Goal: Task Accomplishment & Management: Manage account settings

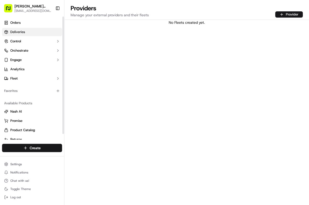
click at [18, 29] on link "Deliveries" at bounding box center [32, 32] width 60 height 8
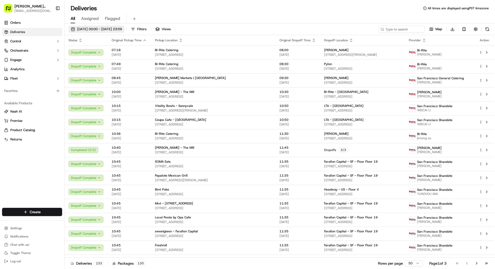
click at [122, 29] on span "[DATE] 00:00 - [DATE] 23:59" at bounding box center [99, 29] width 45 height 5
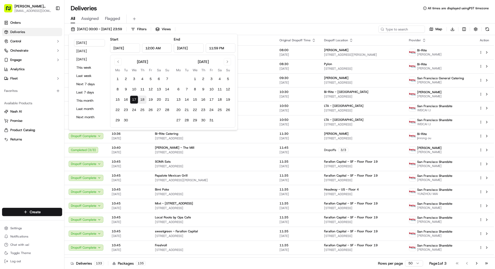
click at [143, 100] on button "18" at bounding box center [142, 99] width 8 height 8
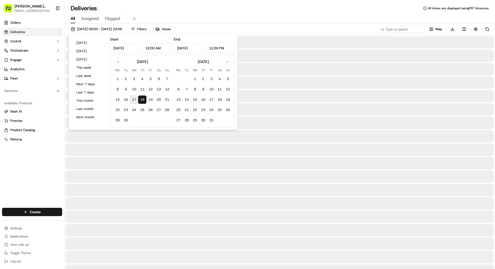
type input "[DATE]"
click at [143, 100] on button "18" at bounding box center [142, 99] width 8 height 8
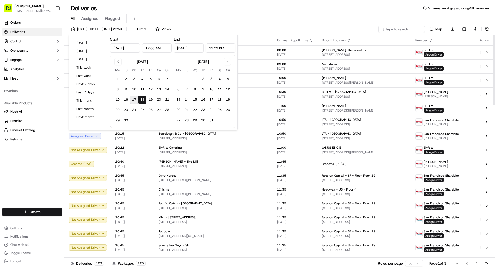
click at [255, 9] on div "Deliveries All times are displayed using PST timezone" at bounding box center [279, 8] width 431 height 8
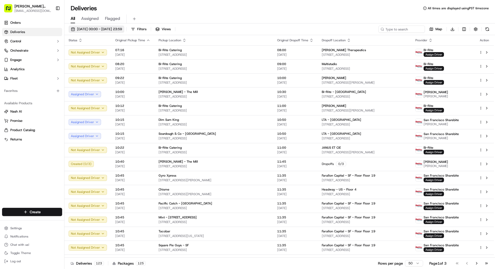
click at [120, 29] on span "[DATE] 00:00 - [DATE] 23:59" at bounding box center [99, 29] width 45 height 5
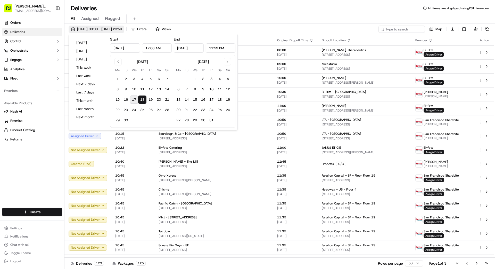
click at [120, 29] on span "[DATE] 00:00 - [DATE] 23:59" at bounding box center [99, 29] width 45 height 5
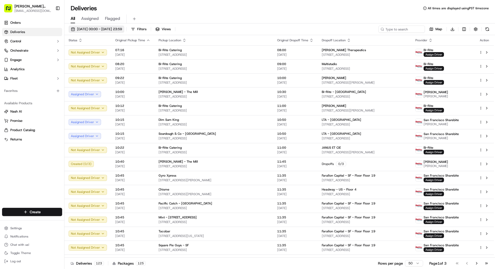
click at [120, 29] on span "[DATE] 00:00 - [DATE] 23:59" at bounding box center [99, 29] width 45 height 5
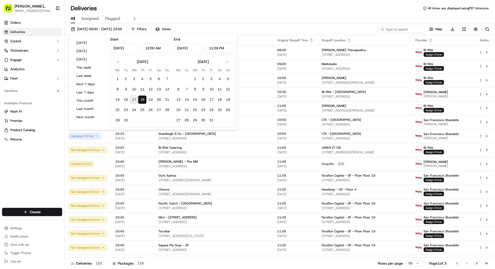
click at [142, 99] on button "18" at bounding box center [142, 99] width 8 height 8
drag, startPoint x: 326, startPoint y: 17, endPoint x: 323, endPoint y: 17, distance: 2.8
click at [309, 17] on div "All Assigned Flagged" at bounding box center [279, 18] width 431 height 9
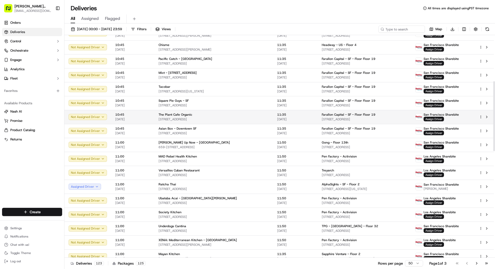
scroll to position [155, 0]
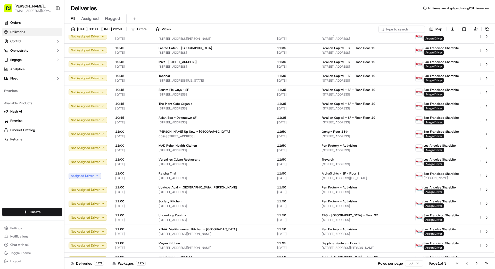
click at [309, 204] on html "Betty Transportation bettytllc@gmail.com Toggle Sidebar Orders Deliveries Contr…" at bounding box center [247, 134] width 495 height 269
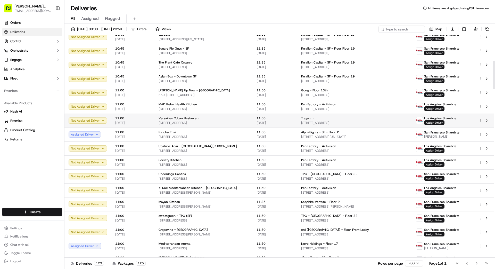
scroll to position [197, 0]
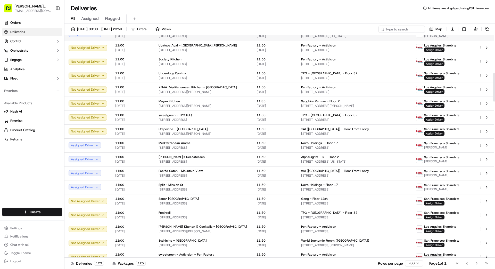
drag, startPoint x: 381, startPoint y: 144, endPoint x: 402, endPoint y: 36, distance: 110.3
click at [309, 140] on td "Novo Holdings - Floor 17 1 Market St, San Francisco, CA 94105, US" at bounding box center [354, 145] width 115 height 14
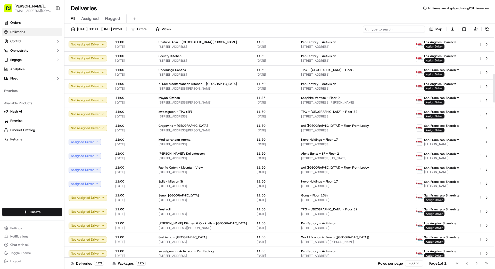
click at [309, 30] on input at bounding box center [394, 29] width 62 height 7
type input "2701"
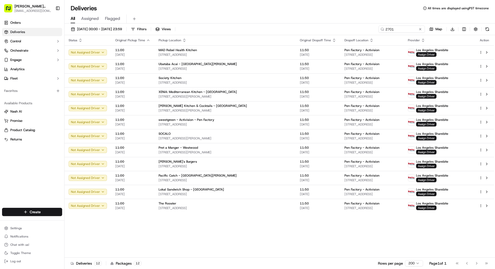
click at [309, 28] on button at bounding box center [420, 29] width 5 height 5
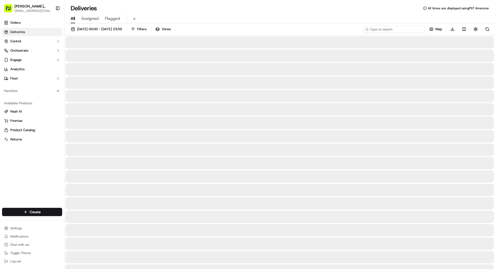
click at [309, 32] on input at bounding box center [394, 29] width 62 height 7
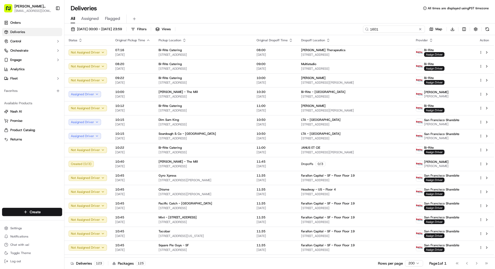
type input "1601"
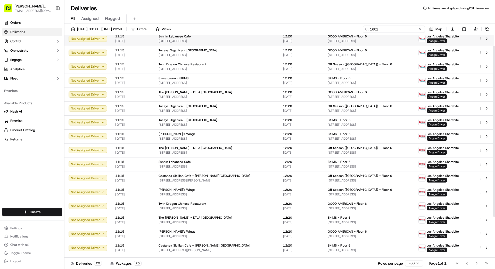
scroll to position [17, 0]
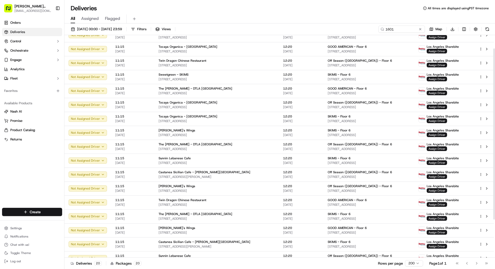
drag, startPoint x: 421, startPoint y: 28, endPoint x: 411, endPoint y: 28, distance: 10.6
click at [309, 28] on button at bounding box center [420, 29] width 5 height 5
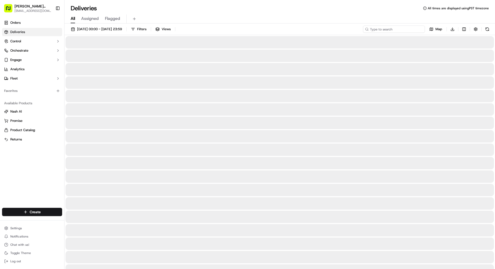
click at [309, 28] on input at bounding box center [394, 29] width 62 height 7
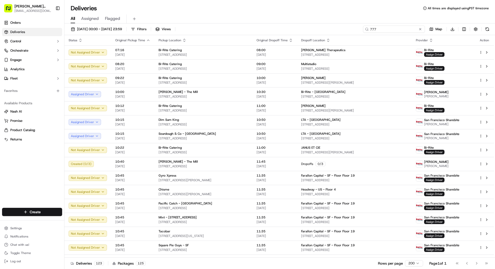
type input "777"
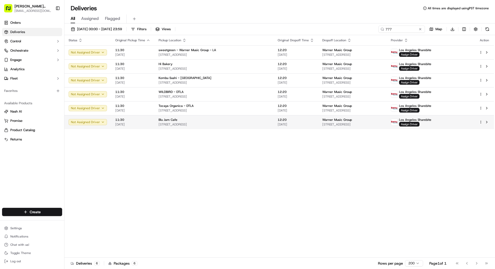
click at [309, 121] on span "Warner Music Group" at bounding box center [337, 120] width 30 height 4
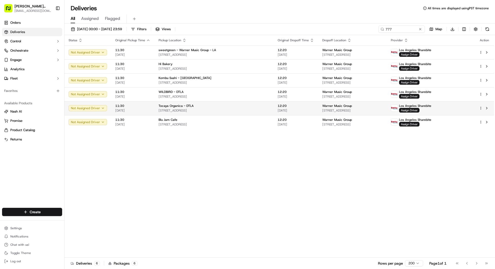
click at [278, 110] on span "[DATE]" at bounding box center [296, 110] width 36 height 4
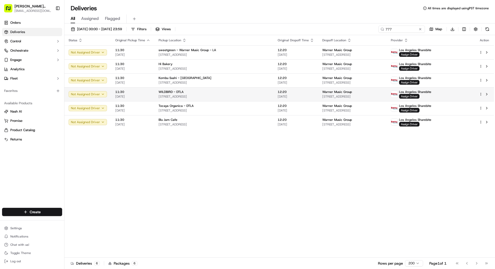
click at [278, 91] on span "12:20" at bounding box center [296, 92] width 36 height 4
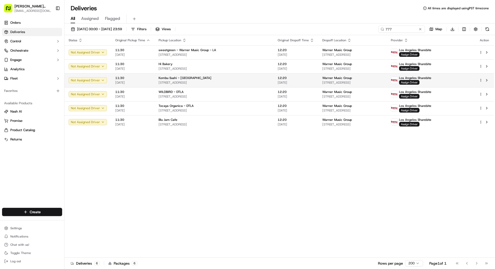
click at [278, 79] on span "12:20" at bounding box center [296, 78] width 36 height 4
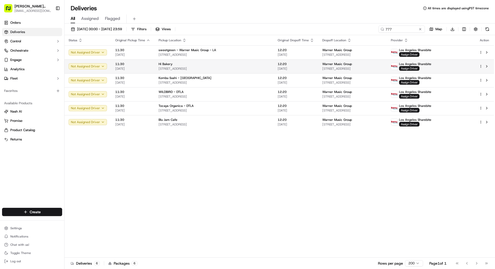
click at [278, 66] on div "12:20 [DATE]" at bounding box center [296, 66] width 36 height 9
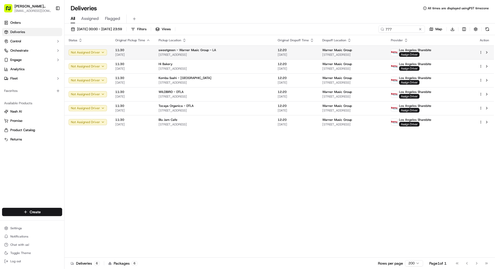
click at [278, 54] on span "[DATE]" at bounding box center [296, 55] width 36 height 4
click at [278, 53] on span "[DATE]" at bounding box center [296, 55] width 36 height 4
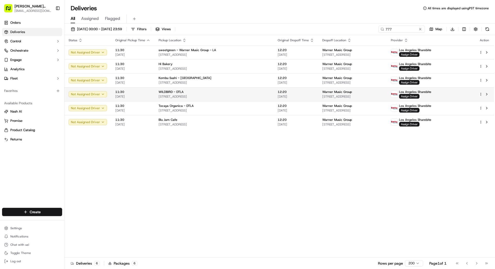
click at [278, 97] on span "[DATE]" at bounding box center [296, 96] width 36 height 4
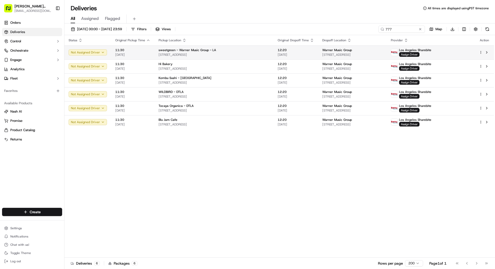
click at [309, 54] on span "[STREET_ADDRESS]" at bounding box center [352, 55] width 60 height 4
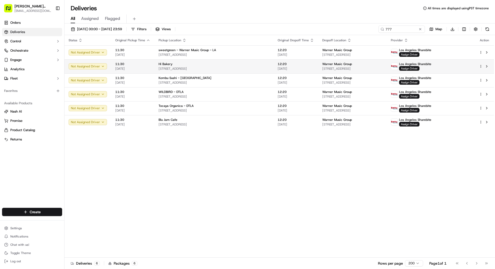
click at [309, 63] on div "Warner Music Group" at bounding box center [352, 64] width 60 height 4
drag, startPoint x: 283, startPoint y: 67, endPoint x: 309, endPoint y: 68, distance: 26.3
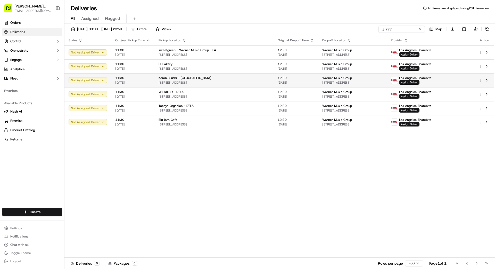
click at [309, 82] on span "[STREET_ADDRESS]" at bounding box center [352, 82] width 60 height 4
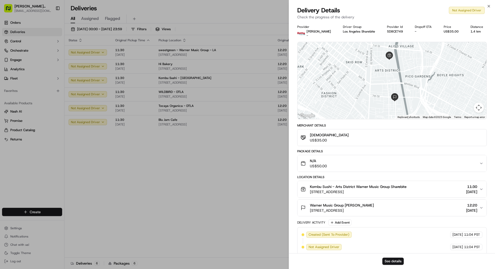
click at [292, 78] on div "Provider Betty Drivers - Driver Group Los Angeles Sharebite Provider Id 5D8CE74…" at bounding box center [392, 140] width 206 height 236
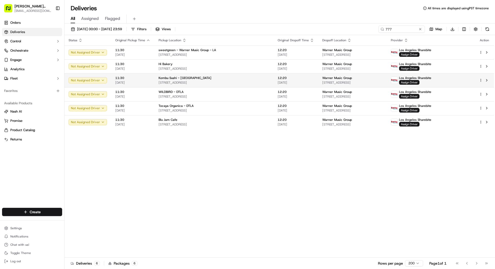
drag, startPoint x: 269, startPoint y: 79, endPoint x: 343, endPoint y: 77, distance: 73.8
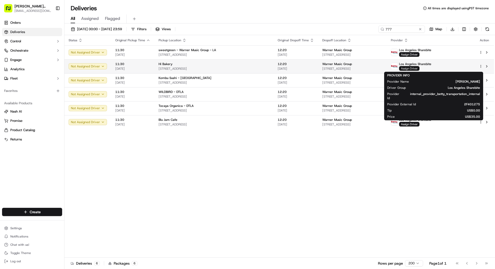
click at [309, 67] on span "Assign Driver" at bounding box center [409, 68] width 20 height 5
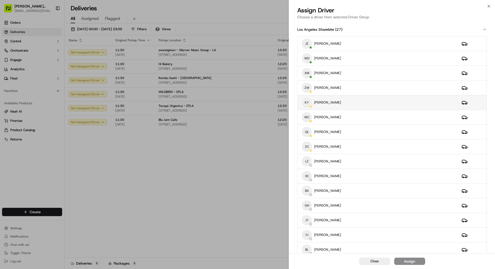
click at [309, 103] on div "KY KEFA YANG" at bounding box center [378, 102] width 152 height 10
click at [309, 204] on button "Assign" at bounding box center [409, 260] width 31 height 7
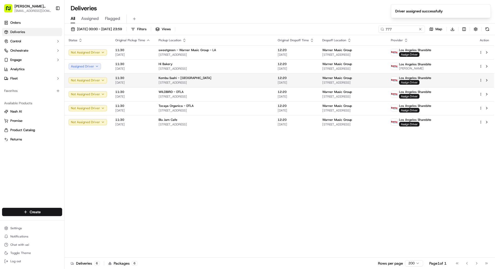
click at [309, 81] on span "Assign Driver" at bounding box center [409, 82] width 20 height 5
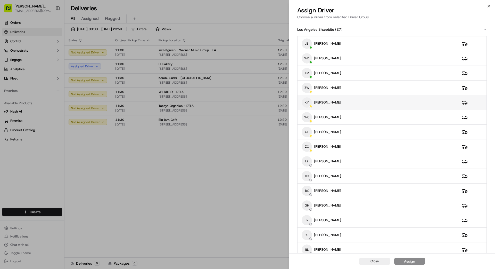
click at [309, 103] on div "KY KEFA YANG" at bounding box center [378, 102] width 152 height 10
click at [309, 204] on div "Assign" at bounding box center [409, 260] width 11 height 5
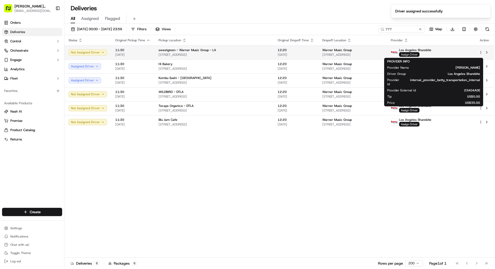
click at [309, 53] on span "Assign Driver" at bounding box center [409, 54] width 20 height 5
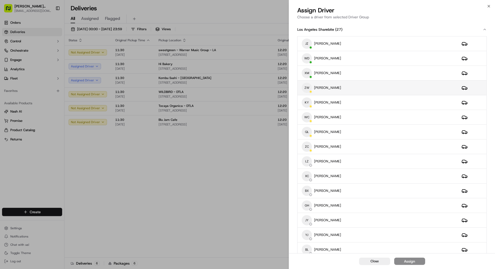
drag, startPoint x: 417, startPoint y: 84, endPoint x: 417, endPoint y: 89, distance: 5.2
click at [309, 84] on div "ZW ZHENHUA WU" at bounding box center [378, 88] width 152 height 10
click at [309, 204] on div "Assign" at bounding box center [409, 260] width 11 height 5
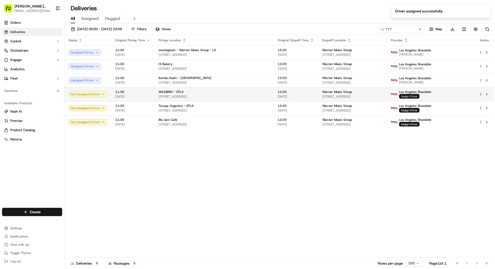
click at [309, 97] on span "Assign Driver" at bounding box center [409, 96] width 20 height 5
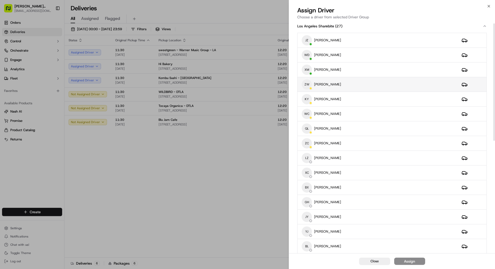
scroll to position [4, 0]
click at [309, 81] on div "ZW ZHENHUA WU" at bounding box center [378, 84] width 152 height 10
click at [309, 204] on button "Assign" at bounding box center [409, 260] width 31 height 7
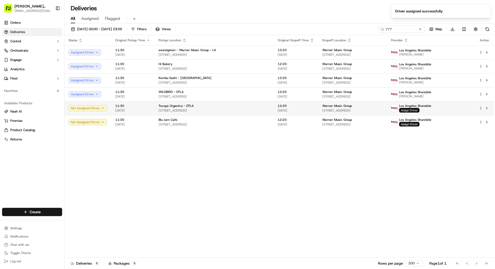
click at [309, 110] on span "Assign Driver" at bounding box center [409, 110] width 20 height 5
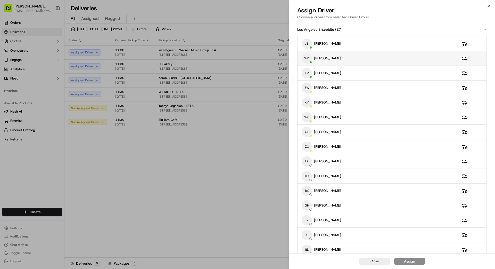
click at [309, 55] on div "WD WEI DUAN" at bounding box center [378, 58] width 152 height 10
click at [309, 204] on button "Assign" at bounding box center [409, 260] width 31 height 7
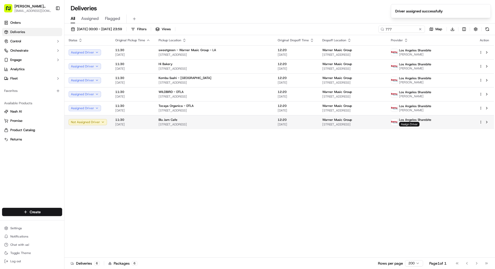
click at [309, 124] on span "Assign Driver" at bounding box center [409, 124] width 20 height 5
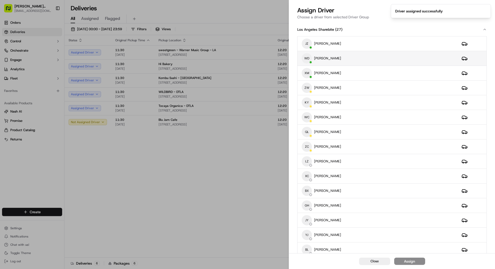
click at [309, 58] on div "WD WEI DUAN" at bounding box center [378, 58] width 152 height 10
click at [309, 204] on div "Assign" at bounding box center [409, 260] width 11 height 5
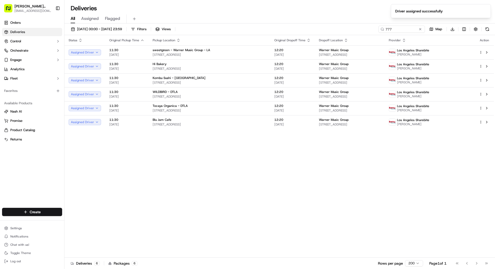
click at [309, 29] on button at bounding box center [420, 29] width 5 height 5
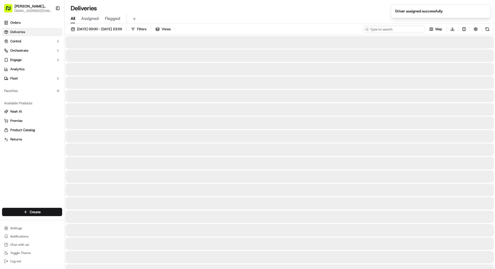
click at [309, 29] on input at bounding box center [394, 29] width 62 height 7
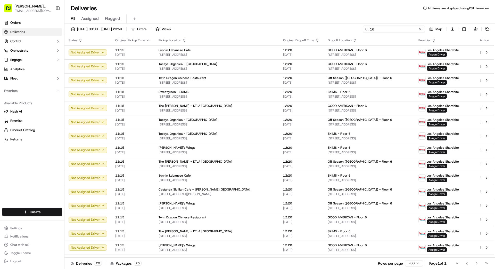
type input "1"
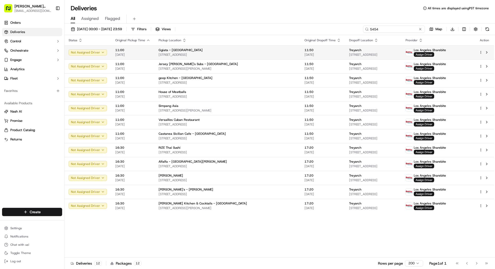
type input "5454"
click at [265, 51] on td "Ggiata - Venice 83 Windward Ave, Los Angeles, CA 90291, US" at bounding box center [227, 52] width 146 height 14
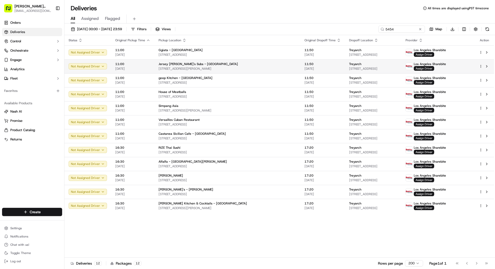
click at [248, 67] on span "[STREET_ADDRESS][PERSON_NAME]" at bounding box center [228, 69] width 138 height 4
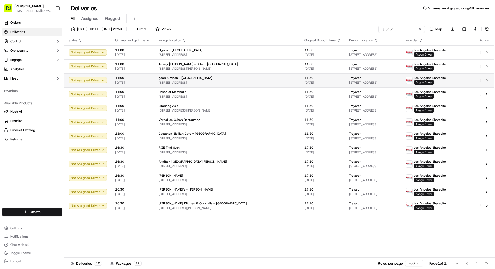
click at [249, 79] on div "goop Kitchen - [GEOGRAPHIC_DATA]" at bounding box center [228, 78] width 138 height 4
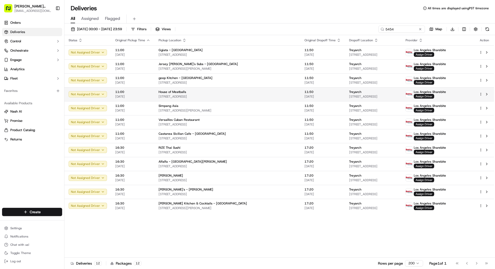
click at [249, 93] on div "House of Meatballs" at bounding box center [228, 92] width 138 height 4
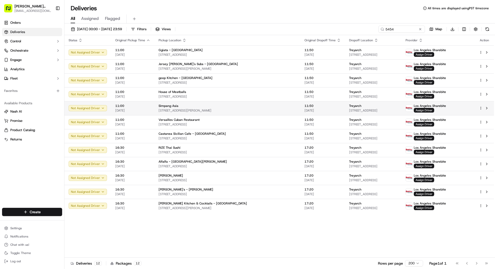
click at [246, 108] on span "[STREET_ADDRESS][PERSON_NAME]" at bounding box center [228, 110] width 138 height 4
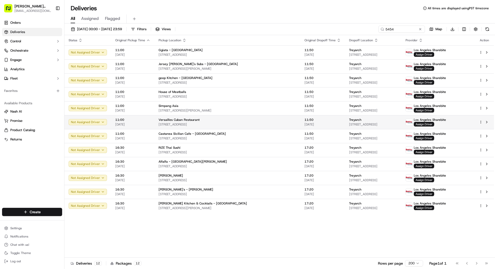
click at [247, 120] on div "Versailles Cuban Restaurant" at bounding box center [228, 120] width 138 height 4
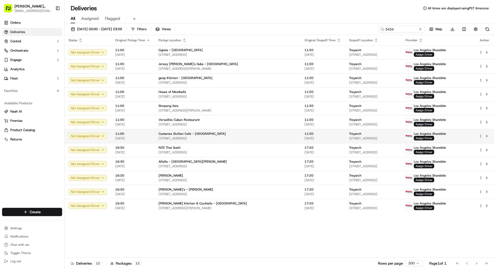
click at [244, 133] on div "Castanea Sicilian Cafe - [GEOGRAPHIC_DATA]" at bounding box center [228, 134] width 138 height 4
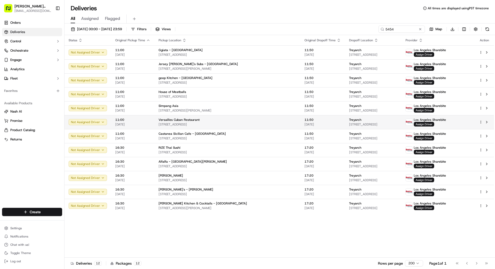
click at [244, 127] on td "Versailles Cuban Restaurant 10319 Venice Blvd., Los Angeles, CA 90034, US" at bounding box center [227, 122] width 146 height 14
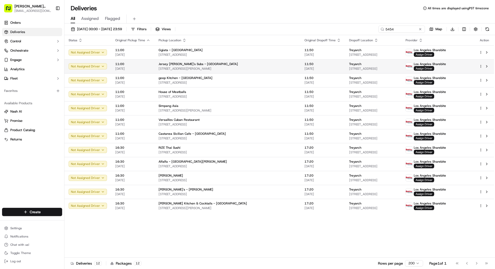
click at [249, 63] on div "Jersey [PERSON_NAME]'s Subs - [GEOGRAPHIC_DATA]" at bounding box center [228, 64] width 138 height 4
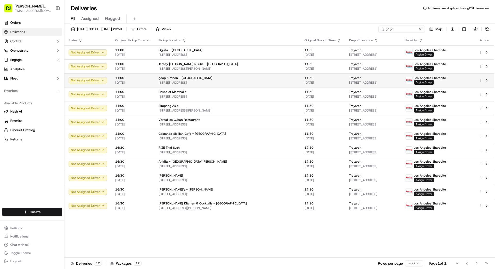
click at [249, 74] on td "goop Kitchen - Venice 401 Lincoln Blvd, Los Angeles, CA 90291, US" at bounding box center [227, 80] width 146 height 14
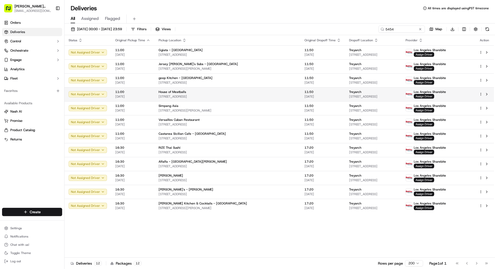
click at [249, 91] on div "House of Meatballs" at bounding box center [228, 92] width 138 height 4
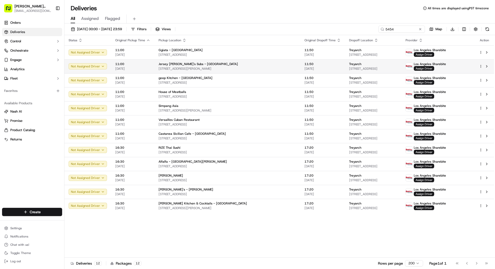
click at [309, 67] on span "[STREET_ADDRESS]" at bounding box center [373, 69] width 48 height 4
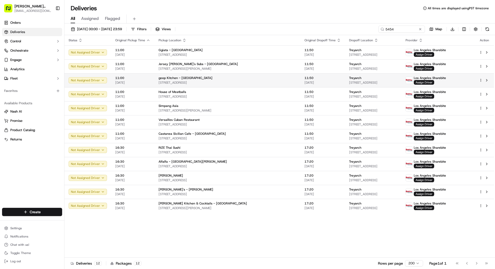
click at [305, 76] on span "11:50" at bounding box center [323, 78] width 36 height 4
click at [255, 81] on span "[STREET_ADDRESS]" at bounding box center [228, 82] width 138 height 4
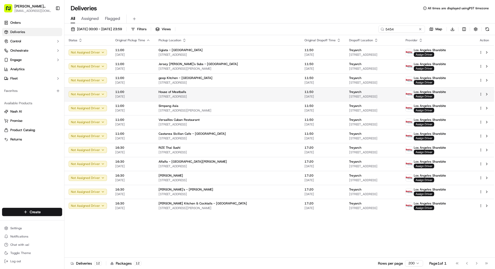
drag, startPoint x: 255, startPoint y: 80, endPoint x: 253, endPoint y: 88, distance: 8.8
click at [252, 95] on span "[STREET_ADDRESS]" at bounding box center [228, 96] width 138 height 4
click at [309, 96] on span "Assign Driver" at bounding box center [424, 96] width 20 height 5
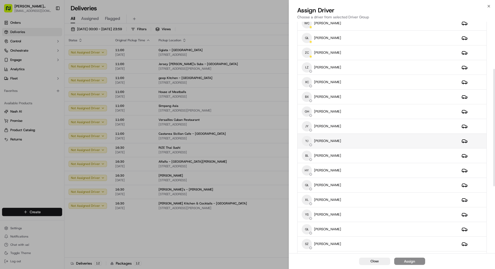
scroll to position [102, 0]
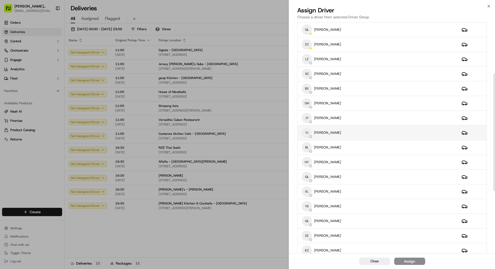
click at [309, 134] on div "YJ YUANYI JIANG" at bounding box center [378, 132] width 152 height 10
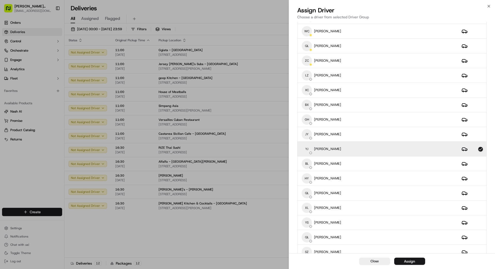
click at [309, 204] on div "Assign" at bounding box center [409, 260] width 11 height 5
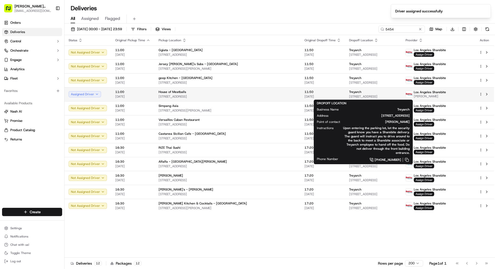
click at [309, 94] on span "[STREET_ADDRESS]" at bounding box center [373, 96] width 48 height 4
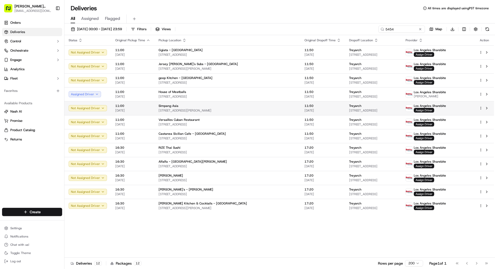
click at [305, 108] on div "11:50 [DATE]" at bounding box center [323, 108] width 36 height 9
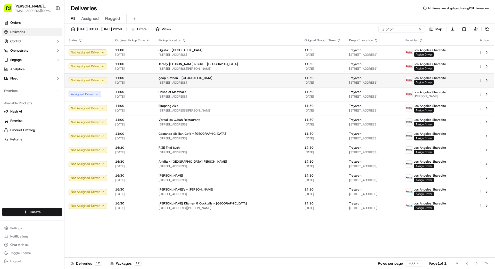
click at [263, 79] on div "goop Kitchen - [GEOGRAPHIC_DATA]" at bounding box center [228, 78] width 138 height 4
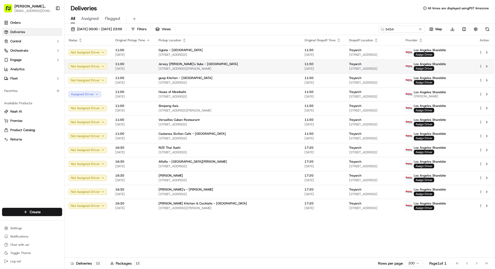
click at [259, 65] on div "Jersey [PERSON_NAME]'s Subs - [GEOGRAPHIC_DATA]" at bounding box center [228, 64] width 138 height 4
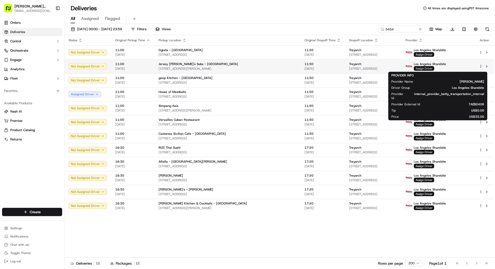
click at [309, 67] on span "Assign Driver" at bounding box center [424, 68] width 20 height 5
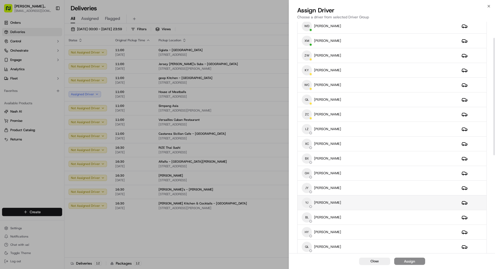
scroll to position [33, 0]
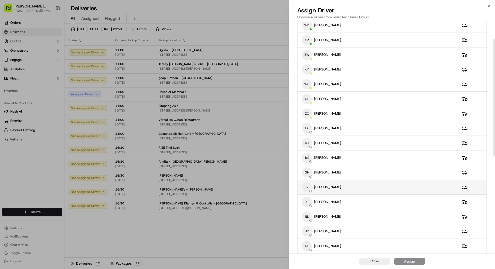
click at [309, 186] on div "JY JOANNE YU" at bounding box center [378, 187] width 152 height 10
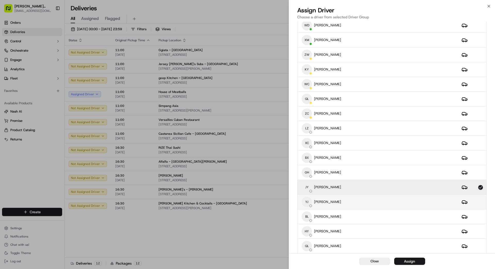
click at [309, 204] on div "YJ YUANYI JIANG" at bounding box center [378, 201] width 152 height 10
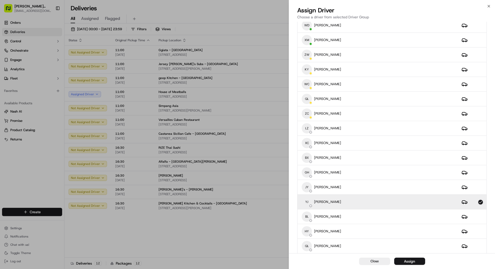
click at [309, 204] on button "Assign" at bounding box center [409, 260] width 31 height 7
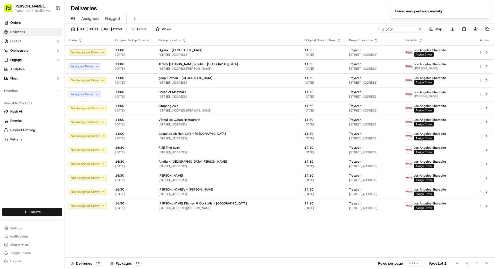
drag, startPoint x: 260, startPoint y: 219, endPoint x: 259, endPoint y: 222, distance: 2.8
click at [259, 204] on div "Status Original Pickup Time Pickup Location Original Dropoff Time Dropoff Locat…" at bounding box center [279, 146] width 430 height 222
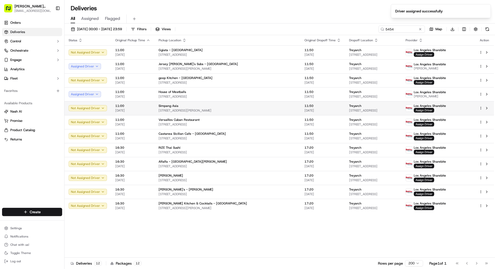
click at [234, 110] on span "[STREET_ADDRESS][PERSON_NAME]" at bounding box center [228, 110] width 138 height 4
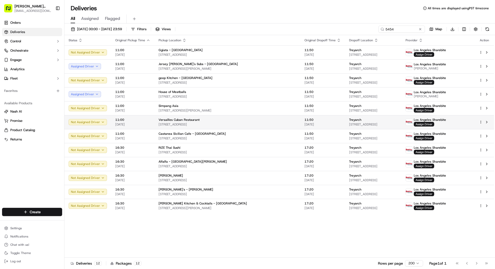
click at [243, 125] on span "[STREET_ADDRESS]" at bounding box center [228, 124] width 138 height 4
click at [234, 121] on div "Versailles Cuban Restaurant" at bounding box center [228, 120] width 138 height 4
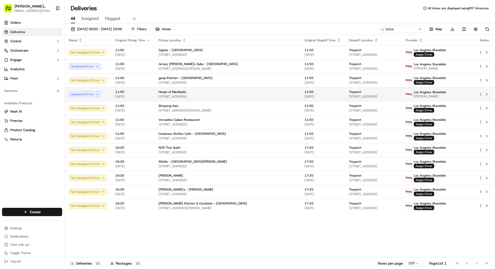
click at [309, 96] on span "[STREET_ADDRESS]" at bounding box center [373, 96] width 48 height 4
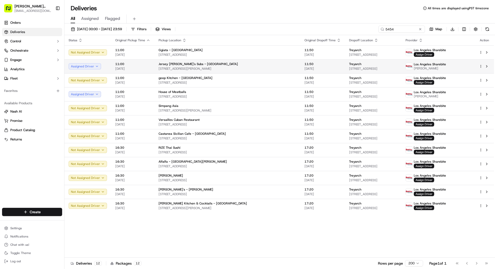
click at [305, 64] on span "11:50" at bounding box center [323, 64] width 36 height 4
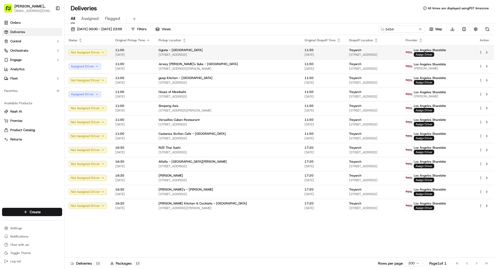
click at [305, 55] on span "[DATE]" at bounding box center [323, 55] width 36 height 4
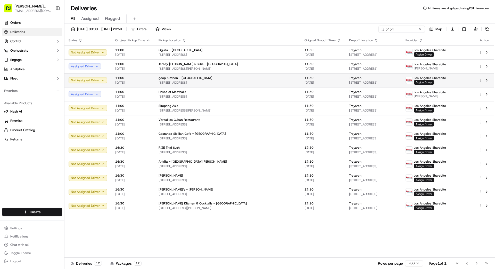
click at [305, 76] on span "11:50" at bounding box center [323, 78] width 36 height 4
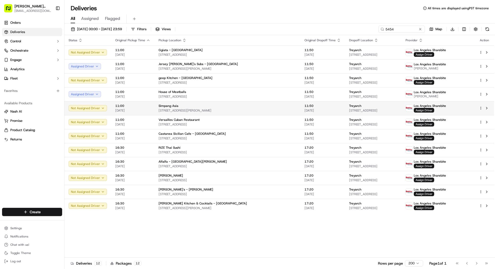
click at [242, 109] on span "[STREET_ADDRESS][PERSON_NAME]" at bounding box center [228, 110] width 138 height 4
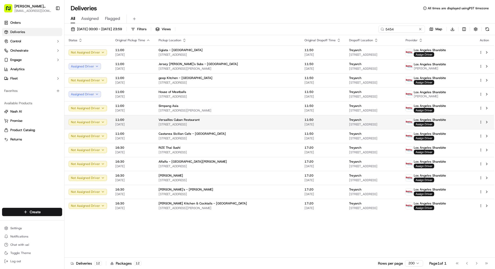
click at [230, 124] on span "[STREET_ADDRESS]" at bounding box center [228, 124] width 138 height 4
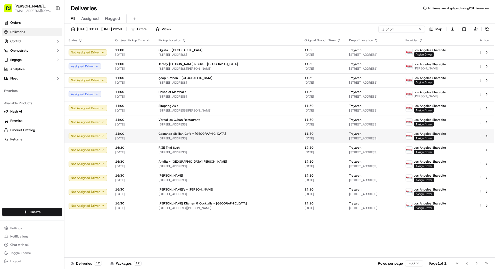
click at [232, 139] on span "[STREET_ADDRESS]" at bounding box center [228, 138] width 138 height 4
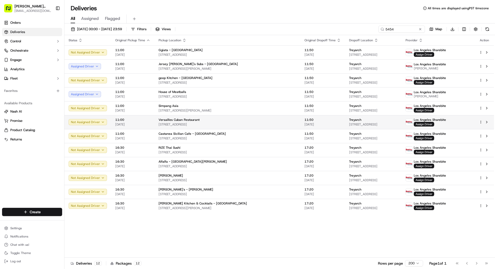
click at [238, 122] on span "[STREET_ADDRESS]" at bounding box center [228, 124] width 138 height 4
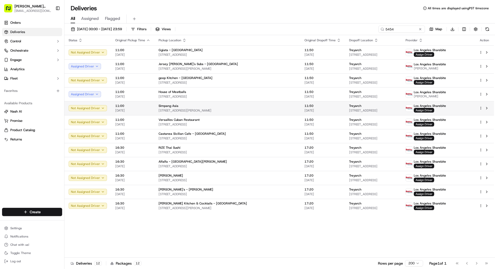
drag, startPoint x: 237, startPoint y: 121, endPoint x: 243, endPoint y: 109, distance: 13.0
click at [243, 109] on span "[STREET_ADDRESS][PERSON_NAME]" at bounding box center [228, 110] width 138 height 4
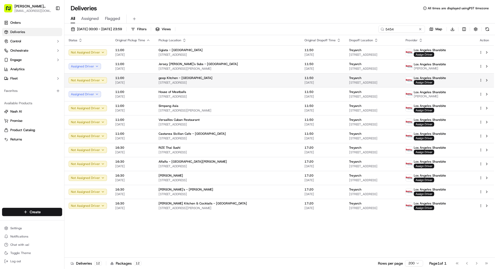
click at [256, 84] on span "[STREET_ADDRESS]" at bounding box center [228, 82] width 138 height 4
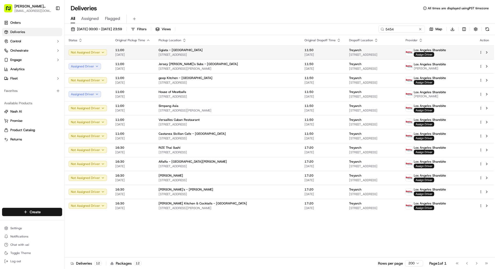
click at [300, 49] on td "11:50 [DATE]" at bounding box center [322, 52] width 45 height 14
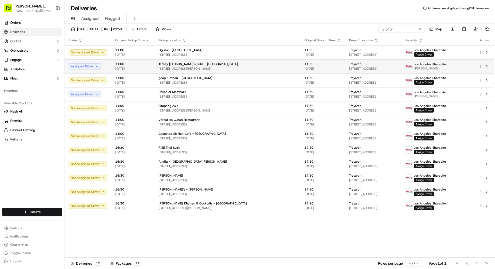
click at [263, 64] on div "Jersey [PERSON_NAME]'s Subs - [GEOGRAPHIC_DATA]" at bounding box center [228, 64] width 138 height 4
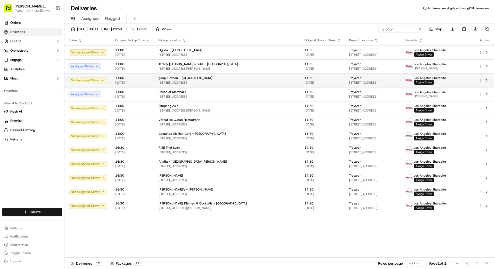
click at [250, 77] on div "goop Kitchen - [GEOGRAPHIC_DATA]" at bounding box center [228, 78] width 138 height 4
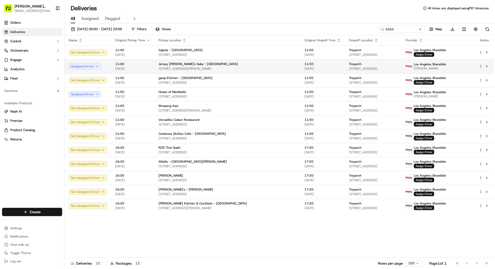
click at [264, 65] on div "Jersey [PERSON_NAME]'s Subs - [GEOGRAPHIC_DATA]" at bounding box center [228, 64] width 138 height 4
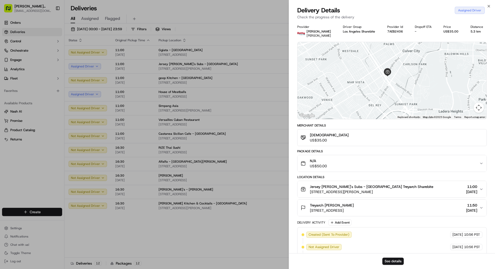
drag, startPoint x: 419, startPoint y: 69, endPoint x: 408, endPoint y: 93, distance: 26.0
click at [309, 93] on div at bounding box center [392, 80] width 189 height 77
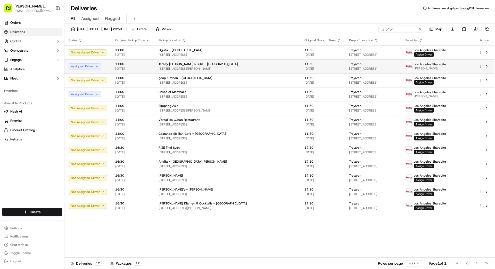
click at [309, 65] on td "Treyarch 5454 Beethoven St, Los Angeles, CA 90066, US" at bounding box center [373, 66] width 56 height 14
click at [309, 65] on html "Betty Transportation bettytllc@gmail.com Toggle Sidebar Orders Deliveries Contr…" at bounding box center [247, 134] width 495 height 269
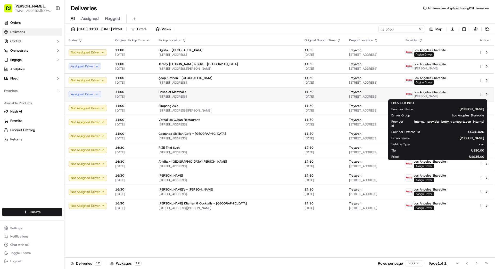
click at [309, 94] on span "Los Angeles Sharebite" at bounding box center [430, 92] width 32 height 4
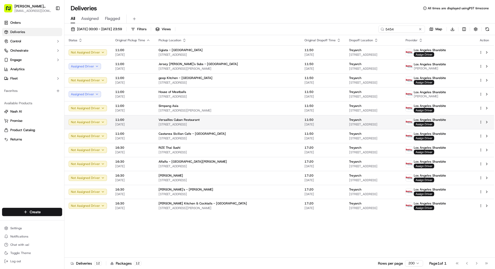
click at [305, 121] on span "11:50" at bounding box center [323, 120] width 36 height 4
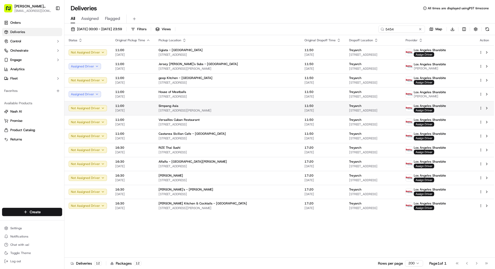
click at [252, 109] on span "[STREET_ADDRESS][PERSON_NAME]" at bounding box center [228, 110] width 138 height 4
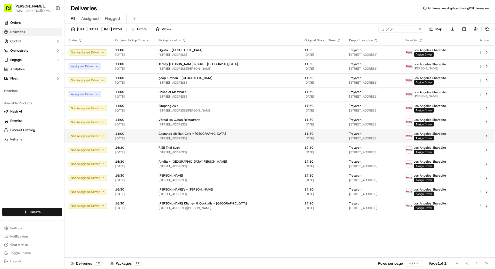
click at [251, 136] on div "Castanea Sicilian Cafe - Venice 1307 Ocean Front Walk, Los Angeles, CA 90291, US" at bounding box center [228, 136] width 138 height 9
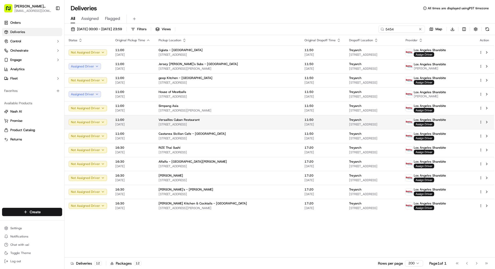
click at [248, 119] on div "Versailles Cuban Restaurant" at bounding box center [228, 120] width 138 height 4
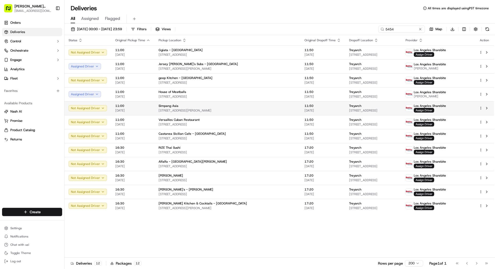
click at [251, 109] on span "[STREET_ADDRESS][PERSON_NAME]" at bounding box center [228, 110] width 138 height 4
click at [309, 112] on td "Treyarch 5454 Beethoven St, Los Angeles, CA 90066, US" at bounding box center [373, 108] width 56 height 14
click at [309, 110] on span "Assign Driver" at bounding box center [424, 110] width 20 height 5
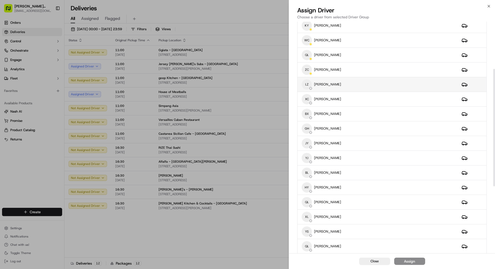
scroll to position [73, 0]
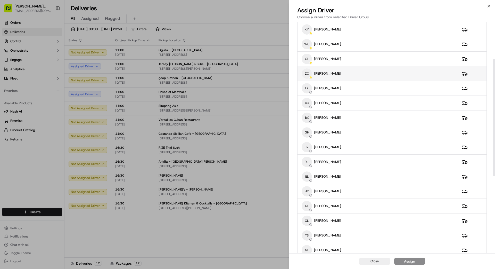
click at [309, 73] on div "ZC ZEHAO CHEN" at bounding box center [378, 73] width 152 height 10
click at [309, 204] on button "Assign" at bounding box center [409, 260] width 31 height 7
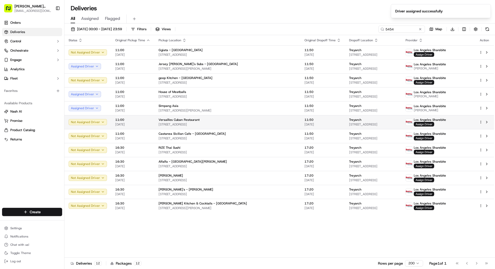
click at [309, 122] on span "[STREET_ADDRESS]" at bounding box center [373, 124] width 48 height 4
click at [309, 122] on span "Assign Driver" at bounding box center [424, 124] width 20 height 5
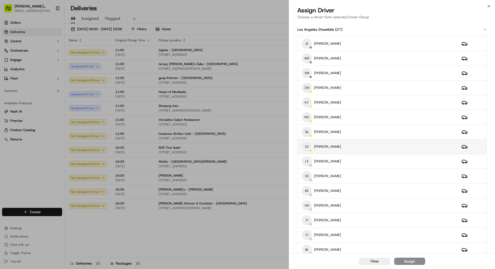
click at [309, 147] on div "ZC ZEHAO CHEN" at bounding box center [378, 146] width 152 height 10
click at [309, 204] on button "Assign" at bounding box center [409, 260] width 31 height 7
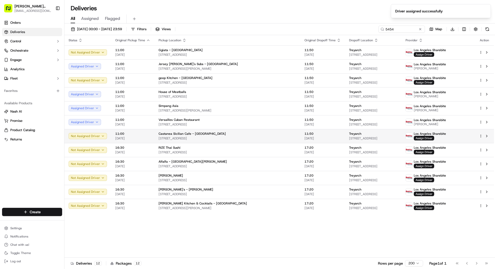
click at [309, 136] on td "Treyarch 5454 Beethoven St, Los Angeles, CA 90066, US" at bounding box center [373, 136] width 56 height 14
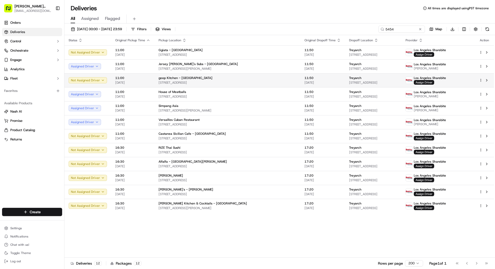
click at [266, 75] on td "goop Kitchen - Venice 401 Lincoln Blvd, Los Angeles, CA 90291, US" at bounding box center [227, 80] width 146 height 14
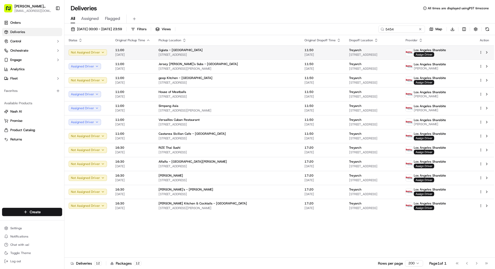
click at [255, 49] on div "Ggiata - [GEOGRAPHIC_DATA]" at bounding box center [228, 50] width 138 height 4
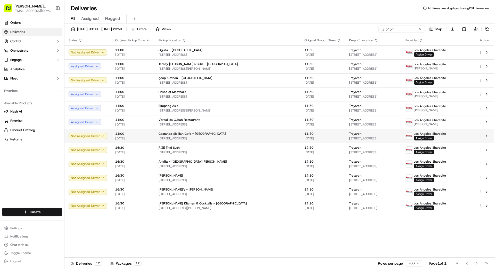
click at [305, 132] on span "11:50" at bounding box center [323, 134] width 36 height 4
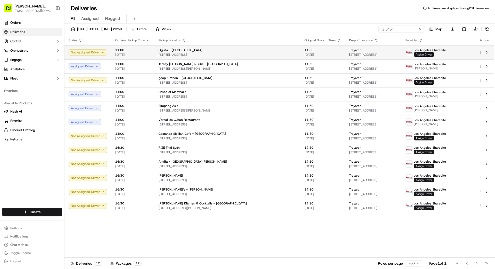
click at [309, 53] on span "Assign Driver" at bounding box center [424, 54] width 20 height 5
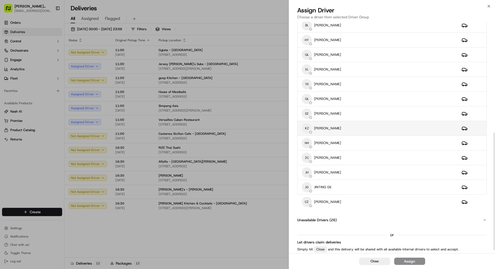
scroll to position [224, 0]
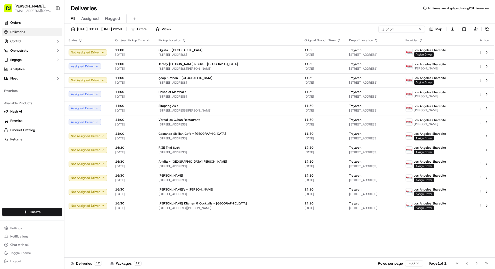
drag, startPoint x: 255, startPoint y: 241, endPoint x: 261, endPoint y: 239, distance: 6.9
click at [309, 136] on span "[STREET_ADDRESS]" at bounding box center [373, 138] width 48 height 4
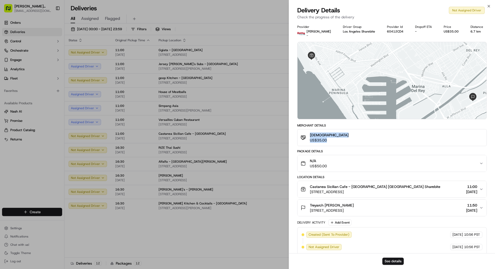
drag, startPoint x: 309, startPoint y: 146, endPoint x: 300, endPoint y: 147, distance: 9.6
click at [309, 146] on div "Provider Betty Drivers - Driver Group Los Angeles Sharebite Provider Id 60412CD…" at bounding box center [392, 140] width 206 height 236
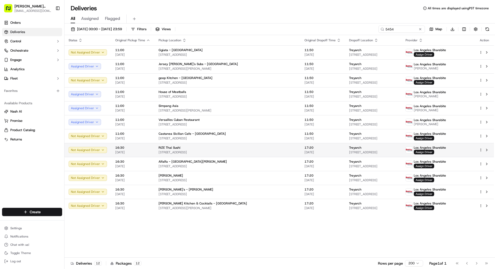
click at [305, 151] on span "[DATE]" at bounding box center [323, 152] width 36 height 4
click at [253, 150] on span "[STREET_ADDRESS]" at bounding box center [228, 152] width 138 height 4
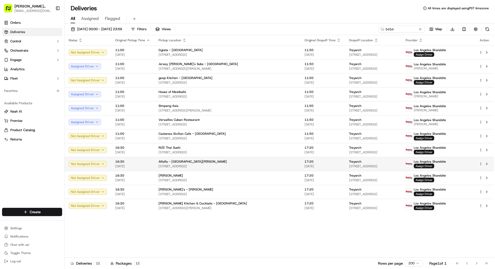
click at [250, 162] on div "Alfalfa - [GEOGRAPHIC_DATA][PERSON_NAME]" at bounding box center [228, 161] width 138 height 4
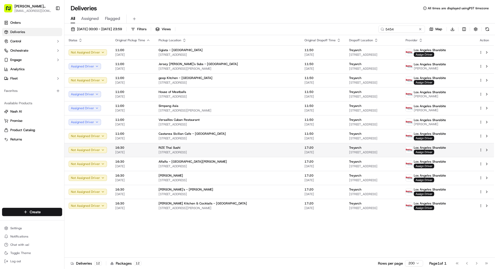
click at [248, 150] on div "RIZE Thai Sushi 2906 Lincoln Blvd, Santa Monica, CA 90405, US" at bounding box center [228, 149] width 138 height 9
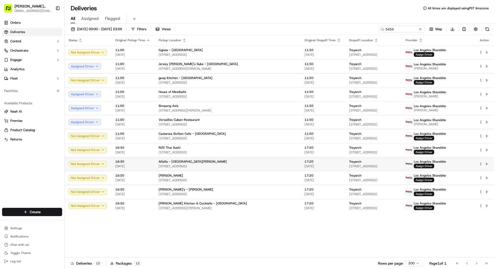
click at [248, 163] on div "Alfalfa - Santa Monica 2309 Main St, Santa Monica, CA 90405, US" at bounding box center [228, 163] width 138 height 9
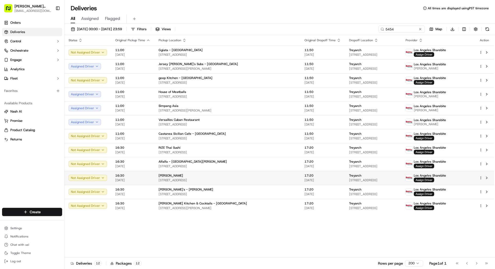
click at [251, 178] on span "[STREET_ADDRESS]" at bounding box center [228, 180] width 138 height 4
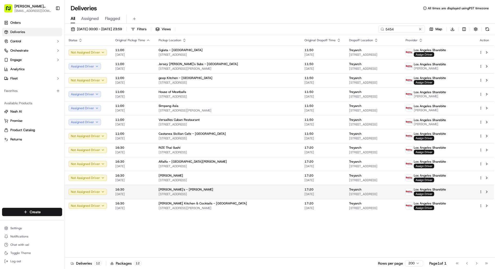
drag, startPoint x: 250, startPoint y: 179, endPoint x: 253, endPoint y: 187, distance: 8.9
click at [254, 194] on span "[STREET_ADDRESS]" at bounding box center [228, 194] width 138 height 4
drag, startPoint x: 253, startPoint y: 193, endPoint x: 257, endPoint y: 200, distance: 8.5
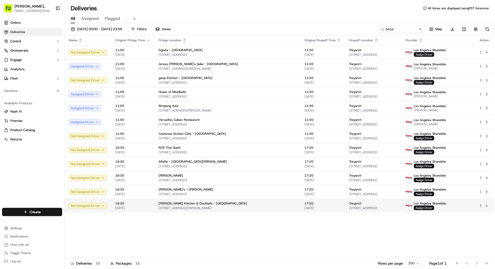
click at [258, 204] on div "Greenleaf Kitchen & Cocktails - Venice 1239 Abbot Kinney Blvd, Los Angeles, CA …" at bounding box center [228, 205] width 138 height 9
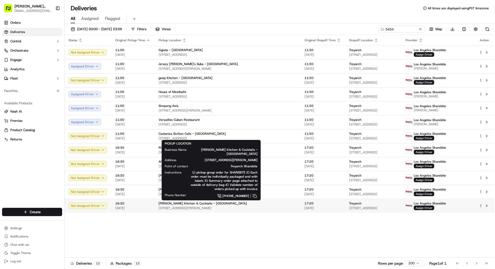
click at [256, 204] on div "[PERSON_NAME] Kitchen & Cocktails - [GEOGRAPHIC_DATA]" at bounding box center [228, 203] width 138 height 4
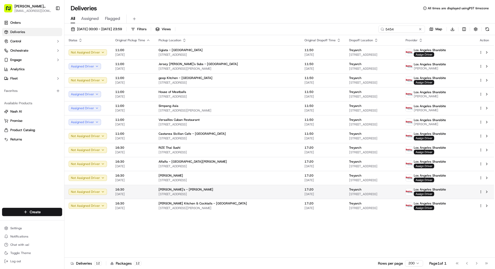
click at [256, 191] on div "[PERSON_NAME]'s - [PERSON_NAME]" at bounding box center [228, 189] width 138 height 4
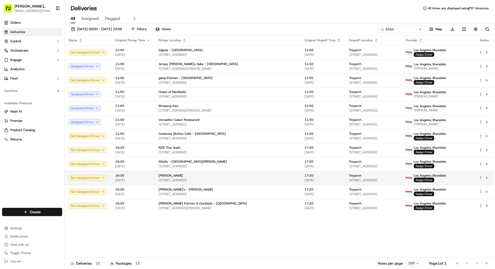
click at [253, 177] on div "[PERSON_NAME]" at bounding box center [228, 175] width 138 height 4
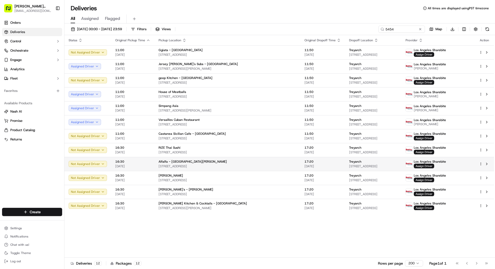
click at [251, 163] on div "Alfalfa - [GEOGRAPHIC_DATA][PERSON_NAME]" at bounding box center [228, 161] width 138 height 4
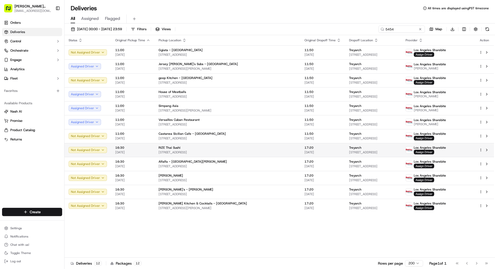
click at [249, 150] on span "[STREET_ADDRESS]" at bounding box center [228, 152] width 138 height 4
click at [309, 153] on span "Assign Driver" at bounding box center [424, 152] width 20 height 5
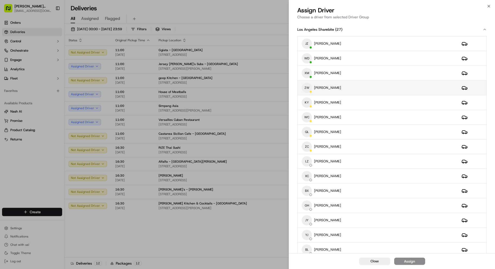
click at [309, 86] on div "ZW ZHENHUA WU" at bounding box center [378, 88] width 152 height 10
click at [309, 204] on button "Assign" at bounding box center [409, 260] width 31 height 7
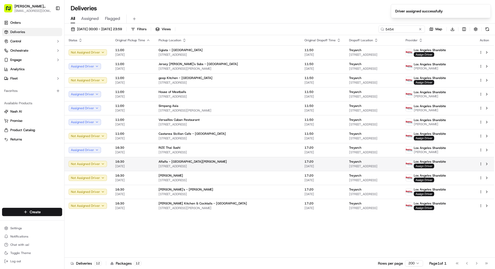
click at [309, 166] on span "Assign Driver" at bounding box center [424, 165] width 20 height 5
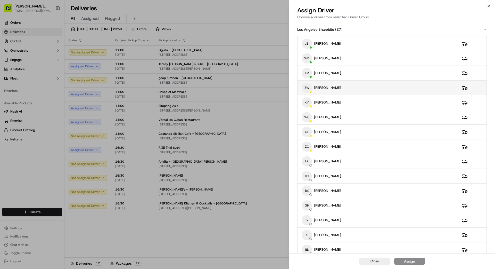
click at [309, 85] on p "[PERSON_NAME]" at bounding box center [327, 87] width 27 height 5
click at [309, 204] on button "Assign" at bounding box center [409, 260] width 31 height 7
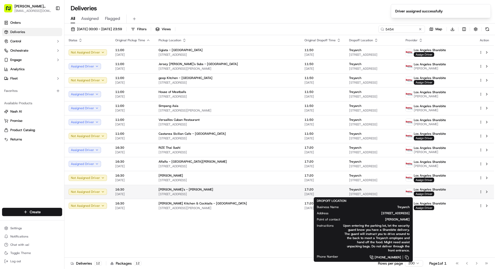
click at [309, 193] on span "[STREET_ADDRESS]" at bounding box center [373, 194] width 48 height 4
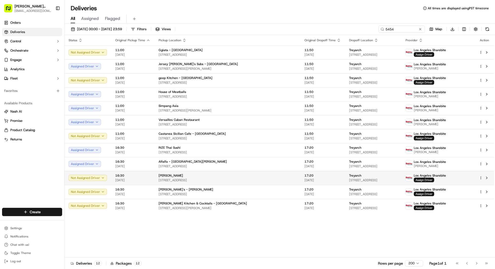
click at [268, 176] on td "Fabios Pasta 1301 Ocean Front Walk, # 7, Los Angeles, CA 90291, US" at bounding box center [227, 178] width 146 height 14
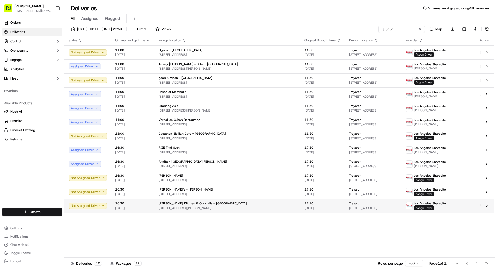
click at [267, 204] on td "Greenleaf Kitchen & Cocktails - Venice 1239 Abbot Kinney Blvd, Los Angeles, CA …" at bounding box center [227, 206] width 146 height 14
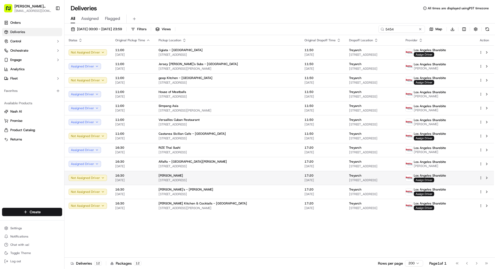
click at [309, 179] on span "Assign Driver" at bounding box center [424, 179] width 20 height 5
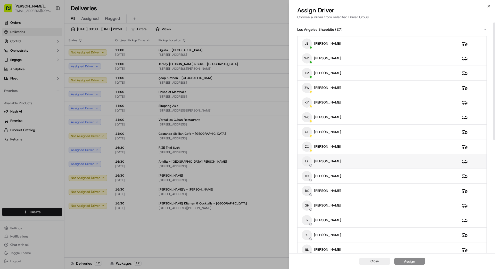
scroll to position [2, 0]
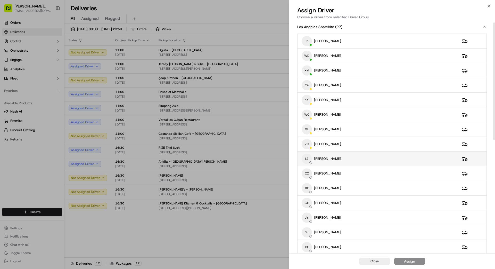
click at [309, 156] on div "LZ LIHONG ZHOU" at bounding box center [378, 158] width 152 height 10
click at [309, 204] on div "Assign" at bounding box center [409, 260] width 11 height 5
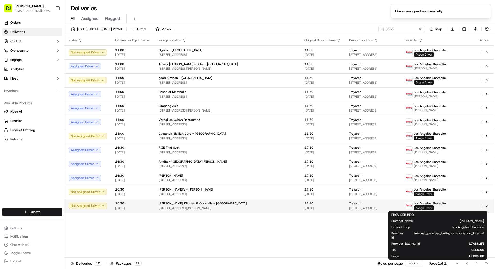
click at [309, 204] on span "Assign Driver" at bounding box center [424, 207] width 20 height 5
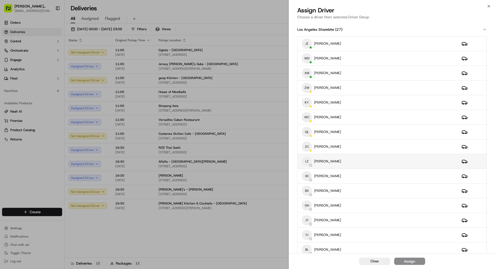
scroll to position [1, 0]
click at [309, 160] on p "[PERSON_NAME]" at bounding box center [327, 160] width 27 height 5
click at [309, 204] on button "Assign" at bounding box center [409, 260] width 31 height 7
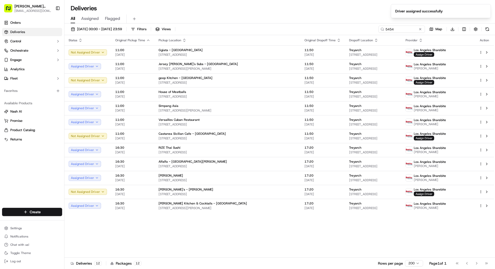
click at [296, 204] on div "Status Original Pickup Time Pickup Location Original Dropoff Time Dropoff Locat…" at bounding box center [279, 146] width 430 height 222
click at [309, 29] on button at bounding box center [420, 29] width 5 height 5
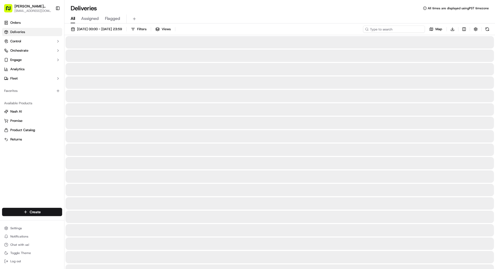
click at [309, 29] on input at bounding box center [394, 29] width 62 height 7
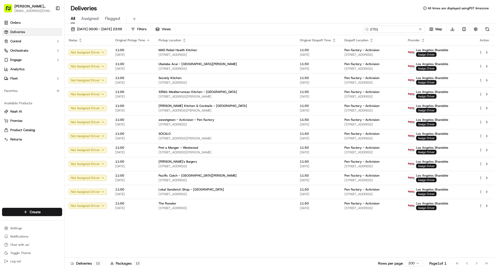
type input "2701"
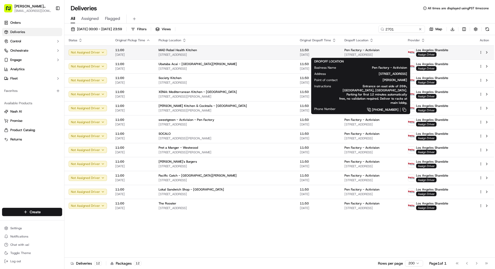
click at [309, 52] on div "Pen Factory - Activision 2701 Olympic Blvd, Santa Monica, CA 90404, US" at bounding box center [372, 52] width 55 height 9
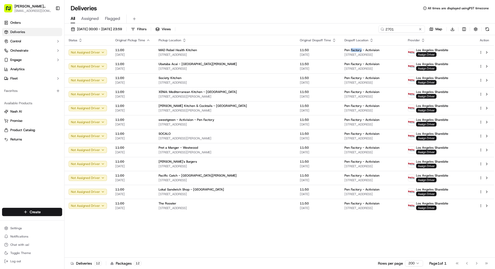
drag, startPoint x: 420, startPoint y: 28, endPoint x: 411, endPoint y: 30, distance: 9.0
click at [309, 28] on button at bounding box center [420, 29] width 5 height 5
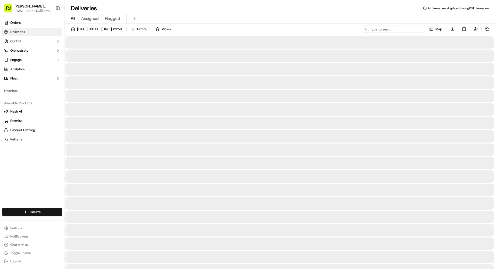
click at [309, 30] on input at bounding box center [394, 29] width 62 height 7
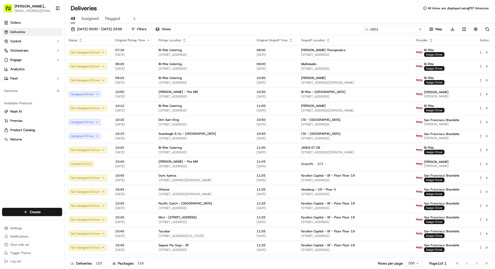
type input "1601"
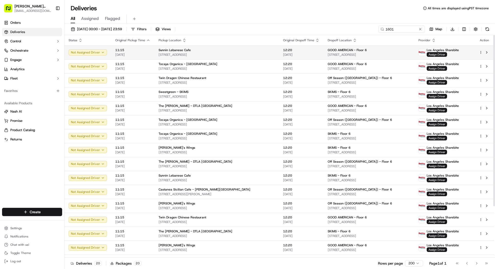
click at [236, 53] on span "[STREET_ADDRESS]" at bounding box center [217, 55] width 116 height 4
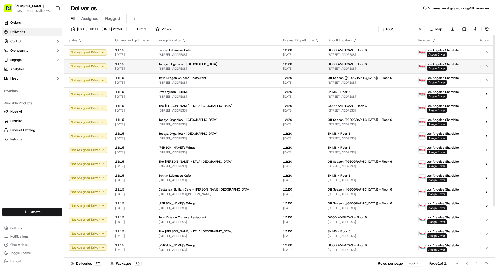
click at [220, 69] on span "[STREET_ADDRESS]" at bounding box center [217, 69] width 116 height 4
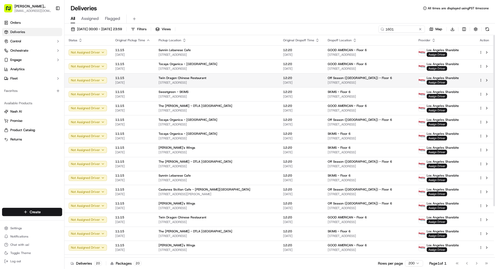
click at [226, 83] on span "[STREET_ADDRESS]" at bounding box center [217, 82] width 116 height 4
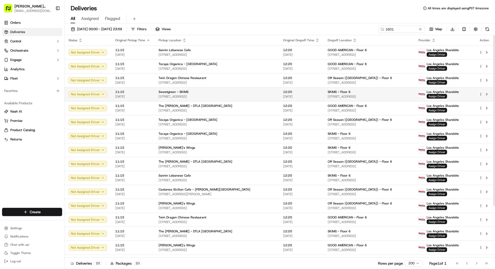
click at [223, 95] on span "[STREET_ADDRESS]" at bounding box center [217, 96] width 116 height 4
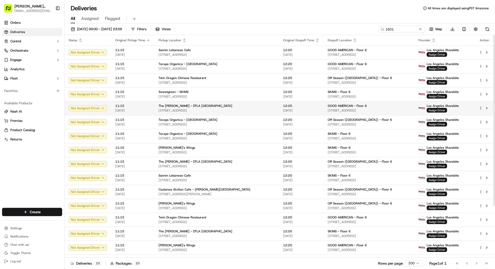
click at [223, 112] on td "The Kroft - DTLA Chinatown 629 N Broadway, Los Angeles, CA 90012, US" at bounding box center [216, 108] width 125 height 14
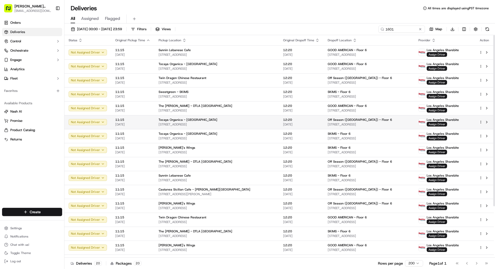
click at [222, 122] on span "[STREET_ADDRESS]" at bounding box center [217, 124] width 116 height 4
click at [230, 119] on div "Tocaya Organica - [GEOGRAPHIC_DATA]" at bounding box center [217, 120] width 116 height 4
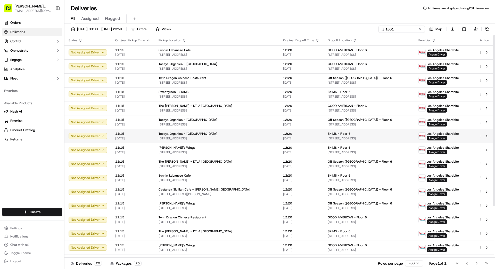
click at [237, 132] on div "Tocaya Organica - [GEOGRAPHIC_DATA]" at bounding box center [217, 134] width 116 height 4
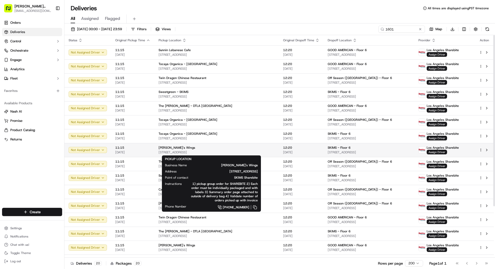
click at [242, 146] on div "[PERSON_NAME]'s Wings" at bounding box center [217, 147] width 116 height 4
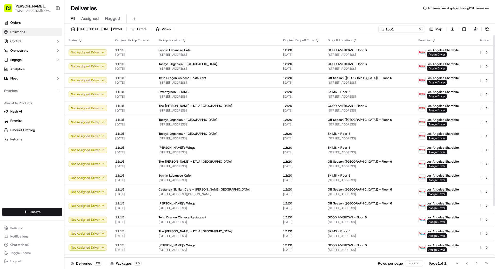
scroll to position [1, 0]
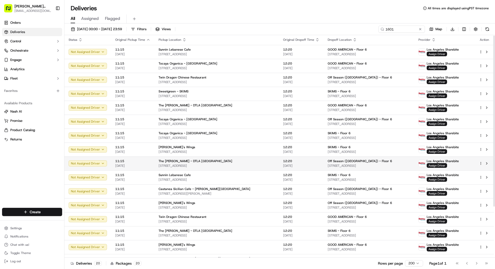
click at [239, 162] on div "The [PERSON_NAME] - DTLA [GEOGRAPHIC_DATA]" at bounding box center [217, 161] width 116 height 4
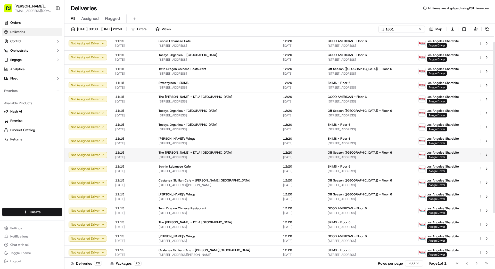
scroll to position [67, 0]
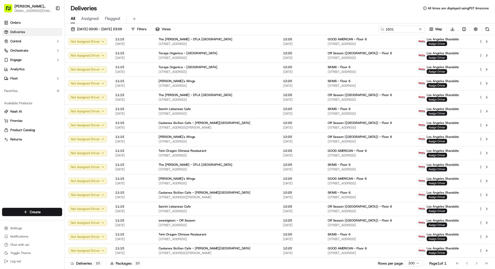
drag, startPoint x: 421, startPoint y: 29, endPoint x: 411, endPoint y: 30, distance: 10.1
click at [309, 29] on button at bounding box center [420, 29] width 5 height 5
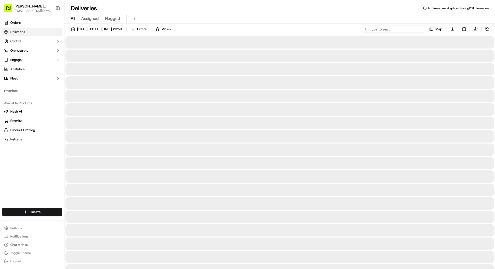
click at [309, 30] on input at bounding box center [394, 29] width 62 height 7
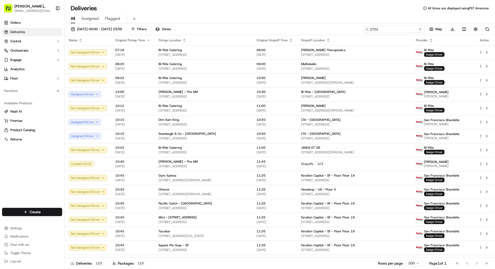
type input "2701"
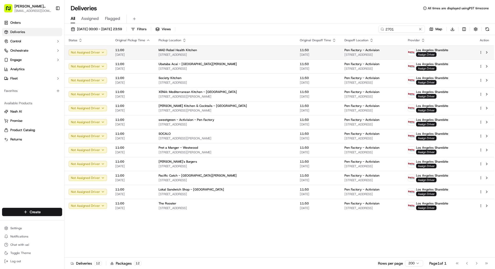
click at [264, 52] on td "MAD Rebel Health Kitchen 8516 W 3rd St, Los Angeles, CA 90048, US" at bounding box center [224, 52] width 141 height 14
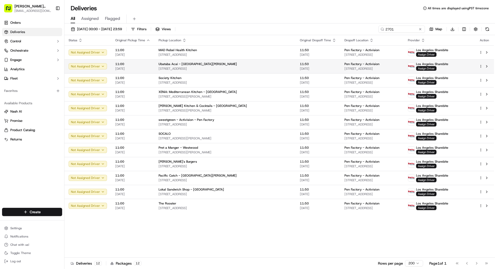
click at [258, 67] on span "[STREET_ADDRESS]" at bounding box center [225, 69] width 133 height 4
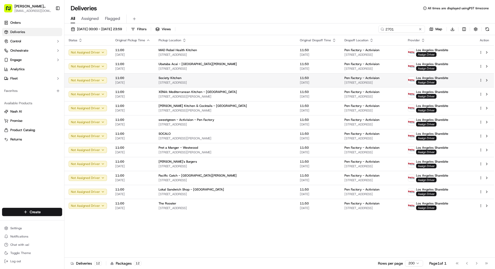
click at [257, 76] on div "Society Kitchen" at bounding box center [225, 78] width 133 height 4
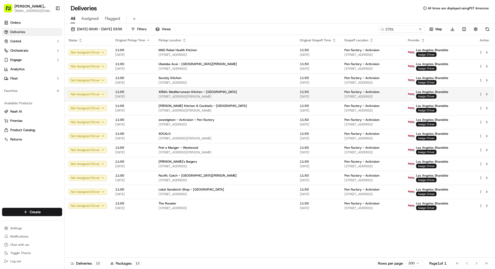
click at [249, 94] on div "XENiA: Mediterranean Kitchen - West LA 11419 Santa Monica Blvd, Los Angeles, CA…" at bounding box center [225, 94] width 133 height 9
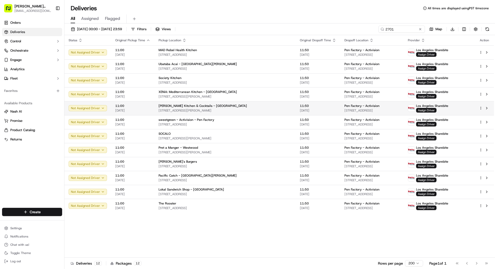
click at [245, 107] on div "[PERSON_NAME] Kitchen & Cocktails - [GEOGRAPHIC_DATA]" at bounding box center [225, 106] width 133 height 4
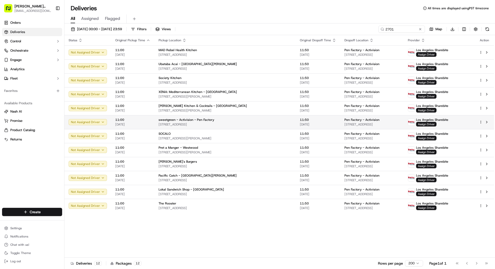
click at [245, 119] on div "sweetgreen - Activision - Pen Factory" at bounding box center [225, 120] width 133 height 4
drag, startPoint x: 245, startPoint y: 118, endPoint x: 245, endPoint y: 127, distance: 8.8
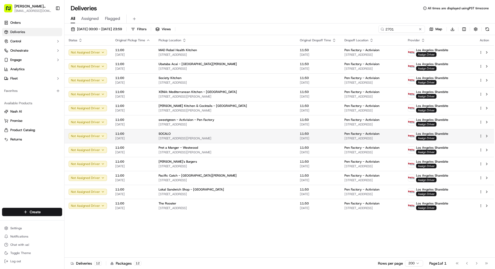
click at [243, 134] on div "SOCALO" at bounding box center [225, 134] width 133 height 4
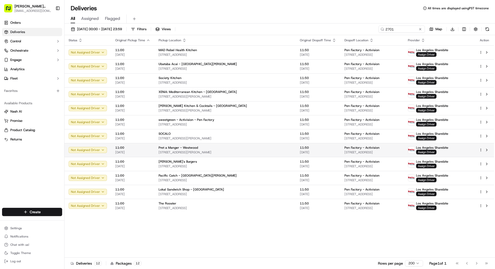
click at [243, 148] on div "Pret a Manger - Westwood" at bounding box center [225, 147] width 133 height 4
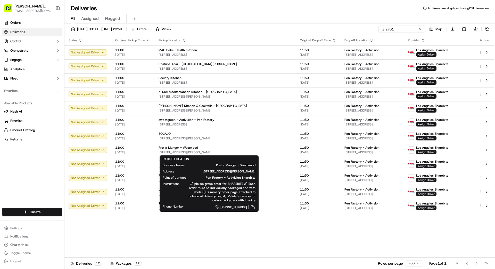
click at [244, 167] on span "Pret a Manger - Westwood" at bounding box center [224, 165] width 63 height 4
click at [296, 163] on td "11:50 [DATE]" at bounding box center [318, 164] width 45 height 14
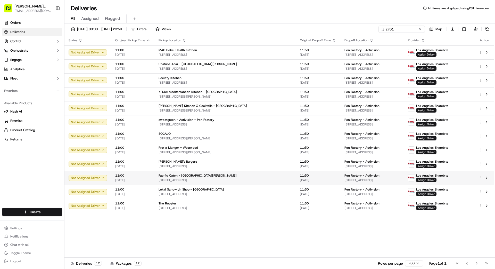
click at [257, 182] on span "[STREET_ADDRESS]" at bounding box center [225, 180] width 133 height 4
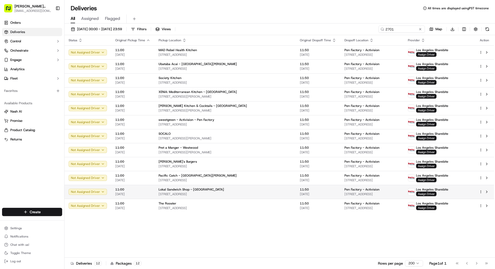
click at [253, 192] on span "[STREET_ADDRESS]" at bounding box center [225, 194] width 133 height 4
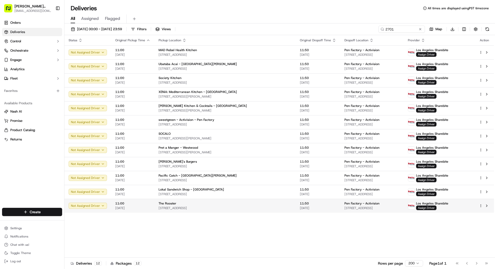
click at [260, 204] on td "The Rooster 8809 W Pico Blvd, Los Angeles, CA 90035, US" at bounding box center [224, 206] width 141 height 14
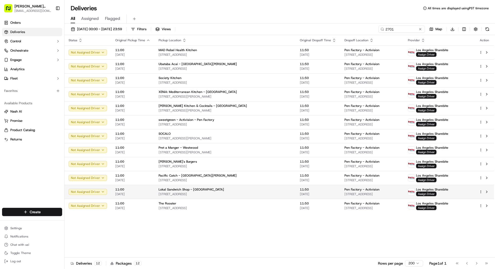
click at [253, 192] on span "[STREET_ADDRESS]" at bounding box center [225, 194] width 133 height 4
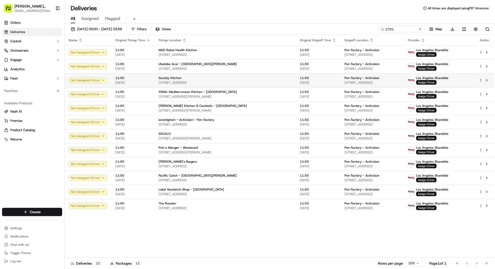
click at [233, 83] on span "[STREET_ADDRESS]" at bounding box center [225, 82] width 133 height 4
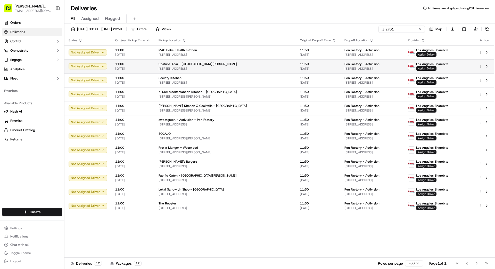
click at [232, 66] on div "Ubatuba Acai - [GEOGRAPHIC_DATA][PERSON_NAME]" at bounding box center [225, 64] width 133 height 4
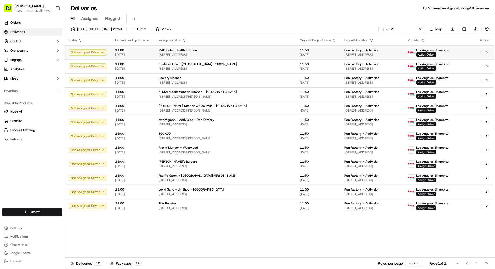
click at [232, 53] on span "[STREET_ADDRESS]" at bounding box center [225, 55] width 133 height 4
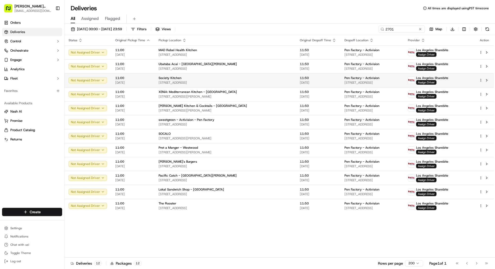
click at [228, 79] on div "Society Kitchen" at bounding box center [225, 78] width 133 height 4
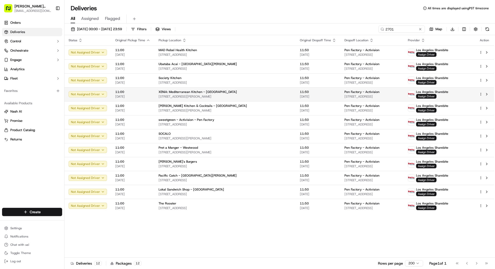
click at [242, 95] on span "[STREET_ADDRESS][PERSON_NAME]" at bounding box center [225, 96] width 133 height 4
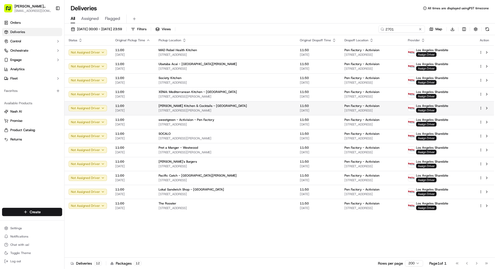
click at [246, 106] on div "[PERSON_NAME] Kitchen & Cocktails - [GEOGRAPHIC_DATA]" at bounding box center [225, 106] width 133 height 4
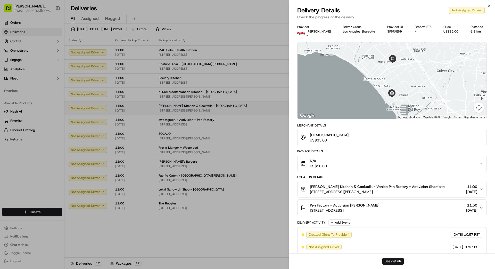
drag, startPoint x: 245, startPoint y: 106, endPoint x: 246, endPoint y: 111, distance: 5.7
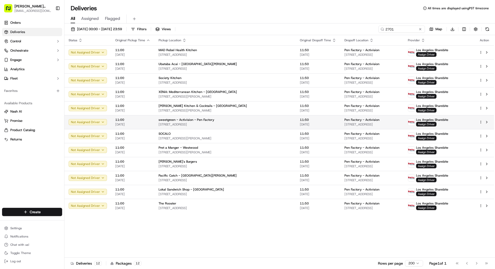
click at [249, 122] on div "sweetgreen - Activision - Pen Factory 1343 4th St, Santa Monica, CA 90401, US" at bounding box center [225, 122] width 133 height 9
click at [309, 124] on span "Assign Driver" at bounding box center [426, 124] width 20 height 5
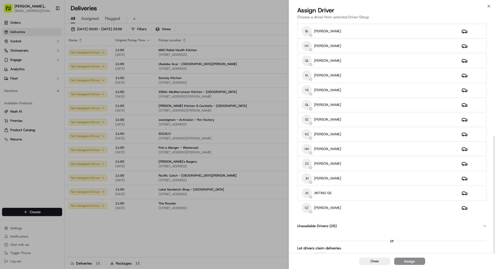
scroll to position [224, 0]
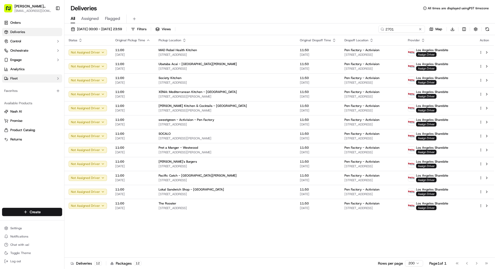
click at [18, 76] on button "Fleet" at bounding box center [32, 78] width 60 height 8
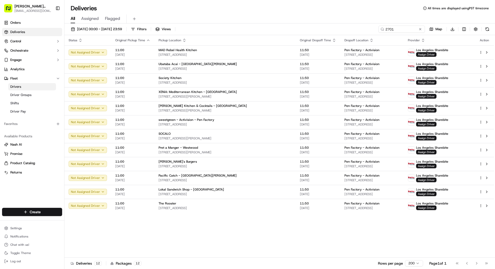
click at [23, 87] on link "Drivers" at bounding box center [32, 86] width 48 height 7
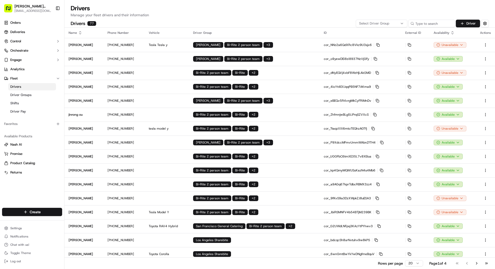
click at [309, 22] on button "Select Driver Group" at bounding box center [382, 24] width 52 height 8
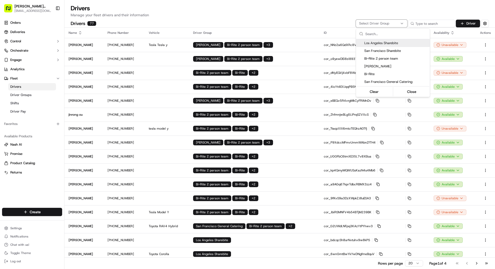
click at [309, 39] on div "Los Angeles Sharebite" at bounding box center [393, 43] width 74 height 8
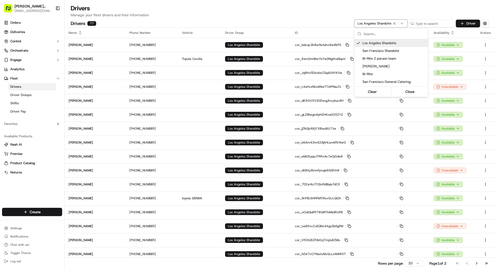
click at [309, 42] on span "Los Angeles Sharebite" at bounding box center [394, 43] width 63 height 5
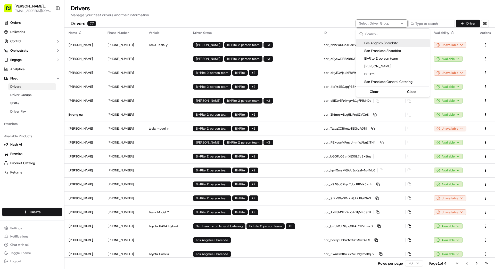
click at [309, 42] on span "Los Angeles Sharebite" at bounding box center [395, 43] width 63 height 5
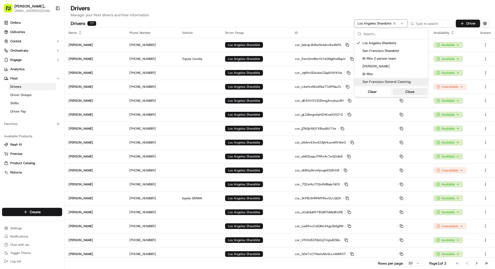
click at [309, 90] on button "Close" at bounding box center [409, 91] width 35 height 7
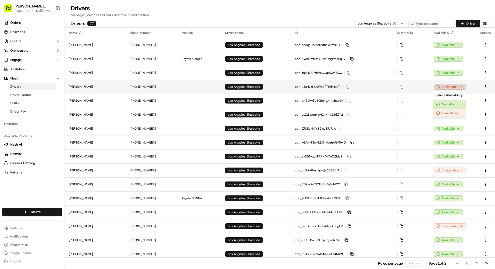
click at [309, 88] on html "Betty Transportation bettytllc@gmail.com Toggle Sidebar Orders Deliveries Contr…" at bounding box center [247, 134] width 495 height 269
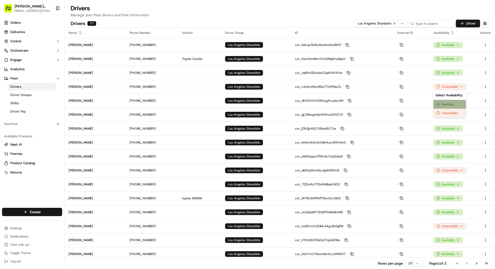
click at [309, 106] on div "Available" at bounding box center [449, 104] width 32 height 9
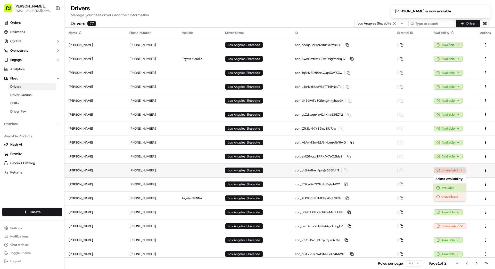
click at [309, 169] on html "Betty Transportation bettytllc@gmail.com Toggle Sidebar Orders Deliveries Contr…" at bounding box center [247, 134] width 495 height 269
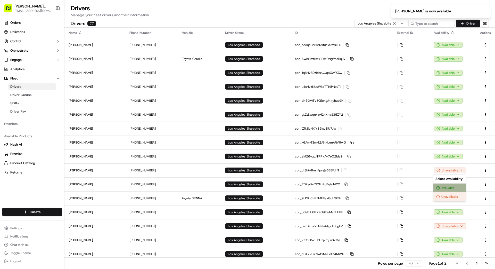
click at [309, 184] on div "Available" at bounding box center [449, 187] width 32 height 9
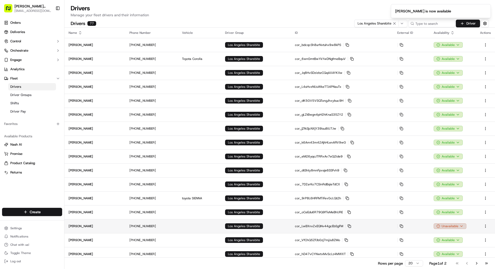
click at [309, 204] on html "Betty Transportation bettytllc@gmail.com Toggle Sidebar Orders Deliveries Contr…" at bounding box center [247, 134] width 495 height 269
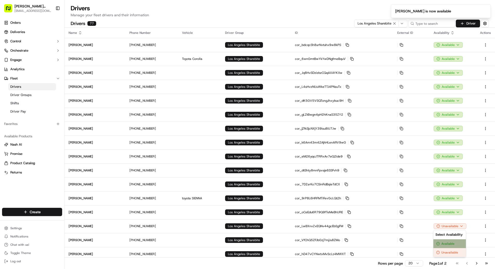
click at [309, 204] on div "Available" at bounding box center [449, 243] width 32 height 9
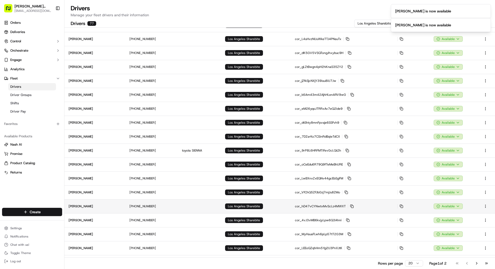
scroll to position [59, 0]
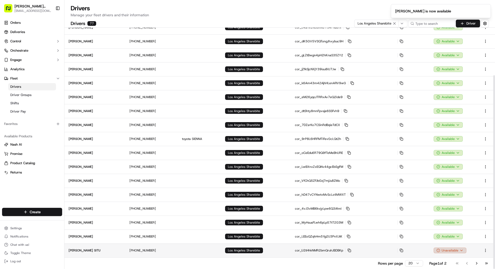
click at [309, 204] on html "Betty Transportation bettytllc@gmail.com Toggle Sidebar Orders Deliveries Contr…" at bounding box center [247, 134] width 495 height 269
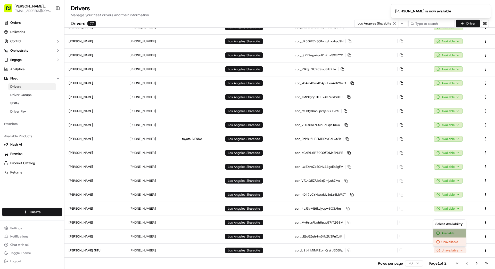
click at [309, 204] on div "Available" at bounding box center [449, 232] width 32 height 9
click at [309, 204] on button "Go to next page" at bounding box center [476, 262] width 9 height 7
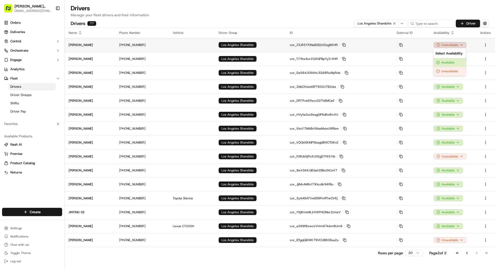
click at [309, 46] on html "Betty Transportation bettytllc@gmail.com Toggle Sidebar Orders Deliveries Contr…" at bounding box center [247, 134] width 495 height 269
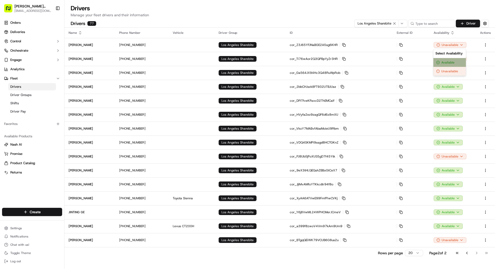
click at [309, 58] on div "Available" at bounding box center [449, 62] width 32 height 9
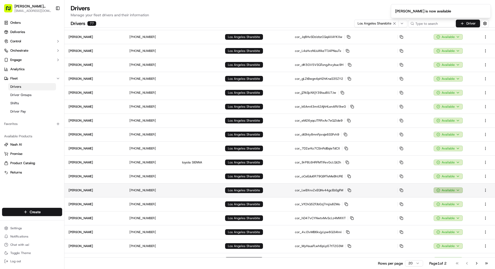
scroll to position [59, 0]
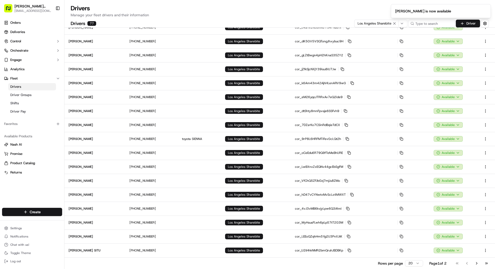
click at [309, 204] on button "Go to next page" at bounding box center [476, 262] width 9 height 7
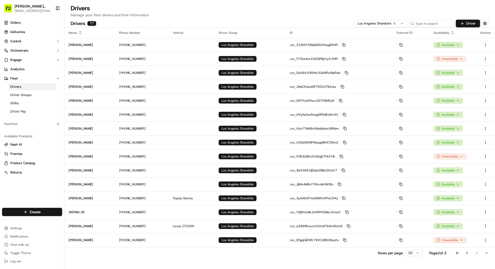
scroll to position [0, 0]
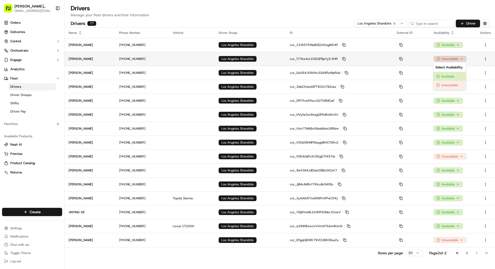
click at [309, 59] on html "Betty Transportation bettytllc@gmail.com Toggle Sidebar Orders Deliveries Contr…" at bounding box center [247, 134] width 495 height 269
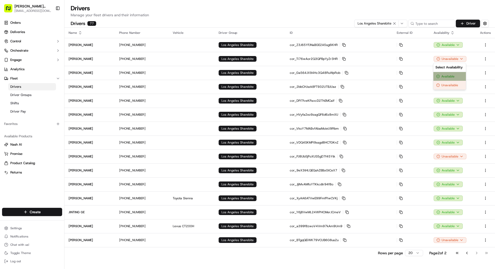
click at [309, 74] on div "Available" at bounding box center [449, 76] width 32 height 9
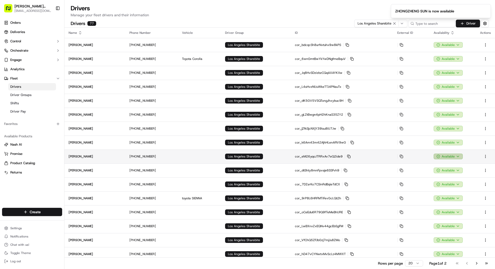
scroll to position [59, 0]
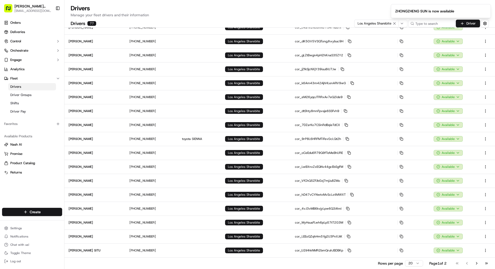
drag, startPoint x: 477, startPoint y: 263, endPoint x: 473, endPoint y: 262, distance: 3.9
click at [309, 204] on button "Go to next page" at bounding box center [476, 262] width 9 height 7
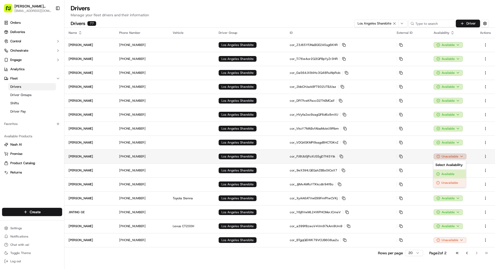
click at [309, 156] on html "Betty Transportation bettytllc@gmail.com Toggle Sidebar Orders Deliveries Contr…" at bounding box center [247, 134] width 495 height 269
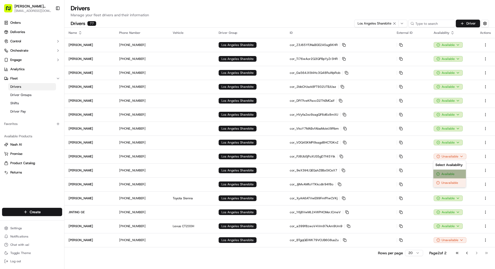
click at [309, 173] on div "Available" at bounding box center [449, 173] width 32 height 9
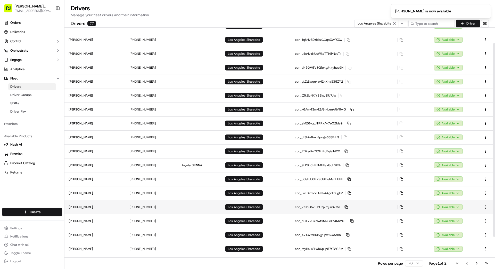
scroll to position [59, 0]
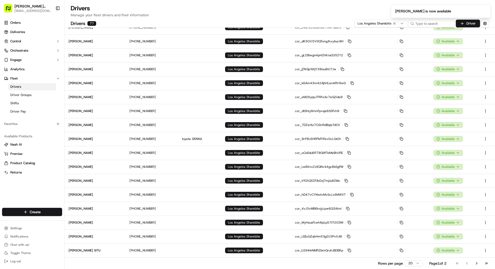
click at [309, 204] on button "Go to next page" at bounding box center [476, 262] width 9 height 7
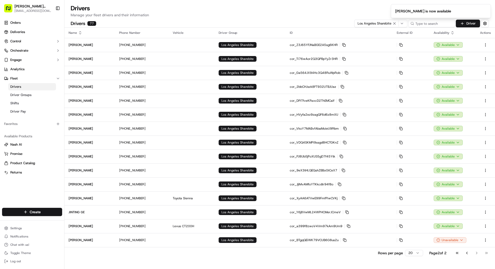
scroll to position [0, 0]
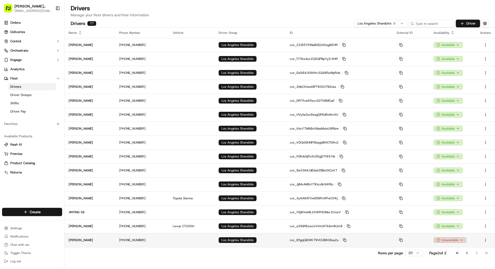
click at [309, 204] on html "Betty Transportation bettytllc@gmail.com Toggle Sidebar Orders Deliveries Contr…" at bounding box center [247, 134] width 495 height 269
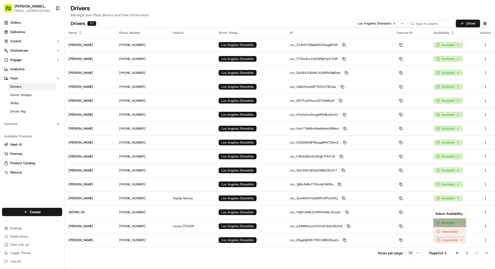
click at [309, 204] on div "Available" at bounding box center [449, 222] width 32 height 9
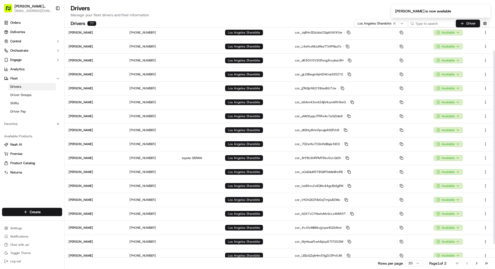
scroll to position [59, 0]
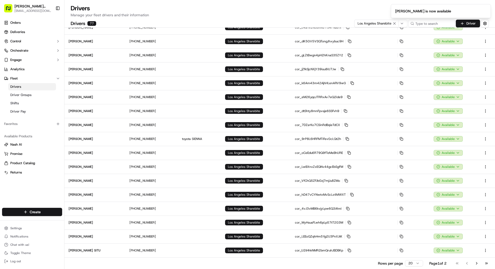
click at [309, 204] on button "Go to next page" at bounding box center [476, 262] width 9 height 7
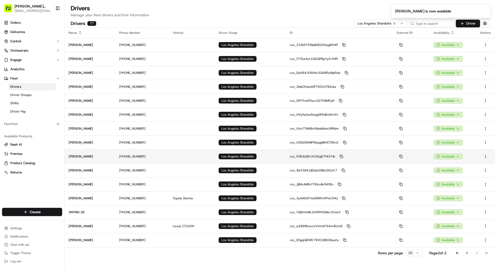
scroll to position [0, 0]
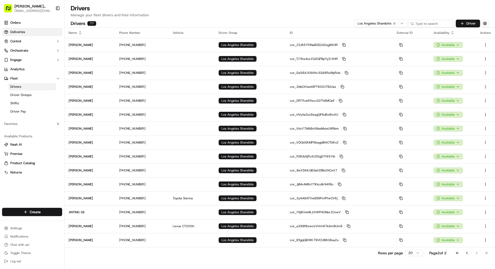
click at [15, 30] on span "Deliveries" at bounding box center [17, 32] width 15 height 5
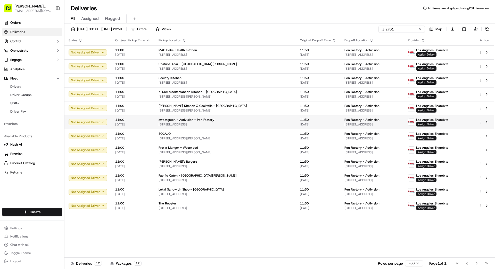
click at [309, 124] on span "Assign Driver" at bounding box center [426, 124] width 20 height 5
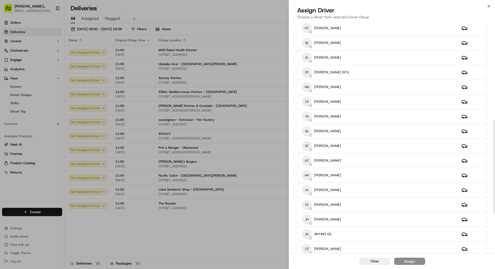
scroll to position [342, 0]
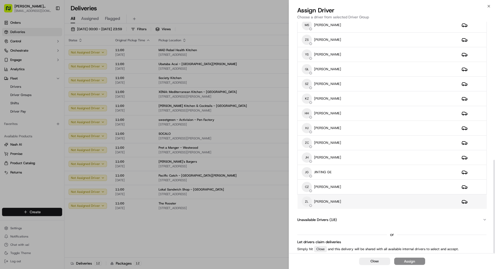
click at [309, 202] on div "ZL zhaojie li" at bounding box center [378, 201] width 152 height 10
click at [309, 204] on div "Assign" at bounding box center [409, 260] width 11 height 5
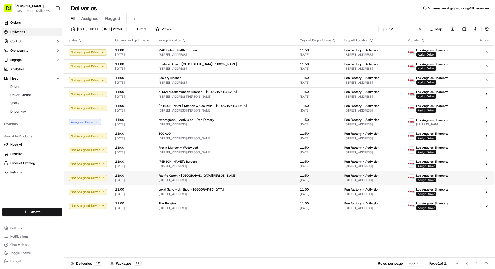
click at [309, 180] on span "Assign Driver" at bounding box center [426, 179] width 20 height 5
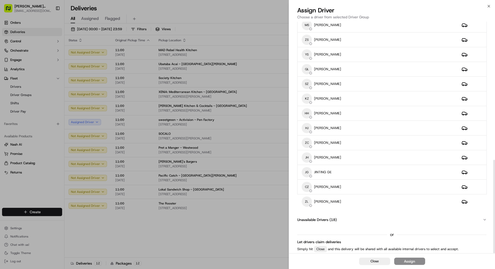
drag, startPoint x: 332, startPoint y: 201, endPoint x: 352, endPoint y: 214, distance: 24.2
click at [309, 201] on div "ZL zhaojie li" at bounding box center [378, 201] width 152 height 10
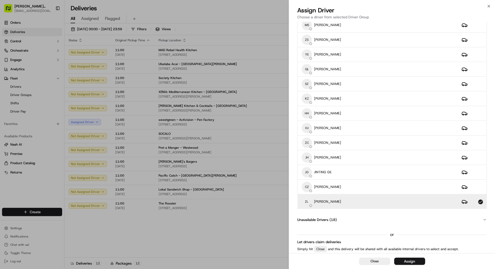
click at [309, 204] on div "Assign" at bounding box center [409, 260] width 11 height 5
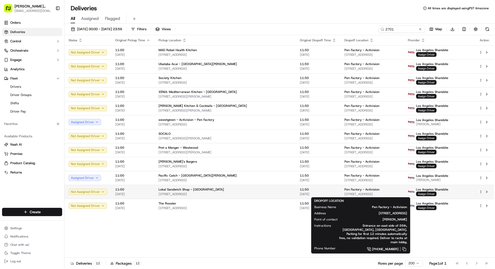
click at [309, 191] on div "Pen Factory - Activision 2701 Olympic Blvd, Santa Monica, CA 90404, US" at bounding box center [372, 191] width 55 height 9
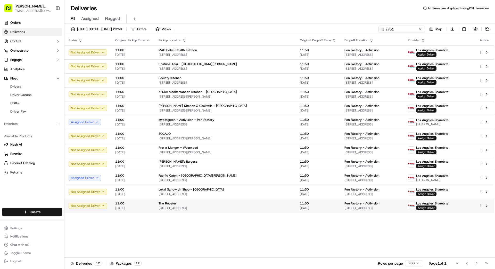
click at [300, 204] on span "[DATE]" at bounding box center [318, 208] width 36 height 4
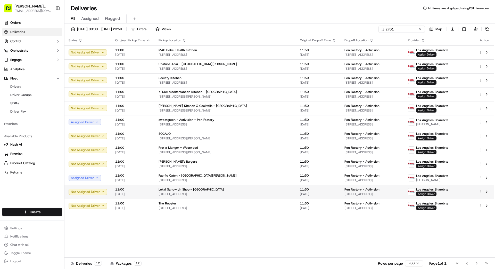
click at [309, 193] on span "[STREET_ADDRESS]" at bounding box center [372, 194] width 55 height 4
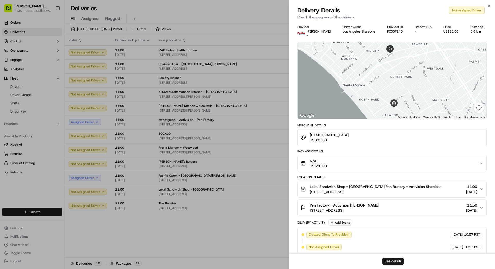
click at [302, 191] on icon "button" at bounding box center [303, 188] width 5 height 5
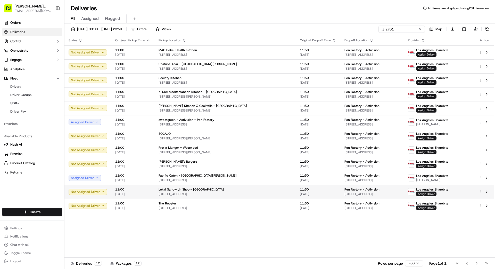
click at [300, 192] on span "[DATE]" at bounding box center [318, 194] width 36 height 4
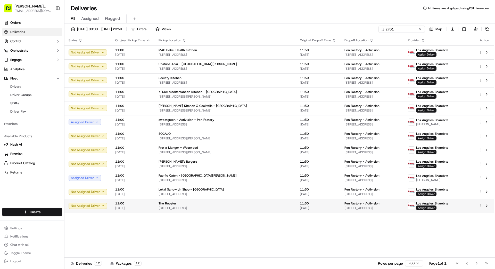
click at [300, 204] on span "11:50" at bounding box center [318, 203] width 36 height 4
click at [300, 202] on span "11:50" at bounding box center [318, 203] width 36 height 4
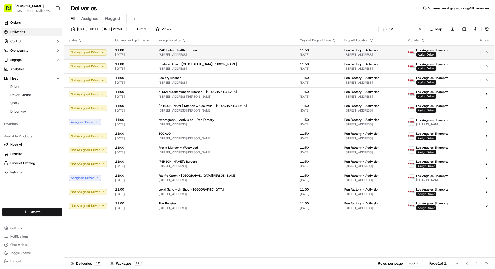
click at [300, 52] on span "11:50" at bounding box center [318, 50] width 36 height 4
click at [300, 51] on span "11:50" at bounding box center [318, 50] width 36 height 4
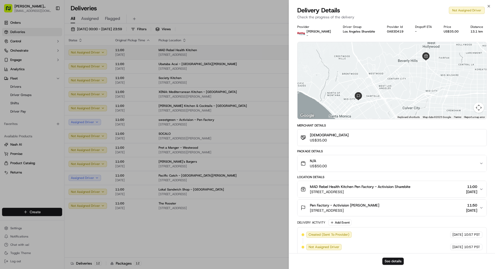
drag, startPoint x: 256, startPoint y: 53, endPoint x: 259, endPoint y: 56, distance: 4.5
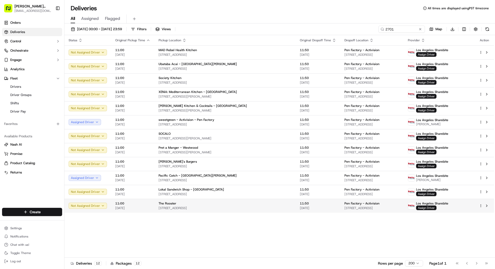
click at [309, 204] on span "[STREET_ADDRESS]" at bounding box center [372, 208] width 55 height 4
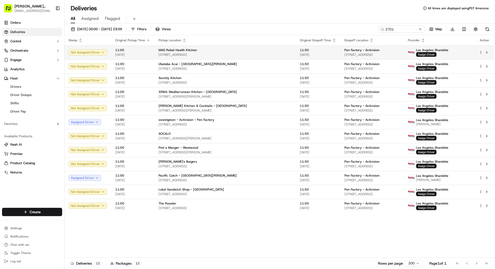
click at [309, 52] on div "Pen Factory - Activision" at bounding box center [372, 50] width 55 height 4
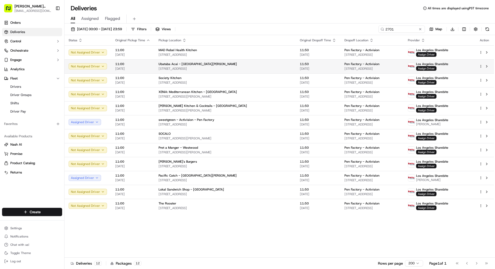
click at [300, 67] on span "[DATE]" at bounding box center [318, 69] width 36 height 4
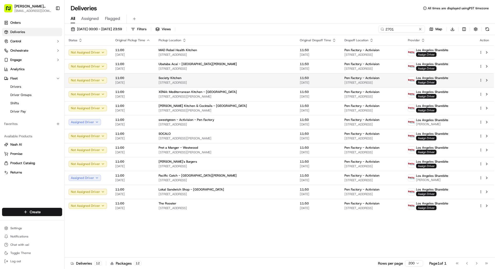
click at [263, 81] on td "Society Kitchen 2901 Ocean Park Blvd, Santa Monica, CA 90405, US" at bounding box center [224, 80] width 141 height 14
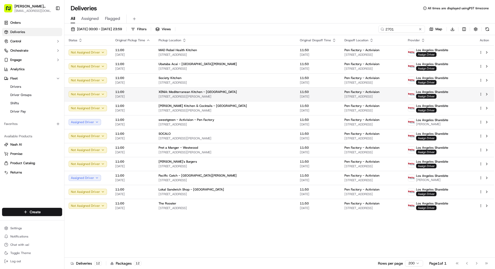
click at [244, 97] on span "[STREET_ADDRESS][PERSON_NAME]" at bounding box center [225, 96] width 133 height 4
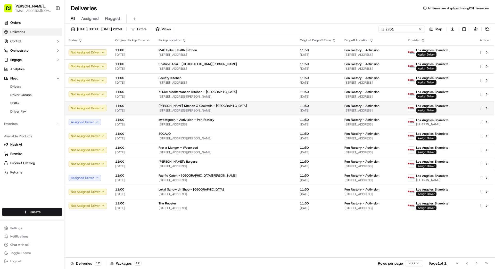
click at [235, 108] on span "[STREET_ADDRESS][PERSON_NAME]" at bounding box center [225, 110] width 133 height 4
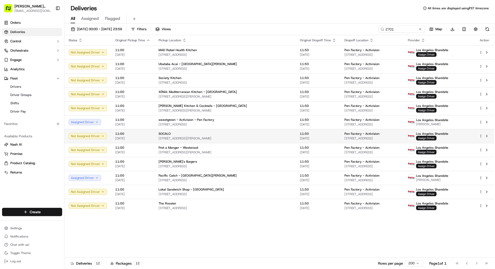
click at [247, 136] on div "SOCALO 1920 Santa Monica Blvd, Santa Monica, CA 90404, US" at bounding box center [225, 136] width 133 height 9
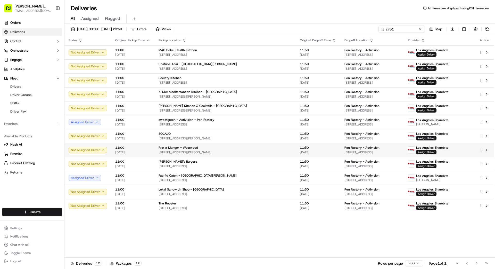
click at [249, 147] on div "Pret a Manger - Westwood" at bounding box center [225, 147] width 133 height 4
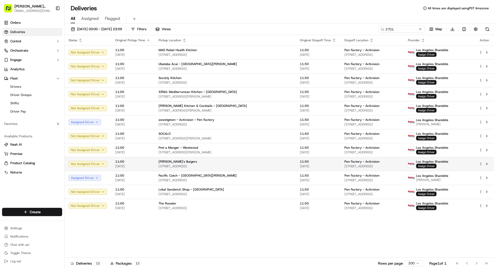
click at [232, 162] on div "[PERSON_NAME]'s Burgers" at bounding box center [225, 161] width 133 height 4
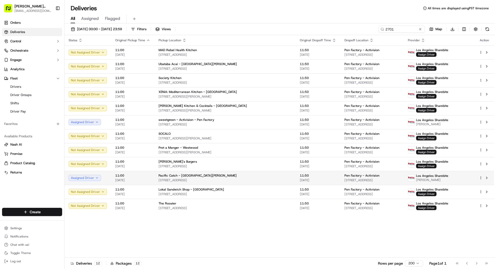
click at [235, 174] on div "Pacific Catch - [GEOGRAPHIC_DATA][PERSON_NAME]" at bounding box center [225, 175] width 133 height 4
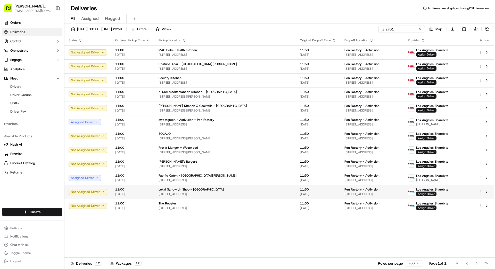
drag, startPoint x: 225, startPoint y: 186, endPoint x: 234, endPoint y: 191, distance: 10.1
click at [234, 191] on div "Lokal Sandwich Shop - Venice 701 Lincoln Blvd, Los Angeles, CA 90291, US" at bounding box center [225, 191] width 133 height 9
click at [235, 190] on div "Lokal Sandwich Shop - [GEOGRAPHIC_DATA]" at bounding box center [225, 189] width 133 height 4
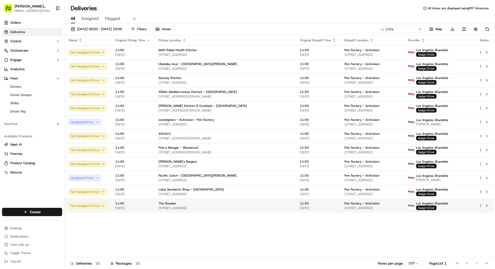
click at [241, 204] on div "The Rooster" at bounding box center [225, 203] width 133 height 4
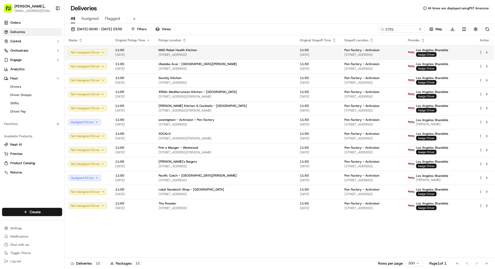
click at [309, 46] on td "Pen Factory - Activision 2701 Olympic Blvd, Santa Monica, CA 90404, US" at bounding box center [371, 52] width 63 height 14
click at [309, 51] on span "Los Angeles Sharebite" at bounding box center [432, 50] width 32 height 4
click at [309, 54] on span "Assign Driver" at bounding box center [426, 54] width 20 height 5
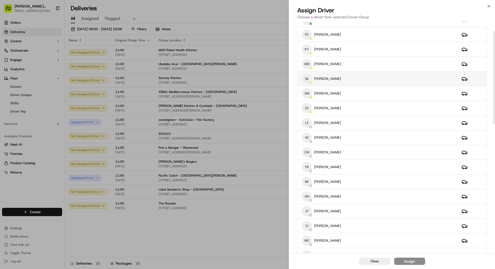
scroll to position [26, 0]
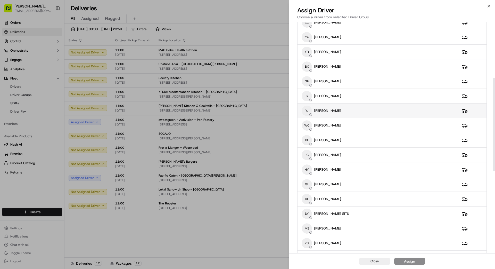
scroll to position [139, 0]
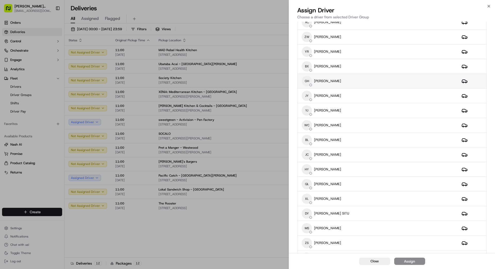
click at [350, 77] on div "GH [PERSON_NAME]" at bounding box center [378, 81] width 152 height 10
click at [419, 261] on button "Assign" at bounding box center [409, 260] width 31 height 7
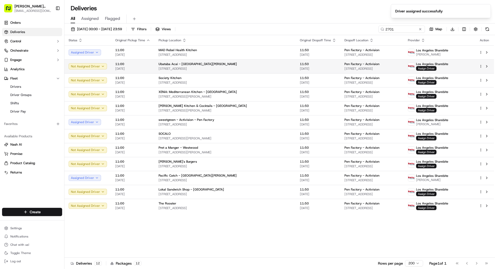
click at [300, 65] on span "11:50" at bounding box center [318, 64] width 36 height 4
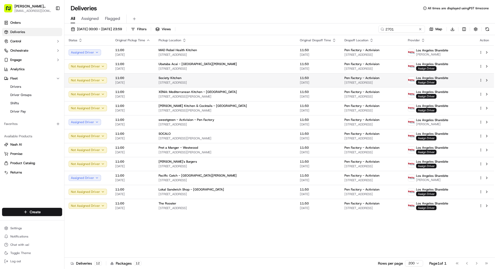
drag, startPoint x: 244, startPoint y: 69, endPoint x: 246, endPoint y: 79, distance: 10.7
click at [245, 80] on div "Society Kitchen [STREET_ADDRESS]" at bounding box center [225, 80] width 133 height 9
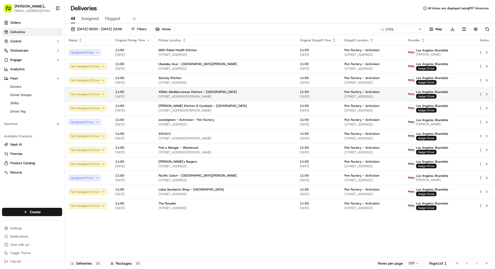
click at [245, 93] on div "XENiA: Mediterranean Kitchen - [GEOGRAPHIC_DATA]" at bounding box center [225, 92] width 133 height 4
click at [240, 93] on div "XENiA: Mediterranean Kitchen - [GEOGRAPHIC_DATA]" at bounding box center [225, 92] width 133 height 4
click at [437, 96] on span "Assign Driver" at bounding box center [426, 96] width 20 height 5
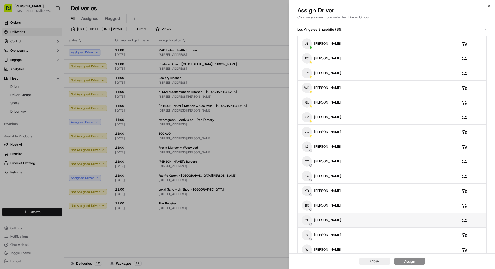
click at [346, 216] on div "GH [PERSON_NAME]" at bounding box center [378, 220] width 152 height 10
click at [413, 260] on div "Assign" at bounding box center [409, 260] width 11 height 5
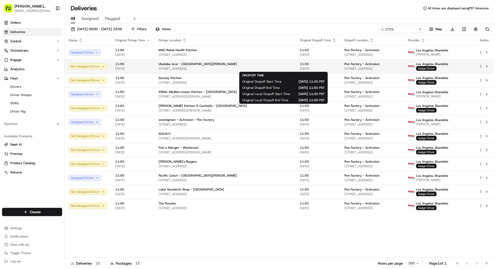
click at [300, 68] on span "[DATE]" at bounding box center [318, 69] width 36 height 4
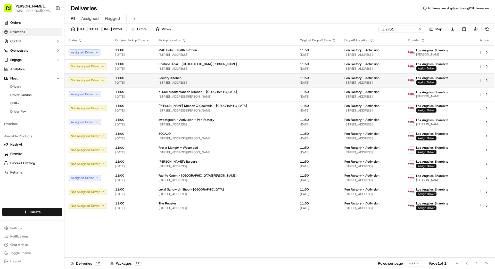
click at [242, 81] on span "[STREET_ADDRESS]" at bounding box center [225, 82] width 133 height 4
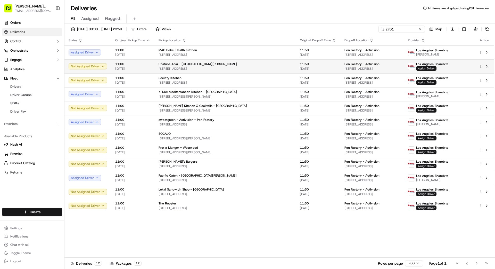
click at [237, 69] on span "[STREET_ADDRESS]" at bounding box center [225, 69] width 133 height 4
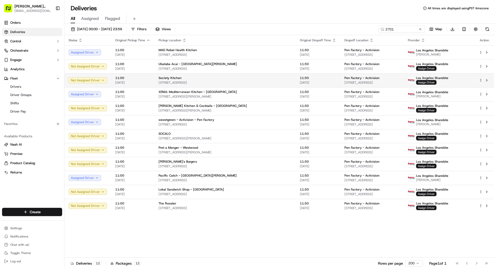
click at [238, 77] on div "Society Kitchen" at bounding box center [225, 78] width 133 height 4
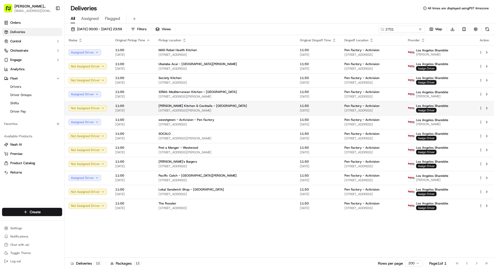
click at [257, 107] on div "[PERSON_NAME] Kitchen & Cocktails - [GEOGRAPHIC_DATA]" at bounding box center [225, 106] width 133 height 4
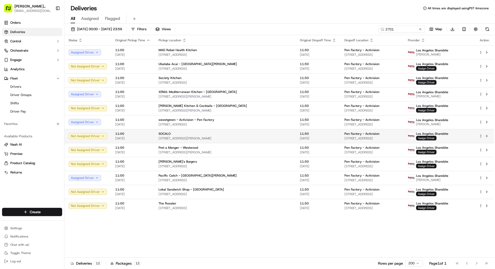
click at [254, 131] on td "SOCALO [STREET_ADDRESS][PERSON_NAME]" at bounding box center [224, 136] width 141 height 14
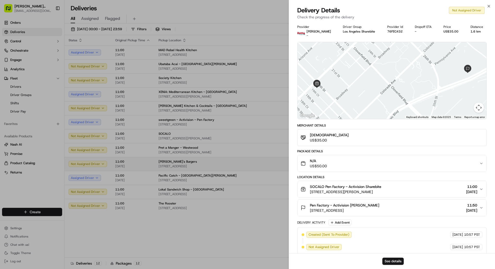
drag, startPoint x: 251, startPoint y: 134, endPoint x: 251, endPoint y: 159, distance: 25.0
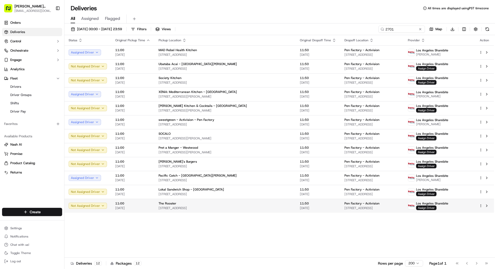
click at [258, 212] on td "The Rooster [STREET_ADDRESS]" at bounding box center [224, 206] width 141 height 14
click at [252, 207] on span "[STREET_ADDRESS]" at bounding box center [225, 208] width 133 height 4
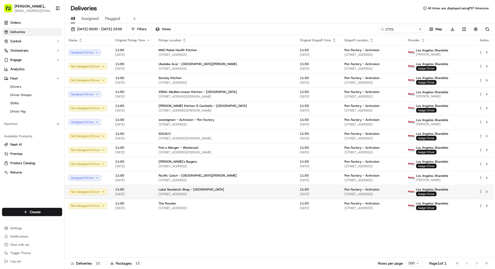
click at [253, 190] on div "Lokal Sandwich Shop - [GEOGRAPHIC_DATA]" at bounding box center [225, 189] width 133 height 4
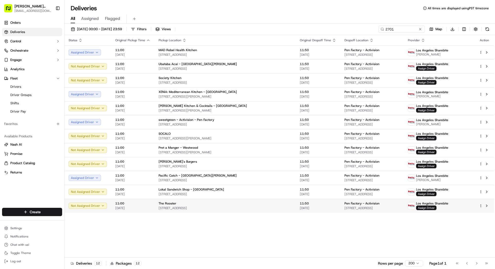
click at [255, 202] on div "The Rooster" at bounding box center [225, 203] width 133 height 4
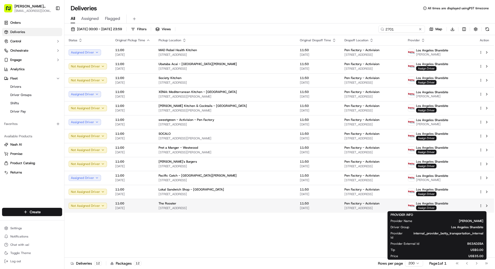
click at [433, 208] on span "Assign Driver" at bounding box center [426, 207] width 20 height 5
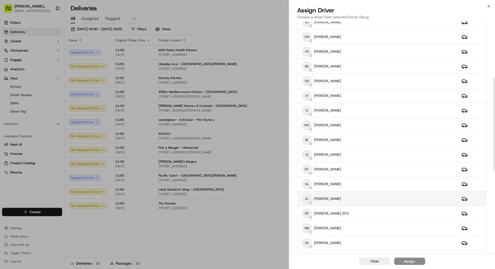
click at [346, 197] on div "XL [PERSON_NAME]" at bounding box center [378, 198] width 152 height 10
click at [410, 260] on div "Assign" at bounding box center [409, 260] width 11 height 5
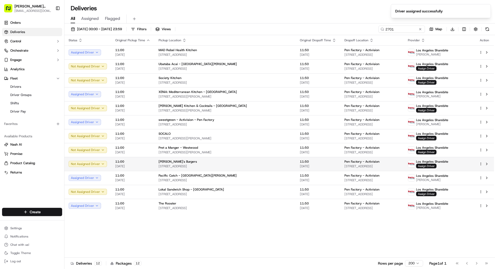
click at [296, 162] on td "11:50 [DATE]" at bounding box center [318, 164] width 45 height 14
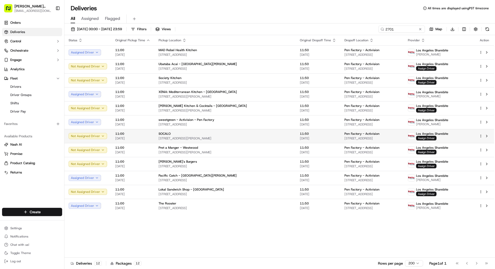
click at [258, 137] on span "[STREET_ADDRESS][PERSON_NAME]" at bounding box center [225, 138] width 133 height 4
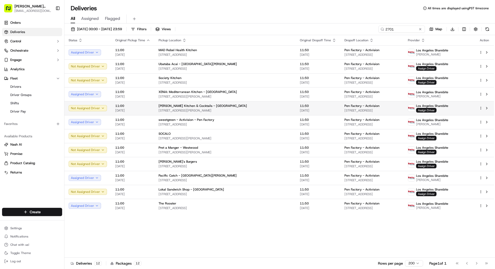
click at [300, 106] on span "11:50" at bounding box center [318, 106] width 36 height 4
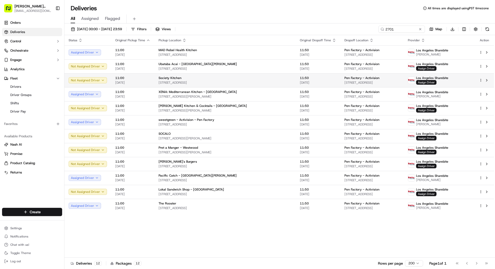
click at [248, 75] on td "Society Kitchen [STREET_ADDRESS]" at bounding box center [224, 80] width 141 height 14
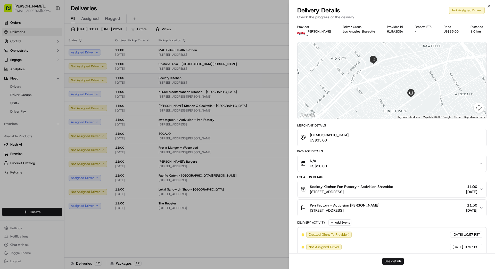
drag, startPoint x: 243, startPoint y: 78, endPoint x: 244, endPoint y: 74, distance: 3.6
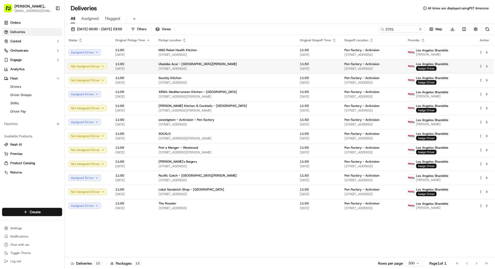
click at [247, 63] on div "Ubatuba Acai - [GEOGRAPHIC_DATA][PERSON_NAME]" at bounding box center [225, 64] width 133 height 4
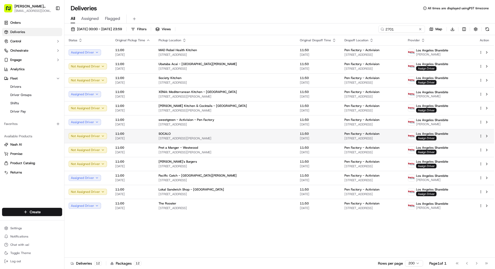
click at [258, 131] on td "SOCALO [STREET_ADDRESS][PERSON_NAME]" at bounding box center [224, 136] width 141 height 14
click at [437, 139] on span "Assign Driver" at bounding box center [426, 138] width 20 height 5
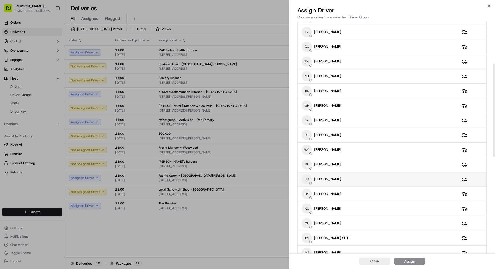
scroll to position [119, 0]
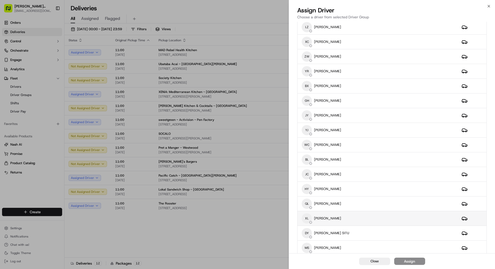
click at [362, 218] on div "XL [PERSON_NAME]" at bounding box center [378, 218] width 152 height 10
click at [402, 261] on button "Assign" at bounding box center [409, 260] width 31 height 7
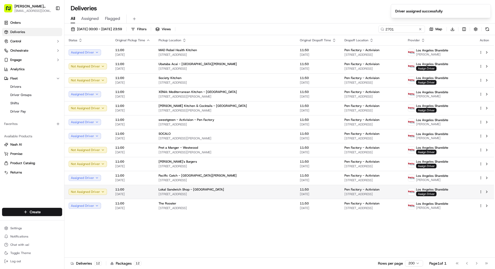
click at [242, 188] on div "Lokal Sandwich Shop - [GEOGRAPHIC_DATA]" at bounding box center [225, 189] width 133 height 4
click at [437, 192] on span "Assign Driver" at bounding box center [426, 193] width 20 height 5
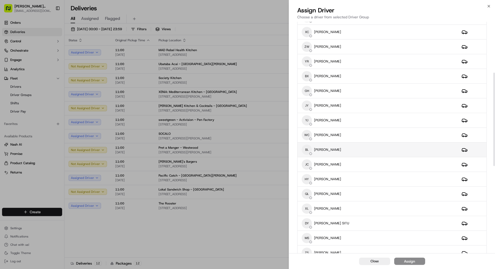
scroll to position [131, 0]
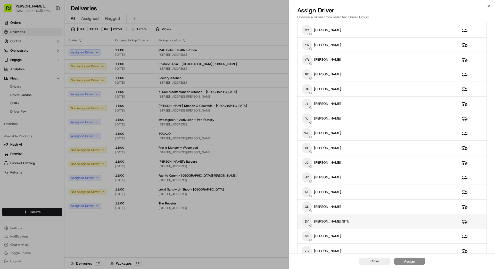
drag, startPoint x: 345, startPoint y: 217, endPoint x: 348, endPoint y: 217, distance: 2.9
click at [348, 217] on div "[PERSON_NAME] SITU" at bounding box center [378, 221] width 152 height 10
click at [409, 260] on div "Assign" at bounding box center [409, 260] width 11 height 5
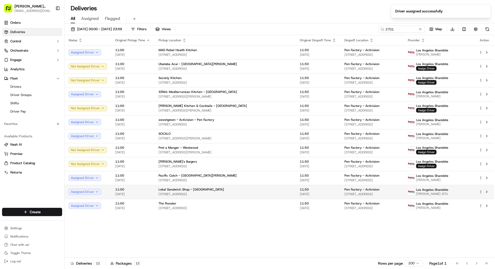
click at [258, 191] on div "Lokal Sandwich Shop - [GEOGRAPHIC_DATA]" at bounding box center [225, 189] width 133 height 4
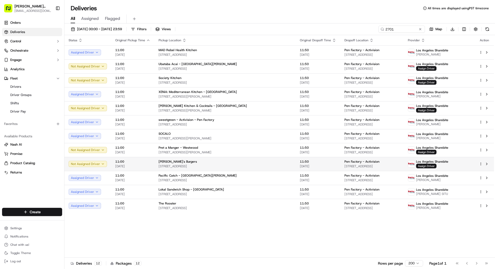
click at [247, 165] on span "[STREET_ADDRESS]" at bounding box center [225, 166] width 133 height 4
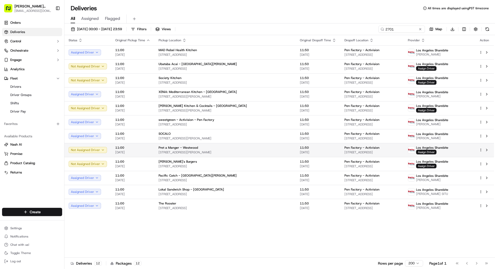
click at [253, 151] on span "[STREET_ADDRESS][PERSON_NAME]" at bounding box center [225, 152] width 133 height 4
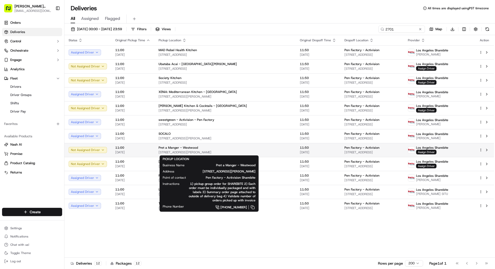
click at [248, 151] on span "[STREET_ADDRESS][PERSON_NAME]" at bounding box center [225, 152] width 133 height 4
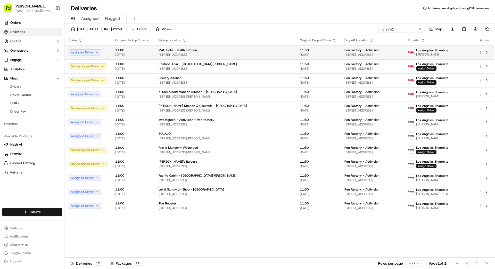
click at [258, 52] on div "MAD Rebel Health Kitchen [STREET_ADDRESS]" at bounding box center [225, 52] width 133 height 9
drag, startPoint x: 251, startPoint y: 52, endPoint x: 254, endPoint y: 59, distance: 7.6
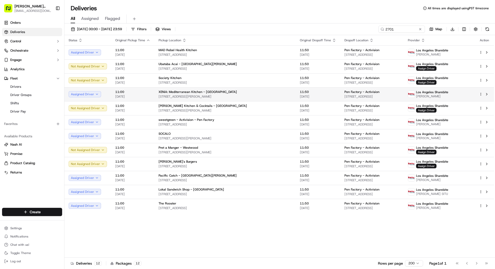
click at [261, 96] on span "[STREET_ADDRESS][PERSON_NAME]" at bounding box center [225, 96] width 133 height 4
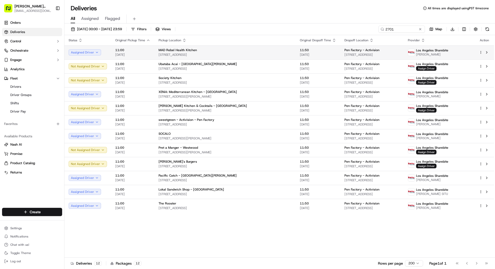
click at [261, 53] on span "[STREET_ADDRESS]" at bounding box center [225, 55] width 133 height 4
drag, startPoint x: 254, startPoint y: 52, endPoint x: 255, endPoint y: 58, distance: 5.8
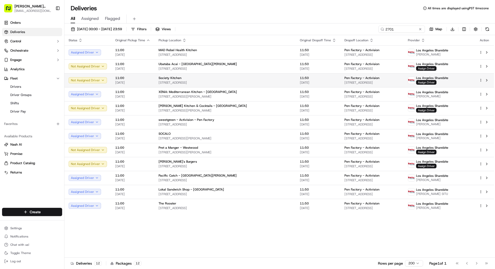
click at [263, 82] on td "Society Kitchen [STREET_ADDRESS]" at bounding box center [224, 80] width 141 height 14
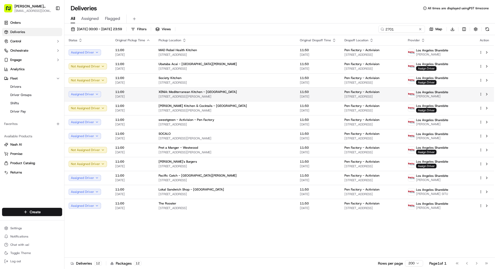
click at [256, 95] on span "[STREET_ADDRESS][PERSON_NAME]" at bounding box center [225, 96] width 133 height 4
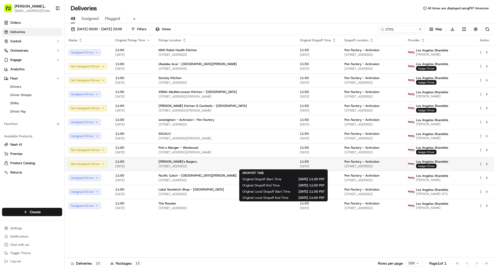
click at [300, 162] on span "11:50" at bounding box center [318, 161] width 36 height 4
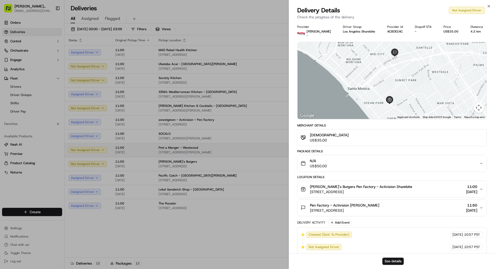
drag, startPoint x: 269, startPoint y: 161, endPoint x: 267, endPoint y: 155, distance: 6.5
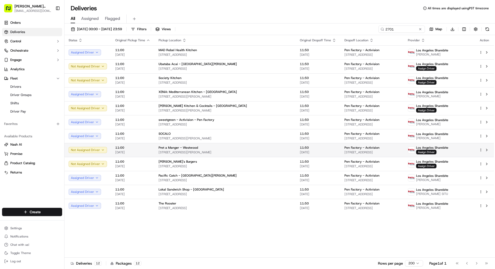
click at [296, 146] on td "11:50 [DATE]" at bounding box center [318, 150] width 45 height 14
click at [258, 146] on div "Pret a Manger - Westwood" at bounding box center [225, 147] width 133 height 4
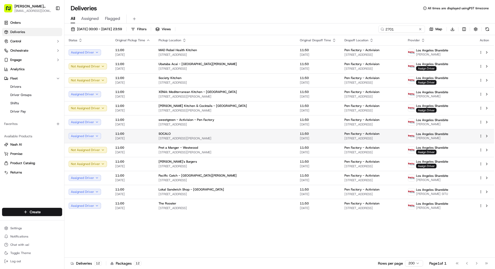
click at [392, 136] on span "[STREET_ADDRESS]" at bounding box center [372, 138] width 55 height 4
drag, startPoint x: 268, startPoint y: 132, endPoint x: 275, endPoint y: 134, distance: 7.3
click at [481, 135] on html "[PERSON_NAME] Transportation [EMAIL_ADDRESS][DOMAIN_NAME] Toggle Sidebar Orders…" at bounding box center [247, 134] width 495 height 269
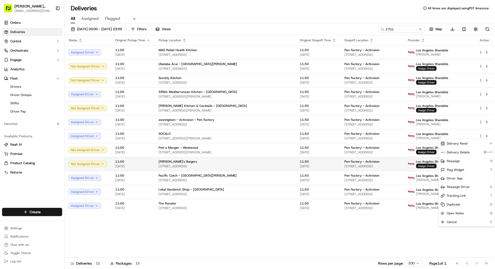
click at [383, 166] on html "[PERSON_NAME] Transportation [EMAIL_ADDRESS][DOMAIN_NAME] Toggle Sidebar Orders…" at bounding box center [247, 134] width 495 height 269
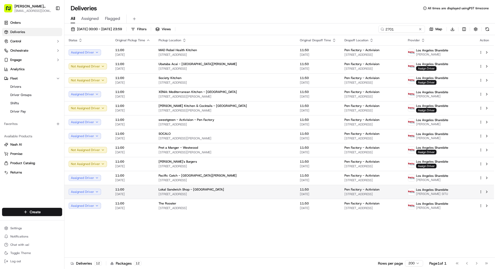
click at [358, 186] on td "Pen Factory - Activision [STREET_ADDRESS]" at bounding box center [371, 192] width 63 height 14
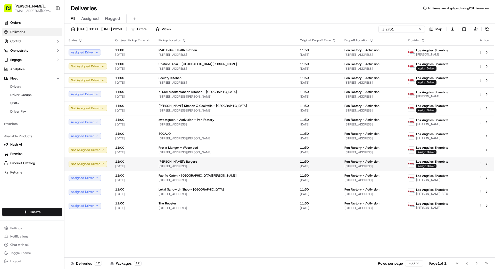
click at [296, 169] on td "11:50 [DATE]" at bounding box center [318, 164] width 45 height 14
click at [434, 164] on span "Assign Driver" at bounding box center [426, 165] width 20 height 5
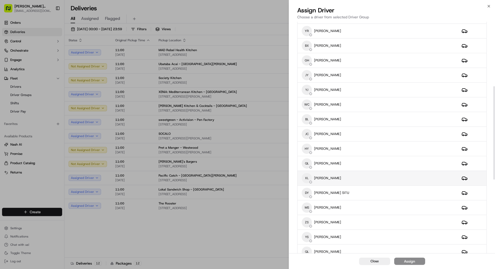
scroll to position [177, 0]
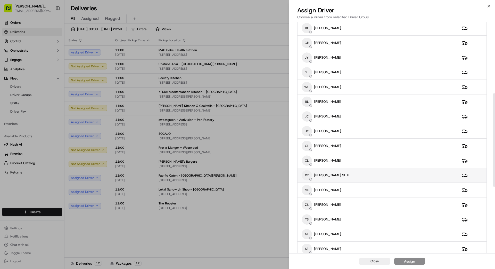
click at [355, 175] on div "[PERSON_NAME] SITU" at bounding box center [378, 175] width 152 height 10
click at [409, 261] on div "Assign" at bounding box center [409, 260] width 11 height 5
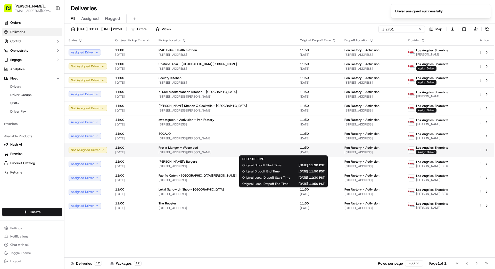
click at [300, 147] on span "11:50" at bounding box center [318, 147] width 36 height 4
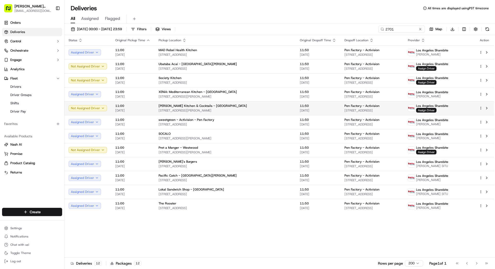
click at [241, 108] on div "[PERSON_NAME] Kitchen & Cocktails - [GEOGRAPHIC_DATA] [STREET_ADDRESS][PERSON_N…" at bounding box center [225, 108] width 133 height 9
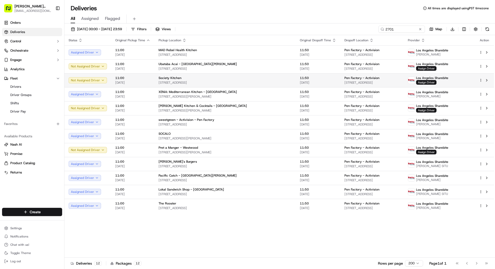
click at [243, 81] on span "[STREET_ADDRESS]" at bounding box center [225, 82] width 133 height 4
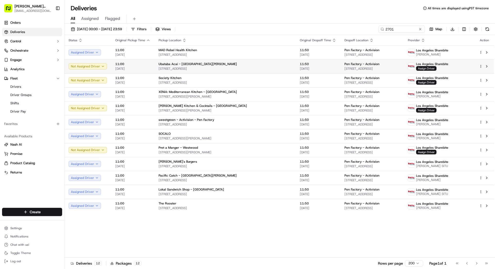
click at [246, 67] on span "[STREET_ADDRESS]" at bounding box center [225, 69] width 133 height 4
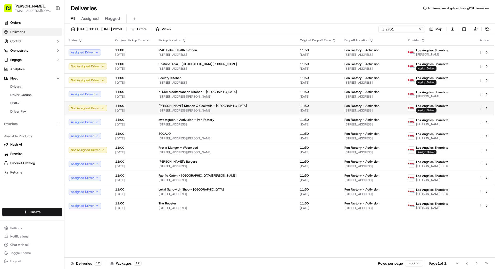
click at [256, 108] on span "[STREET_ADDRESS][PERSON_NAME]" at bounding box center [225, 110] width 133 height 4
click at [256, 108] on div "[PERSON_NAME] Kitchen & Cocktails - [GEOGRAPHIC_DATA] [STREET_ADDRESS][PERSON_N…" at bounding box center [225, 108] width 133 height 9
click at [431, 109] on span "Assign Driver" at bounding box center [426, 110] width 20 height 5
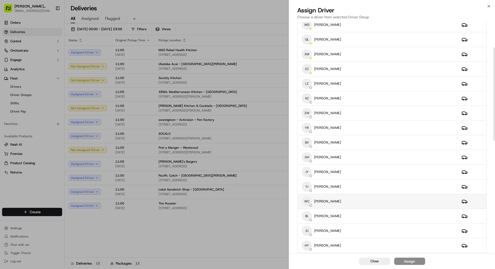
scroll to position [64, 0]
click at [342, 201] on div "WC [PERSON_NAME]" at bounding box center [378, 200] width 152 height 10
click at [407, 262] on div "Assign" at bounding box center [409, 260] width 11 height 5
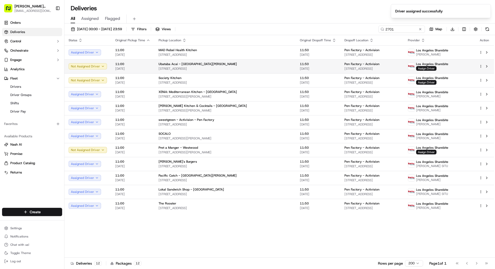
click at [234, 65] on div "Ubatuba Acai - [GEOGRAPHIC_DATA][PERSON_NAME]" at bounding box center [225, 64] width 133 height 4
click at [432, 69] on span "Assign Driver" at bounding box center [426, 68] width 20 height 5
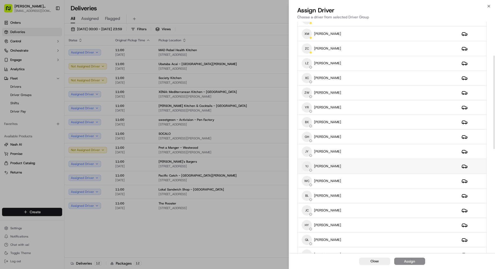
scroll to position [85, 0]
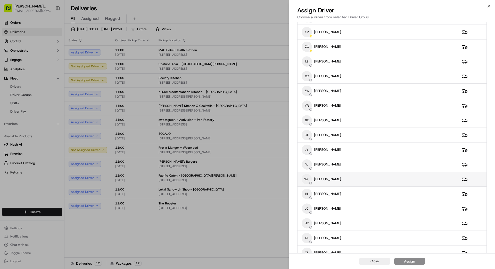
click at [346, 177] on div "WC [PERSON_NAME]" at bounding box center [378, 179] width 152 height 10
click at [417, 264] on button "Assign" at bounding box center [409, 260] width 31 height 7
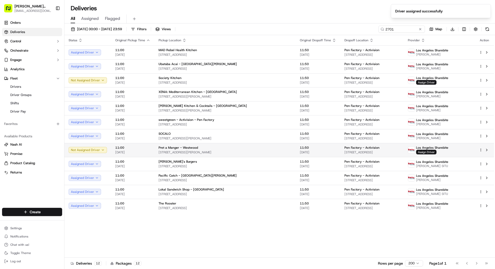
click at [345, 150] on span "[STREET_ADDRESS]" at bounding box center [372, 152] width 55 height 4
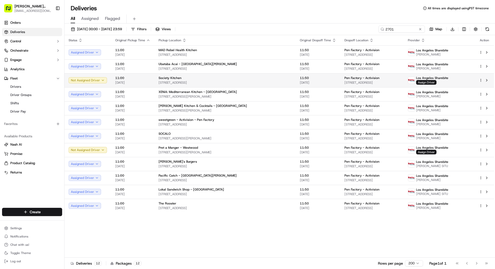
click at [263, 80] on td "Society Kitchen [STREET_ADDRESS]" at bounding box center [224, 80] width 141 height 14
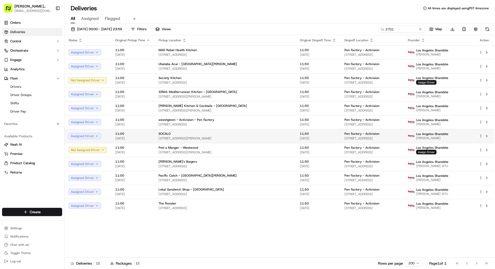
click at [349, 134] on div "Pen Factory - Activision" at bounding box center [372, 134] width 55 height 4
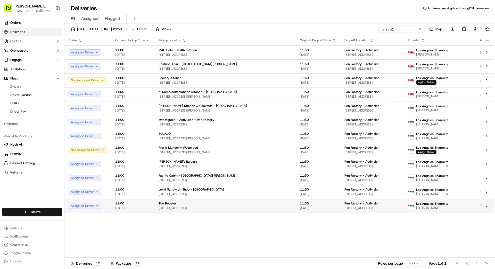
click at [384, 207] on span "[STREET_ADDRESS]" at bounding box center [372, 208] width 55 height 4
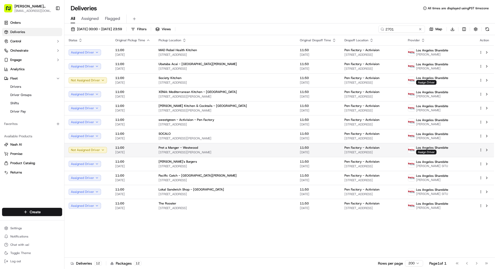
click at [345, 152] on span "[STREET_ADDRESS]" at bounding box center [372, 152] width 55 height 4
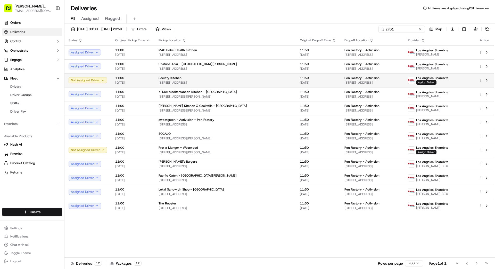
click at [340, 82] on td "Pen Factory - Activision [STREET_ADDRESS]" at bounding box center [371, 80] width 63 height 14
click at [420, 30] on button at bounding box center [420, 29] width 5 height 5
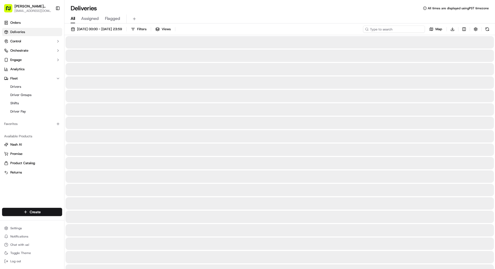
click at [409, 32] on input at bounding box center [394, 29] width 62 height 7
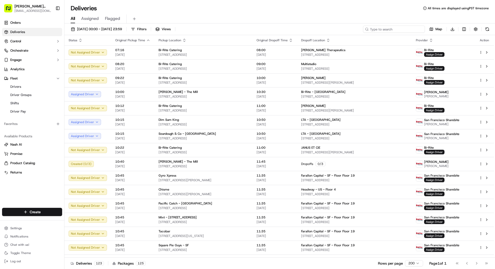
type input "2"
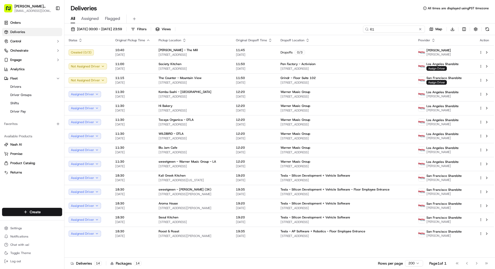
type input "6"
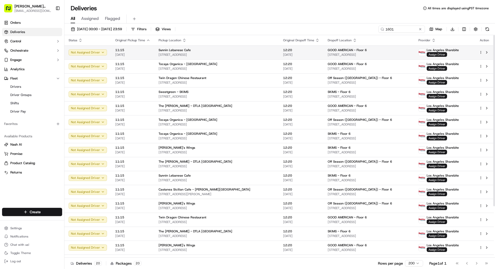
click at [224, 50] on div "Sunnin Lebanese Cafe" at bounding box center [217, 50] width 116 height 4
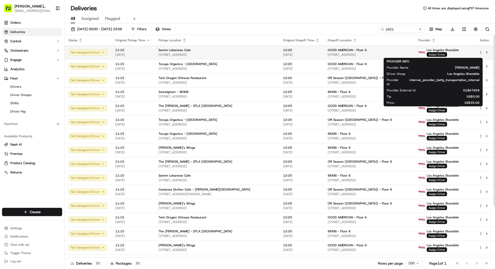
click at [429, 55] on span "Assign Driver" at bounding box center [437, 54] width 20 height 5
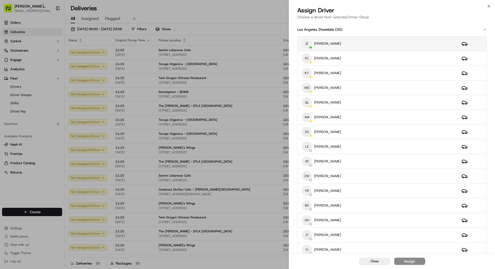
click at [353, 47] on div "[PERSON_NAME]" at bounding box center [378, 43] width 152 height 10
click at [377, 259] on span "Close" at bounding box center [375, 261] width 8 height 5
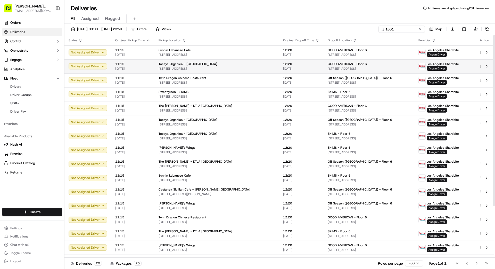
click at [242, 70] on span "[STREET_ADDRESS]" at bounding box center [217, 69] width 116 height 4
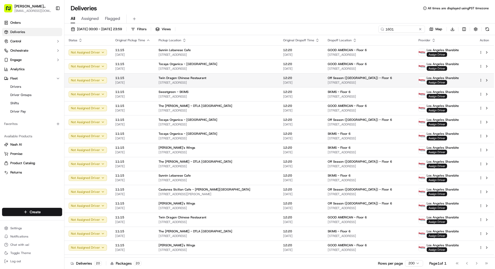
drag, startPoint x: 238, startPoint y: 67, endPoint x: 233, endPoint y: 84, distance: 17.4
click at [234, 84] on span "[STREET_ADDRESS]" at bounding box center [217, 82] width 116 height 4
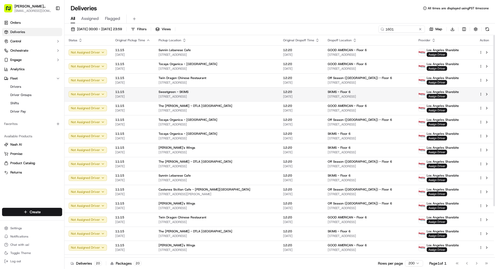
click at [224, 96] on span "[STREET_ADDRESS]" at bounding box center [217, 96] width 116 height 4
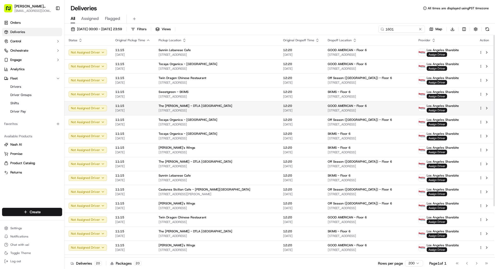
click at [224, 106] on div "The [PERSON_NAME] - DTLA [GEOGRAPHIC_DATA]" at bounding box center [217, 106] width 116 height 4
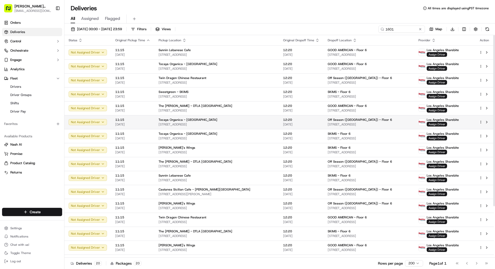
click at [222, 118] on div "Tocaya Organica - [GEOGRAPHIC_DATA]" at bounding box center [217, 120] width 116 height 4
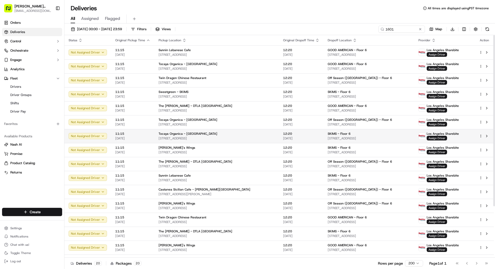
click at [222, 134] on div "Tocaya Organica - [GEOGRAPHIC_DATA]" at bounding box center [217, 134] width 116 height 4
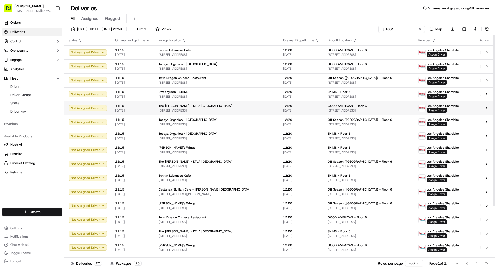
click at [222, 108] on div "The [PERSON_NAME] - DTLA [GEOGRAPHIC_DATA] [STREET_ADDRESS]" at bounding box center [217, 108] width 116 height 9
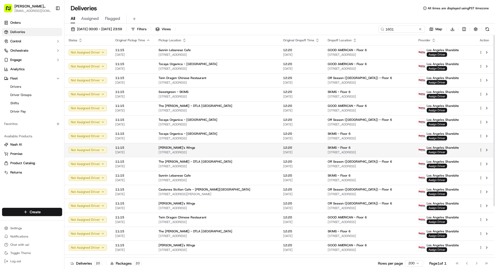
click at [216, 151] on span "[STREET_ADDRESS]" at bounding box center [217, 152] width 116 height 4
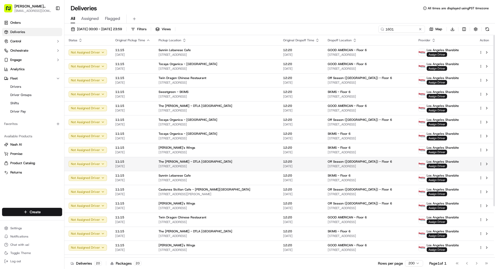
click at [216, 168] on td "The [PERSON_NAME] - DTLA [GEOGRAPHIC_DATA] [STREET_ADDRESS]" at bounding box center [216, 164] width 125 height 14
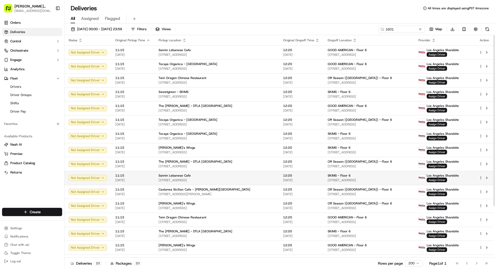
click at [216, 179] on span "[STREET_ADDRESS]" at bounding box center [217, 180] width 116 height 4
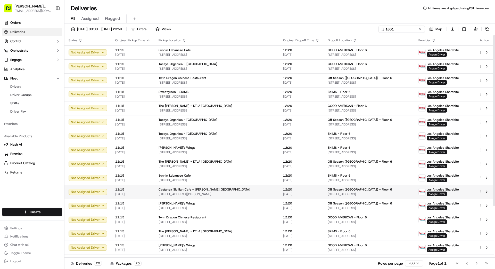
click at [218, 194] on span "[STREET_ADDRESS][PERSON_NAME]" at bounding box center [217, 194] width 116 height 4
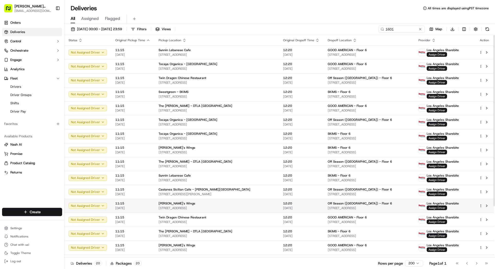
click at [218, 207] on span "[STREET_ADDRESS]" at bounding box center [217, 208] width 116 height 4
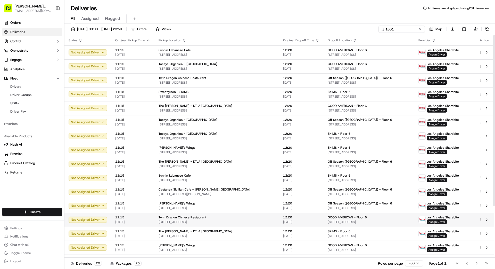
click at [219, 219] on div "Twin Dragon Chinese Restaurant" at bounding box center [217, 217] width 116 height 4
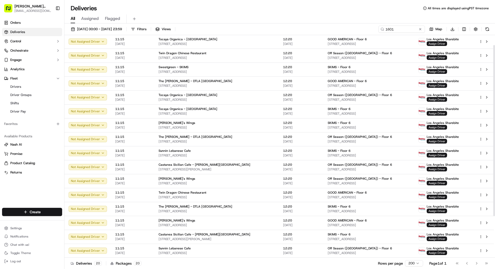
scroll to position [67, 0]
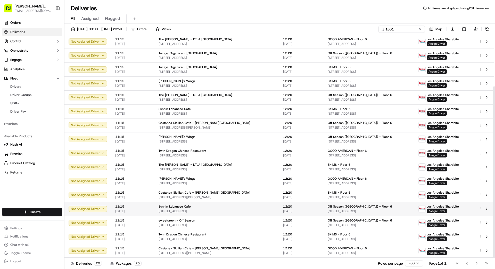
click at [213, 208] on div "Sunnin Lebanese Cafe" at bounding box center [217, 206] width 116 height 4
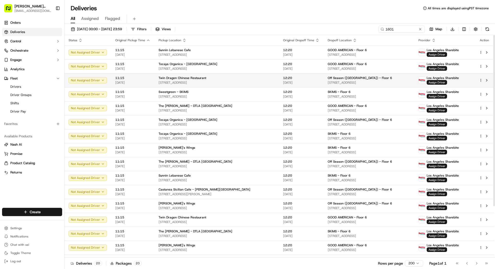
scroll to position [1, 0]
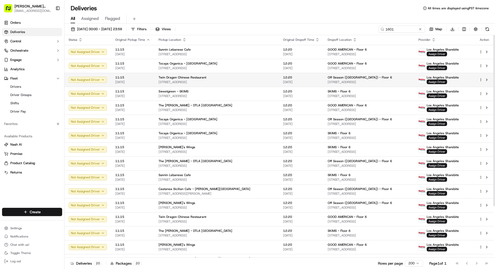
click at [209, 84] on span "[STREET_ADDRESS]" at bounding box center [217, 82] width 116 height 4
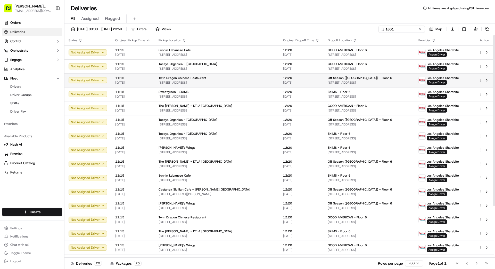
click at [211, 78] on div "Twin Dragon Chinese Restaurant" at bounding box center [217, 78] width 116 height 4
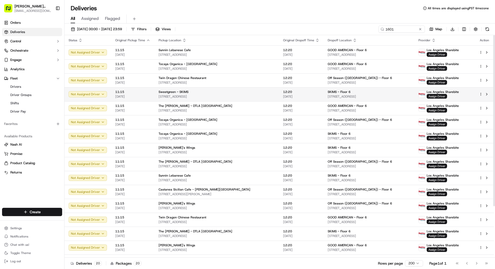
click at [215, 96] on span "[STREET_ADDRESS]" at bounding box center [217, 96] width 116 height 4
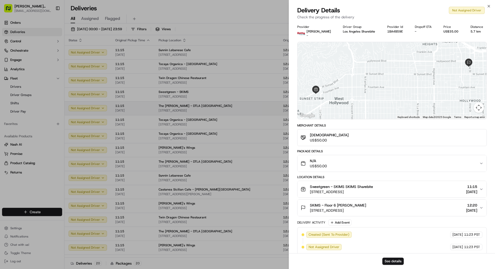
drag, startPoint x: 217, startPoint y: 95, endPoint x: 218, endPoint y: 104, distance: 8.9
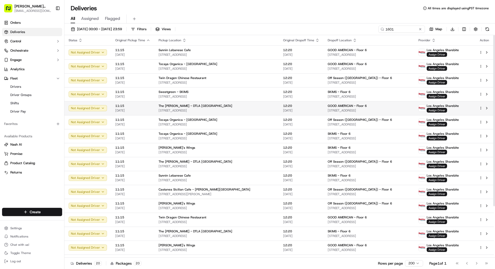
click at [219, 110] on span "[STREET_ADDRESS]" at bounding box center [217, 110] width 116 height 4
click at [427, 109] on span "Assign Driver" at bounding box center [437, 110] width 20 height 5
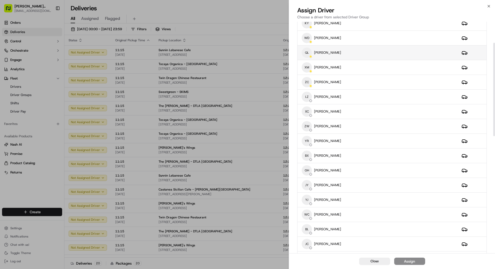
scroll to position [53, 0]
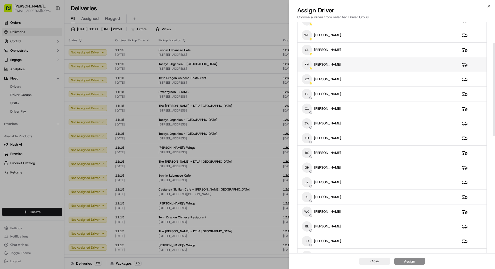
click at [373, 66] on div "XM XU MA" at bounding box center [378, 64] width 152 height 10
click at [414, 259] on button "Assign" at bounding box center [409, 260] width 31 height 7
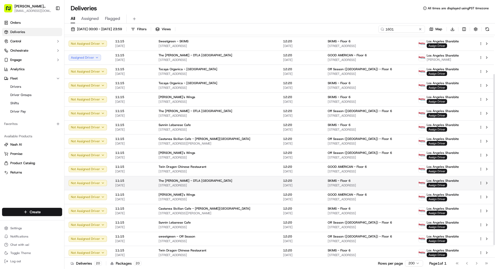
scroll to position [52, 0]
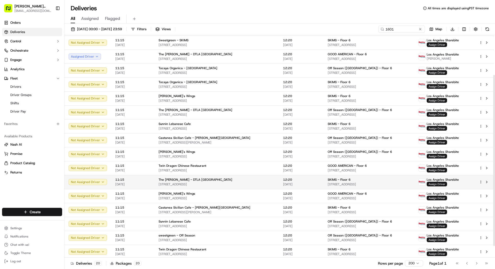
click at [427, 183] on span "Assign Driver" at bounding box center [437, 184] width 20 height 5
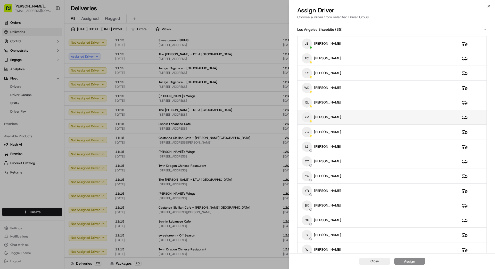
click at [345, 118] on div "XM XU MA" at bounding box center [378, 117] width 152 height 10
click at [408, 260] on div "Assign" at bounding box center [409, 260] width 11 height 5
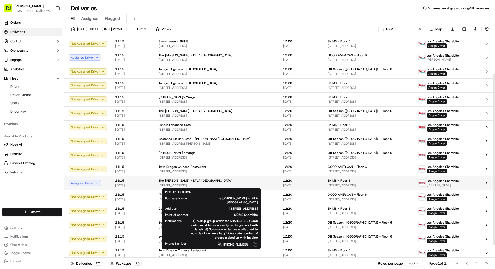
scroll to position [47, 0]
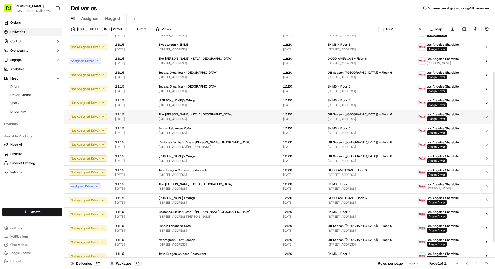
click at [431, 116] on span "Los Angeles Sharebite" at bounding box center [443, 114] width 32 height 4
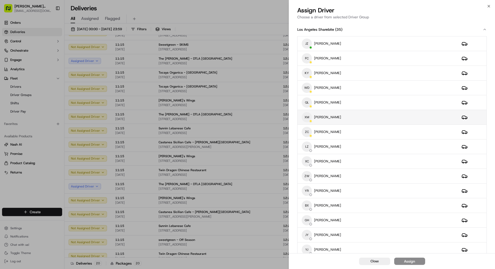
click at [342, 116] on div "XM XU MA" at bounding box center [378, 117] width 152 height 10
click at [419, 261] on button "Assign" at bounding box center [409, 260] width 31 height 7
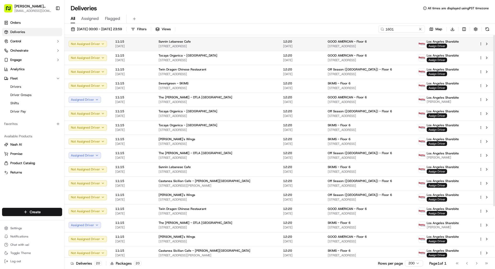
scroll to position [0, 0]
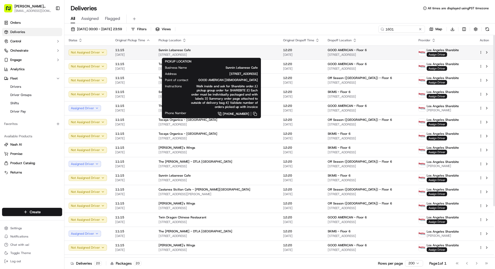
click at [241, 53] on span "[STREET_ADDRESS]" at bounding box center [217, 55] width 116 height 4
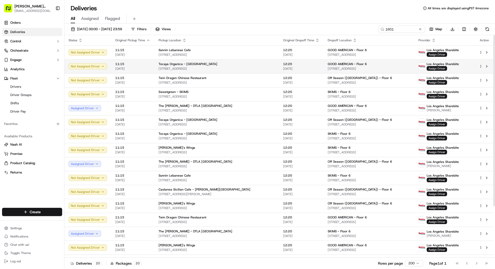
scroll to position [0, 0]
click at [244, 68] on span "[STREET_ADDRESS]" at bounding box center [217, 68] width 116 height 4
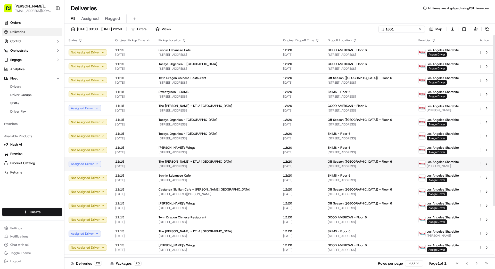
scroll to position [67, 0]
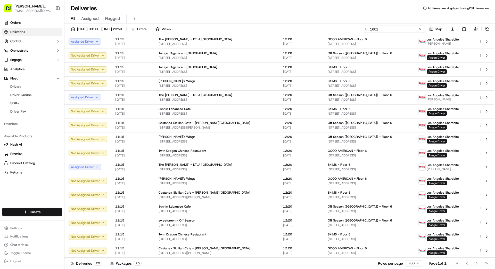
click at [413, 29] on input "1601" at bounding box center [394, 29] width 62 height 7
drag, startPoint x: 412, startPoint y: 29, endPoint x: 365, endPoint y: 29, distance: 46.9
click at [365, 29] on div "1601" at bounding box center [394, 29] width 62 height 7
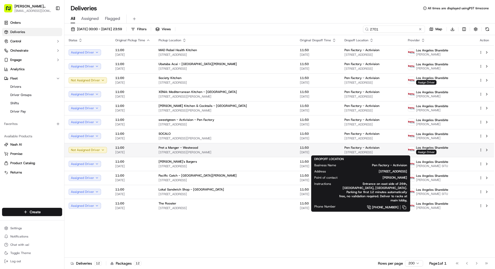
type input "2701"
click at [345, 150] on span "[STREET_ADDRESS]" at bounding box center [372, 152] width 55 height 4
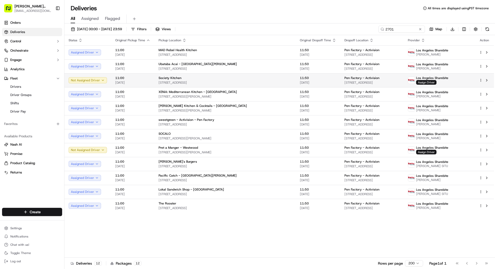
click at [300, 80] on span "[DATE]" at bounding box center [318, 82] width 36 height 4
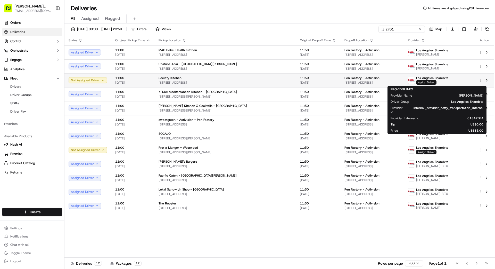
click at [434, 82] on span "Assign Driver" at bounding box center [426, 82] width 20 height 5
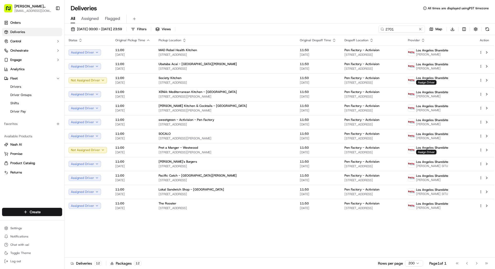
drag, startPoint x: 421, startPoint y: 29, endPoint x: 411, endPoint y: 28, distance: 9.5
click at [421, 29] on button at bounding box center [420, 29] width 5 height 5
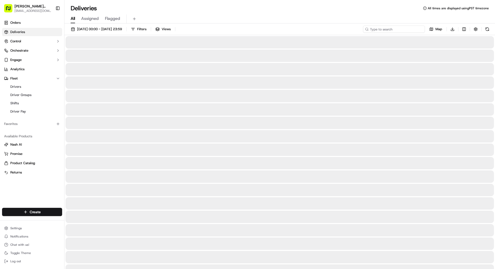
click at [411, 28] on input at bounding box center [394, 29] width 62 height 7
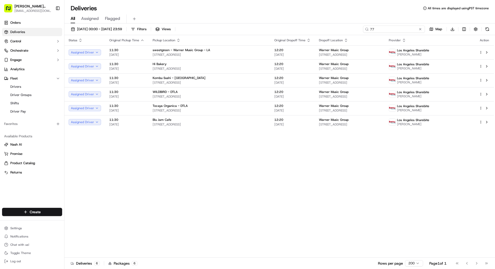
type input "7"
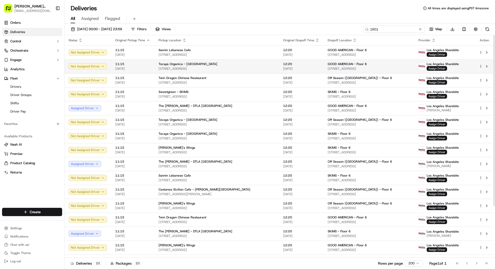
type input "1601"
click at [207, 66] on div "Tocaya Organica - [GEOGRAPHIC_DATA]" at bounding box center [217, 64] width 116 height 4
click at [432, 69] on span "Assign Driver" at bounding box center [437, 68] width 20 height 5
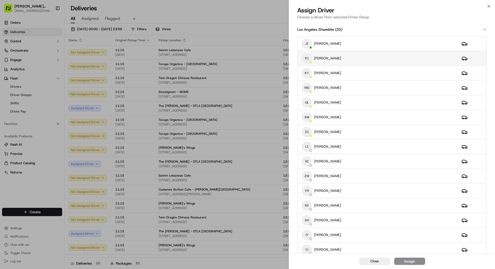
click at [367, 61] on div "FC FANGHUAN CHEN" at bounding box center [378, 58] width 152 height 10
click at [416, 261] on button "Assign" at bounding box center [409, 260] width 31 height 7
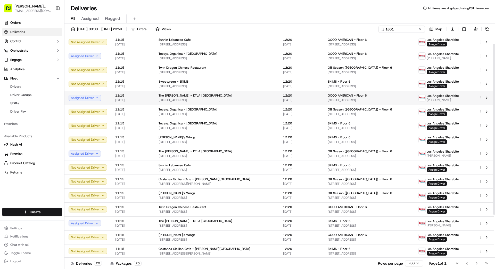
scroll to position [13, 0]
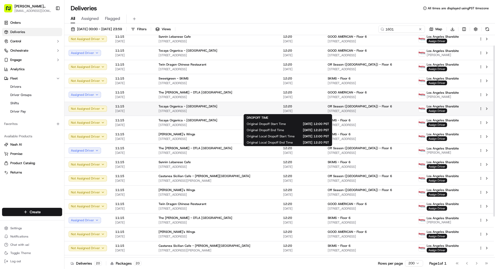
click at [285, 105] on span "12:20" at bounding box center [301, 106] width 36 height 4
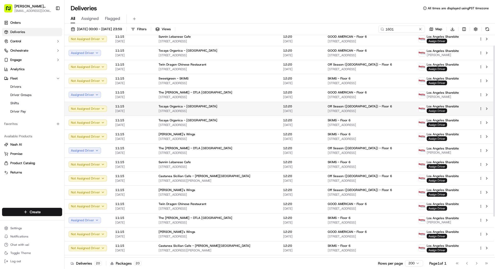
click at [438, 110] on span "Assign Driver" at bounding box center [437, 110] width 20 height 5
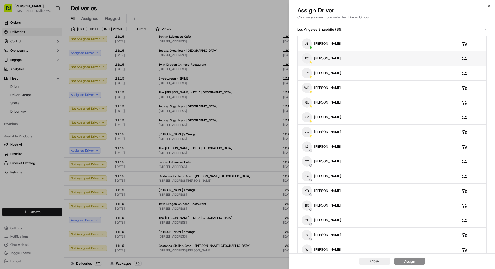
click at [363, 58] on div "FC FANGHUAN CHEN" at bounding box center [378, 58] width 152 height 10
click at [411, 261] on div "Assign" at bounding box center [409, 260] width 11 height 5
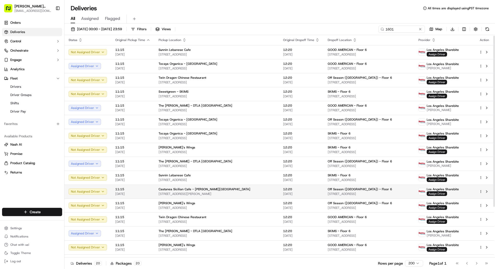
scroll to position [0, 0]
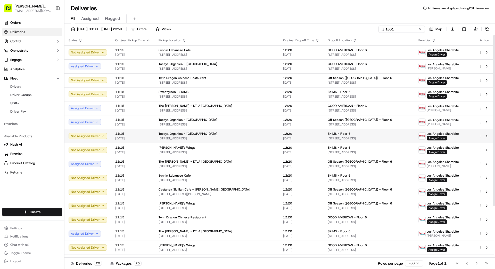
click at [435, 137] on span "Assign Driver" at bounding box center [437, 138] width 20 height 5
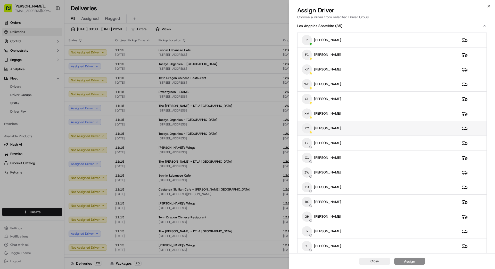
scroll to position [5, 0]
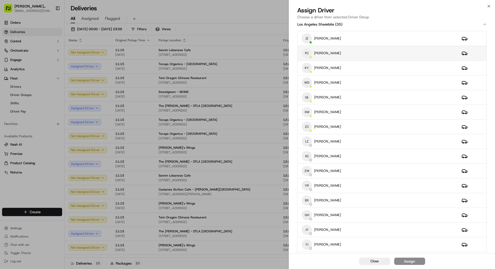
click at [373, 55] on div "FC FANGHUAN CHEN" at bounding box center [378, 53] width 152 height 10
click at [419, 262] on button "Assign" at bounding box center [409, 260] width 31 height 7
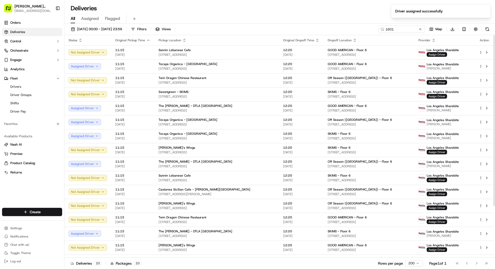
click at [251, 261] on div "Deliveries 20 Packages 20 Rows per page 200 Page 1 of 1 Go to first page Go to …" at bounding box center [279, 263] width 431 height 12
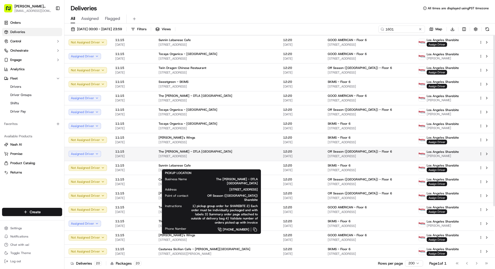
scroll to position [0, 0]
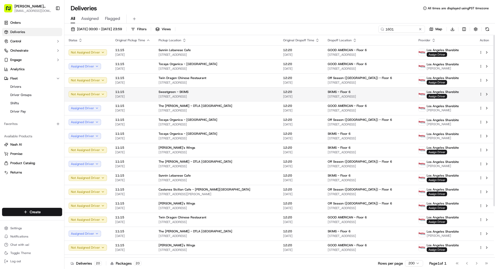
click at [264, 95] on span "[STREET_ADDRESS]" at bounding box center [217, 96] width 116 height 4
click at [431, 96] on span "Assign Driver" at bounding box center [437, 96] width 20 height 5
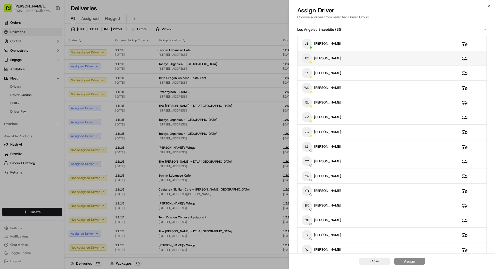
click at [360, 57] on div "FC FANGHUAN CHEN" at bounding box center [378, 58] width 152 height 10
click at [417, 261] on button "Assign" at bounding box center [409, 260] width 31 height 7
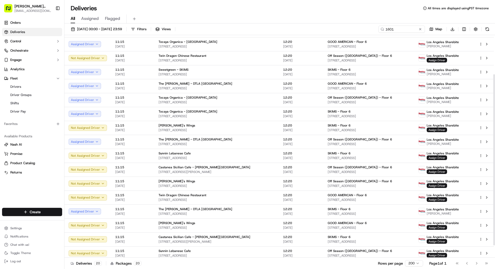
scroll to position [67, 0]
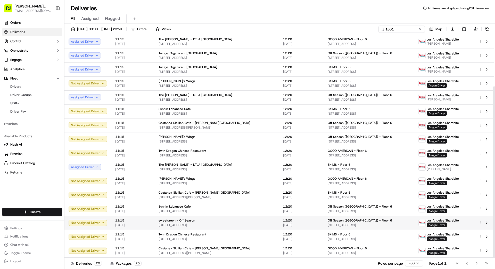
click at [440, 224] on span "Assign Driver" at bounding box center [437, 224] width 20 height 5
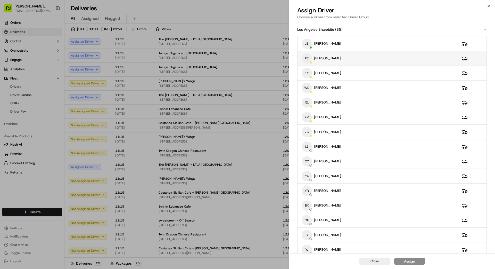
click at [358, 56] on div "FC FANGHUAN CHEN" at bounding box center [378, 58] width 152 height 10
click at [411, 257] on button "Assign" at bounding box center [409, 260] width 31 height 7
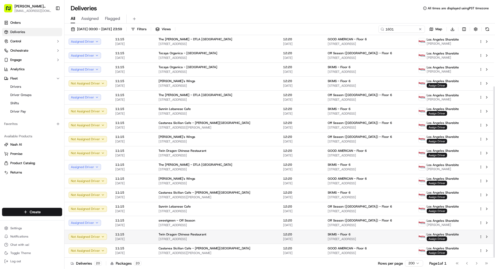
click at [250, 237] on span "[STREET_ADDRESS]" at bounding box center [217, 239] width 116 height 4
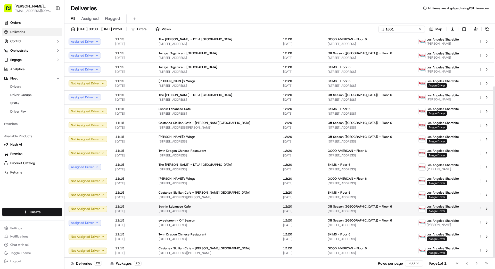
click at [255, 208] on div "Sunnin Lebanese Cafe [STREET_ADDRESS]" at bounding box center [217, 208] width 116 height 9
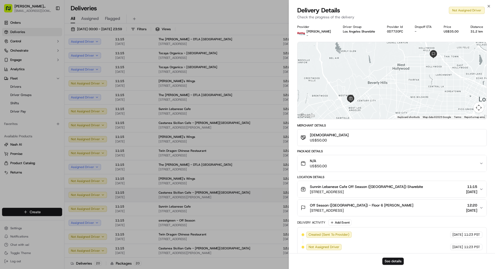
drag, startPoint x: 250, startPoint y: 206, endPoint x: 256, endPoint y: 190, distance: 17.4
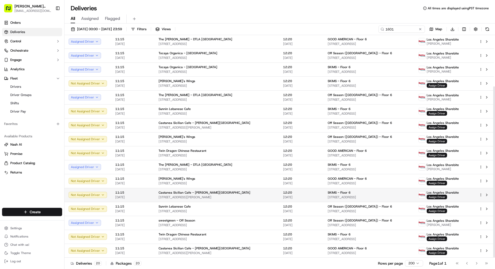
click at [256, 190] on div "Castanea Sicilian Cafe - [PERSON_NAME][GEOGRAPHIC_DATA]" at bounding box center [217, 192] width 116 height 4
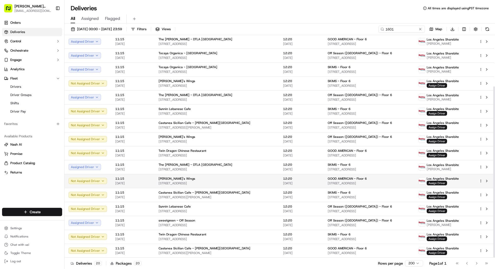
click at [255, 182] on span "[STREET_ADDRESS]" at bounding box center [217, 183] width 116 height 4
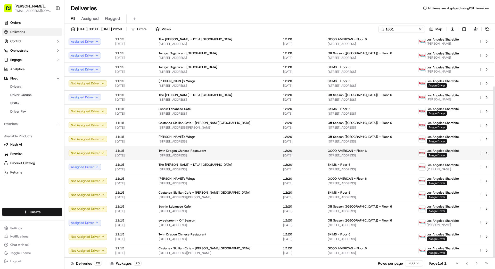
click at [250, 151] on div "Twin Dragon Chinese Restaurant" at bounding box center [217, 151] width 116 height 4
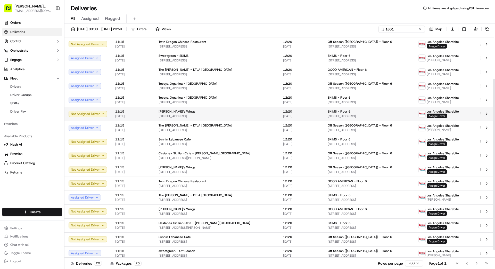
scroll to position [0, 0]
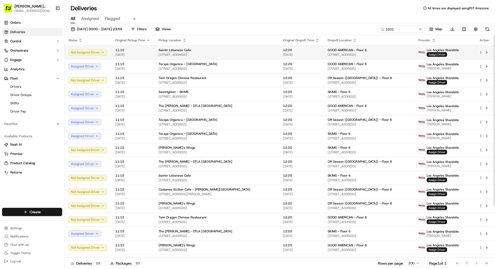
click at [256, 56] on span "[STREET_ADDRESS]" at bounding box center [217, 55] width 116 height 4
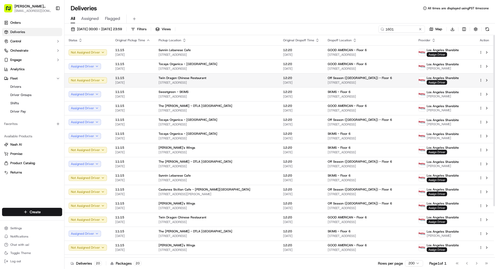
click at [258, 81] on span "[STREET_ADDRESS]" at bounding box center [217, 82] width 116 height 4
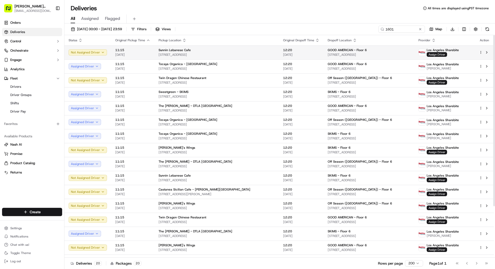
click at [250, 53] on span "[STREET_ADDRESS]" at bounding box center [217, 55] width 116 height 4
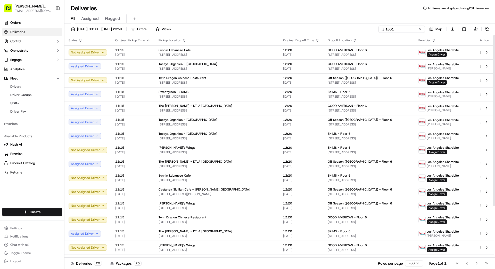
click at [250, 53] on span "[STREET_ADDRESS]" at bounding box center [217, 55] width 116 height 4
click at [263, 80] on div "Twin Dragon Chinese Restaurant [STREET_ADDRESS]" at bounding box center [217, 80] width 116 height 9
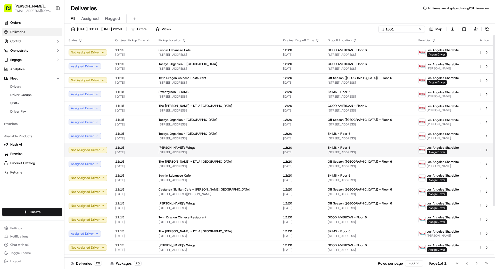
click at [264, 146] on div "[PERSON_NAME]'s Wings" at bounding box center [217, 147] width 116 height 4
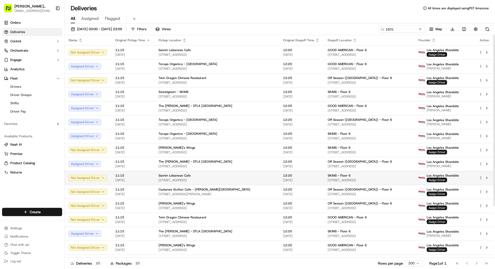
click at [259, 176] on div "Sunnin Lebanese Cafe [STREET_ADDRESS]" at bounding box center [217, 177] width 116 height 9
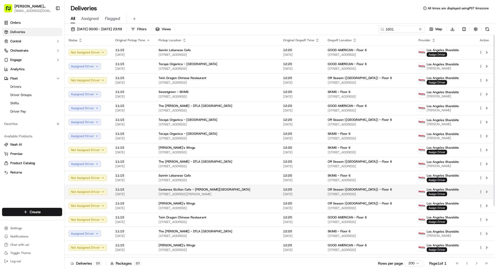
click at [264, 195] on span "[STREET_ADDRESS][PERSON_NAME]" at bounding box center [217, 194] width 116 height 4
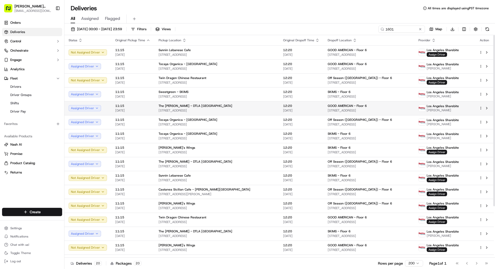
click at [401, 107] on div "GOOD AMERICAN - Floor 6" at bounding box center [369, 106] width 82 height 4
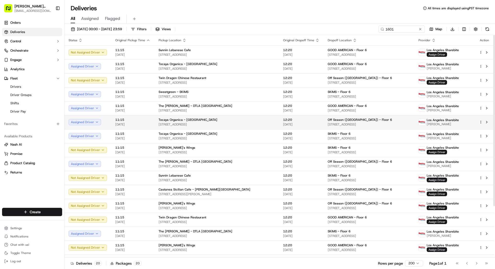
click at [435, 125] on span "[PERSON_NAME]" at bounding box center [443, 124] width 32 height 4
click at [480, 121] on html "[PERSON_NAME] Transportation [EMAIL_ADDRESS][DOMAIN_NAME] Toggle Sidebar Orders…" at bounding box center [247, 134] width 495 height 269
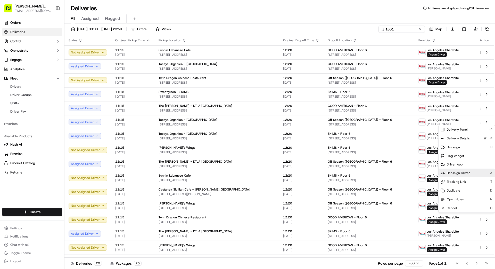
click at [461, 173] on span "Reassign Driver" at bounding box center [458, 173] width 23 height 4
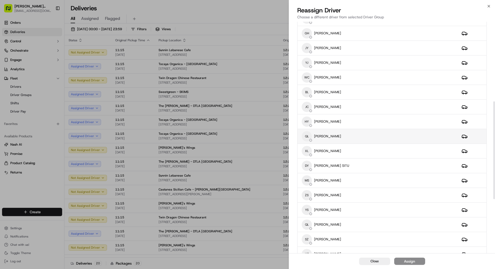
scroll to position [190, 0]
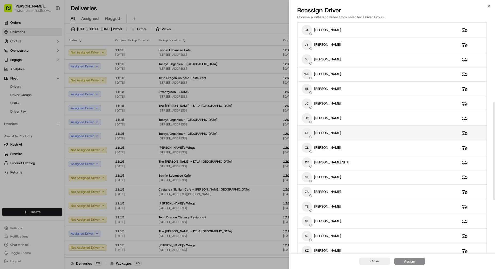
click at [357, 134] on div "QL [PERSON_NAME]" at bounding box center [378, 133] width 152 height 10
click at [415, 261] on div "Assign" at bounding box center [409, 260] width 11 height 5
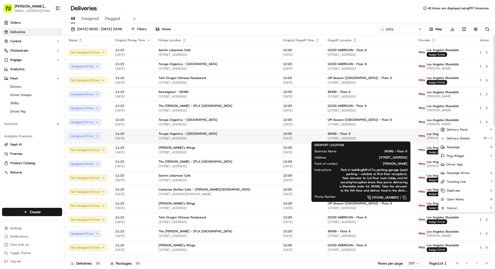
click at [397, 135] on div "SKIMS - Floor 6" at bounding box center [369, 134] width 82 height 4
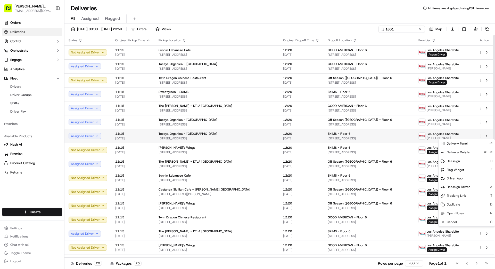
click at [481, 136] on html "[PERSON_NAME] Transportation [EMAIL_ADDRESS][DOMAIN_NAME] Toggle Sidebar Orders…" at bounding box center [247, 134] width 495 height 269
click at [466, 189] on div "Reassign Driver A" at bounding box center [467, 186] width 56 height 9
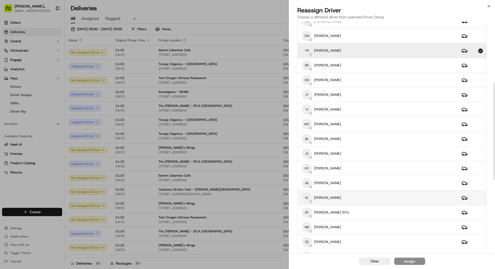
scroll to position [144, 0]
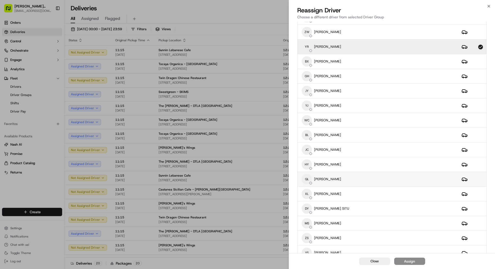
click at [356, 181] on div "QL [PERSON_NAME]" at bounding box center [378, 179] width 152 height 10
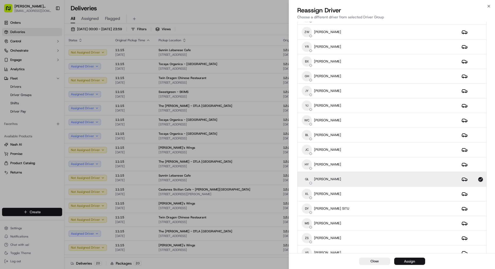
click at [401, 259] on button "Assign" at bounding box center [409, 260] width 31 height 7
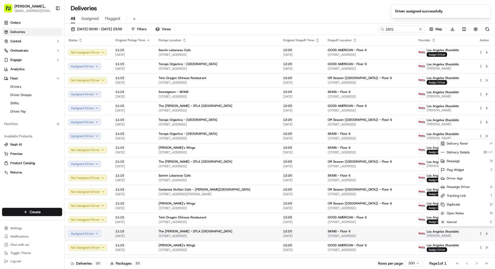
drag, startPoint x: 283, startPoint y: 266, endPoint x: 356, endPoint y: 233, distance: 80.4
click at [283, 266] on div "Deliveries 20 Packages 20 Rows per page 200 Page 1 of 1 Go to first page Go to …" at bounding box center [279, 263] width 431 height 12
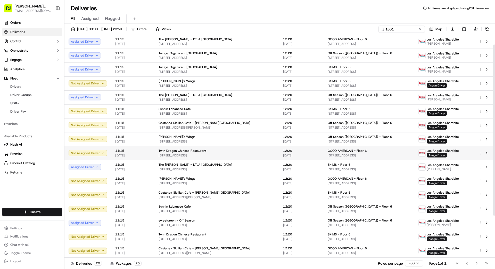
scroll to position [0, 0]
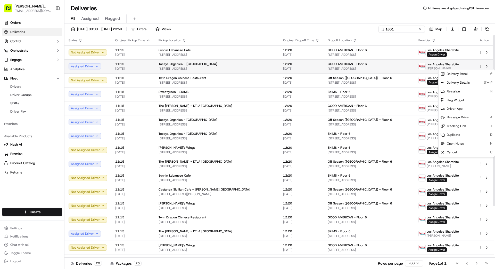
click at [480, 65] on html "[PERSON_NAME] Transportation [EMAIL_ADDRESS][DOMAIN_NAME] Toggle Sidebar Orders…" at bounding box center [247, 134] width 495 height 269
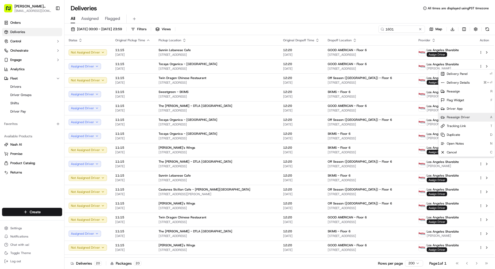
click at [466, 116] on span "Reassign Driver" at bounding box center [458, 117] width 23 height 4
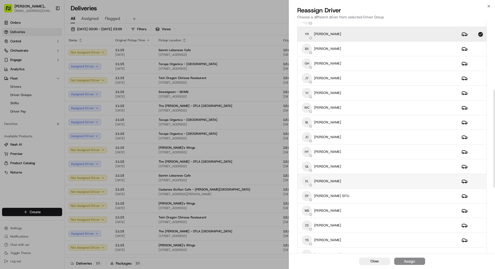
scroll to position [163, 0]
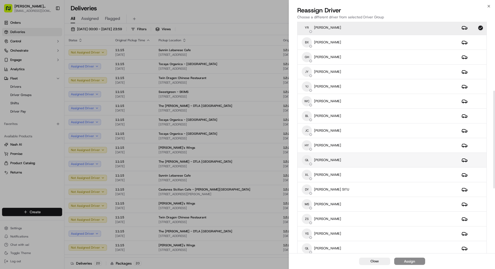
click at [348, 159] on div "QL [PERSON_NAME]" at bounding box center [378, 160] width 152 height 10
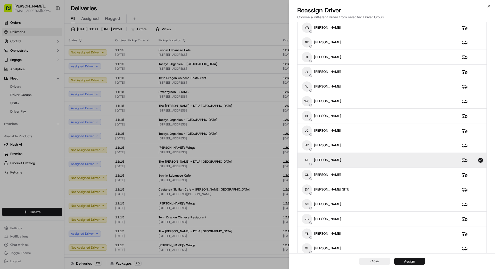
click at [412, 259] on div "Assign" at bounding box center [409, 260] width 11 height 5
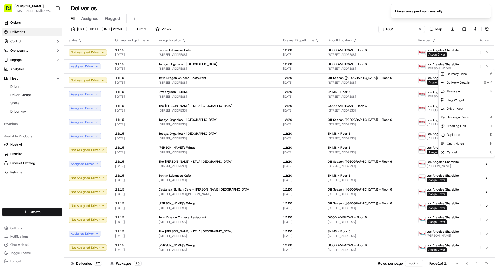
click at [264, 263] on div "Deliveries 20 Packages 20 Rows per page 200 Page 1 of 1 Go to first page Go to …" at bounding box center [279, 263] width 431 height 12
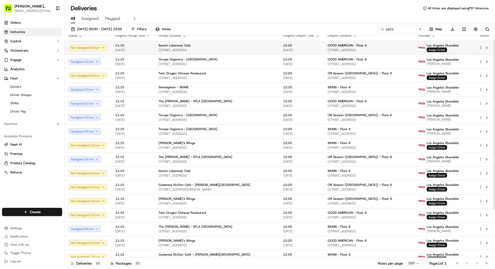
scroll to position [0, 0]
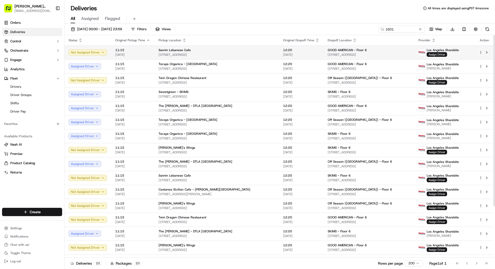
click at [262, 48] on div "Sunnin Lebanese Cafe" at bounding box center [217, 50] width 116 height 4
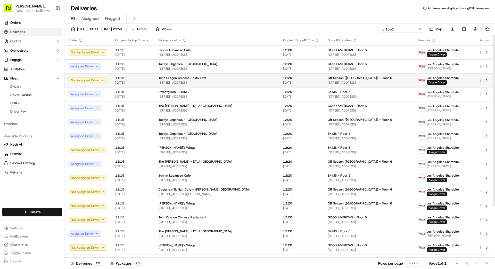
click at [366, 78] on div "Off Season ([GEOGRAPHIC_DATA]) - Floor 6" at bounding box center [369, 78] width 82 height 4
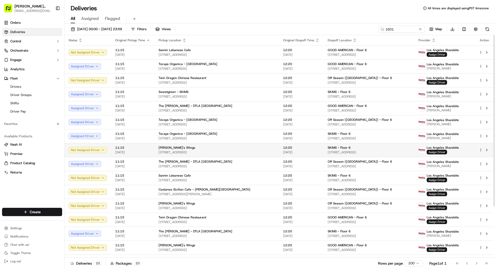
click at [299, 150] on div "12:20 [DATE]" at bounding box center [301, 149] width 36 height 9
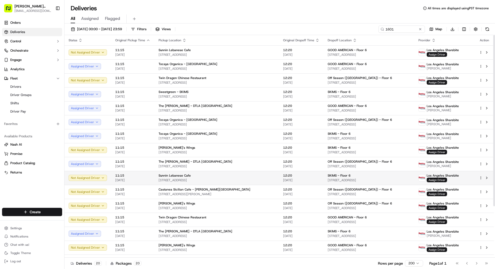
scroll to position [21, 0]
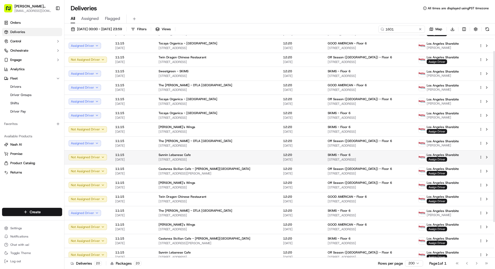
click at [263, 153] on div "Sunnin Lebanese Cafe" at bounding box center [217, 155] width 116 height 4
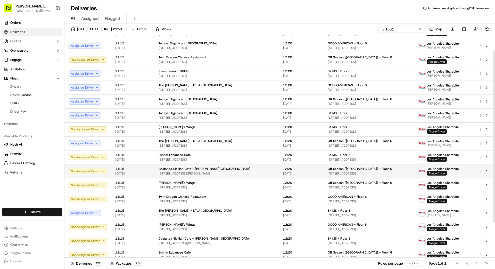
click at [267, 172] on td "Castanea Sicilian Cafe - [PERSON_NAME][GEOGRAPHIC_DATA] [STREET_ADDRESS][PERSON…" at bounding box center [216, 171] width 125 height 14
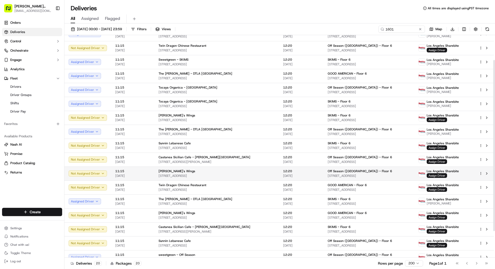
scroll to position [40, 0]
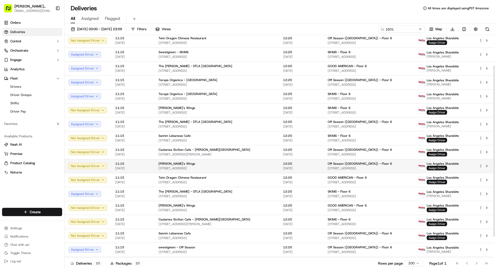
click at [260, 164] on div "[PERSON_NAME]'s Wings" at bounding box center [217, 163] width 116 height 4
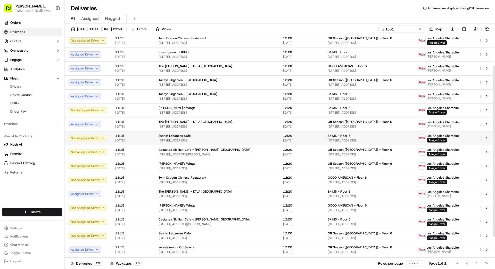
click at [260, 138] on span "[STREET_ADDRESS]" at bounding box center [217, 140] width 116 height 4
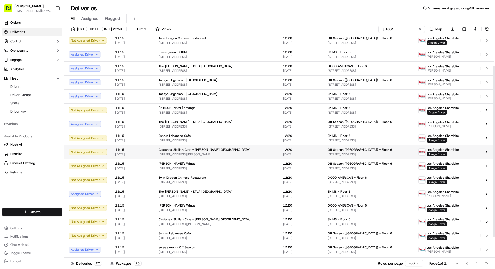
click at [255, 150] on div "Castanea Sicilian Cafe - [PERSON_NAME][GEOGRAPHIC_DATA]" at bounding box center [217, 149] width 116 height 4
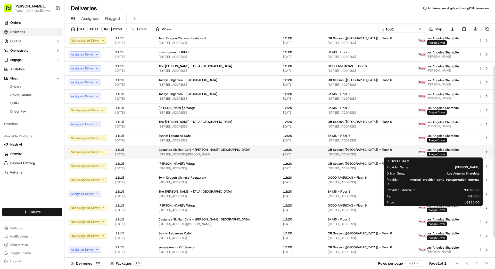
click at [431, 152] on span "Assign Driver" at bounding box center [437, 154] width 20 height 5
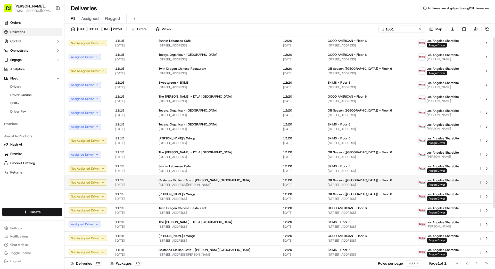
scroll to position [0, 0]
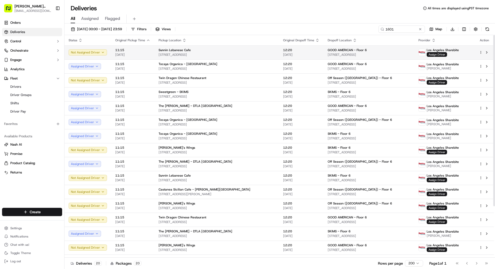
click at [238, 54] on span "[STREET_ADDRESS]" at bounding box center [217, 55] width 116 height 4
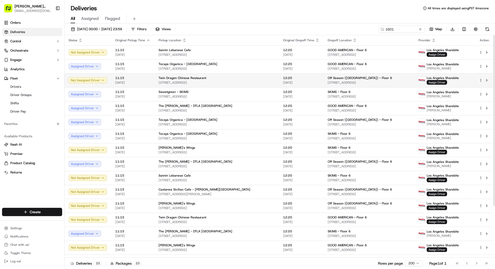
click at [234, 78] on div "Twin Dragon Chinese Restaurant" at bounding box center [217, 78] width 116 height 4
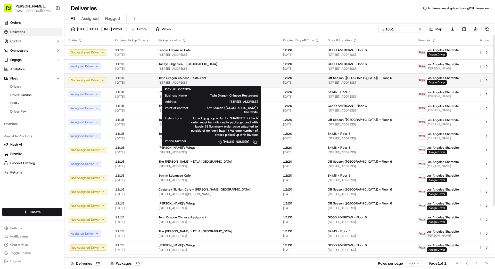
click at [258, 80] on div "Twin Dragon Chinese Restaurant" at bounding box center [217, 78] width 116 height 4
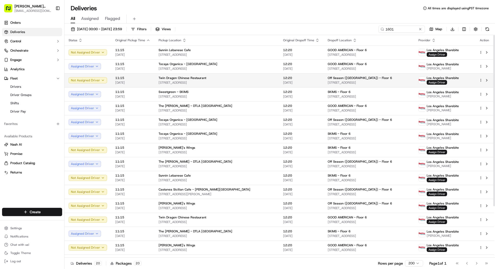
click at [283, 80] on span "[DATE]" at bounding box center [301, 82] width 36 height 4
click at [283, 81] on span "[DATE]" at bounding box center [301, 82] width 36 height 4
click at [254, 81] on span "[STREET_ADDRESS]" at bounding box center [217, 82] width 116 height 4
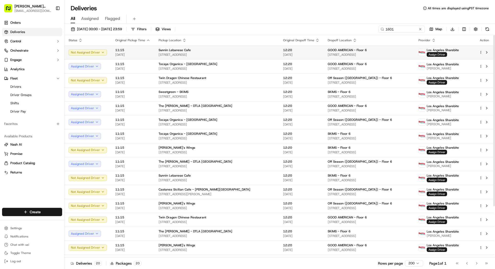
click at [258, 54] on span "[STREET_ADDRESS]" at bounding box center [217, 55] width 116 height 4
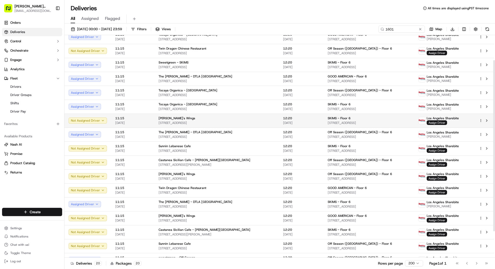
scroll to position [67, 0]
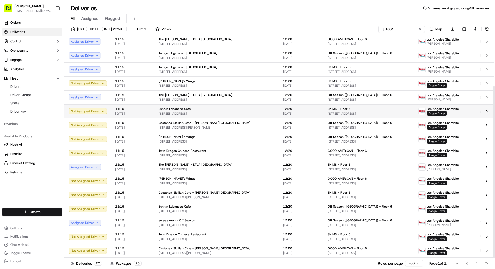
click at [247, 113] on span "[STREET_ADDRESS]" at bounding box center [217, 113] width 116 height 4
drag, startPoint x: 241, startPoint y: 111, endPoint x: 242, endPoint y: 116, distance: 4.8
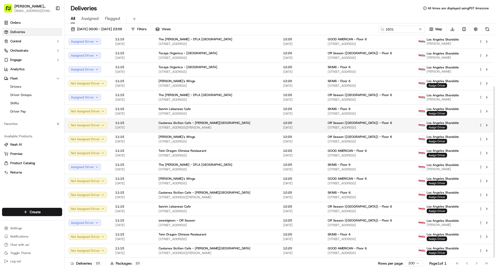
click at [246, 124] on div "Castanea Sicilian Cafe - [PERSON_NAME][GEOGRAPHIC_DATA]" at bounding box center [217, 123] width 116 height 4
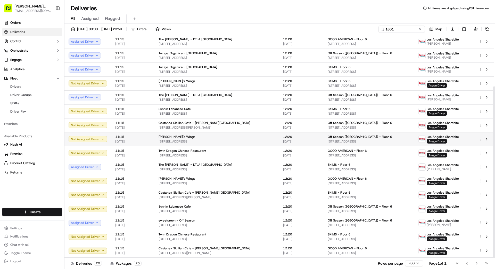
drag, startPoint x: 237, startPoint y: 125, endPoint x: 241, endPoint y: 138, distance: 13.5
click at [241, 140] on span "[STREET_ADDRESS]" at bounding box center [217, 141] width 116 height 4
drag, startPoint x: 241, startPoint y: 140, endPoint x: 242, endPoint y: 144, distance: 4.0
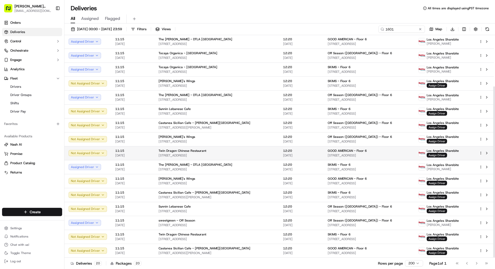
click at [242, 154] on span "[STREET_ADDRESS]" at bounding box center [217, 155] width 116 height 4
drag, startPoint x: 419, startPoint y: 28, endPoint x: 409, endPoint y: 29, distance: 10.6
click at [419, 28] on button at bounding box center [420, 29] width 5 height 5
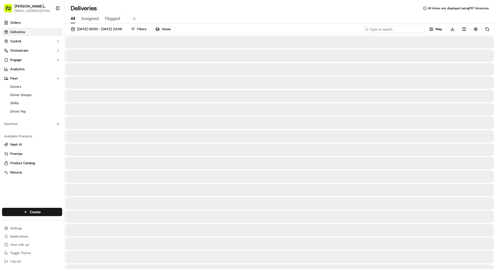
click at [402, 30] on input at bounding box center [394, 29] width 62 height 7
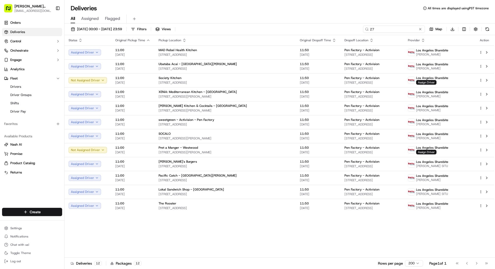
type input "2"
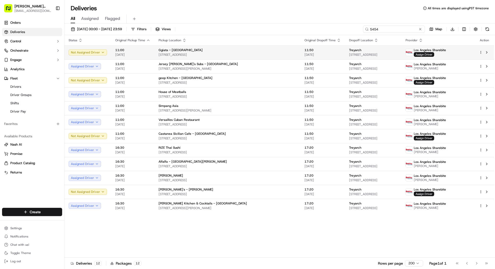
type input "5454"
click at [349, 51] on div "Treyarch" at bounding box center [373, 50] width 48 height 4
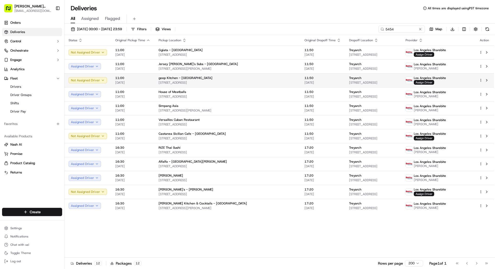
click at [305, 81] on span "[DATE]" at bounding box center [323, 82] width 36 height 4
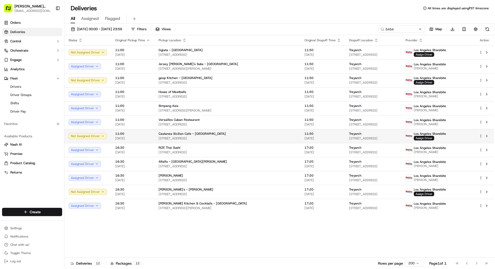
click at [260, 136] on div "Castanea Sicilian Cafe - [GEOGRAPHIC_DATA] [STREET_ADDRESS]" at bounding box center [228, 136] width 138 height 9
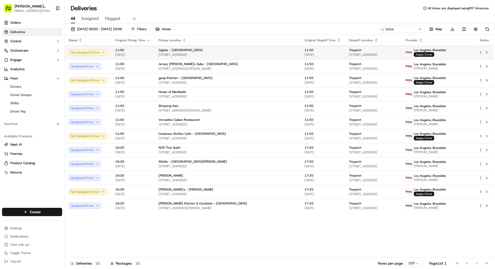
click at [434, 53] on span "Assign Driver" at bounding box center [424, 54] width 20 height 5
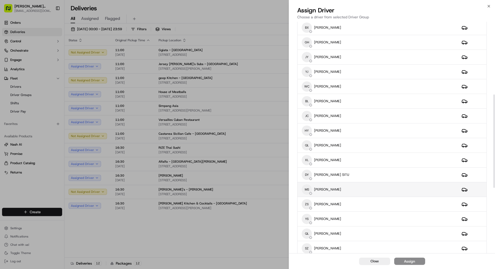
scroll to position [180, 0]
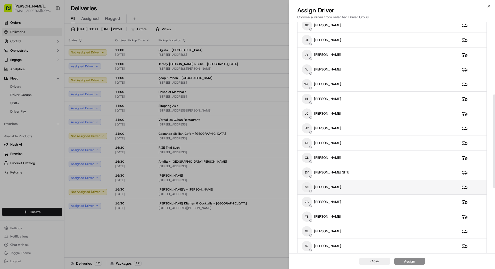
click at [358, 188] on div "MS [PERSON_NAME]" at bounding box center [378, 187] width 152 height 10
drag, startPoint x: 411, startPoint y: 263, endPoint x: 412, endPoint y: 260, distance: 3.0
click at [412, 261] on div "Assign" at bounding box center [409, 260] width 11 height 5
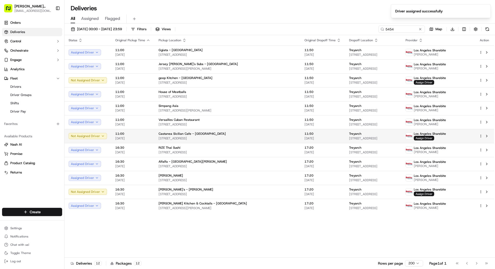
click at [305, 135] on span "11:50" at bounding box center [323, 134] width 36 height 4
click at [434, 138] on span "Assign Driver" at bounding box center [424, 138] width 20 height 5
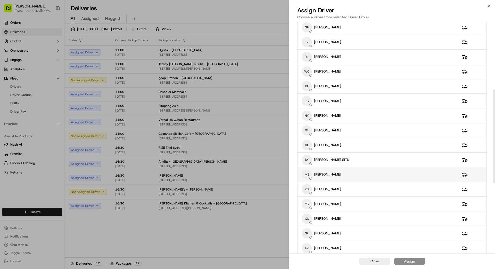
scroll to position [205, 0]
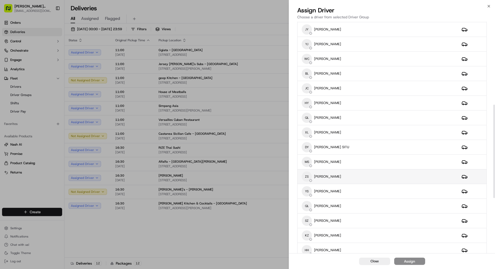
drag, startPoint x: 351, startPoint y: 162, endPoint x: 364, endPoint y: 175, distance: 19.0
click at [351, 162] on div "MS [PERSON_NAME]" at bounding box center [378, 162] width 152 height 10
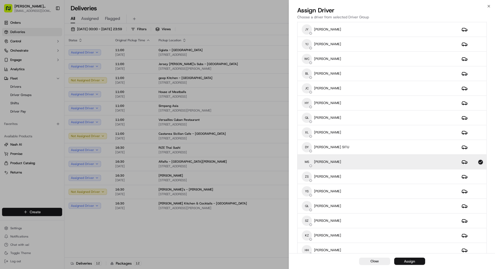
click at [410, 259] on div "Assign" at bounding box center [409, 260] width 11 height 5
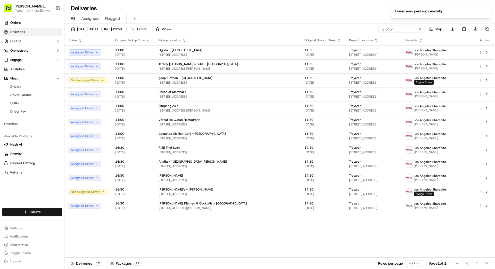
click at [258, 238] on div "Status Original Pickup Time Pickup Location Original Dropoff Time Dropoff Locat…" at bounding box center [279, 146] width 430 height 222
click at [379, 77] on div "Treyarch" at bounding box center [373, 78] width 48 height 4
click at [421, 30] on button at bounding box center [420, 29] width 5 height 5
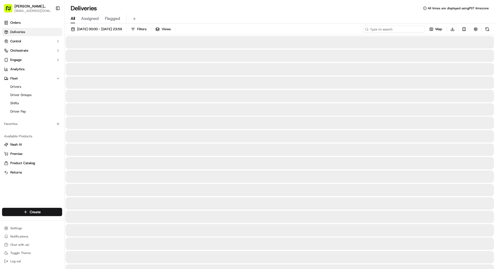
click at [411, 29] on input at bounding box center [394, 29] width 62 height 7
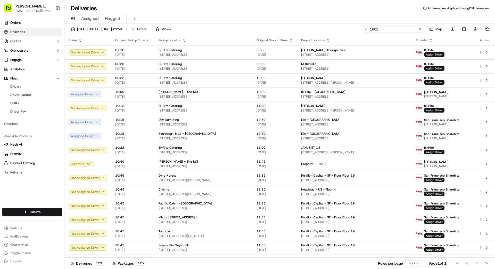
type input "1601"
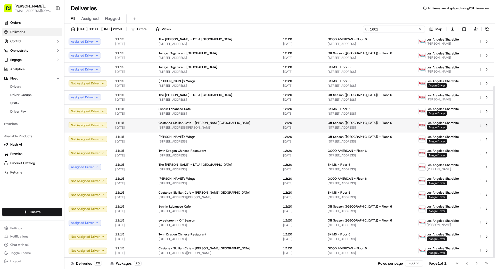
scroll to position [66, 0]
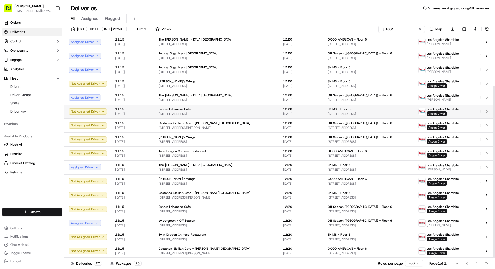
click at [266, 112] on td "Sunnin Lebanese Cafe 1776 Westwood Blvd, Los Angeles, CA 90024, US" at bounding box center [216, 111] width 125 height 14
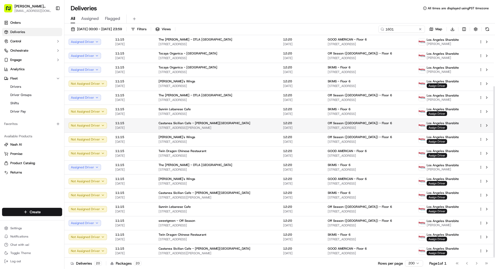
click at [249, 126] on span "[STREET_ADDRESS][PERSON_NAME]" at bounding box center [217, 128] width 116 height 4
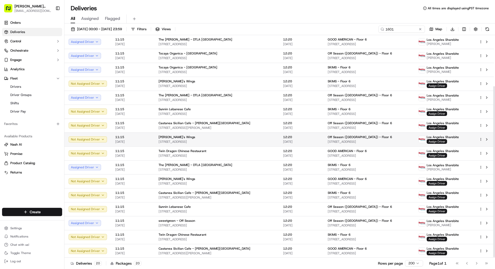
click at [291, 138] on span "12:20" at bounding box center [301, 137] width 36 height 4
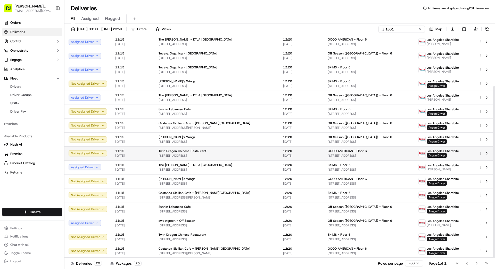
click at [264, 153] on span "[STREET_ADDRESS]" at bounding box center [217, 155] width 116 height 4
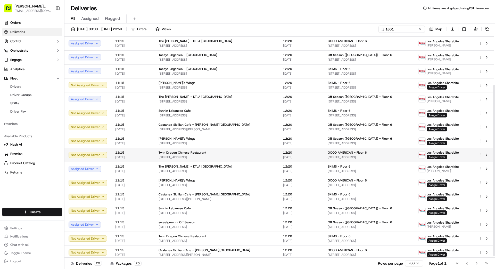
click at [432, 155] on span "Assign Driver" at bounding box center [437, 156] width 20 height 5
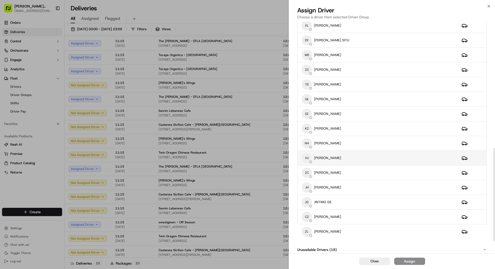
scroll to position [311, 0]
click at [356, 161] on div "HJ HUILI JIAO" at bounding box center [378, 159] width 152 height 10
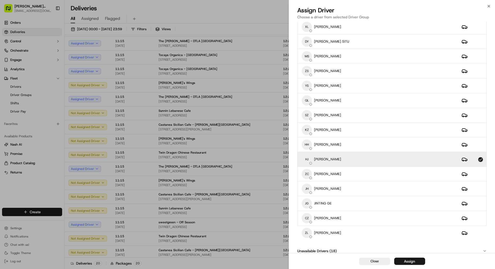
drag, startPoint x: 408, startPoint y: 263, endPoint x: 409, endPoint y: 260, distance: 2.6
click at [409, 263] on div "Assign" at bounding box center [409, 260] width 11 height 5
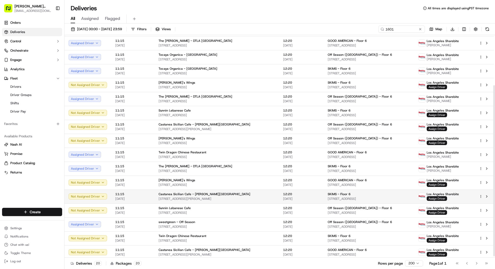
scroll to position [67, 0]
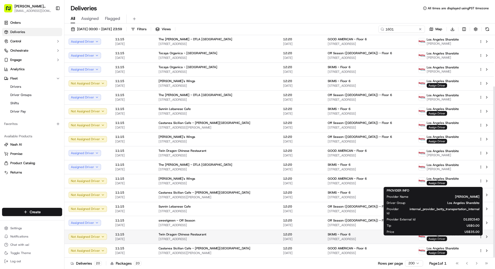
drag, startPoint x: 428, startPoint y: 238, endPoint x: 425, endPoint y: 238, distance: 3.4
click at [427, 238] on span "Assign Driver" at bounding box center [437, 238] width 20 height 5
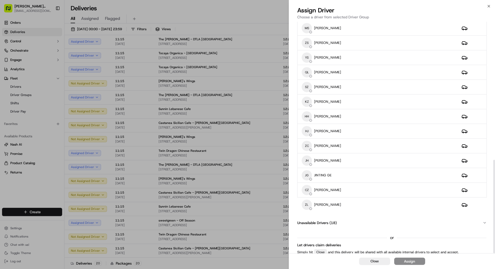
scroll to position [342, 0]
click at [342, 125] on td "HJ HUILI JIAO" at bounding box center [378, 131] width 160 height 15
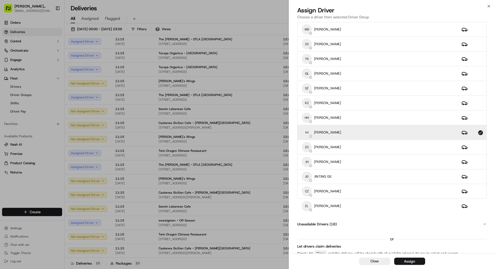
click at [418, 261] on button "Assign" at bounding box center [409, 260] width 31 height 7
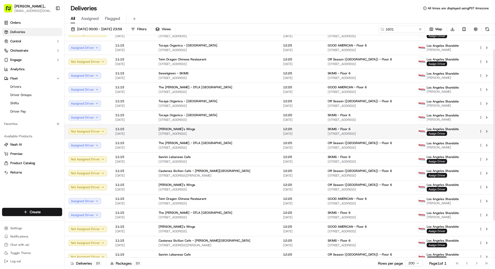
scroll to position [0, 0]
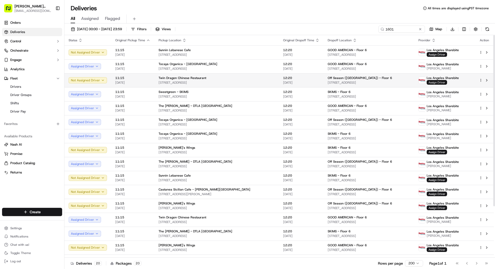
click at [437, 82] on span "Assign Driver" at bounding box center [437, 82] width 20 height 5
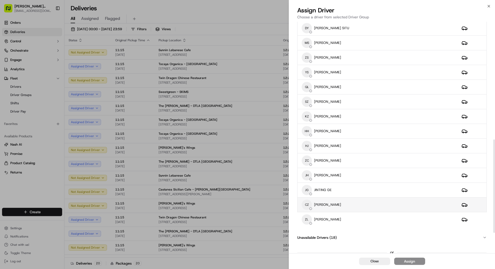
scroll to position [342, 0]
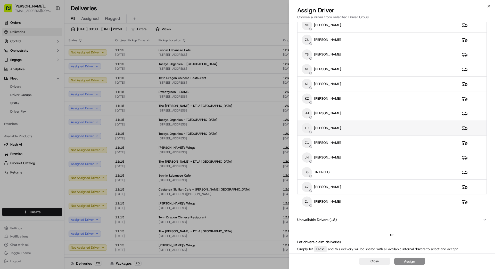
click at [340, 123] on div "HJ HUILI JIAO" at bounding box center [378, 128] width 152 height 10
click at [408, 261] on div "Assign" at bounding box center [409, 260] width 11 height 5
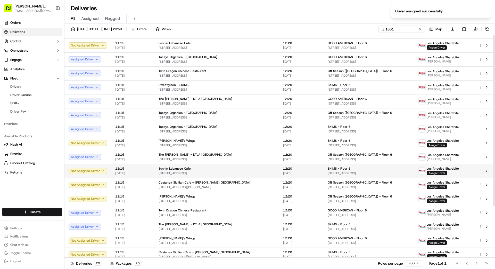
scroll to position [0, 0]
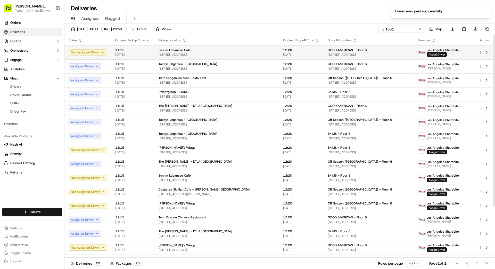
click at [235, 53] on span "[STREET_ADDRESS]" at bounding box center [217, 55] width 116 height 4
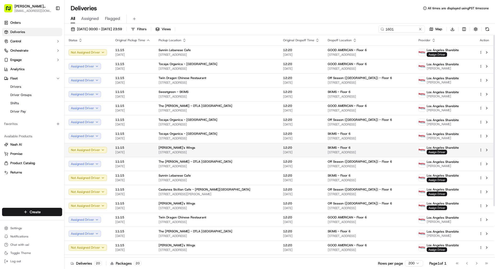
click at [243, 148] on div "[PERSON_NAME]'s Wings" at bounding box center [217, 147] width 116 height 4
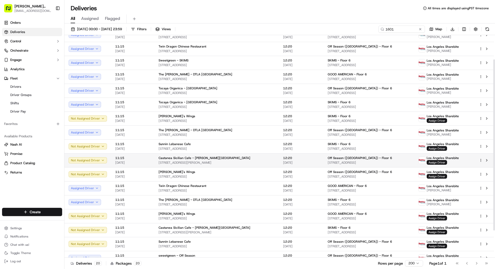
scroll to position [32, 0]
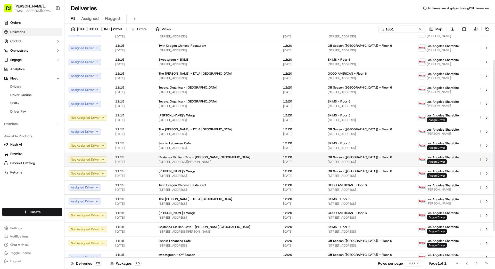
click at [251, 160] on span "[STREET_ADDRESS][PERSON_NAME]" at bounding box center [217, 162] width 116 height 4
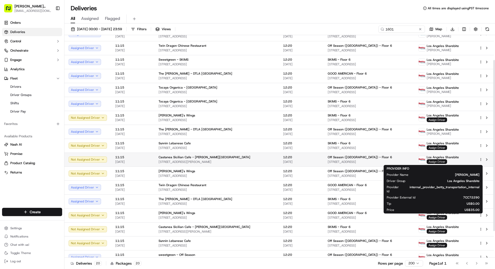
scroll to position [49, 0]
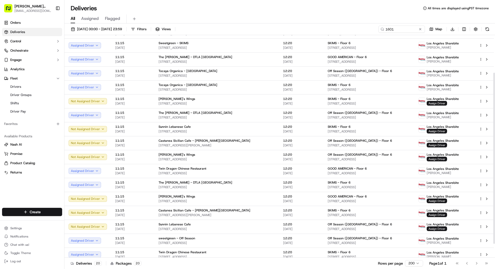
drag, startPoint x: 421, startPoint y: 29, endPoint x: 414, endPoint y: 30, distance: 7.3
click at [421, 29] on button at bounding box center [420, 29] width 5 height 5
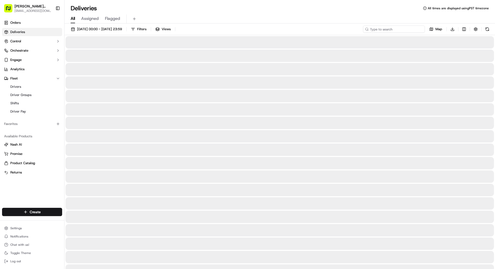
click at [412, 30] on input at bounding box center [394, 29] width 62 height 7
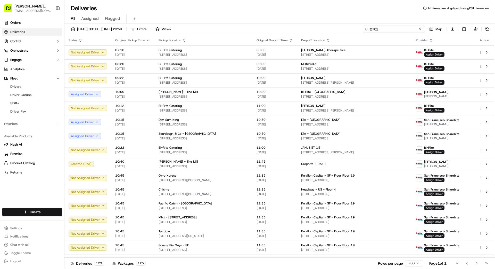
type input "2701"
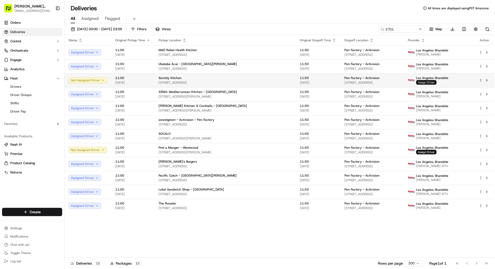
click at [436, 83] on span "Assign Driver" at bounding box center [426, 82] width 20 height 5
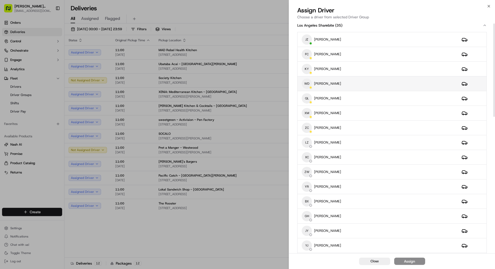
scroll to position [4, 0]
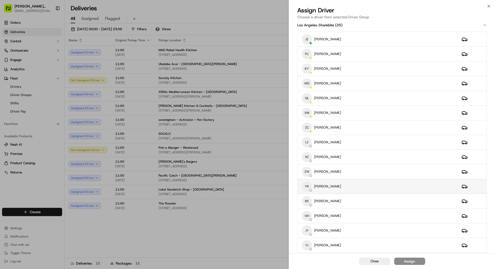
click at [362, 186] on div "YR YUMIN RUAN" at bounding box center [378, 186] width 152 height 10
click at [414, 259] on div "Assign" at bounding box center [409, 260] width 11 height 5
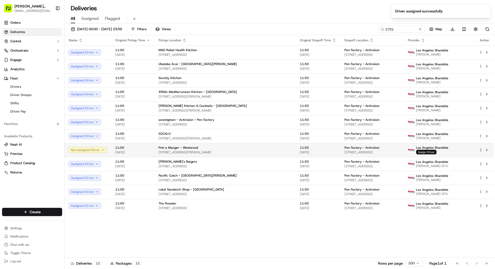
click at [437, 152] on span "Assign Driver" at bounding box center [426, 152] width 20 height 5
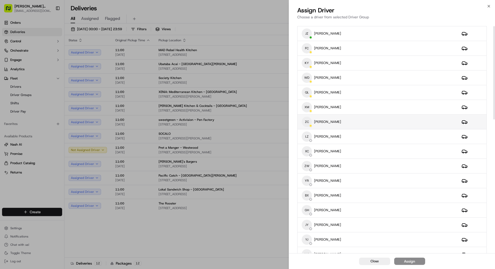
scroll to position [13, 0]
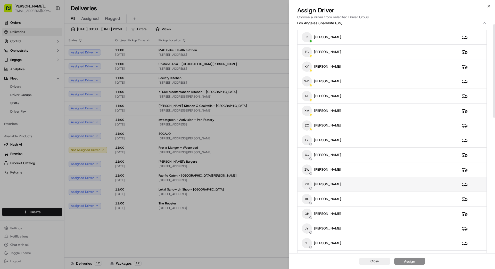
click at [367, 186] on div "YR YUMIN RUAN" at bounding box center [378, 184] width 152 height 10
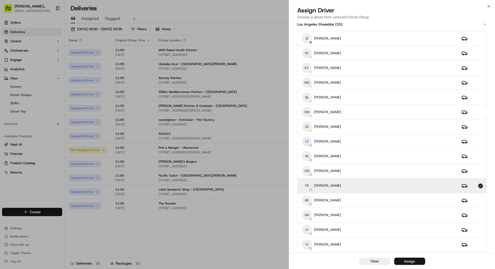
click at [412, 261] on div "Assign" at bounding box center [409, 260] width 11 height 5
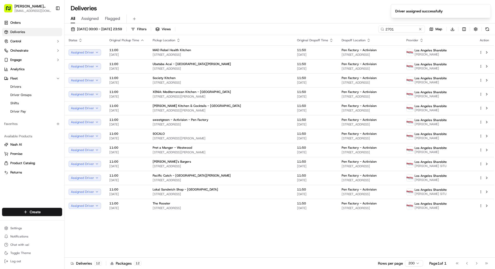
click at [324, 227] on div "Status Original Pickup Time Pickup Location Original Dropoff Time Dropoff Locat…" at bounding box center [279, 146] width 430 height 222
click at [419, 29] on button at bounding box center [420, 29] width 5 height 5
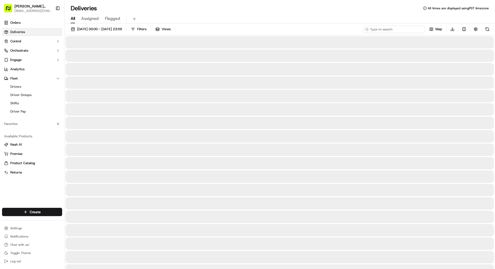
click at [399, 28] on input at bounding box center [394, 29] width 62 height 7
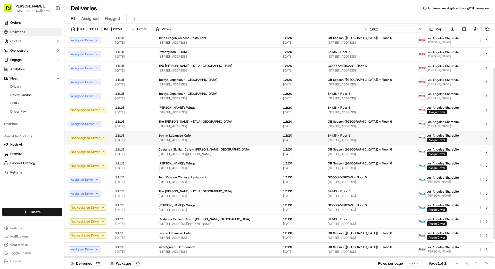
scroll to position [40, 0]
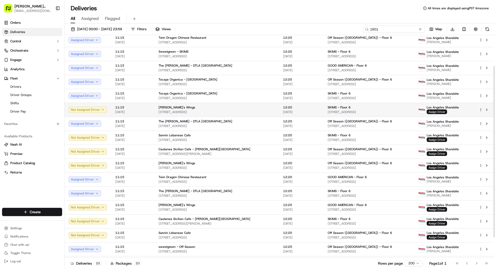
type input "1601"
click at [328, 109] on span "SKIMS - Floor 6" at bounding box center [339, 107] width 23 height 4
click at [233, 112] on span "[STREET_ADDRESS]" at bounding box center [217, 112] width 116 height 4
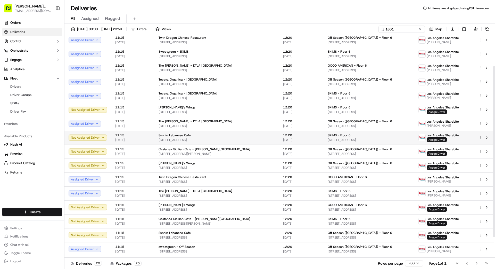
drag, startPoint x: 259, startPoint y: 140, endPoint x: 256, endPoint y: 139, distance: 2.9
click at [256, 139] on span "[STREET_ADDRESS]" at bounding box center [217, 140] width 116 height 4
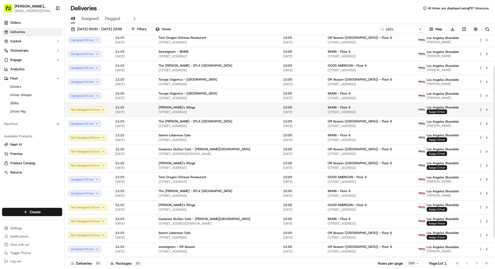
click at [242, 106] on div "[PERSON_NAME]'s Wings" at bounding box center [217, 107] width 116 height 4
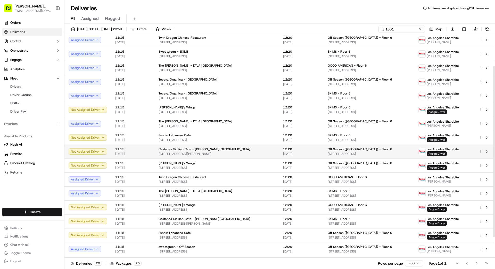
click at [255, 156] on td "Castanea Sicilian Cafe - Beverly Hills 252 S Beverly Dr, Beverly Hills, CA 9021…" at bounding box center [216, 151] width 125 height 14
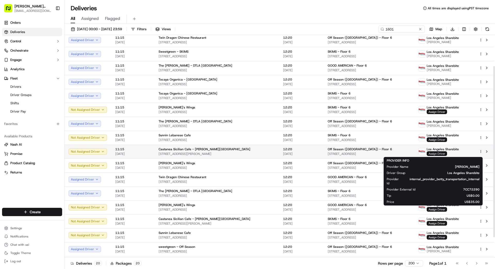
click at [433, 153] on span "Assign Driver" at bounding box center [437, 153] width 20 height 5
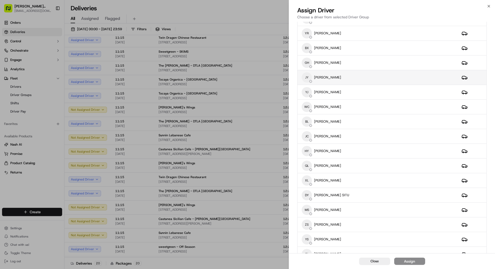
scroll to position [0, 0]
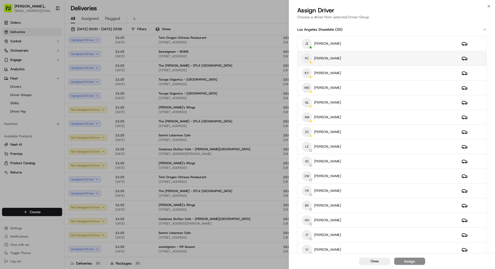
click at [367, 59] on div "FC FANGHUAN CHEN" at bounding box center [378, 58] width 152 height 10
click at [418, 261] on button "Assign" at bounding box center [409, 260] width 31 height 7
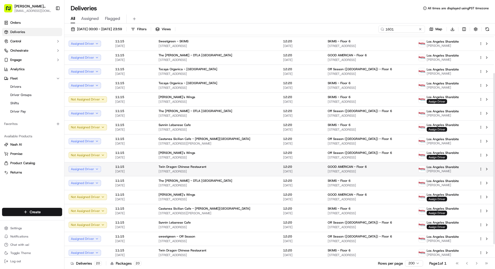
scroll to position [51, 0]
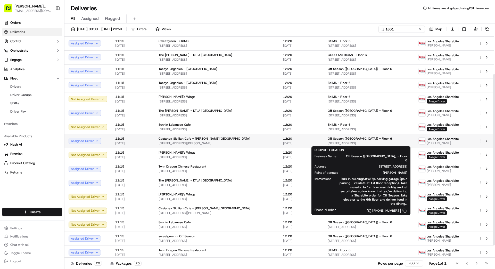
click at [345, 141] on div "Off Season (USA) - Floor 6 1601 Vine St, Los Angeles, CA 90028, US" at bounding box center [369, 140] width 82 height 9
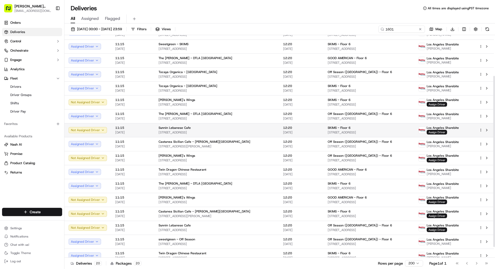
scroll to position [67, 0]
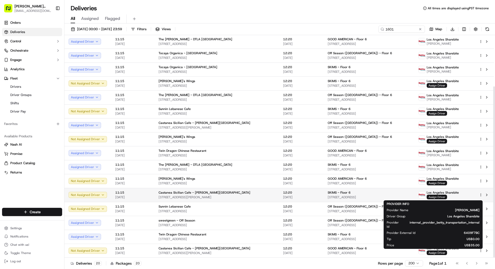
click at [430, 197] on span "Assign Driver" at bounding box center [437, 196] width 20 height 5
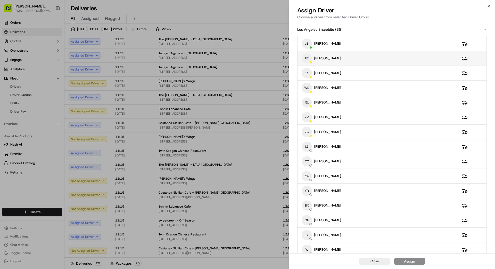
drag, startPoint x: 360, startPoint y: 56, endPoint x: 358, endPoint y: 64, distance: 8.2
click at [360, 56] on div "FC FANGHUAN CHEN" at bounding box center [378, 58] width 152 height 10
click at [415, 263] on div "Assign" at bounding box center [409, 260] width 11 height 5
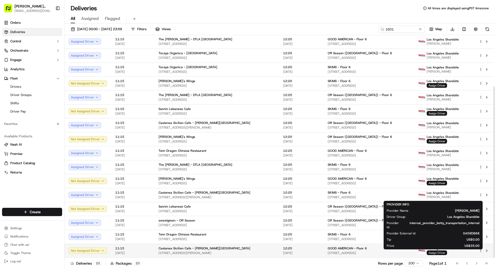
click at [429, 253] on span "Assign Driver" at bounding box center [437, 252] width 20 height 5
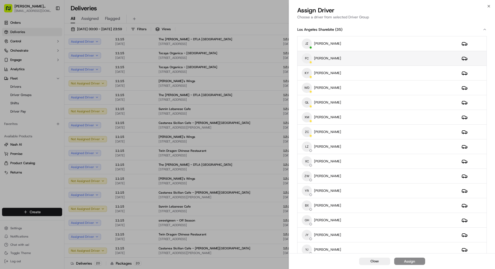
click at [366, 60] on div "FC FANGHUAN CHEN" at bounding box center [378, 58] width 152 height 10
click at [412, 262] on div "Assign" at bounding box center [409, 260] width 11 height 5
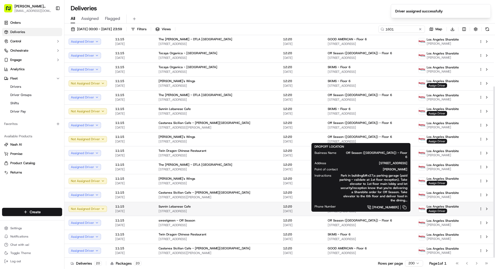
click at [363, 209] on span "[STREET_ADDRESS]" at bounding box center [369, 211] width 82 height 4
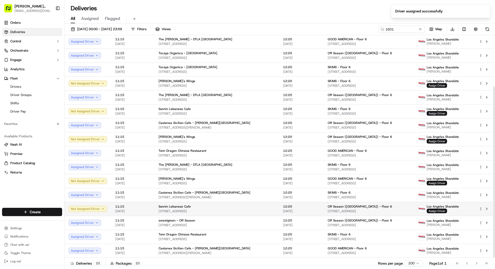
click at [254, 204] on td "Sunnin Lebanese Cafe 1776 Westwood Blvd, Los Angeles, CA 90024, US" at bounding box center [216, 209] width 125 height 14
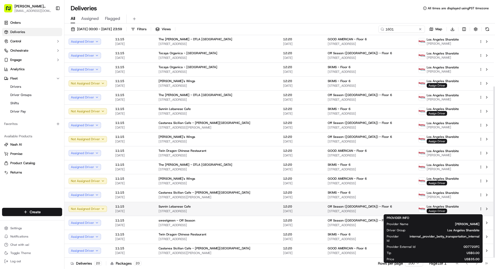
click at [435, 211] on span "Assign Driver" at bounding box center [437, 210] width 20 height 5
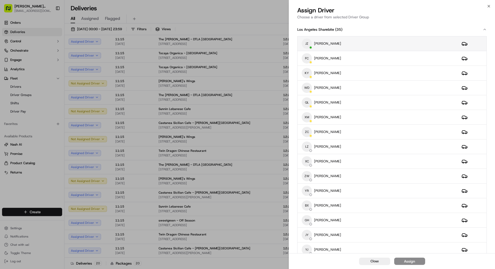
click at [362, 43] on div "JZ JING ZHAO" at bounding box center [378, 43] width 152 height 10
click at [412, 262] on div "Assign" at bounding box center [409, 260] width 11 height 5
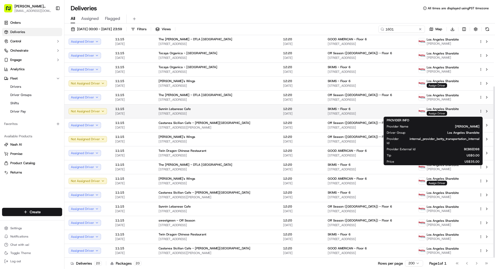
click at [437, 113] on span "Assign Driver" at bounding box center [437, 113] width 20 height 5
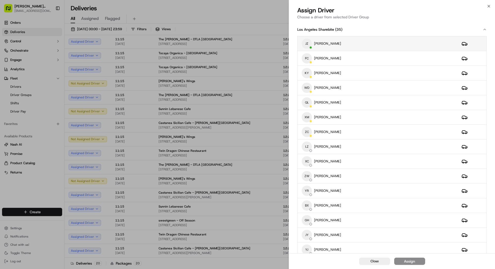
click at [385, 45] on div "JZ JING ZHAO" at bounding box center [378, 43] width 152 height 10
click at [409, 259] on div "Assign" at bounding box center [409, 260] width 11 height 5
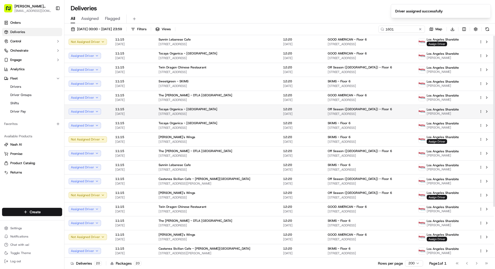
scroll to position [0, 0]
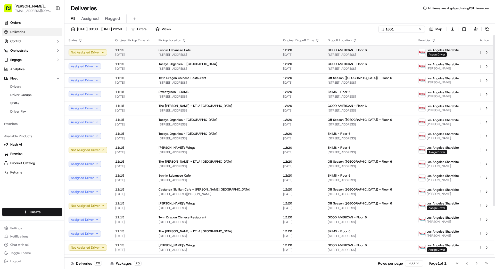
click at [427, 55] on span "Assign Driver" at bounding box center [437, 54] width 20 height 5
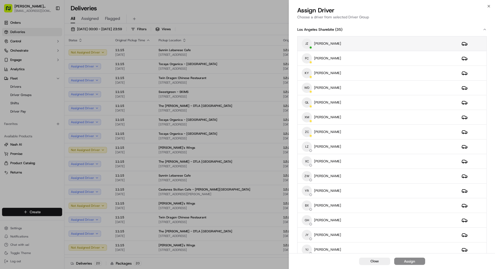
click at [365, 43] on div "JZ JING ZHAO" at bounding box center [378, 43] width 152 height 10
click at [413, 262] on div "Assign" at bounding box center [409, 260] width 11 height 5
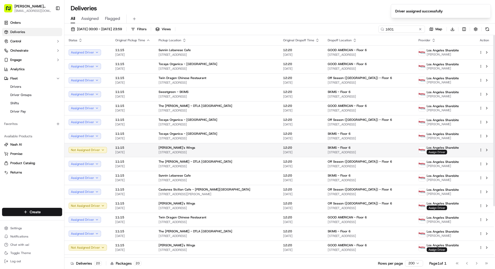
click at [432, 152] on span "Assign Driver" at bounding box center [437, 152] width 20 height 5
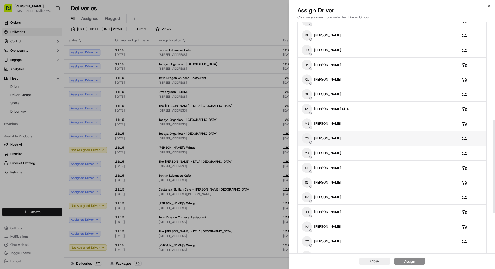
scroll to position [255, 0]
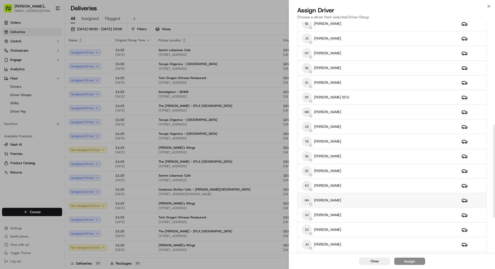
click at [351, 199] on div "HH HUAIXIAN HUANG" at bounding box center [378, 200] width 152 height 10
click at [412, 260] on div "Assign" at bounding box center [409, 260] width 11 height 5
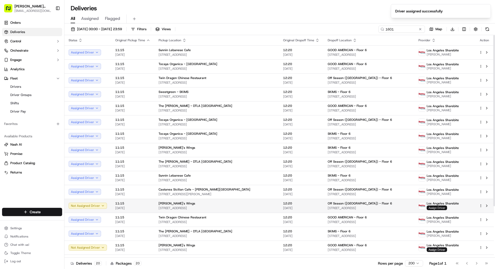
click at [432, 207] on span "Assign Driver" at bounding box center [437, 207] width 20 height 5
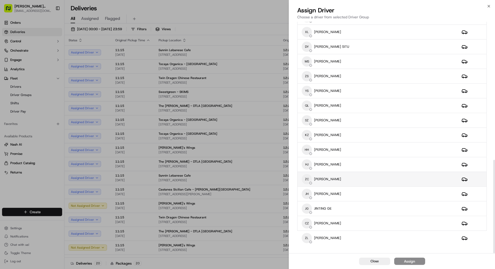
scroll to position [301, 0]
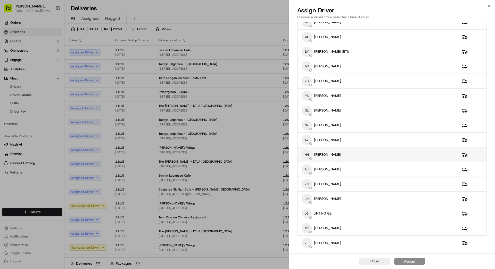
click at [374, 155] on div "HH HUAIXIAN HUANG" at bounding box center [378, 154] width 152 height 10
click at [409, 261] on div "Assign" at bounding box center [409, 260] width 11 height 5
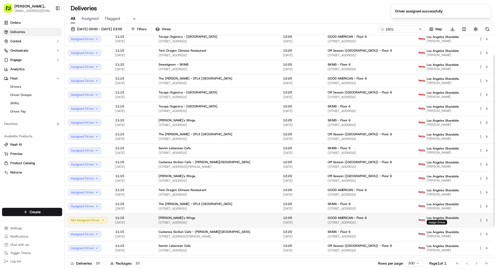
scroll to position [30, 0]
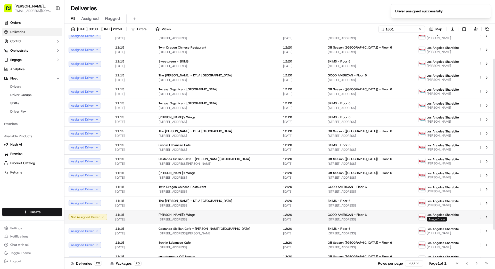
click at [427, 217] on span "Assign Driver" at bounding box center [437, 219] width 20 height 5
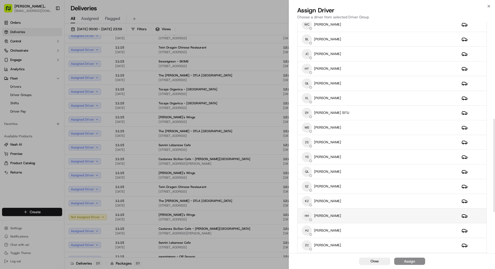
scroll to position [245, 0]
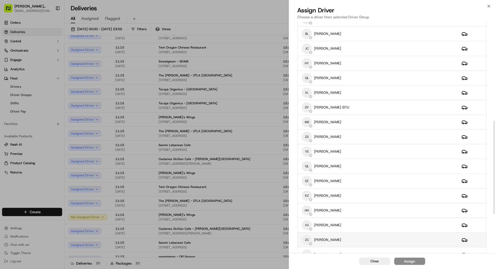
drag, startPoint x: 364, startPoint y: 211, endPoint x: 422, endPoint y: 234, distance: 62.1
click at [364, 211] on div "HH HUAIXIAN HUANG" at bounding box center [378, 210] width 152 height 10
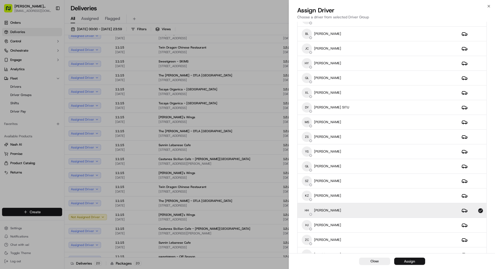
click at [409, 259] on div "Assign" at bounding box center [409, 260] width 11 height 5
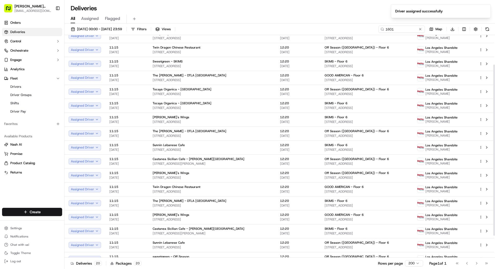
scroll to position [67, 0]
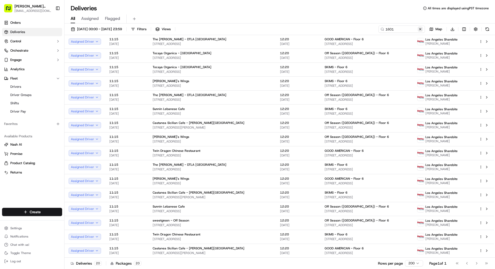
drag, startPoint x: 420, startPoint y: 29, endPoint x: 407, endPoint y: 29, distance: 12.9
click at [420, 29] on button at bounding box center [420, 29] width 5 height 5
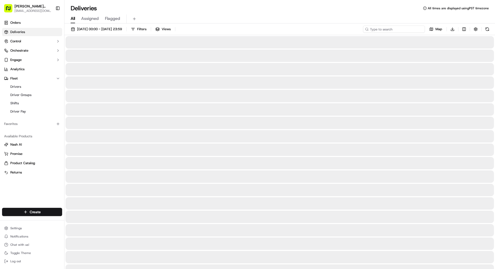
click at [407, 29] on input at bounding box center [394, 29] width 62 height 7
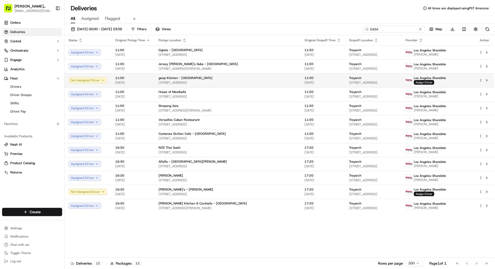
type input "5454"
click at [395, 81] on span "[STREET_ADDRESS]" at bounding box center [373, 82] width 48 height 4
click at [433, 81] on span "Assign Driver" at bounding box center [424, 82] width 20 height 5
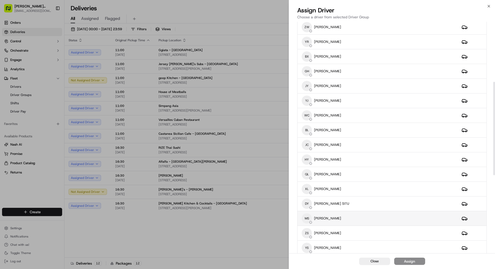
scroll to position [150, 0]
click at [358, 219] on div "MS MAGGIE SUN" at bounding box center [378, 217] width 152 height 10
click at [409, 261] on div "Assign" at bounding box center [409, 260] width 11 height 5
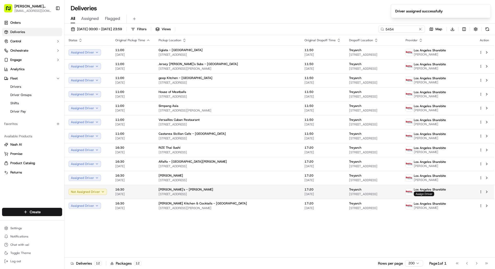
click at [432, 194] on span "Assign Driver" at bounding box center [424, 193] width 20 height 5
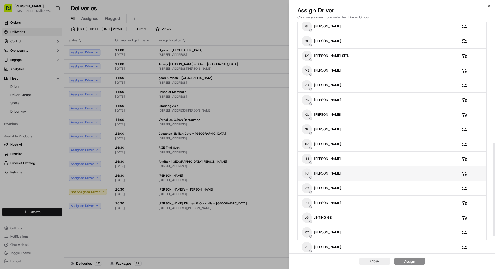
scroll to position [301, 0]
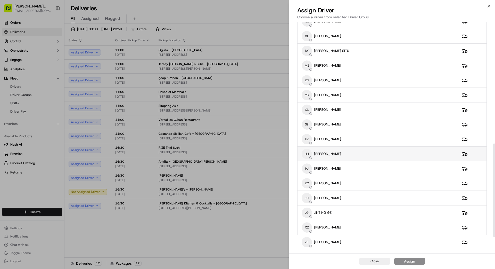
click at [374, 151] on div "HH HUAIXIAN HUANG" at bounding box center [378, 154] width 152 height 10
click at [411, 261] on div "Assign" at bounding box center [409, 260] width 11 height 5
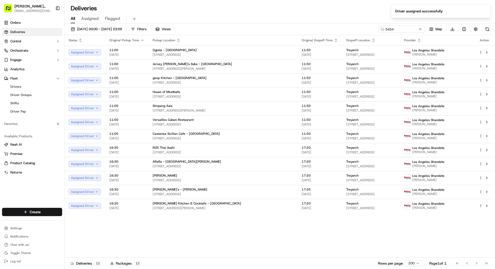
drag, startPoint x: 229, startPoint y: 231, endPoint x: 232, endPoint y: 231, distance: 3.1
click at [232, 231] on div "Status Original Pickup Time Pickup Location Original Dropoff Time Dropoff Locat…" at bounding box center [279, 146] width 430 height 222
click at [420, 29] on button at bounding box center [420, 29] width 5 height 5
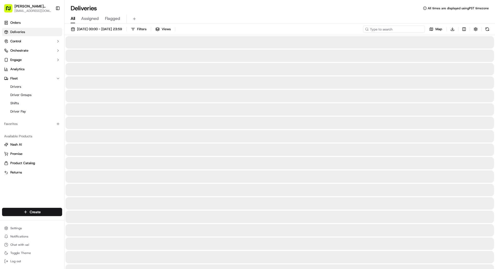
click at [399, 31] on input at bounding box center [394, 29] width 62 height 7
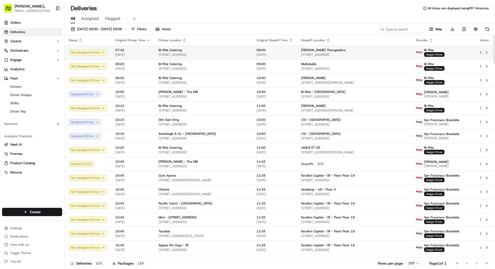
click at [301, 53] on span "[STREET_ADDRESS]" at bounding box center [354, 55] width 106 height 4
click at [252, 51] on td "08:00 18/09/2025" at bounding box center [274, 52] width 45 height 14
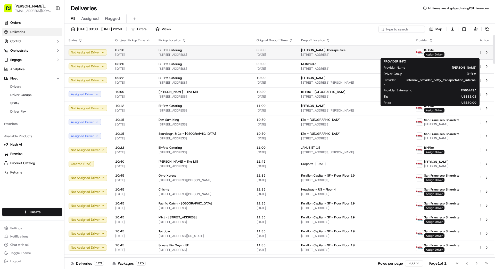
click at [430, 53] on span "Assign Driver" at bounding box center [434, 54] width 20 height 5
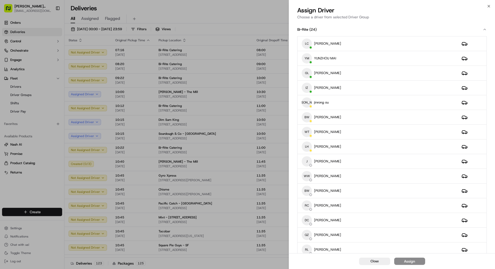
drag, startPoint x: 44, startPoint y: 99, endPoint x: 46, endPoint y: 97, distance: 2.8
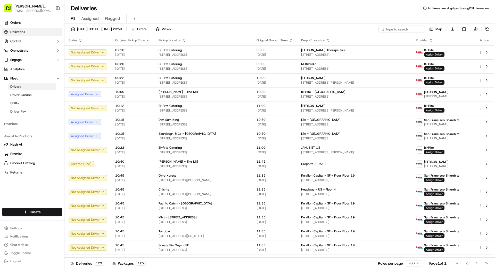
click at [25, 85] on link "Drivers" at bounding box center [32, 86] width 48 height 7
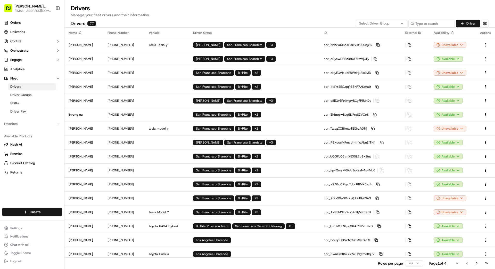
click at [399, 21] on div "Select Driver Group" at bounding box center [381, 23] width 49 height 5
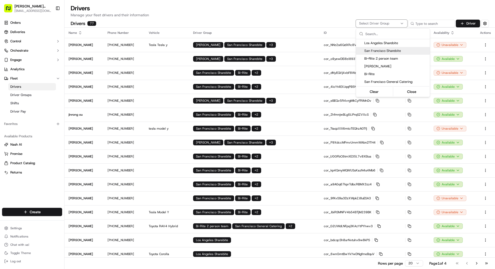
click at [378, 52] on span "San Francisco Sharebite" at bounding box center [395, 50] width 63 height 5
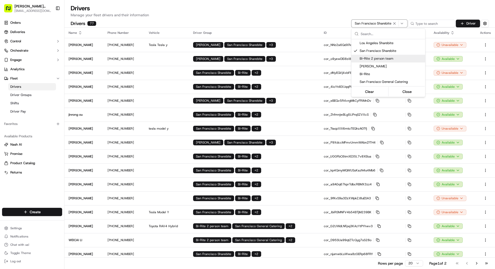
click at [452, 46] on html "Betty Transportation bettytllc@gmail.com Toggle Sidebar Orders Deliveries Contr…" at bounding box center [247, 134] width 495 height 269
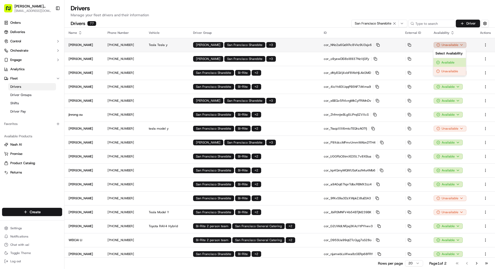
click at [452, 46] on html "Betty Transportation bettytllc@gmail.com Toggle Sidebar Orders Deliveries Contr…" at bounding box center [247, 134] width 495 height 269
click at [446, 58] on div at bounding box center [449, 58] width 35 height 0
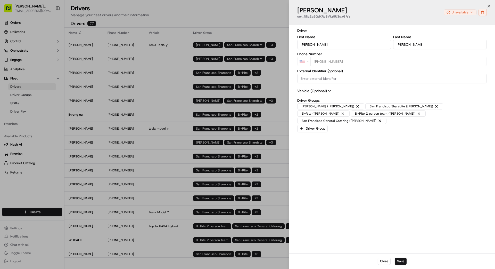
type input "+1"
drag, startPoint x: 284, startPoint y: 47, endPoint x: 290, endPoint y: 47, distance: 5.7
click at [284, 47] on div at bounding box center [247, 134] width 495 height 269
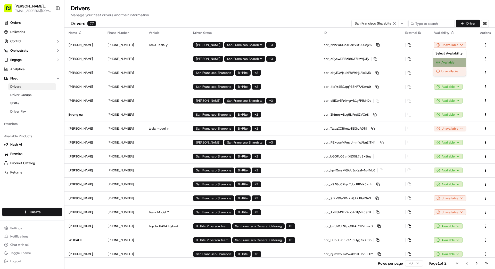
click at [450, 61] on div "Available" at bounding box center [449, 62] width 32 height 9
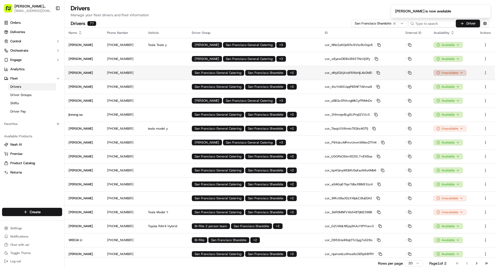
click at [454, 71] on html "Betty Transportation bettytllc@gmail.com Toggle Sidebar Orders Deliveries Contr…" at bounding box center [247, 134] width 495 height 269
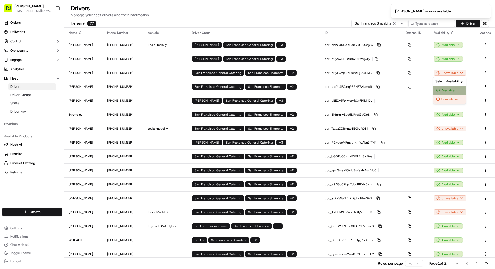
click at [452, 89] on div "Available" at bounding box center [449, 90] width 32 height 9
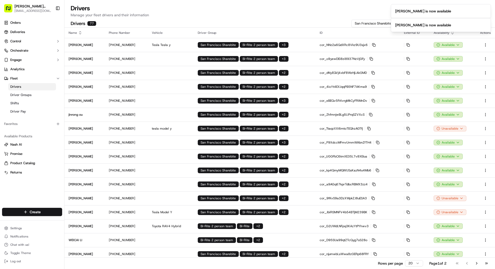
click at [457, 127] on html "Betty Transportation bettytllc@gmail.com Toggle Sidebar Orders Deliveries Contr…" at bounding box center [247, 134] width 495 height 269
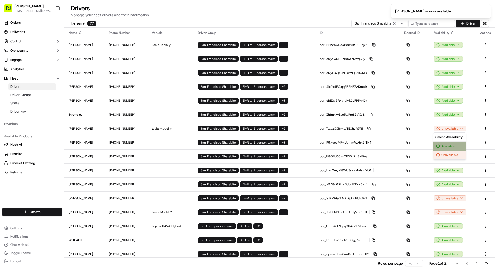
click at [449, 147] on div "Available" at bounding box center [449, 146] width 32 height 9
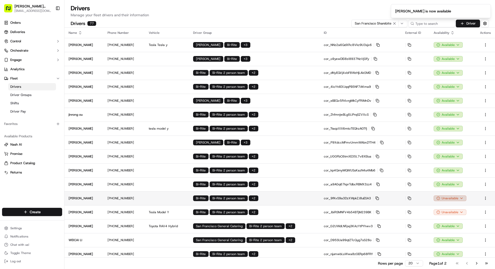
click at [452, 196] on html "Betty Transportation bettytllc@gmail.com Toggle Sidebar Orders Deliveries Contr…" at bounding box center [247, 134] width 495 height 269
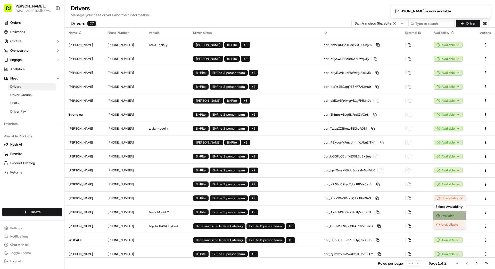
click at [451, 216] on div "Available" at bounding box center [449, 215] width 32 height 9
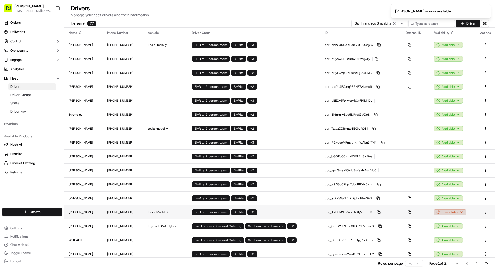
click at [454, 213] on html "Betty Transportation bettytllc@gmail.com Toggle Sidebar Orders Deliveries Contr…" at bounding box center [247, 134] width 495 height 269
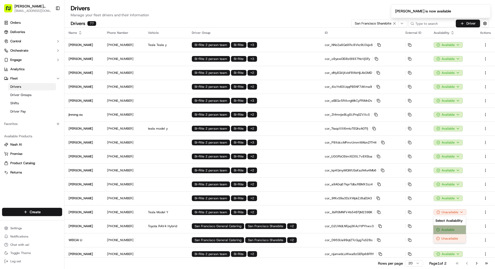
drag, startPoint x: 452, startPoint y: 227, endPoint x: 450, endPoint y: 219, distance: 8.9
click at [452, 227] on div "Available" at bounding box center [449, 229] width 32 height 9
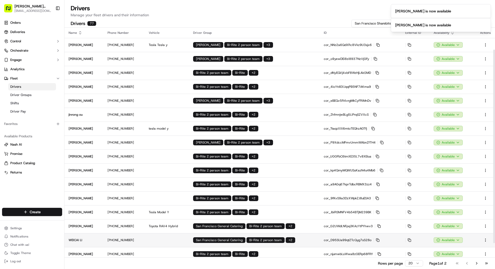
scroll to position [59, 0]
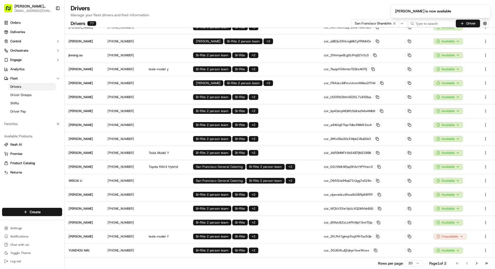
click at [456, 236] on html "Betty Transportation bettytllc@gmail.com Toggle Sidebar Orders Deliveries Contr…" at bounding box center [247, 134] width 495 height 269
click at [455, 252] on div "Available" at bounding box center [449, 253] width 32 height 9
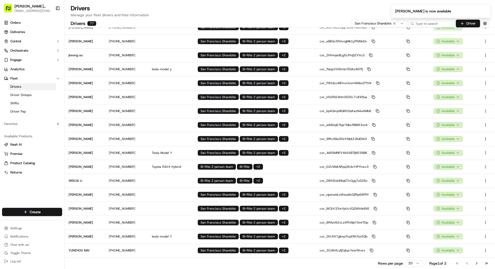
click at [476, 263] on button "Go to next page" at bounding box center [476, 262] width 9 height 7
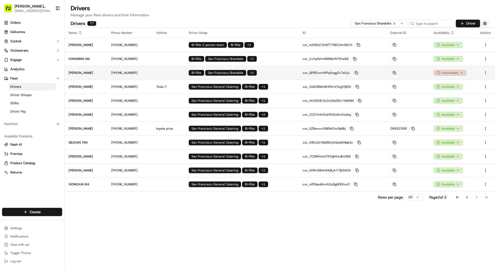
click at [450, 72] on html "Betty Transportation bettytllc@gmail.com Toggle Sidebar Orders Deliveries Contr…" at bounding box center [247, 134] width 495 height 269
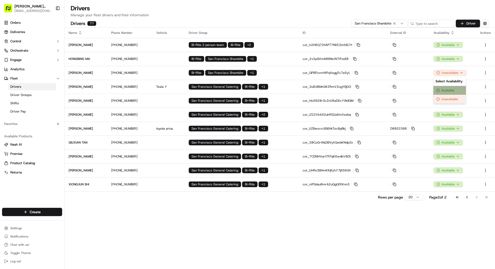
click at [450, 86] on div "Available" at bounding box center [449, 90] width 32 height 9
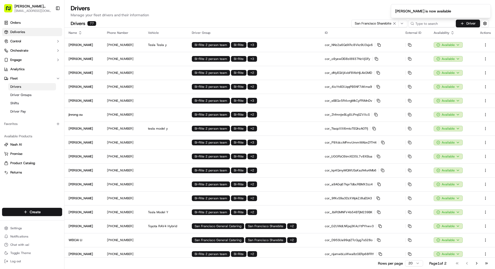
click at [27, 31] on link "Deliveries" at bounding box center [32, 32] width 60 height 8
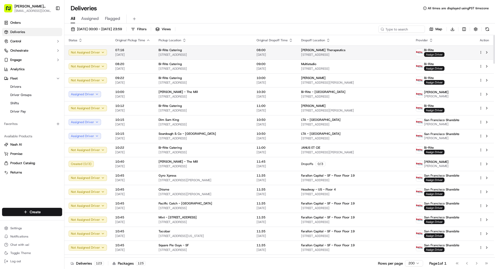
click at [434, 54] on span "Assign Driver" at bounding box center [434, 54] width 20 height 5
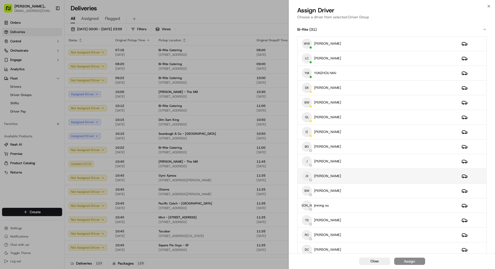
drag, startPoint x: 342, startPoint y: 173, endPoint x: 347, endPoint y: 175, distance: 5.4
click at [342, 173] on div "JX Judy xu" at bounding box center [378, 176] width 152 height 10
drag, startPoint x: 403, startPoint y: 262, endPoint x: 402, endPoint y: 254, distance: 7.8
click at [403, 262] on button "Assign" at bounding box center [409, 260] width 31 height 7
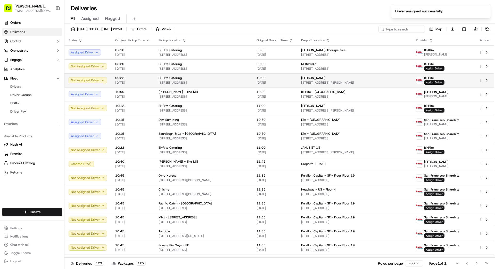
scroll to position [0, 0]
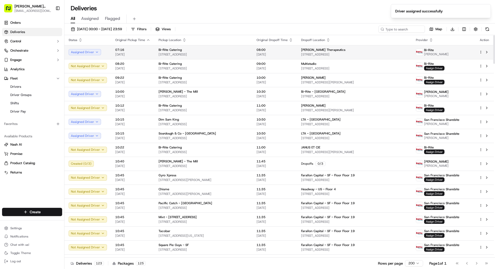
click at [264, 51] on span "08:00" at bounding box center [275, 50] width 36 height 4
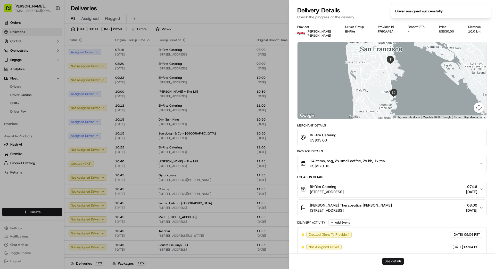
click at [361, 161] on span "14 items, bag, 2x small coffee, 2x hh, 1x tea" at bounding box center [347, 160] width 75 height 5
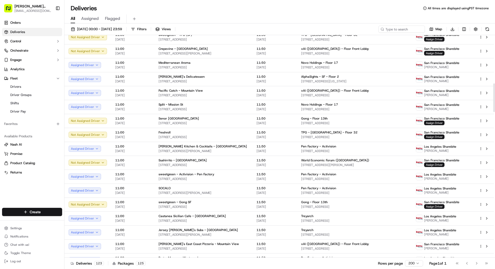
scroll to position [378, 0]
click at [394, 31] on input at bounding box center [394, 29] width 62 height 7
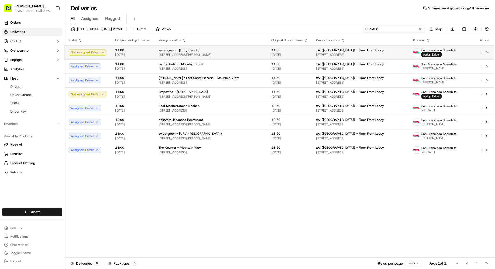
type input "1450"
click at [280, 51] on span "11:50" at bounding box center [290, 50] width 36 height 4
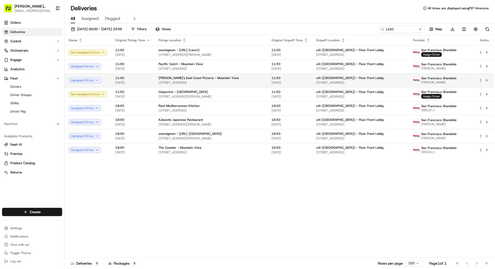
click at [294, 84] on span "[DATE]" at bounding box center [290, 82] width 36 height 4
click at [248, 68] on span "[STREET_ADDRESS]" at bounding box center [211, 69] width 105 height 4
click at [420, 29] on button at bounding box center [420, 29] width 5 height 5
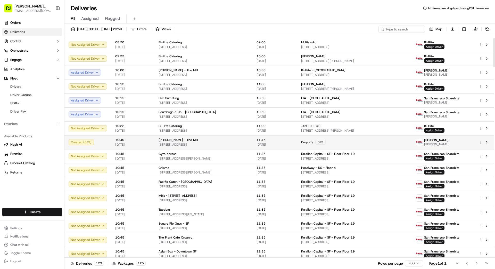
scroll to position [28, 0]
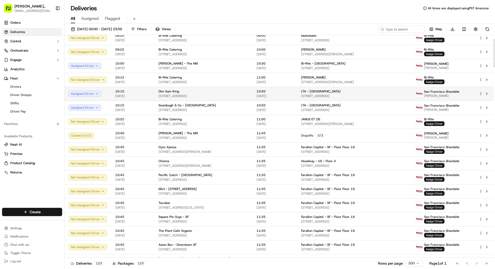
click at [280, 91] on span "10:50" at bounding box center [275, 91] width 36 height 4
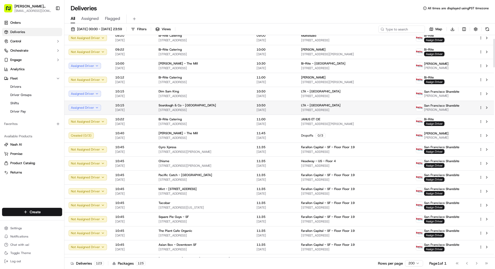
click at [252, 108] on td "10:50 18/09/2025" at bounding box center [274, 108] width 45 height 14
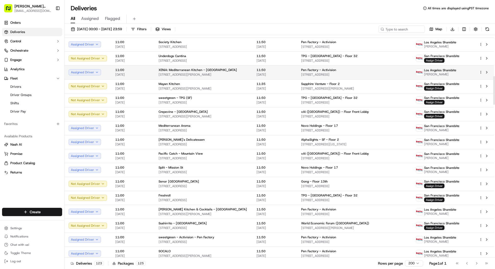
scroll to position [320, 0]
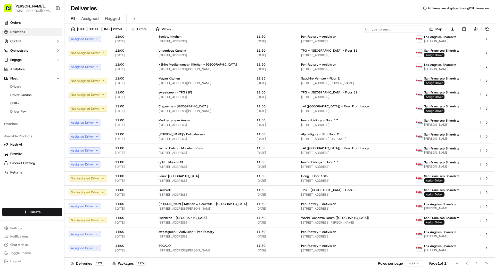
click at [403, 30] on input at bounding box center [394, 29] width 62 height 7
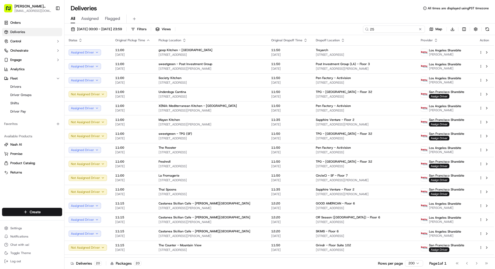
type input "250"
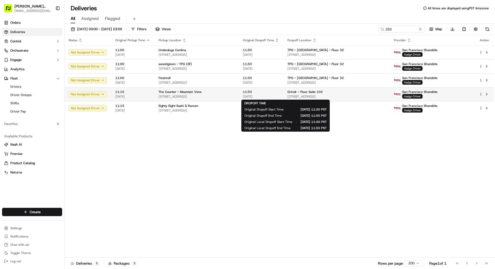
click at [279, 93] on span "11:50" at bounding box center [261, 92] width 36 height 4
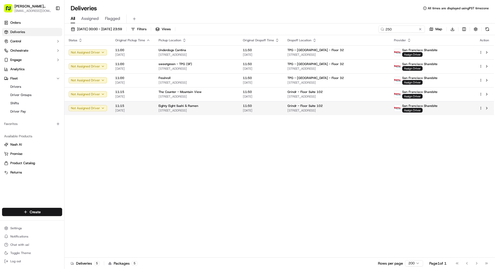
click at [235, 108] on div "Eighty Eight Sushi & Ramen 530 Showers Dr, Mountain View, CA 94040, US" at bounding box center [197, 108] width 76 height 9
drag, startPoint x: 421, startPoint y: 30, endPoint x: 413, endPoint y: 30, distance: 8.0
click at [420, 30] on button at bounding box center [420, 29] width 5 height 5
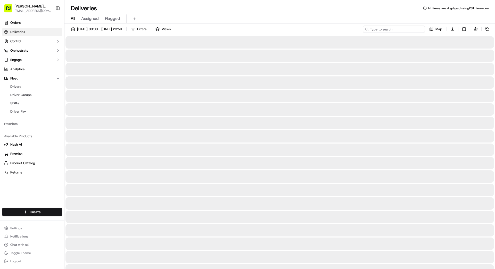
click at [409, 31] on input at bounding box center [394, 29] width 62 height 7
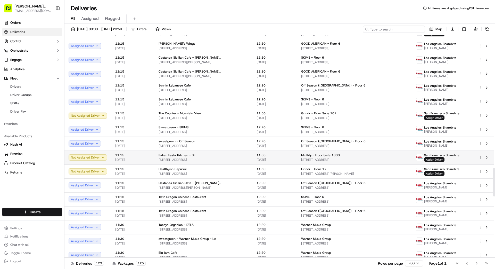
scroll to position [1027, 0]
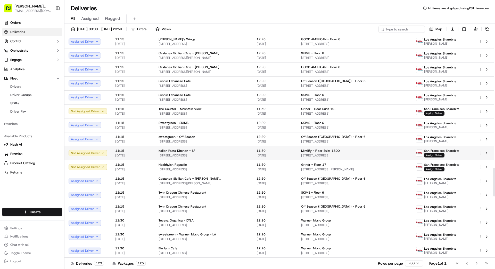
click at [431, 154] on span "Assign Driver" at bounding box center [434, 155] width 20 height 5
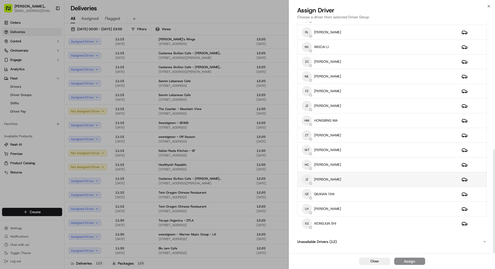
scroll to position [283, 0]
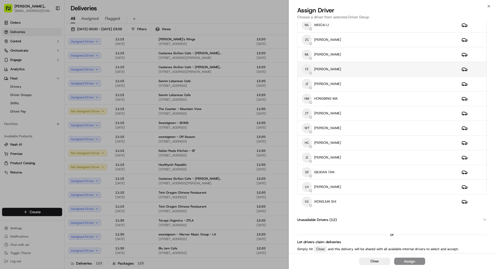
click at [345, 66] on div "FZ FANYONG ZHANG" at bounding box center [378, 69] width 152 height 10
click at [406, 264] on button "Assign" at bounding box center [409, 260] width 31 height 7
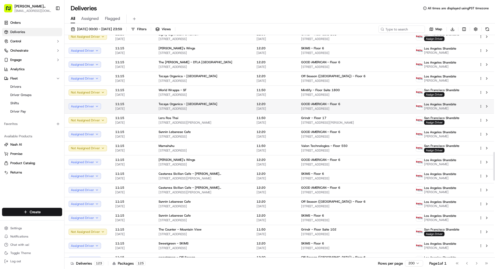
scroll to position [903, 0]
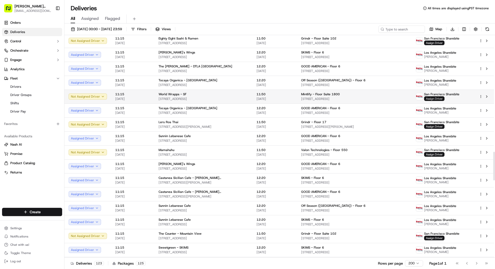
click at [438, 99] on span "Assign Driver" at bounding box center [434, 98] width 20 height 5
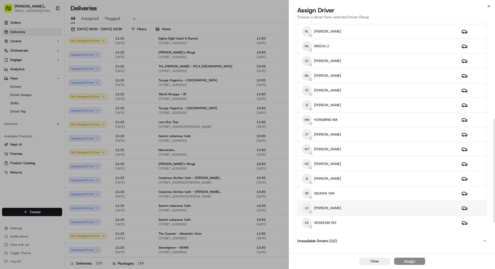
scroll to position [283, 0]
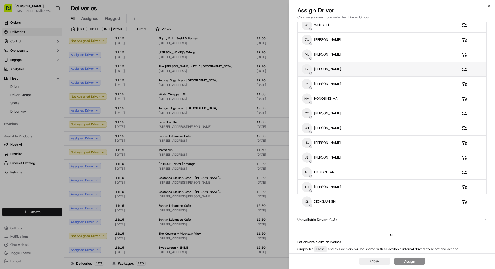
click at [340, 71] on p "[PERSON_NAME]" at bounding box center [327, 69] width 27 height 5
click at [411, 259] on div "Assign" at bounding box center [409, 260] width 11 height 5
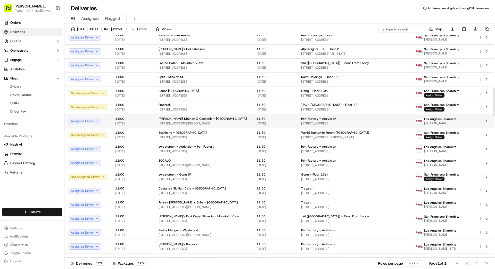
scroll to position [404, 0]
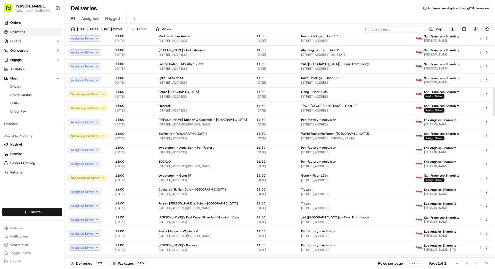
click at [404, 30] on input at bounding box center [394, 29] width 62 height 7
type input "1201"
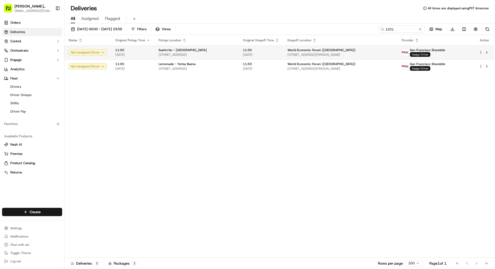
click at [429, 55] on span "Assign Driver" at bounding box center [420, 54] width 20 height 5
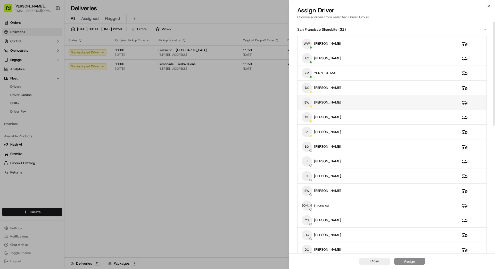
click at [369, 101] on div "BW BINGTINAN WANG" at bounding box center [378, 102] width 152 height 10
click at [412, 261] on div "Assign" at bounding box center [409, 260] width 11 height 5
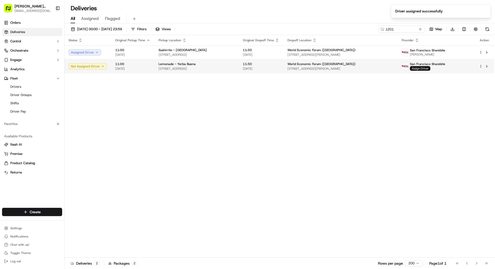
click at [430, 69] on span "Assign Driver" at bounding box center [420, 68] width 20 height 5
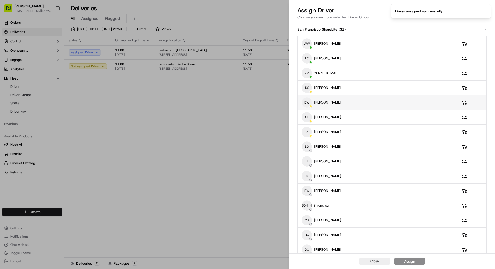
scroll to position [3, 0]
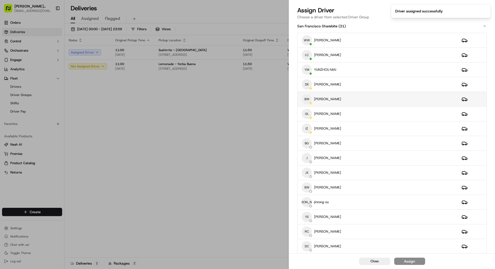
click at [357, 99] on div "BW BINGTINAN WANG" at bounding box center [378, 99] width 152 height 10
click at [420, 263] on button "Assign" at bounding box center [409, 260] width 31 height 7
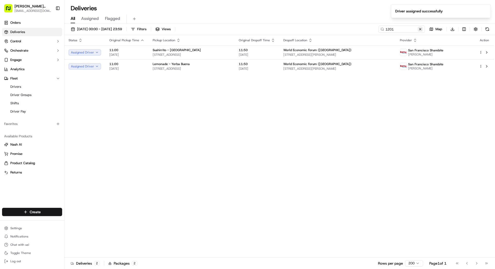
click at [419, 30] on button at bounding box center [420, 29] width 5 height 5
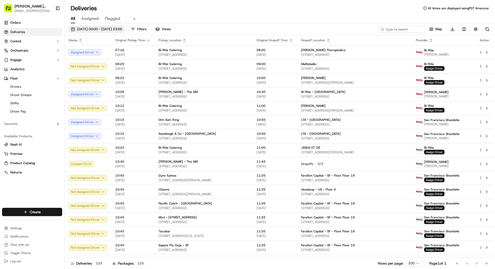
click at [107, 29] on span "[DATE] 00:00 - [DATE] 23:59" at bounding box center [99, 29] width 45 height 5
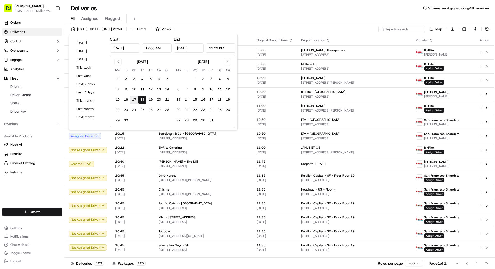
click at [135, 99] on button "17" at bounding box center [134, 99] width 8 height 8
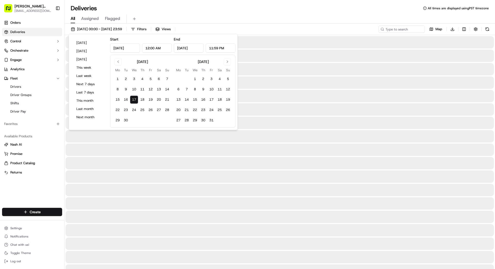
type input "[DATE]"
click at [135, 99] on button "17" at bounding box center [134, 99] width 8 height 8
click at [292, 19] on div "All Assigned Flagged" at bounding box center [279, 18] width 431 height 9
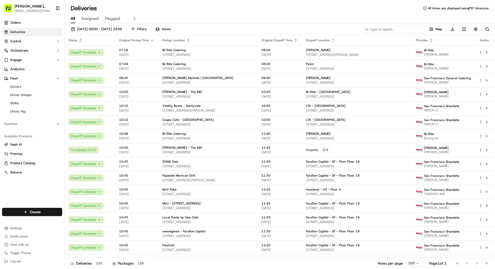
click at [400, 30] on input at bounding box center [394, 29] width 62 height 7
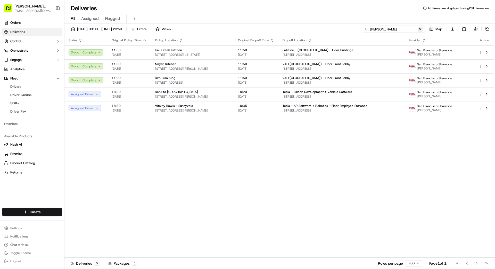
type input "wong"
drag, startPoint x: 420, startPoint y: 29, endPoint x: 414, endPoint y: 29, distance: 6.7
click at [420, 29] on button at bounding box center [420, 29] width 5 height 5
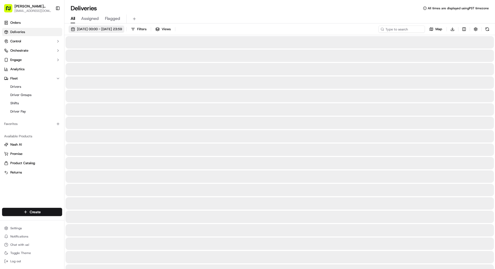
click at [124, 26] on button "[DATE] 00:00 - [DATE] 23:59" at bounding box center [97, 29] width 56 height 7
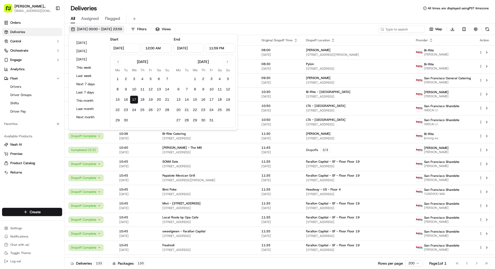
type input "[DATE]"
type input "12:00 AM"
type input "[DATE]"
type input "11:59 PM"
click at [141, 98] on button "18" at bounding box center [142, 99] width 8 height 8
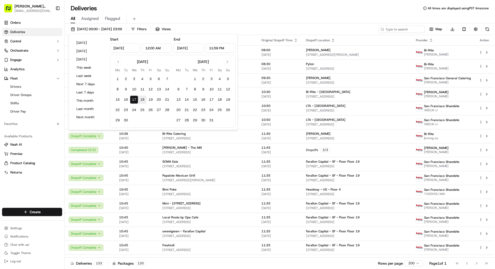
type input "[DATE]"
click at [141, 99] on button "18" at bounding box center [142, 99] width 8 height 8
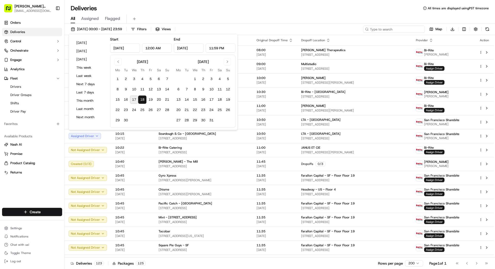
click at [396, 30] on input at bounding box center [394, 29] width 62 height 7
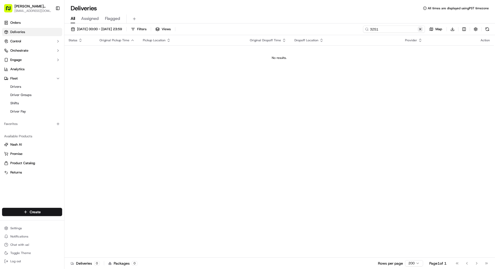
type input "3251"
click at [419, 29] on button at bounding box center [420, 29] width 5 height 5
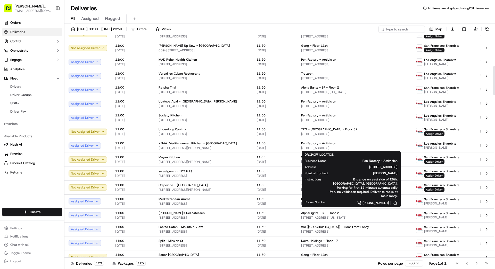
scroll to position [242, 0]
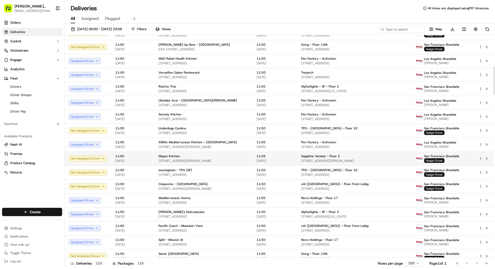
click at [342, 157] on div "Sapphire Venture - Floor 2" at bounding box center [354, 156] width 106 height 4
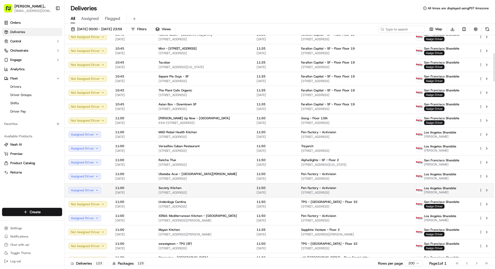
scroll to position [43, 0]
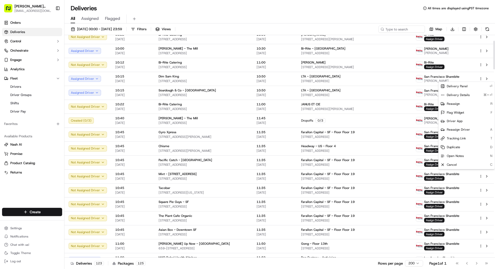
click at [480, 78] on html "Betty Transportation bettytllc@gmail.com Toggle Sidebar Orders Deliveries Contr…" at bounding box center [247, 134] width 495 height 269
click at [459, 129] on span "Reassign Driver" at bounding box center [458, 129] width 23 height 4
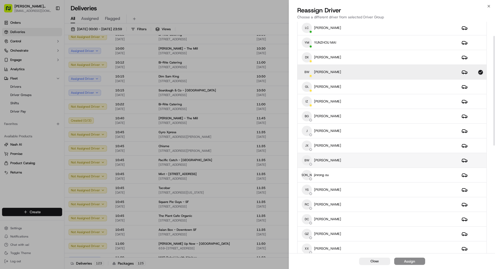
scroll to position [31, 0]
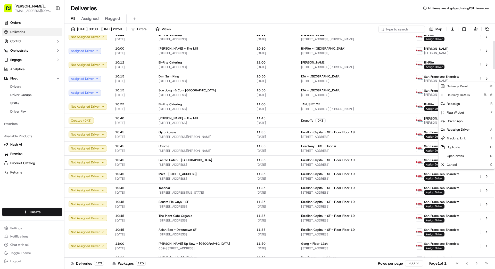
click at [335, 18] on div "All Assigned Flagged" at bounding box center [279, 18] width 431 height 9
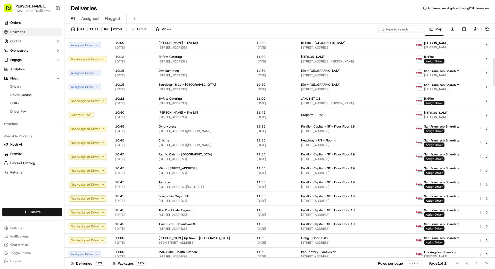
scroll to position [0, 0]
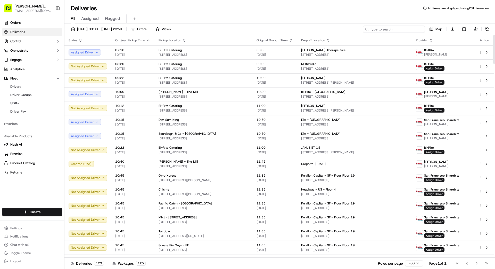
click at [397, 29] on input at bounding box center [394, 29] width 62 height 7
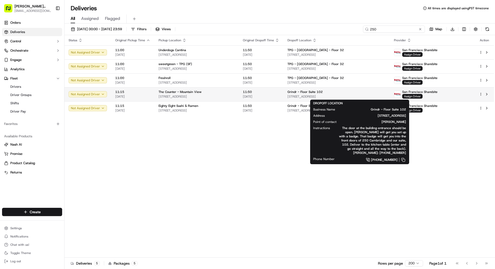
type input "250"
click at [377, 94] on div "Grindr - Floor Suite 102 250 Cambridge Ave, Palo Alto, CA 94306, US" at bounding box center [337, 94] width 98 height 9
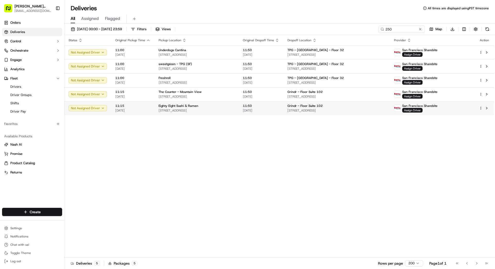
click at [269, 107] on td "11:50 [DATE]" at bounding box center [261, 108] width 45 height 14
click at [420, 29] on button at bounding box center [420, 29] width 5 height 5
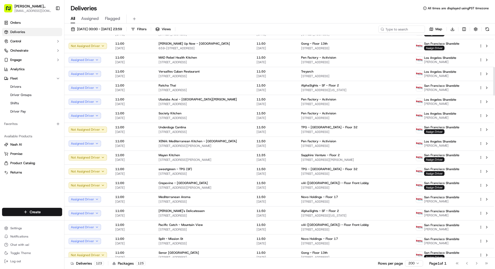
scroll to position [250, 0]
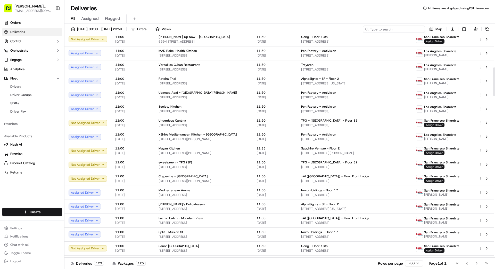
click at [396, 29] on input at bounding box center [394, 29] width 62 height 7
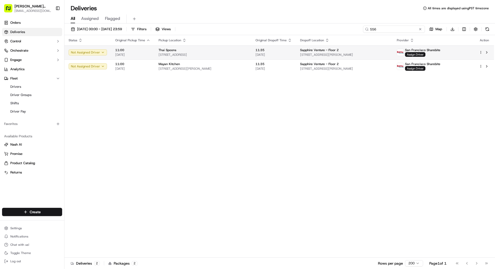
type input "556"
click at [346, 50] on div "Sapphire Venture - Floor 2" at bounding box center [344, 50] width 89 height 4
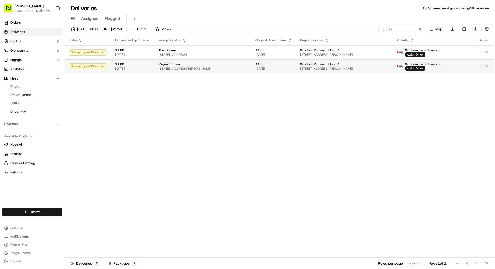
drag, startPoint x: 260, startPoint y: 76, endPoint x: 263, endPoint y: 72, distance: 5.3
click at [267, 68] on span "[DATE]" at bounding box center [274, 69] width 36 height 4
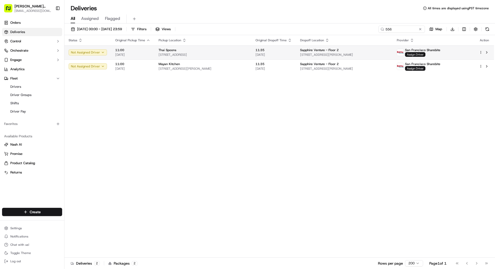
click at [425, 55] on span "Assign Driver" at bounding box center [415, 54] width 20 height 5
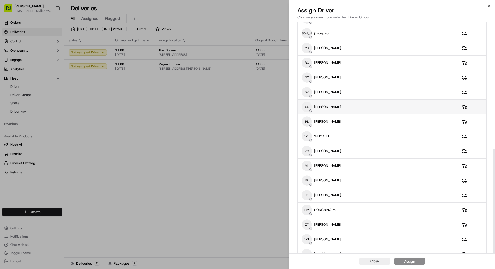
scroll to position [283, 0]
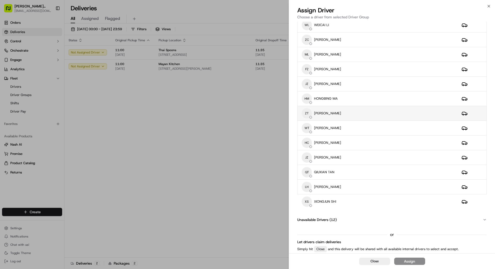
click at [354, 111] on div "ZT ZHITAO TAN" at bounding box center [378, 113] width 152 height 10
click at [407, 260] on div "Assign" at bounding box center [409, 260] width 11 height 5
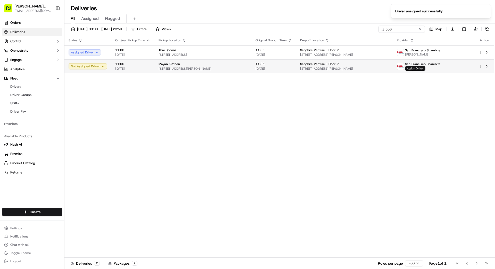
click at [425, 68] on span "Assign Driver" at bounding box center [415, 68] width 20 height 5
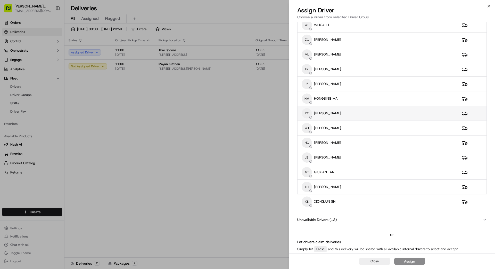
click at [350, 114] on div "ZT ZHITAO TAN" at bounding box center [378, 113] width 152 height 10
click at [418, 260] on button "Assign" at bounding box center [409, 260] width 31 height 7
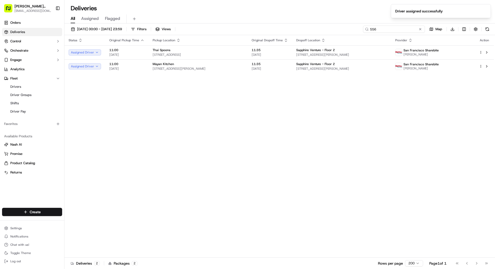
click at [421, 31] on input "556" at bounding box center [394, 29] width 62 height 7
click at [420, 28] on button at bounding box center [420, 29] width 5 height 5
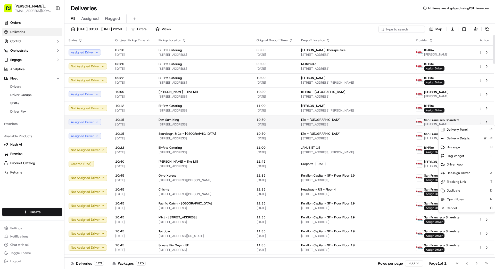
click at [480, 122] on html "Betty Transportation bettytllc@gmail.com Toggle Sidebar Orders Deliveries Contr…" at bounding box center [247, 134] width 495 height 269
click at [453, 172] on span "Reassign Driver" at bounding box center [458, 173] width 23 height 4
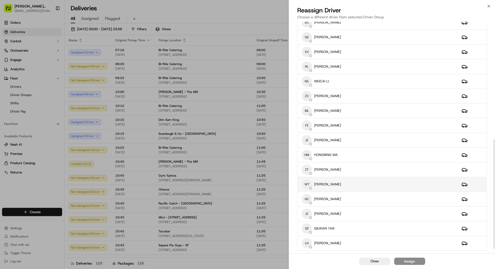
scroll to position [257, 0]
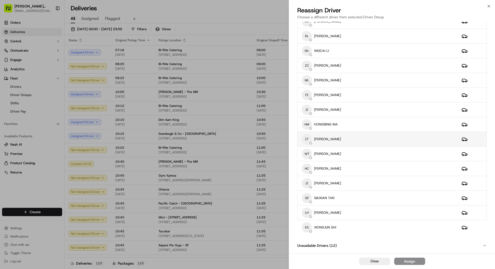
click at [341, 136] on div "ZT ZHITAO TAN" at bounding box center [378, 139] width 152 height 10
click at [420, 261] on button "Assign" at bounding box center [409, 260] width 31 height 7
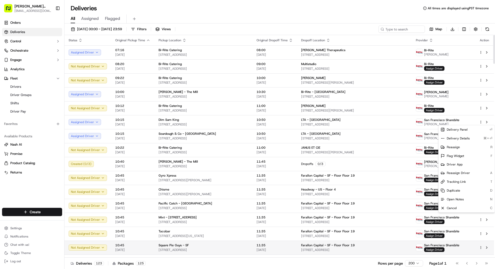
drag, startPoint x: 346, startPoint y: 261, endPoint x: 363, endPoint y: 253, distance: 18.1
click at [346, 261] on div "Deliveries 123 Packages 125 Rows per page 200 Page 1 of 1 Go to first page Go t…" at bounding box center [279, 263] width 431 height 12
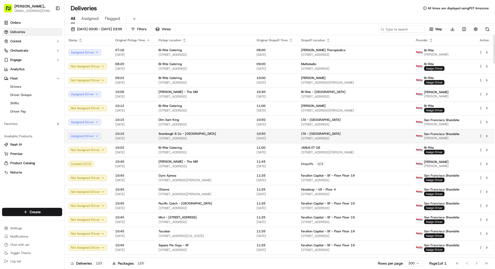
click at [481, 135] on html "Betty Transportation bettytllc@gmail.com Toggle Sidebar Orders Deliveries Contr…" at bounding box center [247, 134] width 495 height 269
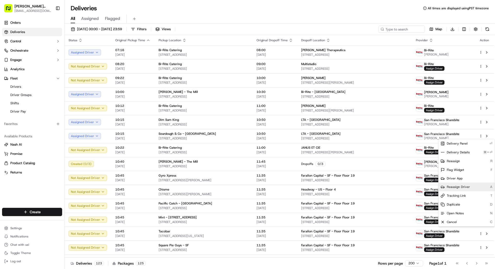
click at [460, 187] on span "Reassign Driver" at bounding box center [458, 187] width 23 height 4
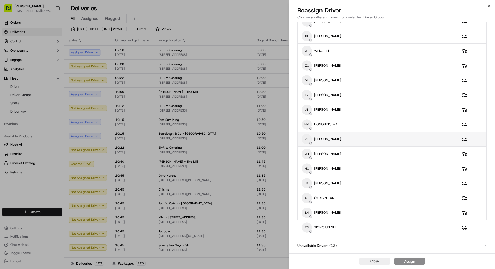
click at [348, 136] on div "ZT ZHITAO TAN" at bounding box center [378, 139] width 152 height 10
click at [418, 260] on button "Assign" at bounding box center [409, 260] width 31 height 7
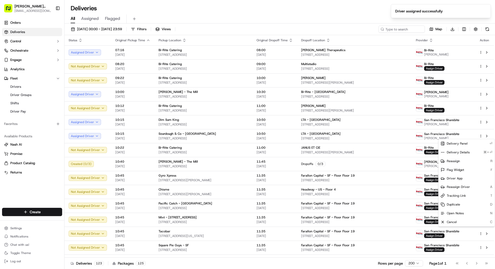
click at [247, 266] on div "Deliveries 123 Packages 125 Rows per page 200 Page 1 of 1 Go to first page Go t…" at bounding box center [279, 263] width 431 height 12
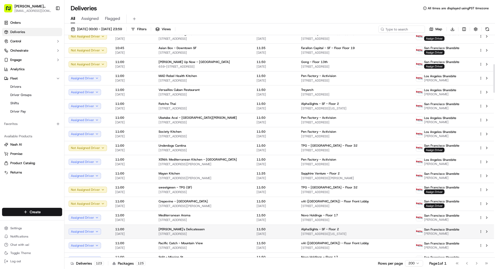
scroll to position [229, 0]
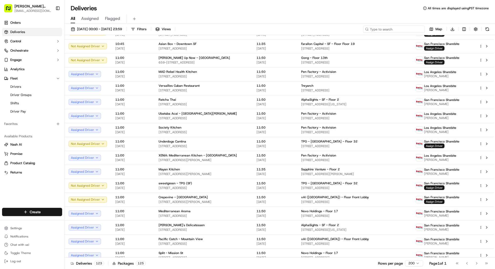
click at [400, 31] on input at bounding box center [394, 29] width 62 height 7
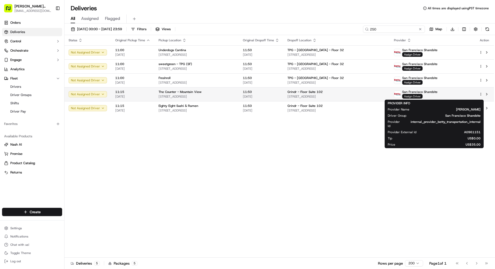
type input "250"
click at [423, 96] on span "Assign Driver" at bounding box center [412, 96] width 20 height 5
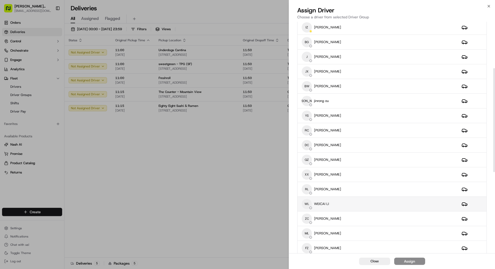
scroll to position [106, 0]
drag, startPoint x: 349, startPoint y: 203, endPoint x: 352, endPoint y: 202, distance: 2.6
click at [350, 203] on div "WL WEICAI LI" at bounding box center [378, 202] width 152 height 10
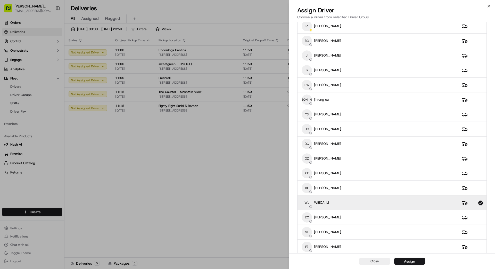
click at [411, 261] on div "Assign" at bounding box center [409, 260] width 11 height 5
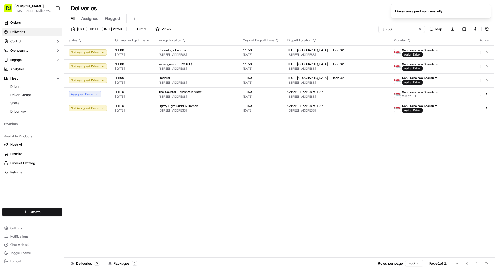
drag, startPoint x: 230, startPoint y: 209, endPoint x: 324, endPoint y: 198, distance: 94.7
click at [294, 201] on div "Status Original Pickup Time Pickup Location Original Dropoff Time Dropoff Locat…" at bounding box center [279, 146] width 430 height 222
click at [420, 141] on div "Status Original Pickup Time Pickup Location Original Dropoff Time Dropoff Locat…" at bounding box center [279, 146] width 430 height 222
click at [423, 110] on span "Assign Driver" at bounding box center [412, 110] width 20 height 5
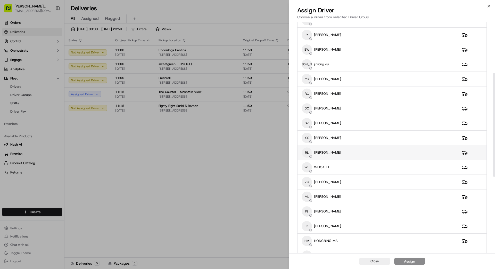
scroll to position [143, 0]
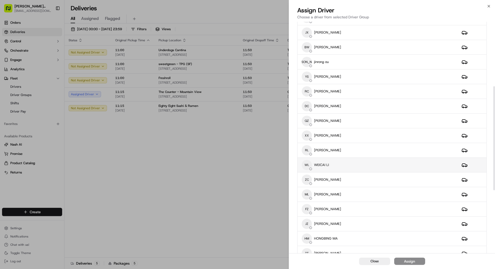
click at [368, 165] on div "WL WEICAI LI" at bounding box center [378, 165] width 152 height 10
click at [404, 258] on button "Assign" at bounding box center [409, 260] width 31 height 7
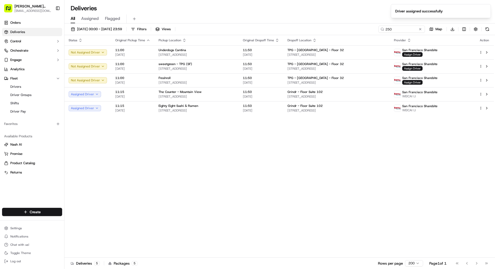
click at [265, 187] on div "Status Original Pickup Time Pickup Location Original Dropoff Time Dropoff Locat…" at bounding box center [279, 146] width 430 height 222
click at [422, 31] on button at bounding box center [420, 29] width 5 height 5
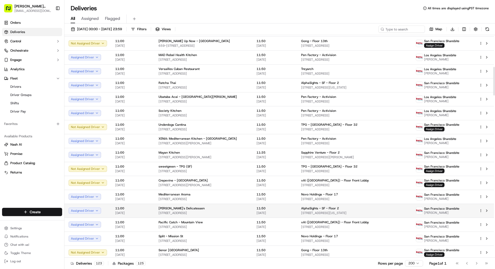
scroll to position [244, 0]
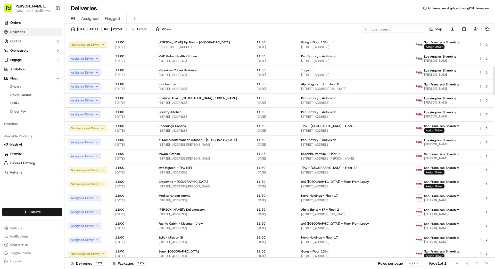
click at [403, 31] on input at bounding box center [394, 29] width 62 height 7
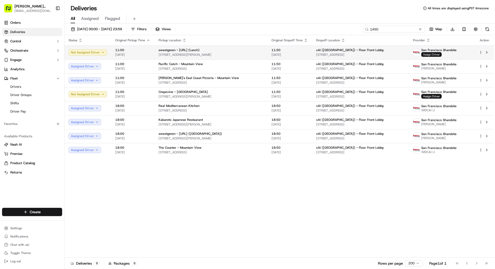
type input "1450"
click at [433, 53] on span "Assign Driver" at bounding box center [431, 54] width 20 height 5
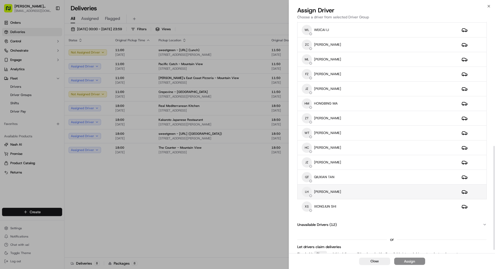
scroll to position [283, 0]
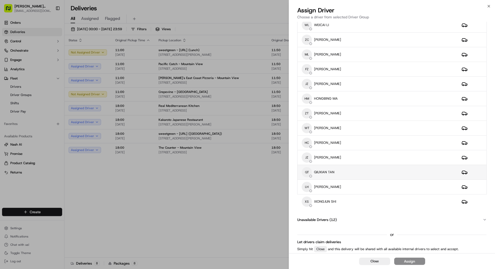
click at [342, 170] on div "QT QIUXIAN TAN" at bounding box center [378, 172] width 152 height 10
drag, startPoint x: 410, startPoint y: 260, endPoint x: 401, endPoint y: 257, distance: 9.7
click at [409, 260] on div "Assign" at bounding box center [409, 260] width 11 height 5
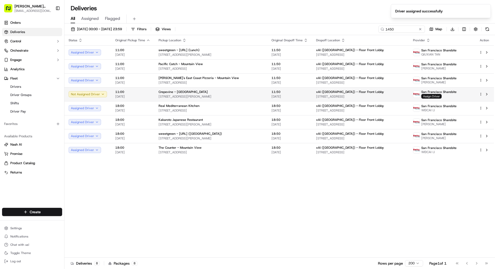
click at [432, 95] on span "Assign Driver" at bounding box center [431, 96] width 20 height 5
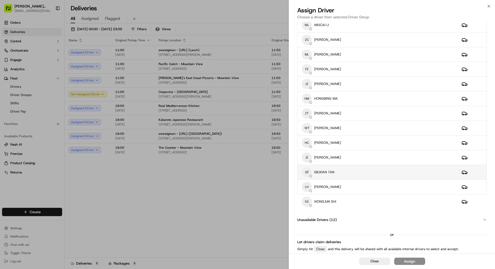
drag, startPoint x: 335, startPoint y: 174, endPoint x: 338, endPoint y: 174, distance: 2.6
click at [336, 174] on div "QT QIUXIAN TAN" at bounding box center [378, 172] width 152 height 10
click at [417, 264] on button "Assign" at bounding box center [409, 260] width 31 height 7
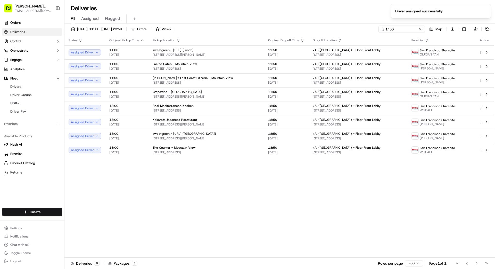
drag, startPoint x: 264, startPoint y: 201, endPoint x: 294, endPoint y: 204, distance: 29.8
click at [294, 204] on div "Status Original Pickup Time Pickup Location Original Dropoff Time Dropoff Locat…" at bounding box center [279, 146] width 430 height 222
click at [420, 30] on button at bounding box center [420, 29] width 5 height 5
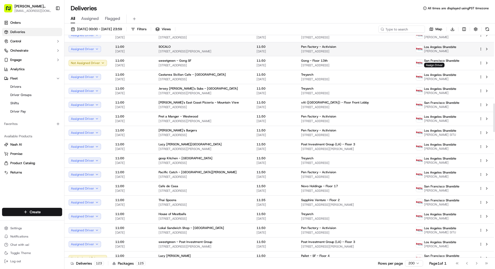
scroll to position [533, 0]
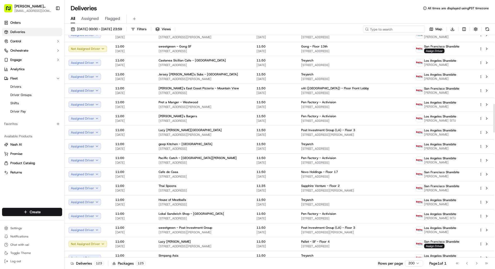
click at [399, 30] on input at bounding box center [394, 29] width 62 height 7
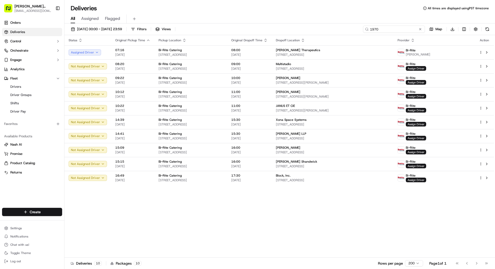
type input "1970"
click at [308, 212] on div "Status Original Pickup Time Pickup Location Original Dropoff Time Dropoff Locat…" at bounding box center [279, 146] width 430 height 222
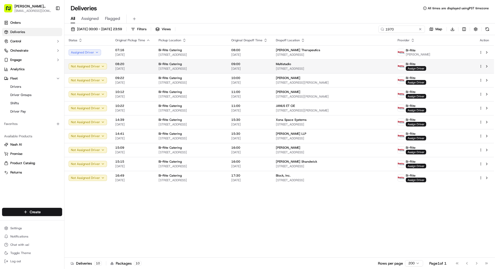
click at [268, 67] on span "[DATE]" at bounding box center [249, 69] width 36 height 4
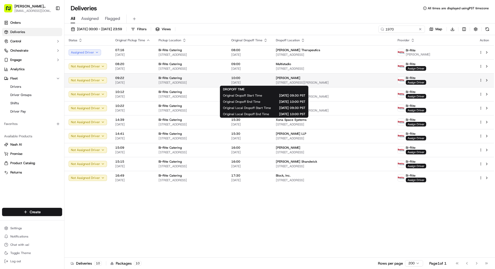
click at [254, 80] on span "[DATE]" at bounding box center [249, 82] width 36 height 4
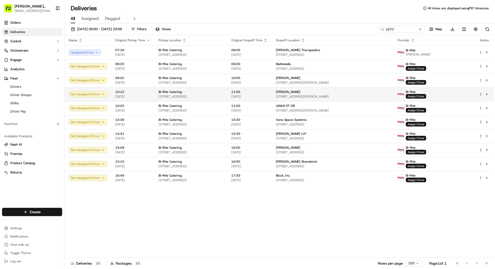
click at [268, 94] on span "[DATE]" at bounding box center [249, 96] width 36 height 4
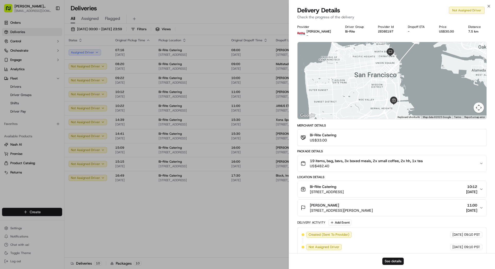
click at [343, 163] on span "19 items, bag, bevs, 3x boxed meals, 2x small coffee, 2x hh, 1x tea" at bounding box center [366, 160] width 113 height 5
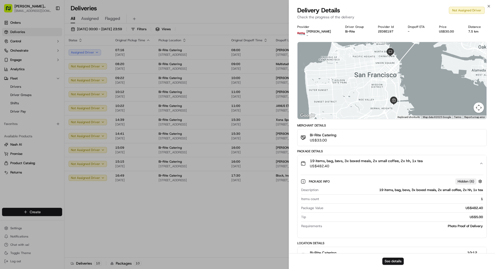
click at [343, 162] on span "19 items, bag, bevs, 3x boxed meals, 2x small coffee, 2x hh, 1x tea" at bounding box center [366, 160] width 113 height 5
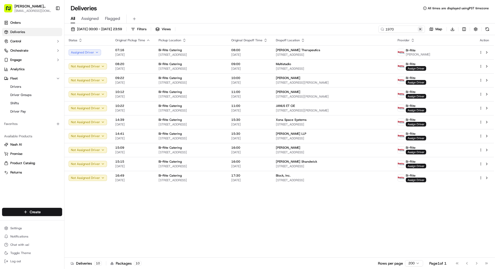
click at [419, 28] on button at bounding box center [420, 29] width 5 height 5
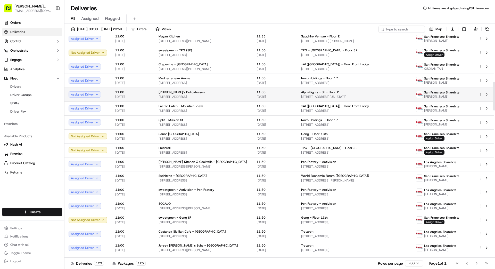
scroll to position [362, 0]
click at [408, 29] on input at bounding box center [394, 29] width 62 height 7
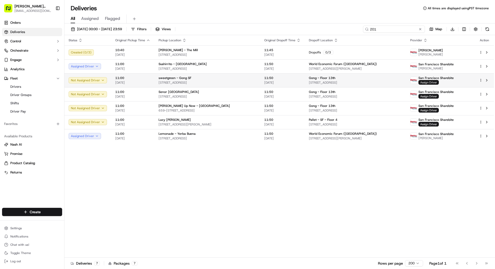
type input "201"
click at [431, 83] on span "Assign Driver" at bounding box center [429, 82] width 20 height 5
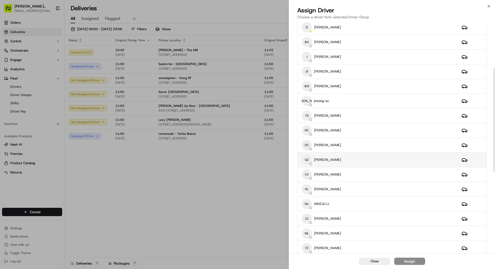
scroll to position [105, 0]
click at [367, 174] on div "XX Xiaojie Xu" at bounding box center [378, 173] width 152 height 10
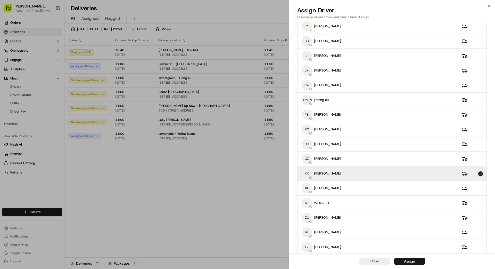
click at [415, 261] on button "Assign" at bounding box center [409, 260] width 31 height 7
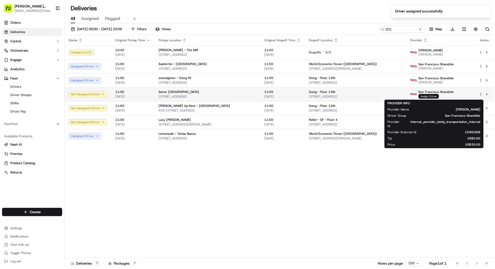
click at [430, 97] on span "Assign Driver" at bounding box center [429, 96] width 20 height 5
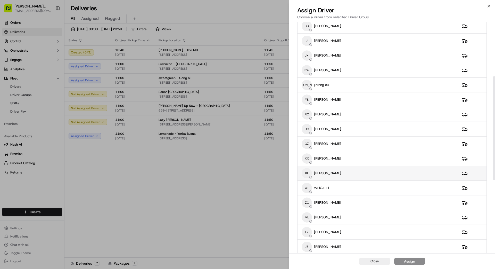
scroll to position [122, 0]
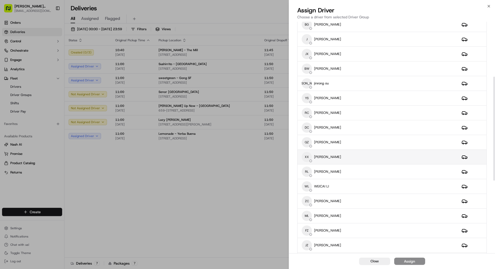
click at [367, 156] on div "XX Xiaojie Xu" at bounding box center [378, 157] width 152 height 10
click at [412, 261] on div "Assign" at bounding box center [409, 260] width 11 height 5
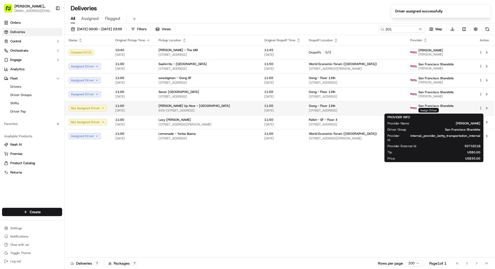
click at [432, 109] on span "Assign Driver" at bounding box center [429, 110] width 20 height 5
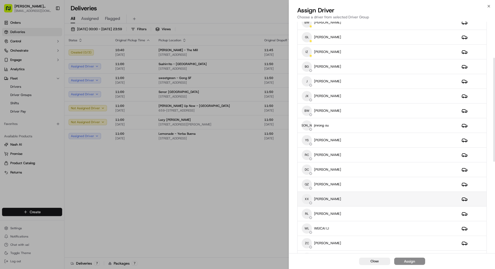
scroll to position [83, 0]
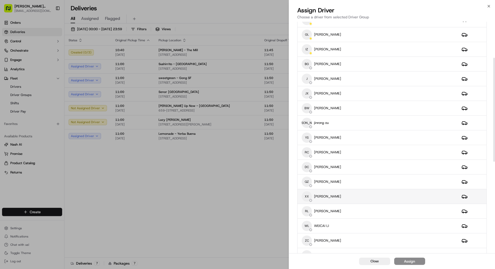
click at [372, 198] on div "XX Xiaojie Xu" at bounding box center [378, 196] width 152 height 10
click at [415, 258] on button "Assign" at bounding box center [409, 260] width 31 height 7
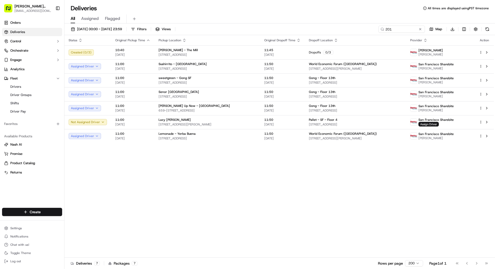
click at [421, 28] on button at bounding box center [420, 29] width 5 height 5
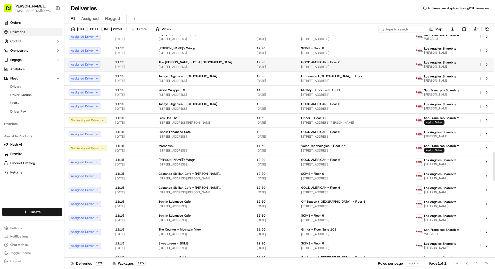
scroll to position [908, 0]
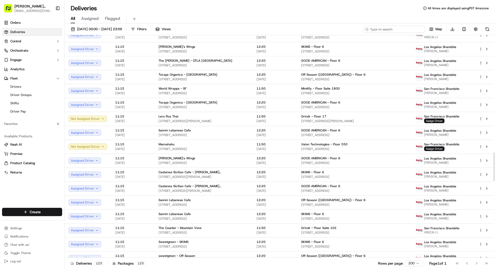
click at [394, 30] on input at bounding box center [394, 29] width 62 height 7
type input "13"
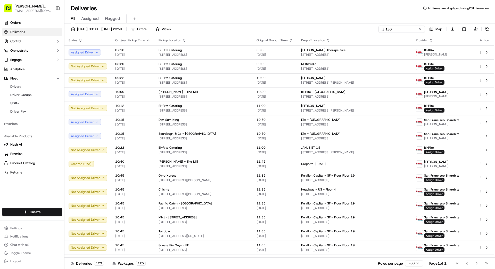
scroll to position [908, 0]
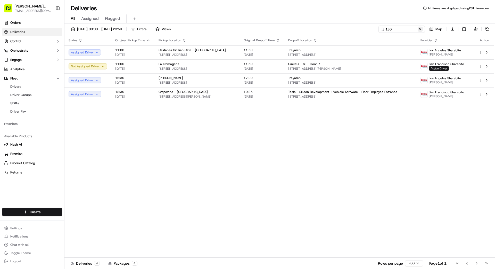
type input "130"
click at [422, 30] on button at bounding box center [420, 29] width 5 height 5
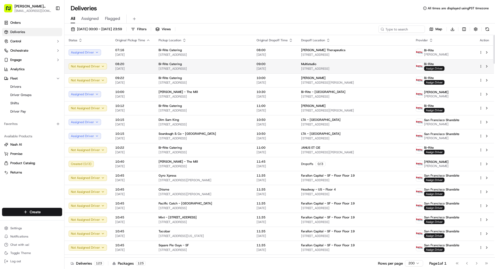
click at [439, 68] on span "Assign Driver" at bounding box center [434, 68] width 20 height 5
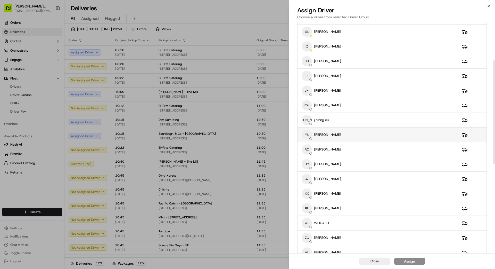
scroll to position [95, 0]
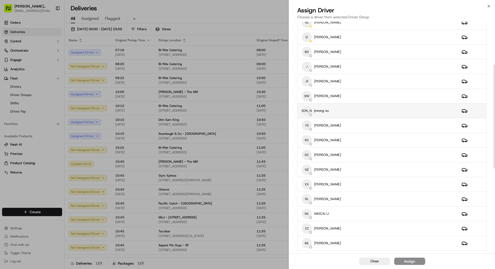
click at [373, 111] on div "JO jinrong ou" at bounding box center [378, 110] width 152 height 10
click at [421, 262] on button "Assign" at bounding box center [409, 260] width 31 height 7
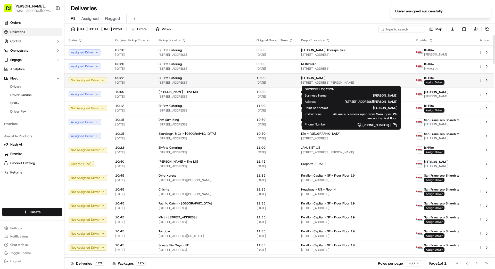
click at [328, 80] on div "Schumacher 101 Henry Adams St, 136, San Francisco, CA 94103, US" at bounding box center [354, 80] width 106 height 9
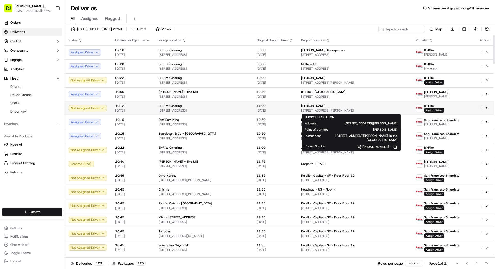
click at [376, 108] on span "[STREET_ADDRESS][PERSON_NAME]" at bounding box center [354, 110] width 106 height 4
click at [307, 107] on span "[PERSON_NAME]" at bounding box center [313, 106] width 24 height 4
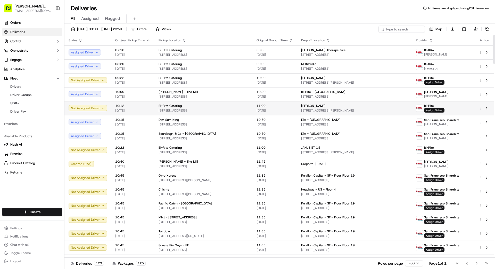
click at [436, 109] on span "Assign Driver" at bounding box center [434, 110] width 20 height 5
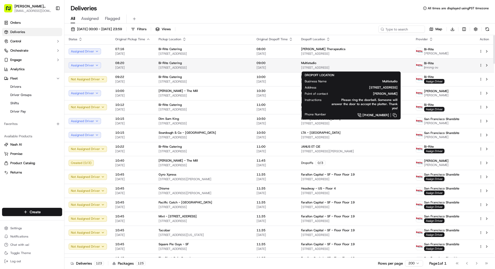
scroll to position [0, 0]
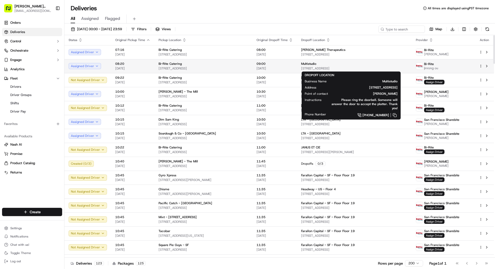
click at [304, 66] on div "Multistudio 156 S Park St, San Francisco, CA 94107, US" at bounding box center [354, 66] width 106 height 9
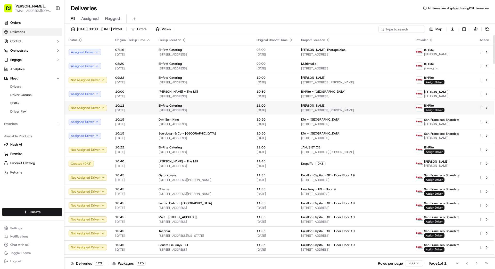
click at [435, 110] on span "Assign Driver" at bounding box center [434, 110] width 20 height 5
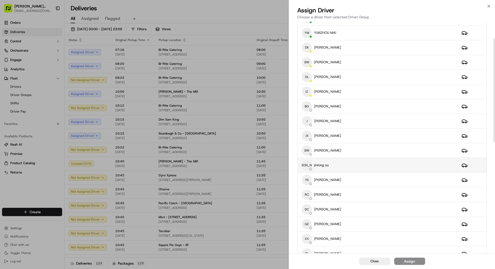
scroll to position [44, 0]
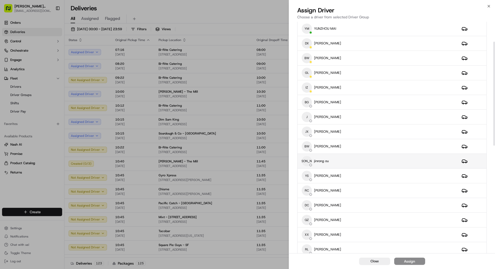
drag, startPoint x: 354, startPoint y: 158, endPoint x: 370, endPoint y: 164, distance: 17.5
click at [355, 158] on div "JO jinrong ou" at bounding box center [378, 161] width 152 height 10
click at [414, 263] on button "Assign" at bounding box center [409, 260] width 31 height 7
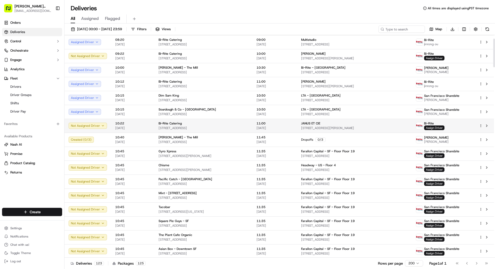
scroll to position [28, 0]
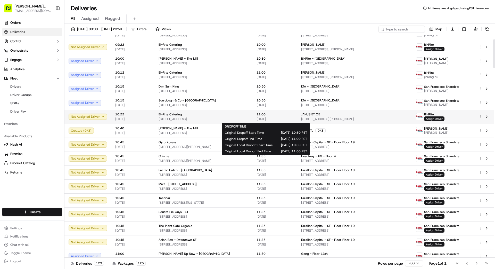
click at [280, 117] on div "11:00 [DATE]" at bounding box center [275, 116] width 36 height 9
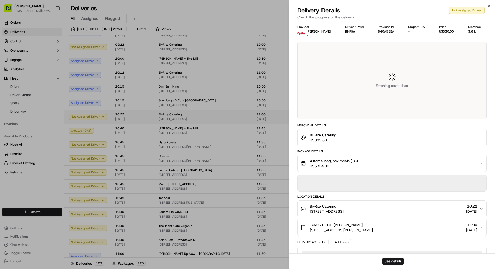
scroll to position [32, 0]
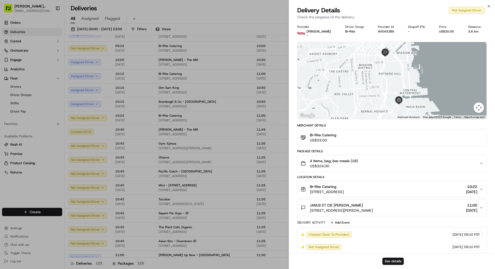
click at [340, 161] on span "4 items, bag, box meals (18)" at bounding box center [334, 160] width 48 height 5
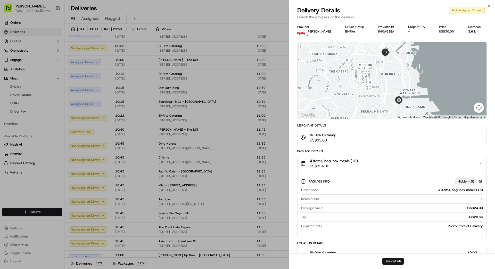
click at [339, 161] on span "4 items, bag, box meals (18)" at bounding box center [334, 160] width 48 height 5
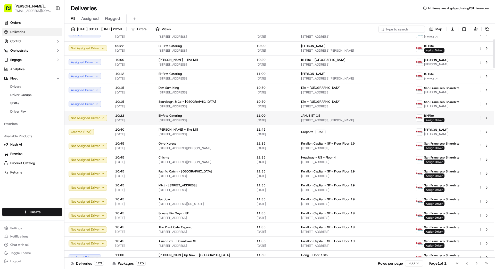
scroll to position [32, 0]
click at [436, 120] on span "Assign Driver" at bounding box center [434, 119] width 20 height 5
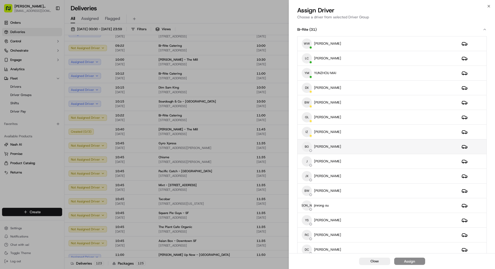
click at [356, 147] on div "BG Benny Guo" at bounding box center [378, 146] width 152 height 10
click at [418, 262] on button "Assign" at bounding box center [409, 260] width 31 height 7
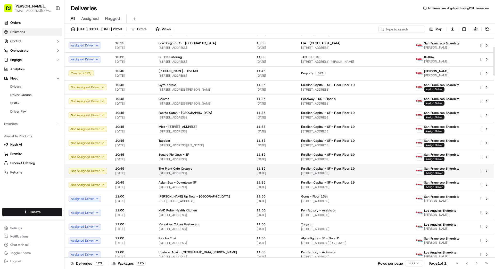
scroll to position [92, 0]
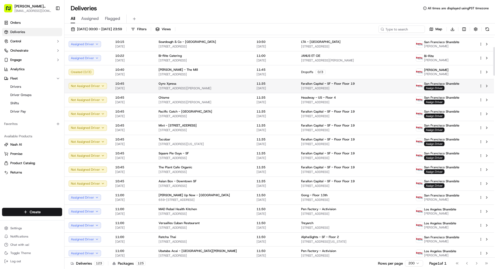
click at [340, 85] on span "Farallon Capital - SF - Floor Floor 19" at bounding box center [328, 83] width 54 height 4
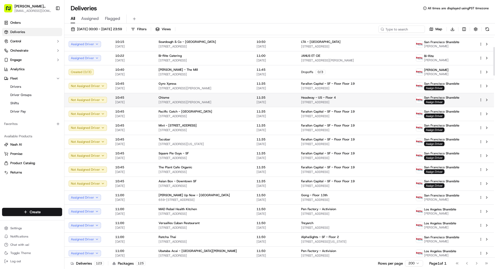
click at [284, 100] on span "[DATE]" at bounding box center [275, 102] width 36 height 4
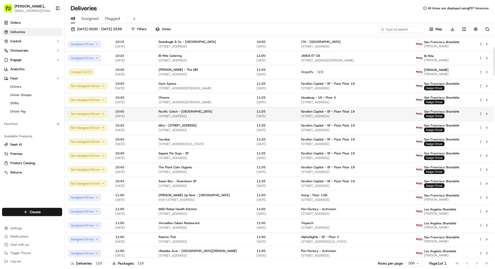
click at [268, 110] on span "11:35" at bounding box center [275, 111] width 36 height 4
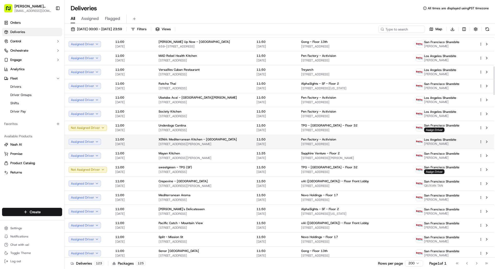
scroll to position [246, 0]
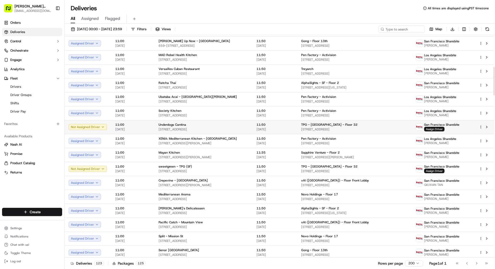
click at [312, 128] on span "[STREET_ADDRESS]" at bounding box center [354, 129] width 106 height 4
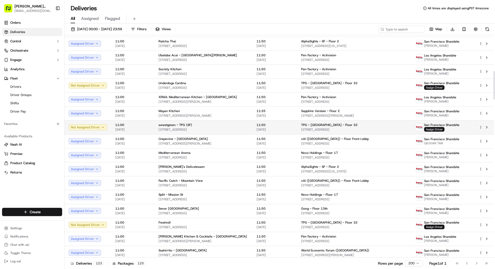
scroll to position [289, 0]
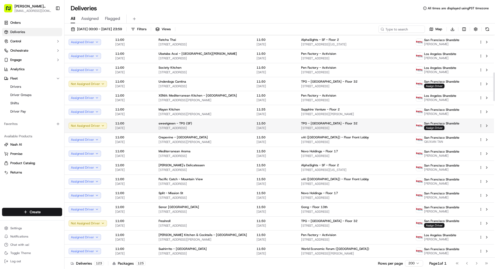
click at [286, 122] on span "11:50" at bounding box center [275, 123] width 36 height 4
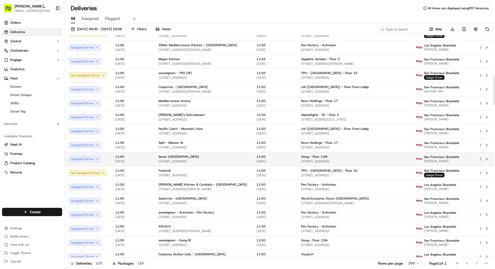
scroll to position [343, 0]
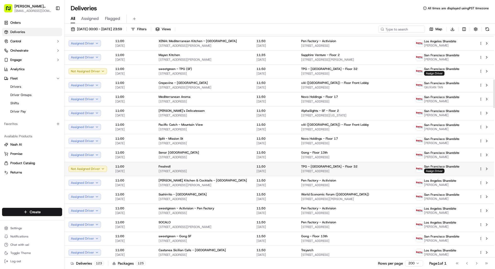
click at [308, 168] on span "TPG - [GEOGRAPHIC_DATA] - Floor 32" at bounding box center [329, 166] width 56 height 4
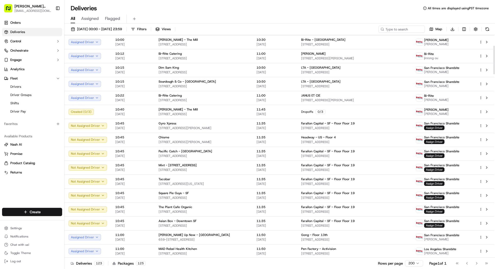
scroll to position [0, 0]
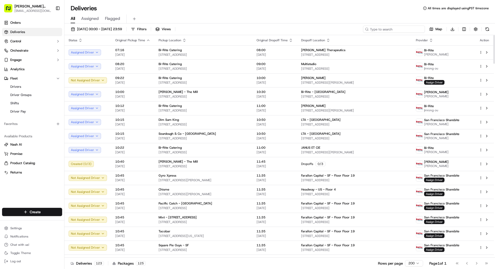
click at [401, 29] on input at bounding box center [394, 29] width 62 height 7
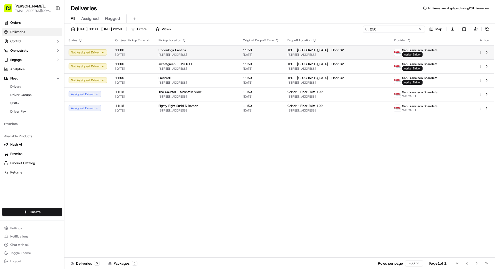
type input "250"
click at [423, 53] on span "Assign Driver" at bounding box center [412, 54] width 20 height 5
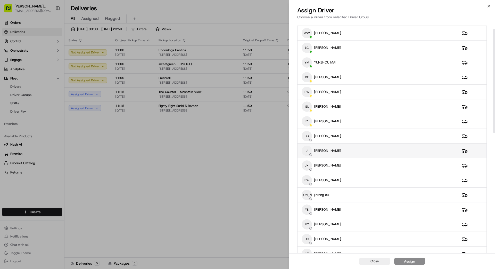
scroll to position [17, 0]
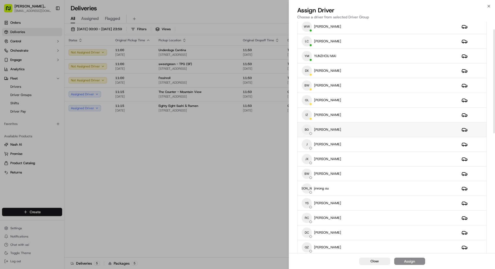
click at [360, 136] on tbody "WW weishing wong LC LINDE CHEN YM YUNZHOU MAI DX DONG XIAO BW BINGTINAN WANG GL…" at bounding box center [392, 247] width 189 height 456
click at [362, 131] on div "BG Benny Guo" at bounding box center [378, 129] width 152 height 10
click at [409, 260] on div "Assign" at bounding box center [409, 260] width 11 height 5
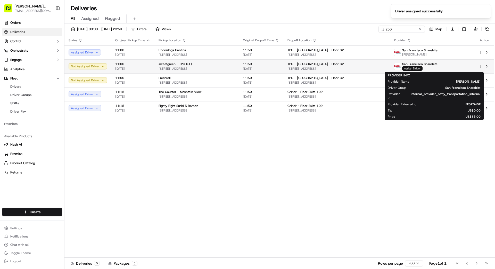
click at [423, 67] on span "Assign Driver" at bounding box center [412, 68] width 20 height 5
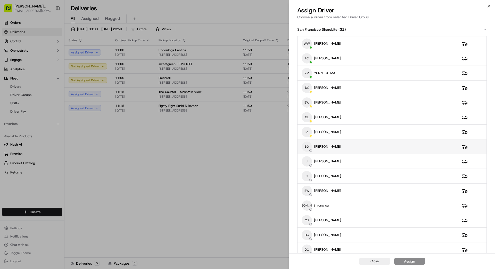
click at [368, 143] on div "BG Benny Guo" at bounding box center [378, 146] width 152 height 10
click at [408, 260] on div "Assign" at bounding box center [409, 260] width 11 height 5
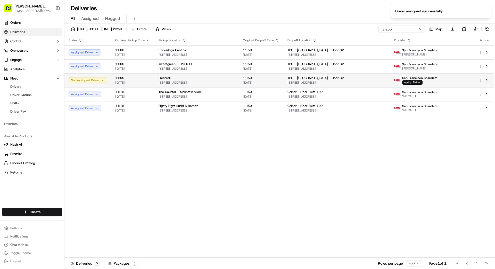
click at [423, 83] on span "Assign Driver" at bounding box center [412, 82] width 20 height 5
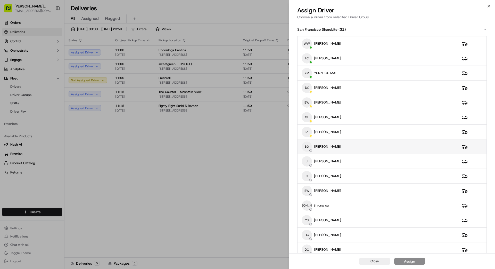
click at [386, 146] on div "BG Benny Guo" at bounding box center [378, 146] width 152 height 10
click at [414, 260] on div "Assign" at bounding box center [409, 260] width 11 height 5
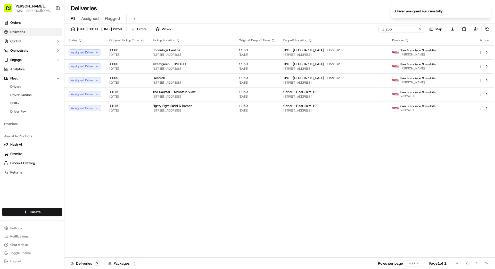
click at [348, 16] on div "All Assigned Flagged" at bounding box center [279, 18] width 431 height 9
click at [421, 29] on button at bounding box center [420, 29] width 5 height 5
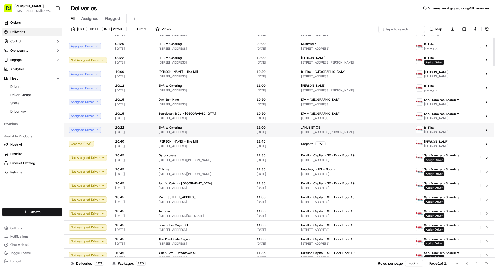
scroll to position [19, 0]
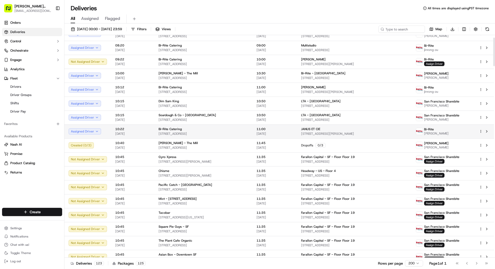
click at [352, 138] on td "Dropoffs 0 / 3" at bounding box center [354, 145] width 115 height 14
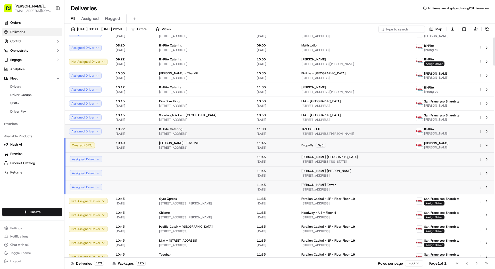
click at [342, 132] on span "[STREET_ADDRESS][PERSON_NAME]" at bounding box center [354, 134] width 106 height 4
click at [260, 131] on span "11:00" at bounding box center [275, 129] width 36 height 4
drag, startPoint x: 273, startPoint y: 146, endPoint x: 278, endPoint y: 138, distance: 9.2
click at [274, 146] on span "[DATE]" at bounding box center [275, 147] width 36 height 4
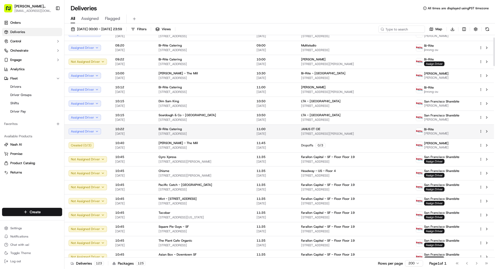
click at [301, 130] on span "JANUS ET CIE" at bounding box center [310, 129] width 19 height 4
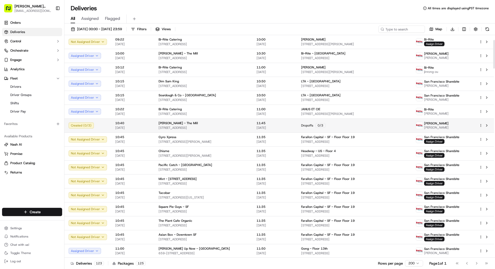
scroll to position [39, 0]
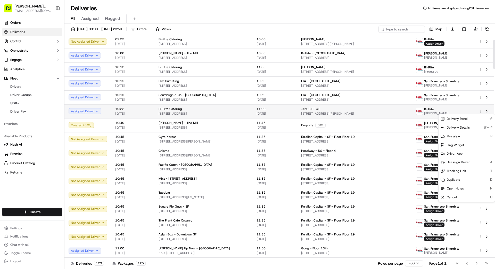
click at [481, 110] on html "Betty Transportation bettytllc@gmail.com Toggle Sidebar Orders Deliveries Contr…" at bounding box center [247, 134] width 495 height 269
click at [461, 161] on span "Reassign Driver" at bounding box center [458, 162] width 23 height 4
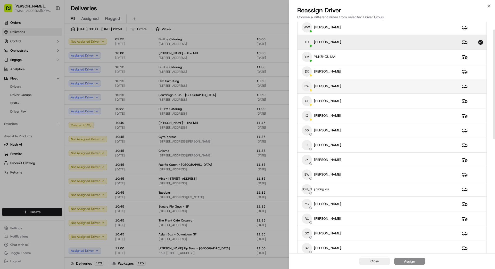
scroll to position [17, 0]
click at [383, 40] on div "LC LINDE CHEN" at bounding box center [378, 42] width 152 height 10
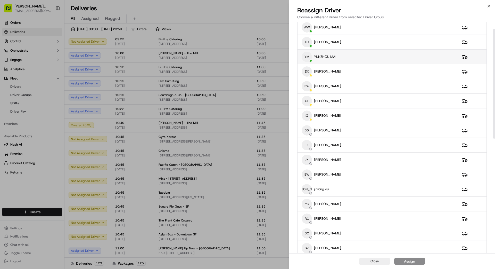
scroll to position [14, 0]
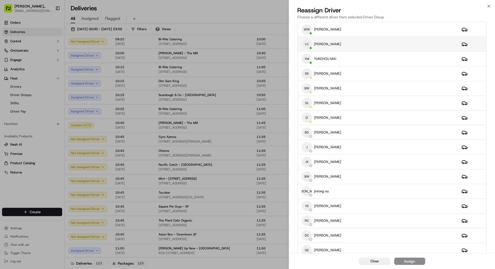
click at [401, 44] on div "LC LINDE CHEN" at bounding box center [378, 44] width 152 height 10
click at [409, 262] on div "Assign" at bounding box center [409, 260] width 11 height 5
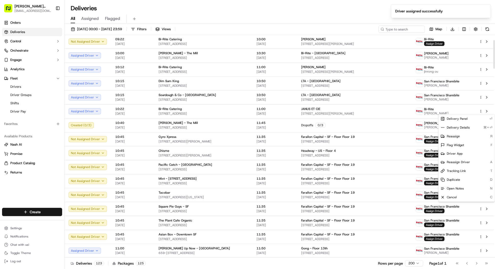
click at [307, 265] on div "Deliveries 123 Packages 125 Rows per page 200 Page 1 of 1 Go to first page Go t…" at bounding box center [279, 263] width 431 height 12
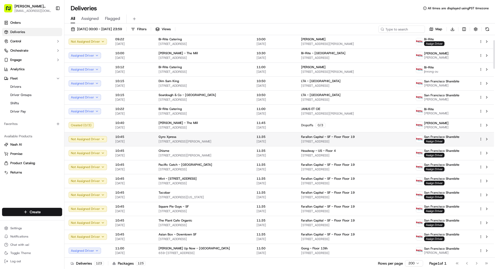
scroll to position [39, 0]
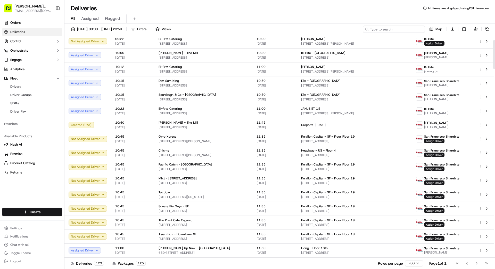
click at [397, 30] on input at bounding box center [394, 29] width 62 height 7
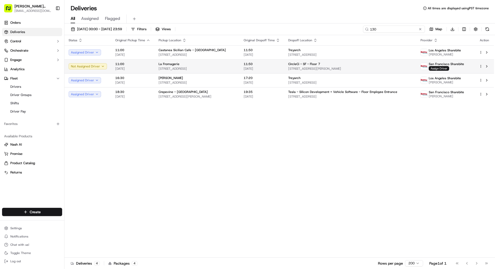
type input "130"
click at [358, 65] on div "CircleCi - SF - Floor 7" at bounding box center [350, 64] width 124 height 4
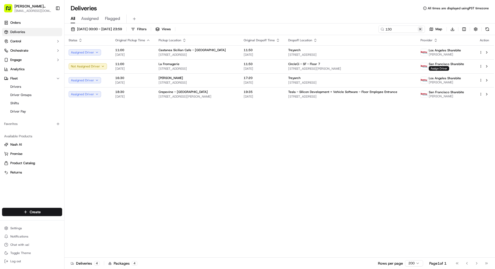
click at [421, 30] on button at bounding box center [420, 29] width 5 height 5
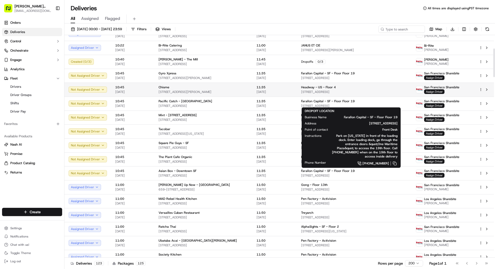
scroll to position [104, 0]
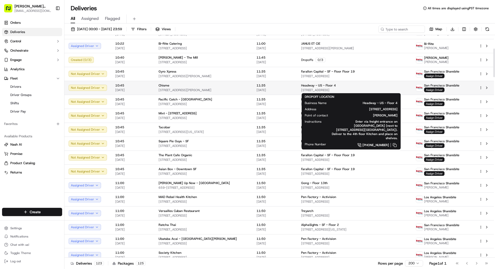
click at [381, 87] on div "Headway - US - Floor 4" at bounding box center [354, 85] width 106 height 4
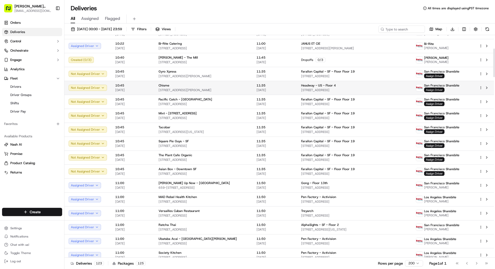
click at [429, 89] on span "Assign Driver" at bounding box center [434, 89] width 20 height 5
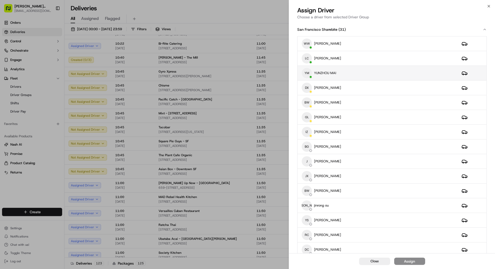
click at [350, 71] on div "YM YUNZHOU MAI" at bounding box center [378, 73] width 152 height 10
click at [409, 259] on div "Assign" at bounding box center [409, 260] width 11 height 5
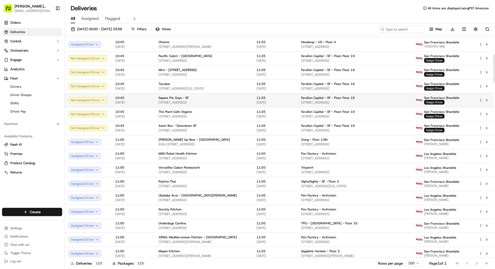
scroll to position [145, 0]
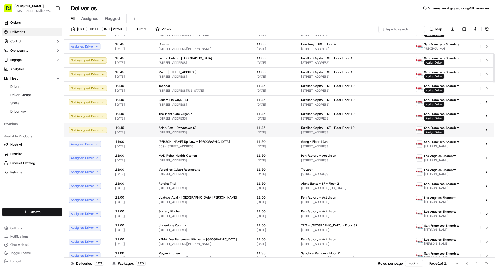
click at [338, 126] on span "Farallon Capital - SF - Floor Floor 19" at bounding box center [328, 128] width 54 height 4
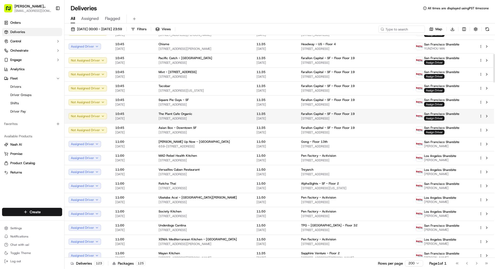
click at [257, 118] on span "[DATE]" at bounding box center [275, 118] width 36 height 4
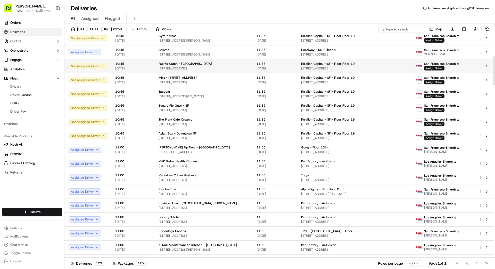
scroll to position [133, 0]
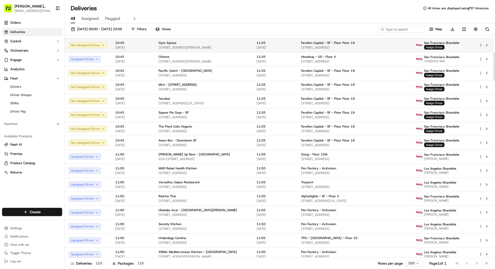
click at [227, 43] on div "Gyro Xpress" at bounding box center [204, 43] width 90 height 4
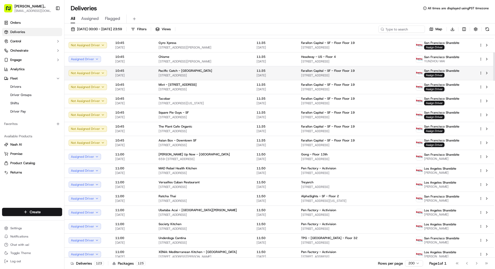
click at [234, 76] on span "[STREET_ADDRESS]" at bounding box center [204, 75] width 90 height 4
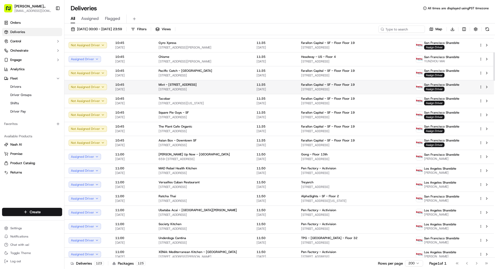
click at [241, 89] on span "[STREET_ADDRESS]" at bounding box center [204, 89] width 90 height 4
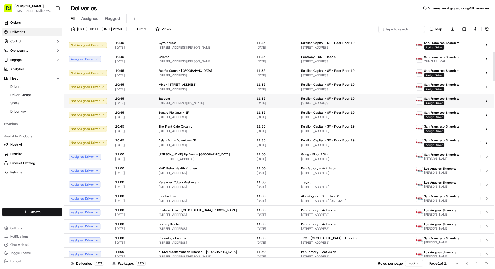
click at [239, 99] on div "Tacobar" at bounding box center [204, 98] width 90 height 4
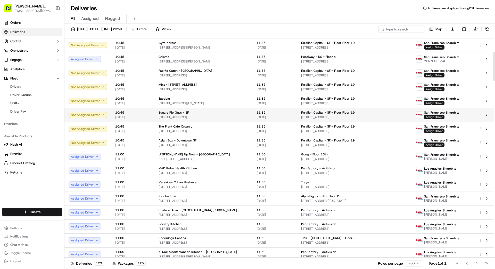
click at [237, 110] on div "Square Pie Guys - SF" at bounding box center [204, 112] width 90 height 4
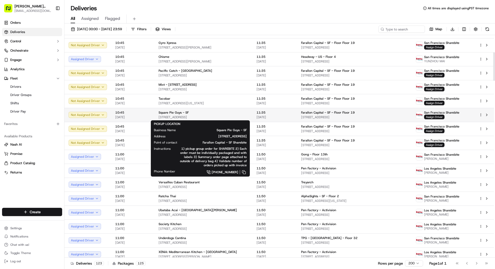
click at [236, 110] on div "Square Pie Guys - SF" at bounding box center [204, 112] width 90 height 4
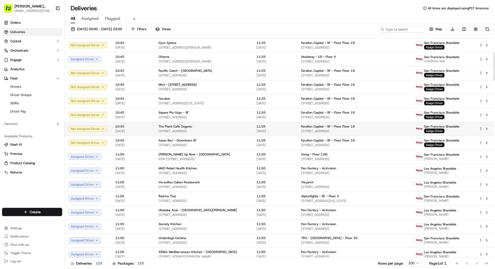
click at [237, 125] on div "The Plant Cafe Organic" at bounding box center [204, 126] width 90 height 4
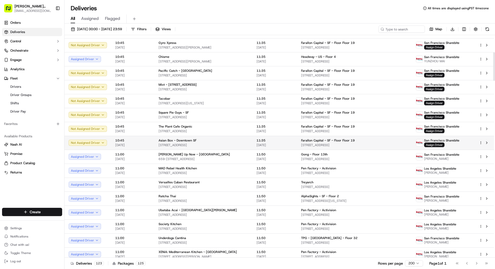
click at [247, 141] on td "Asian Box - Downtown SF 2031 Chestnut St, San Francisco, CA 94123, US" at bounding box center [203, 143] width 98 height 14
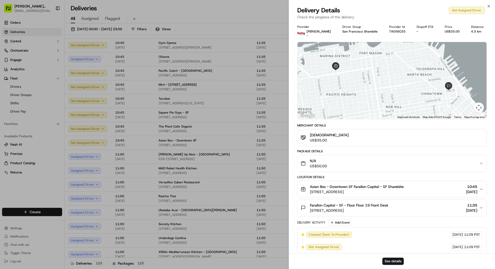
drag, startPoint x: 239, startPoint y: 141, endPoint x: 238, endPoint y: 137, distance: 3.9
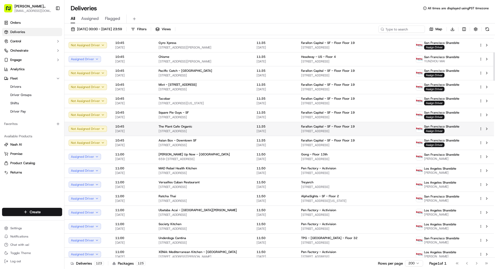
click at [235, 123] on td "The Plant Cafe Organic 2335 3rd St, San Francisco, CA 94107, US" at bounding box center [203, 129] width 98 height 14
click at [236, 126] on div "The Plant Cafe Organic" at bounding box center [204, 126] width 90 height 4
click at [430, 130] on span "Assign Driver" at bounding box center [434, 130] width 20 height 5
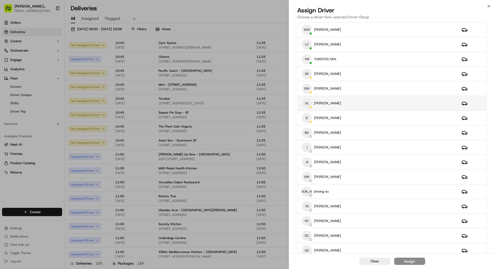
scroll to position [0, 0]
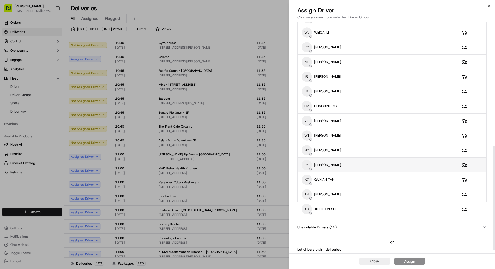
click at [362, 162] on div "JZ JIAQI ZHOU" at bounding box center [378, 165] width 152 height 10
drag, startPoint x: 408, startPoint y: 263, endPoint x: 407, endPoint y: 260, distance: 2.6
click at [408, 263] on div "Assign" at bounding box center [409, 260] width 11 height 5
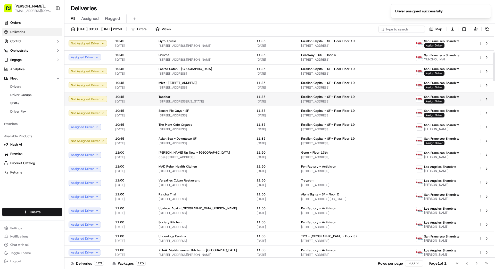
scroll to position [134, 0]
click at [232, 97] on div "Tacobar" at bounding box center [204, 97] width 90 height 4
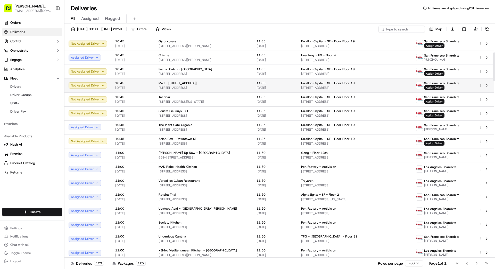
click at [215, 83] on div "Mixt - [STREET_ADDRESS]" at bounding box center [204, 83] width 90 height 4
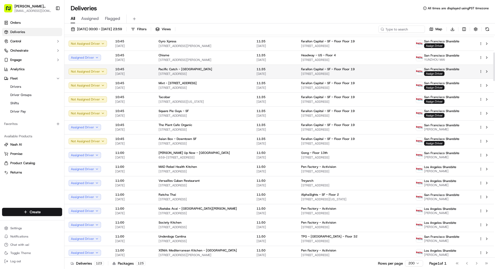
click at [218, 72] on span "[STREET_ADDRESS]" at bounding box center [204, 74] width 90 height 4
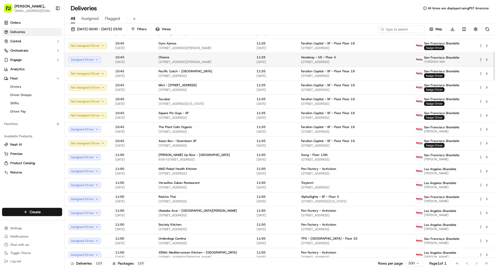
scroll to position [126, 0]
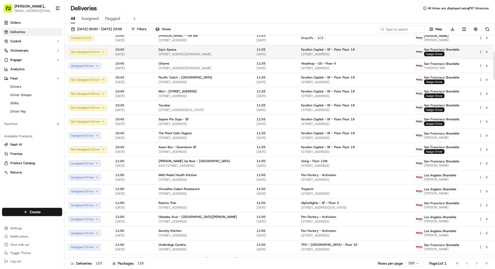
click at [223, 53] on span "[STREET_ADDRESS][PERSON_NAME]" at bounding box center [204, 54] width 90 height 4
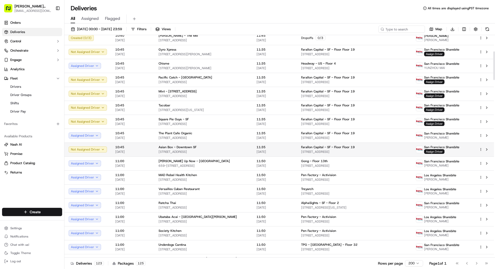
click at [241, 152] on span "[STREET_ADDRESS]" at bounding box center [204, 152] width 90 height 4
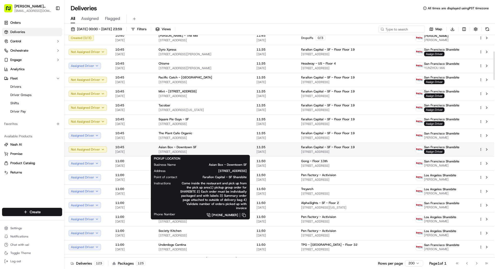
click at [236, 150] on span "[STREET_ADDRESS]" at bounding box center [204, 152] width 90 height 4
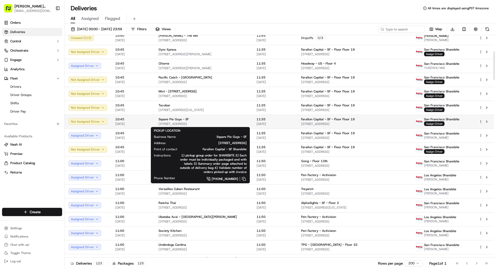
click at [217, 120] on div "Square Pie Guys - SF" at bounding box center [204, 119] width 90 height 4
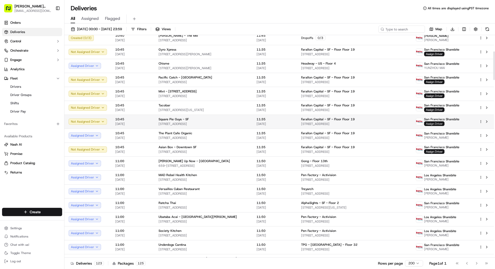
click at [438, 124] on span "Assign Driver" at bounding box center [434, 123] width 20 height 5
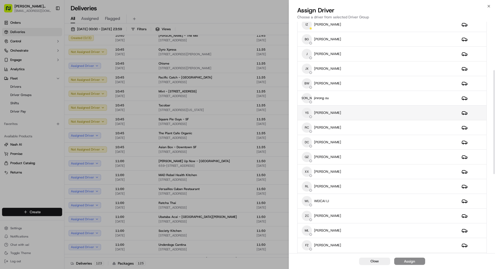
scroll to position [108, 0]
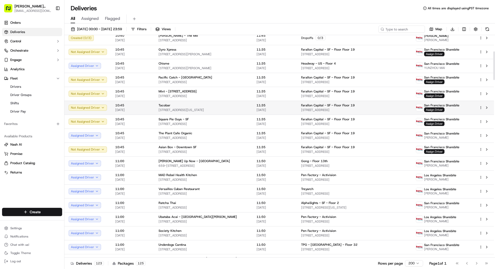
click at [241, 108] on span "[STREET_ADDRESS][US_STATE]" at bounding box center [204, 110] width 90 height 4
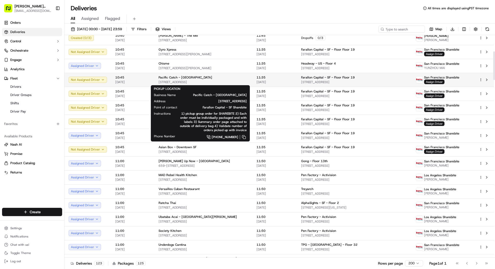
click at [225, 78] on div "Pacific Catch - [GEOGRAPHIC_DATA]" at bounding box center [204, 77] width 90 height 4
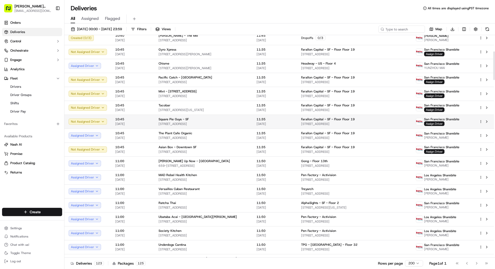
scroll to position [124, 0]
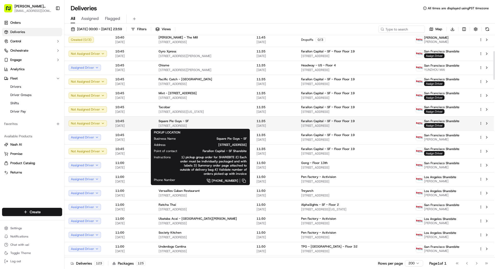
click at [228, 121] on div "Square Pie Guys - SF" at bounding box center [204, 121] width 90 height 4
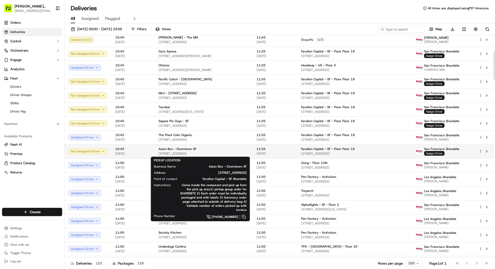
click at [225, 152] on span "[STREET_ADDRESS]" at bounding box center [204, 153] width 90 height 4
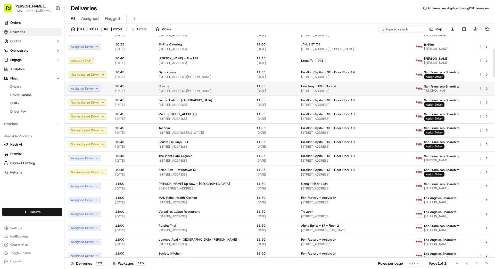
scroll to position [103, 0]
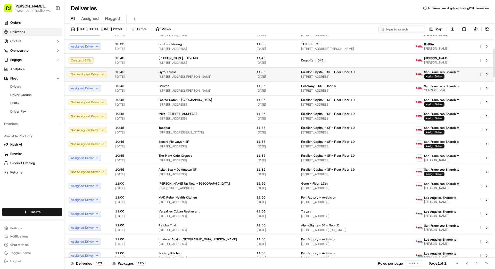
click at [226, 71] on div "Gyro Xpress" at bounding box center [204, 72] width 90 height 4
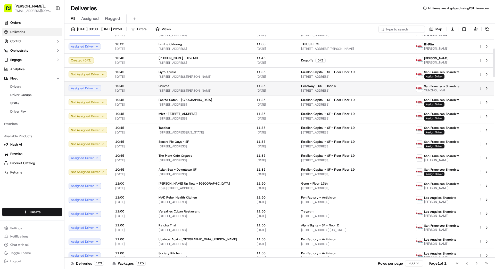
click at [228, 87] on div "Chisme" at bounding box center [204, 86] width 90 height 4
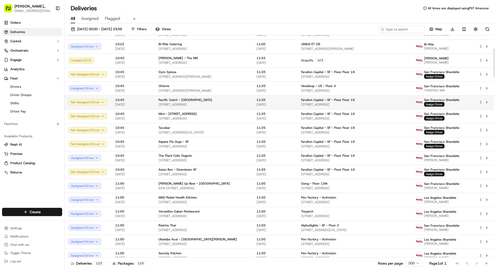
click at [226, 101] on div "Pacific Catch - [GEOGRAPHIC_DATA]" at bounding box center [204, 100] width 90 height 4
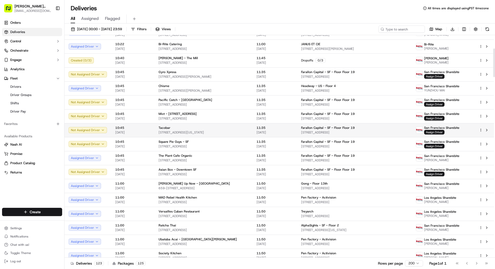
click at [242, 132] on span "[STREET_ADDRESS][US_STATE]" at bounding box center [204, 132] width 90 height 4
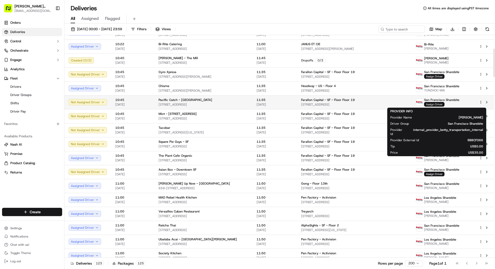
click at [431, 103] on span "Assign Driver" at bounding box center [434, 104] width 20 height 5
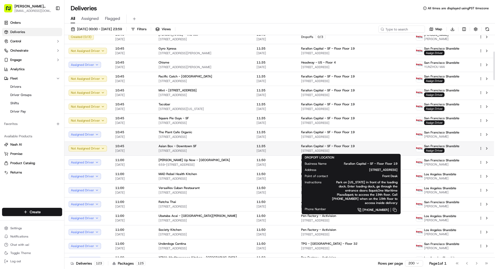
scroll to position [120, 0]
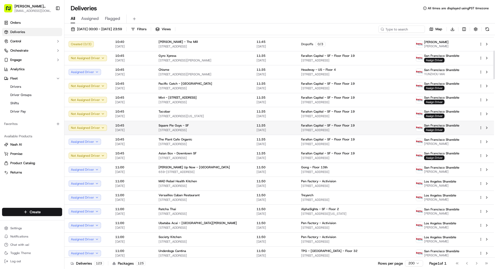
click at [302, 126] on span "Farallon Capital - SF - Floor Floor 19" at bounding box center [328, 125] width 54 height 4
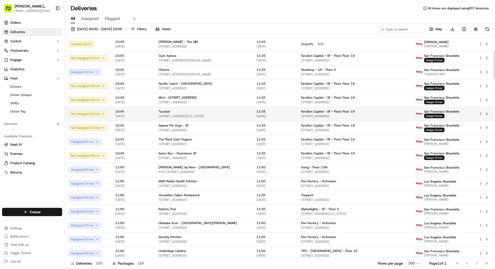
click at [274, 113] on span "11:35" at bounding box center [275, 111] width 36 height 4
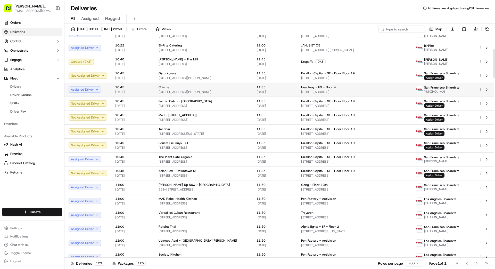
scroll to position [89, 0]
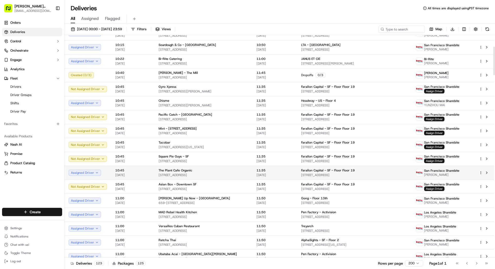
click at [305, 172] on span "Farallon Capital - SF - Floor Floor 19" at bounding box center [328, 170] width 54 height 4
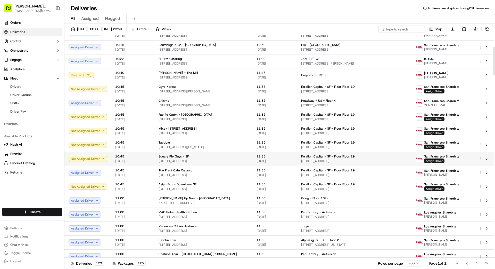
click at [257, 159] on span "[DATE]" at bounding box center [275, 161] width 36 height 4
click at [237, 157] on div "Square Pie Guys - SF" at bounding box center [204, 156] width 90 height 4
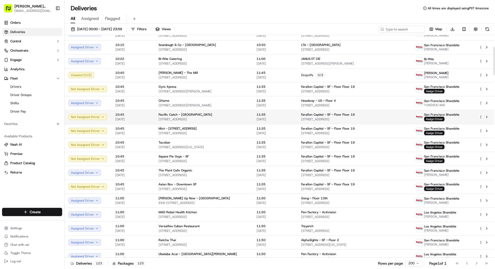
click at [244, 116] on td "Pacific Catch - San Francisco 1200 9th Ave, San Francisco, CA 94122, US" at bounding box center [203, 117] width 98 height 14
click at [218, 117] on div "Pacific Catch - San Francisco 1200 9th Ave, San Francisco, CA 94122, US" at bounding box center [204, 116] width 90 height 9
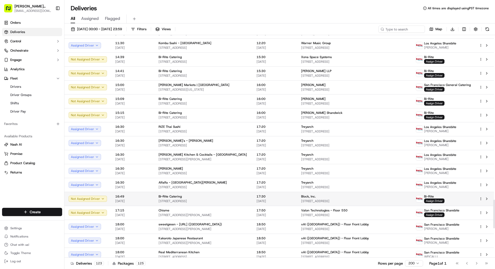
scroll to position [1274, 0]
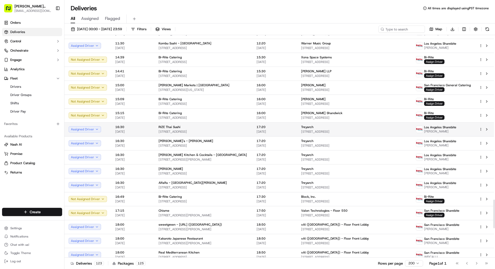
click at [322, 124] on td "Treyarch [STREET_ADDRESS]" at bounding box center [354, 129] width 115 height 14
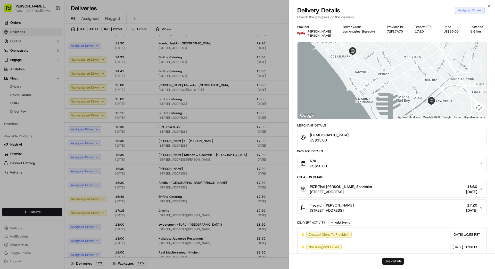
click at [329, 123] on div "Merchant Details" at bounding box center [392, 125] width 190 height 4
click at [328, 123] on div "Merchant Details" at bounding box center [392, 125] width 190 height 4
click at [332, 124] on div "Merchant Details" at bounding box center [392, 125] width 190 height 4
drag, startPoint x: 332, startPoint y: 124, endPoint x: 335, endPoint y: 130, distance: 7.4
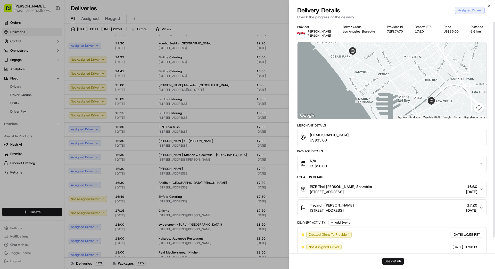
click at [332, 125] on div "Merchant Details" at bounding box center [392, 125] width 190 height 4
click at [341, 129] on div "Sharebite US$35.00" at bounding box center [392, 136] width 190 height 17
click at [340, 129] on div "Sharebite US$35.00" at bounding box center [392, 136] width 190 height 17
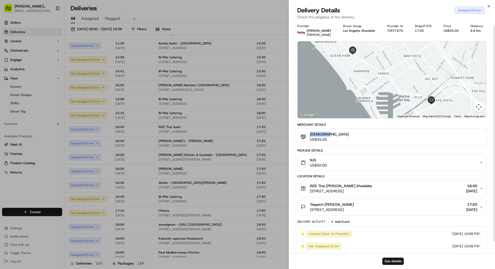
scroll to position [6, 0]
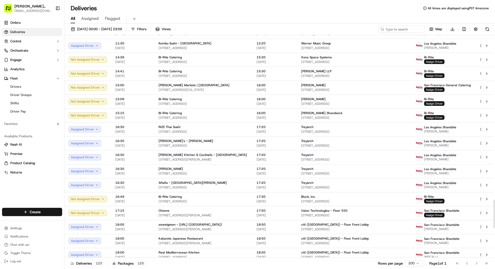
click at [219, 13] on div "All Assigned Flagged" at bounding box center [279, 17] width 431 height 11
click at [321, 265] on div "Deliveries 123 Packages 125 Rows per page 200 Page 1 of 1 Go to first page Go t…" at bounding box center [279, 263] width 431 height 12
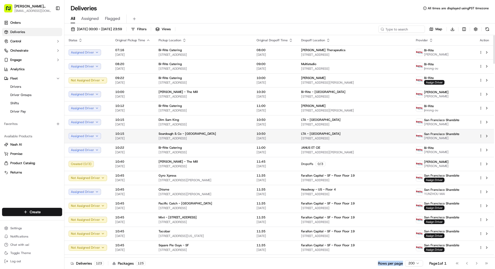
scroll to position [4, 0]
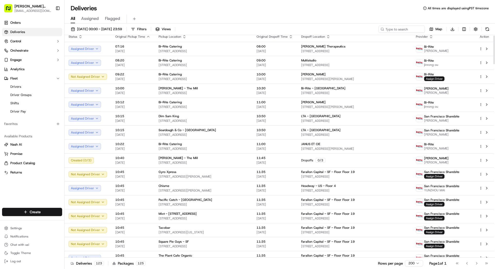
click at [336, 264] on div "Deliveries 123 Packages 125 Rows per page 200 Page 1 of 1 Go to first page Go t…" at bounding box center [279, 263] width 431 height 12
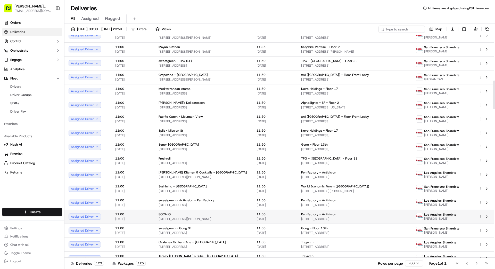
scroll to position [0, 0]
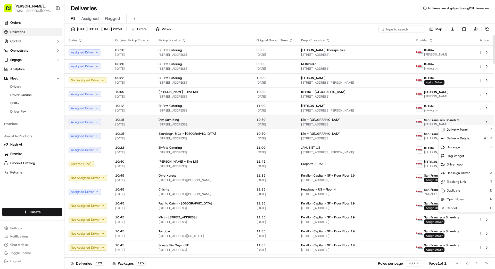
click at [480, 121] on html "Betty Transportation bettytllc@gmail.com Toggle Sidebar Orders Deliveries Contr…" at bounding box center [247, 134] width 495 height 269
click at [458, 173] on span "Reassign Driver" at bounding box center [458, 173] width 23 height 4
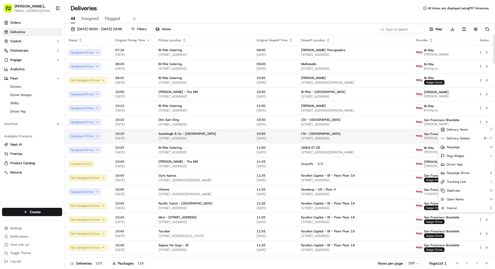
click at [351, 134] on div "LTA - [GEOGRAPHIC_DATA]" at bounding box center [354, 134] width 106 height 4
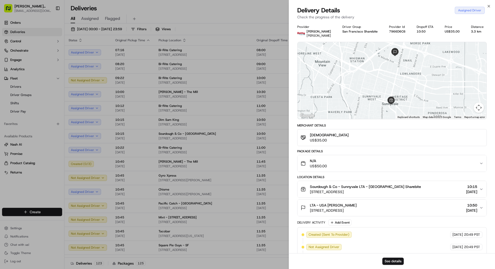
drag, startPoint x: 227, startPoint y: 69, endPoint x: 226, endPoint y: 66, distance: 2.7
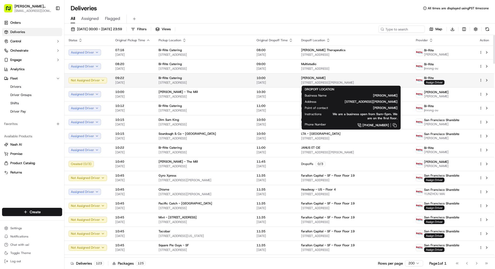
click at [312, 80] on span "[PERSON_NAME]" at bounding box center [313, 78] width 24 height 4
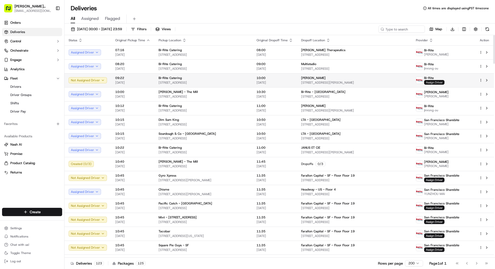
click at [429, 82] on span "Assign Driver" at bounding box center [434, 82] width 20 height 5
click at [398, 31] on input at bounding box center [394, 29] width 62 height 7
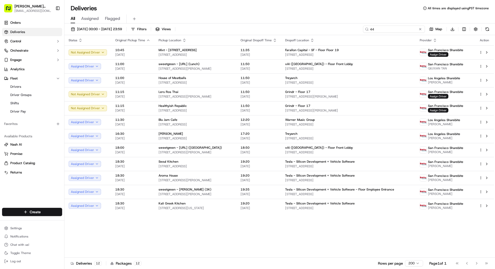
type input "44"
click at [323, 97] on span "[STREET_ADDRESS][PERSON_NAME]" at bounding box center [348, 96] width 126 height 4
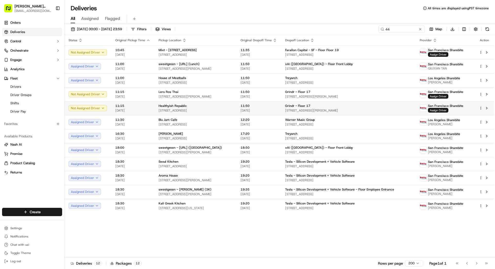
click at [275, 111] on span "[DATE]" at bounding box center [259, 110] width 36 height 4
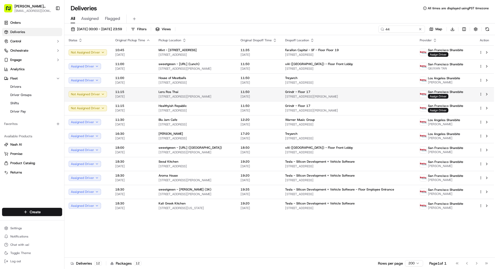
drag, startPoint x: 256, startPoint y: 108, endPoint x: 254, endPoint y: 99, distance: 9.8
click at [236, 88] on td "Lers Ros Thai 307 Hayes St, San Francisco, CA 94102, US" at bounding box center [195, 94] width 82 height 14
click at [422, 29] on button at bounding box center [420, 29] width 5 height 5
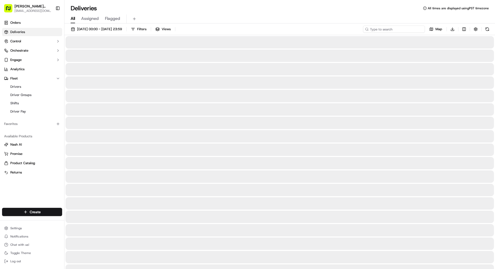
click at [421, 29] on input at bounding box center [394, 29] width 62 height 7
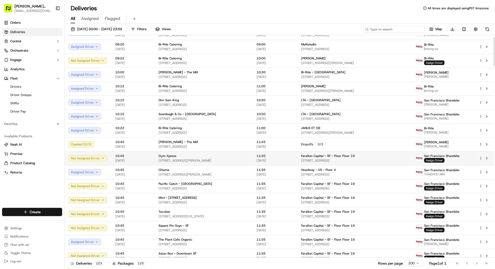
scroll to position [12, 0]
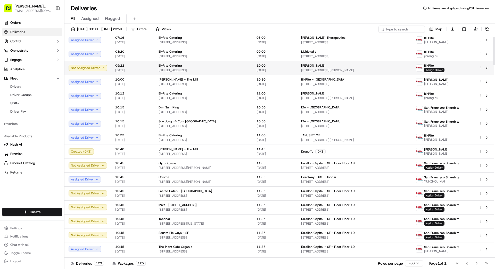
click at [371, 64] on div "[PERSON_NAME]" at bounding box center [354, 65] width 106 height 4
click at [439, 70] on span "Assign Driver" at bounding box center [434, 70] width 20 height 5
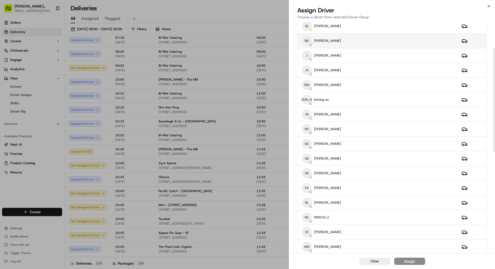
scroll to position [0, 0]
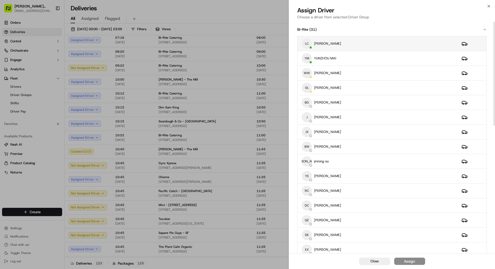
click at [369, 40] on div "LC LINDE CHEN" at bounding box center [378, 43] width 152 height 10
click at [414, 261] on div "Assign" at bounding box center [409, 260] width 11 height 5
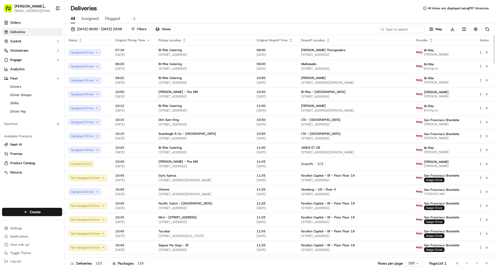
scroll to position [0, 0]
click at [396, 29] on input at bounding box center [394, 29] width 62 height 7
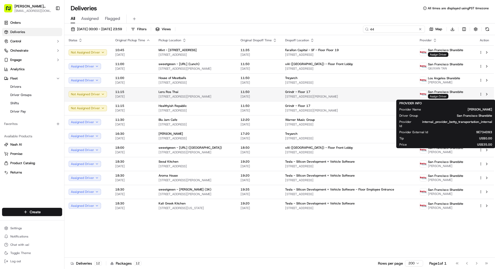
type input "44"
click at [444, 97] on span "Assign Driver" at bounding box center [438, 96] width 20 height 5
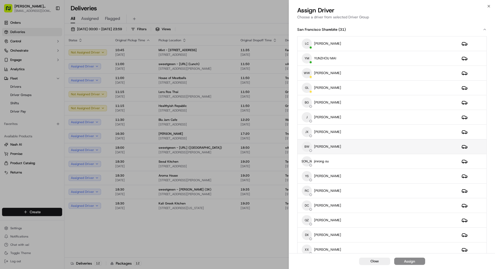
click at [370, 145] on div "BW BingSong Wang" at bounding box center [378, 146] width 152 height 10
click at [416, 261] on button "Assign" at bounding box center [409, 260] width 31 height 7
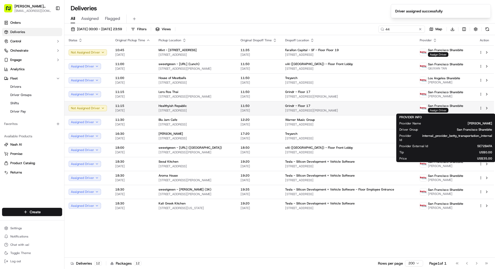
click at [441, 109] on span "Assign Driver" at bounding box center [438, 110] width 20 height 5
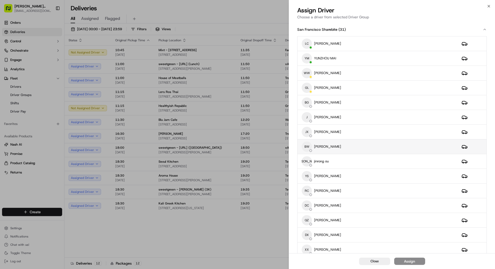
click at [370, 147] on div "BW BingSong Wang" at bounding box center [378, 146] width 152 height 10
click at [413, 262] on div "Assign" at bounding box center [409, 260] width 11 height 5
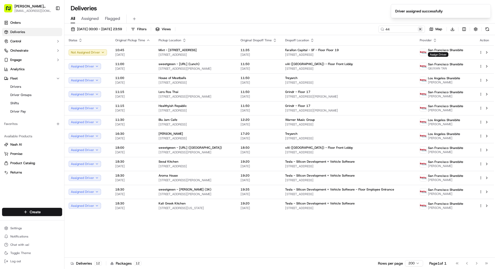
click at [422, 27] on button at bounding box center [420, 29] width 5 height 5
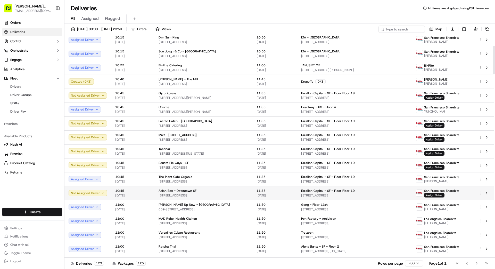
scroll to position [83, 0]
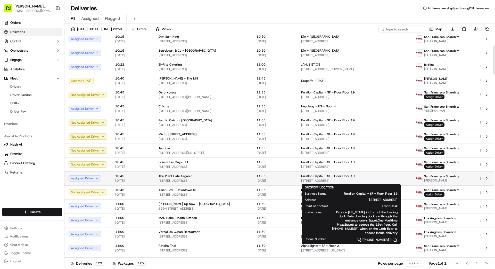
click at [329, 177] on span "Farallon Capital - SF - Floor Floor 19" at bounding box center [328, 176] width 54 height 4
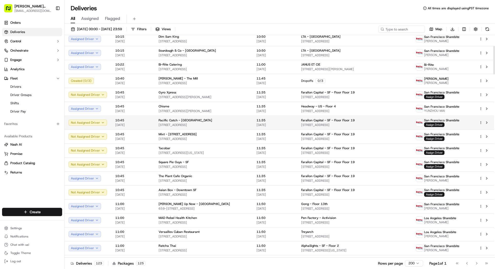
click at [216, 124] on span "[STREET_ADDRESS]" at bounding box center [204, 125] width 90 height 4
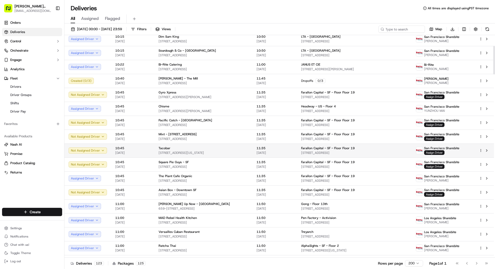
click at [237, 152] on span "[STREET_ADDRESS][US_STATE]" at bounding box center [204, 153] width 90 height 4
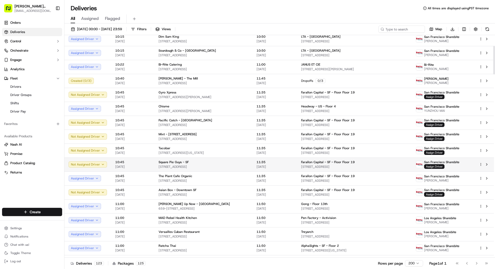
click at [240, 168] on span "[STREET_ADDRESS]" at bounding box center [204, 167] width 90 height 4
click at [431, 164] on span "Assign Driver" at bounding box center [434, 166] width 20 height 5
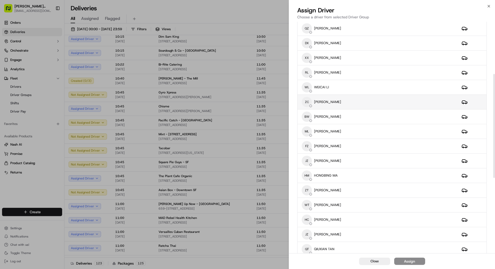
scroll to position [283, 0]
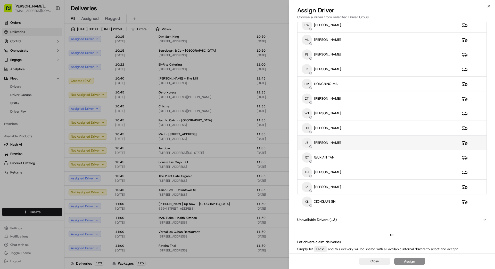
click at [345, 142] on div "JZ JIAQI ZHOU" at bounding box center [378, 142] width 152 height 10
click at [411, 262] on div "Assign" at bounding box center [409, 260] width 11 height 5
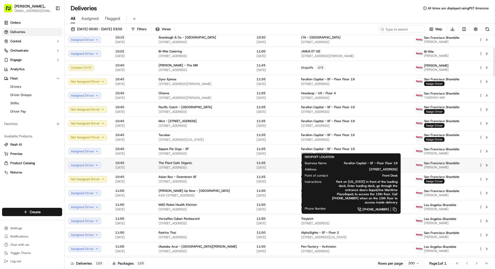
scroll to position [100, 0]
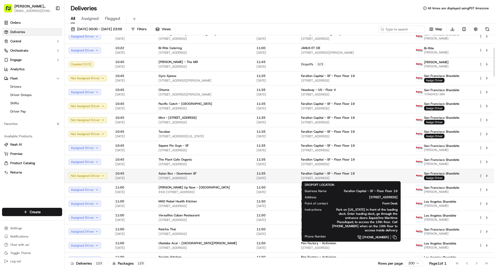
click at [308, 174] on span "Farallon Capital - SF - Floor Floor 19" at bounding box center [328, 173] width 54 height 4
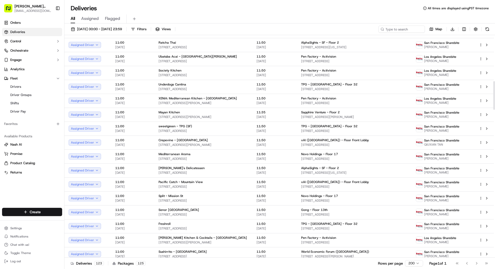
scroll to position [34, 0]
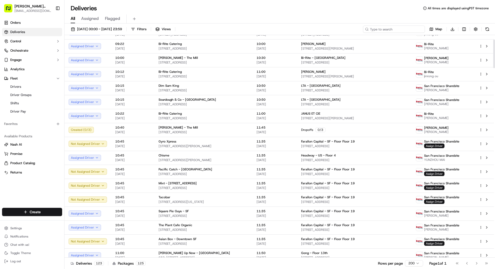
click at [409, 29] on input at bounding box center [394, 29] width 62 height 7
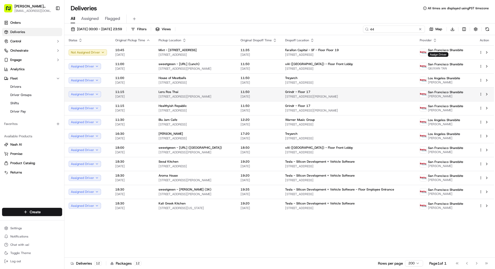
type input "44"
click at [481, 93] on html "Betty Transportation bettytllc@gmail.com Toggle Sidebar Orders Deliveries Contr…" at bounding box center [247, 134] width 495 height 269
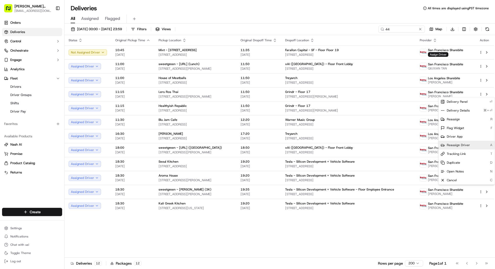
click at [468, 143] on span "Reassign Driver" at bounding box center [458, 145] width 23 height 4
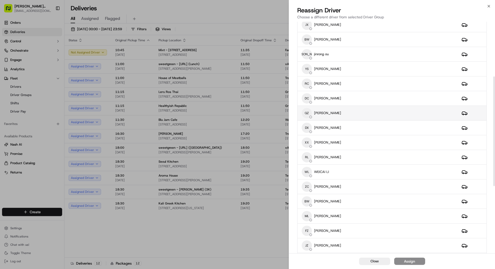
scroll to position [119, 0]
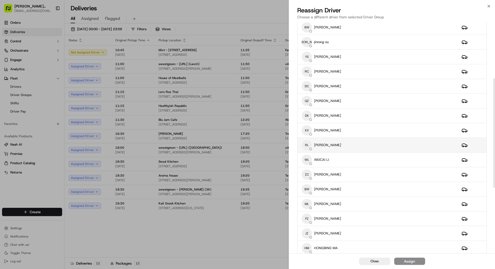
click at [352, 141] on div "RL Raymond Li" at bounding box center [378, 145] width 152 height 10
click at [411, 261] on div "Assign" at bounding box center [409, 260] width 11 height 5
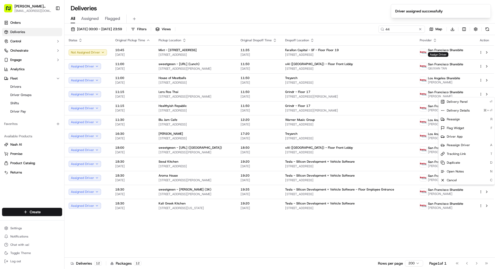
drag, startPoint x: 377, startPoint y: 226, endPoint x: 378, endPoint y: 213, distance: 12.7
click at [374, 226] on div "Status Original Pickup Time Pickup Location Original Dropoff Time Dropoff Locat…" at bounding box center [279, 146] width 430 height 222
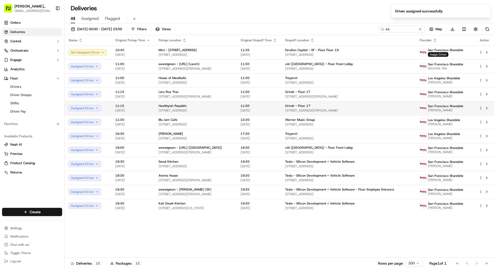
click at [431, 140] on tbody "Not Assigned Driver 10:45 18/09/2025 Mixt - 120 Sansome St 120 Sansome St, San …" at bounding box center [279, 128] width 430 height 167
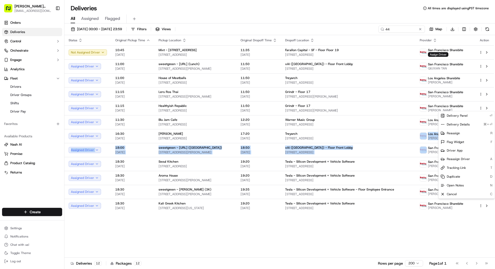
click at [481, 107] on html "Betty Transportation bettytllc@gmail.com Toggle Sidebar Orders Deliveries Contr…" at bounding box center [247, 134] width 495 height 269
click at [458, 157] on span "Reassign Driver" at bounding box center [458, 159] width 23 height 4
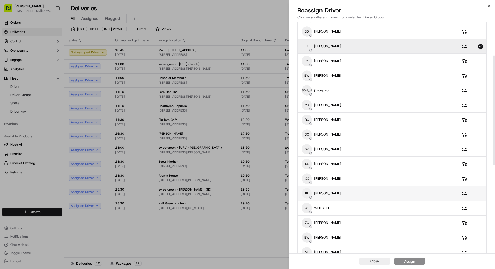
click at [351, 190] on div "RL Raymond Li" at bounding box center [378, 193] width 152 height 10
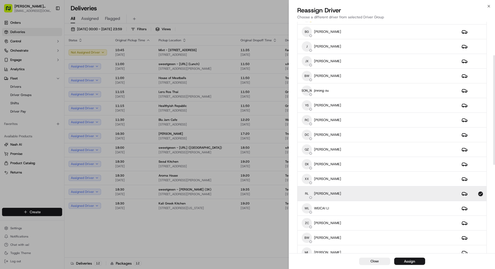
click at [412, 261] on div "Assign" at bounding box center [409, 260] width 11 height 5
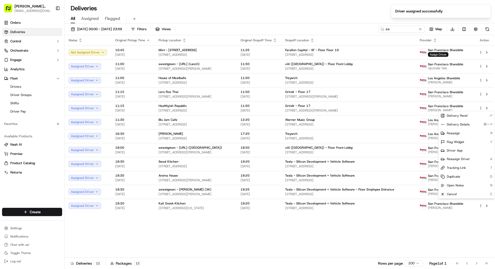
click at [249, 233] on div "Status Original Pickup Time Pickup Location Original Dropoff Time Dropoff Locat…" at bounding box center [279, 146] width 430 height 222
click at [419, 28] on button at bounding box center [420, 29] width 5 height 5
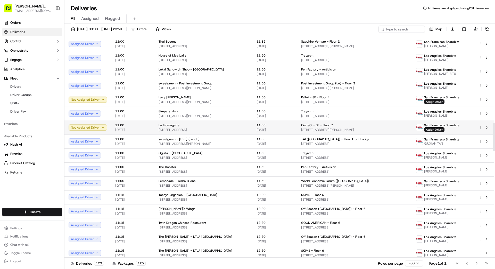
scroll to position [678, 0]
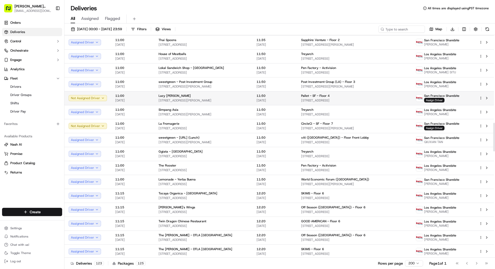
click at [285, 97] on span "11:50" at bounding box center [275, 96] width 36 height 4
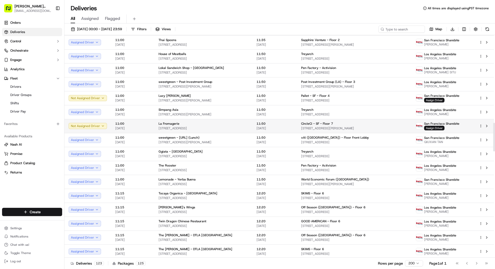
click at [276, 126] on span "[DATE]" at bounding box center [275, 128] width 36 height 4
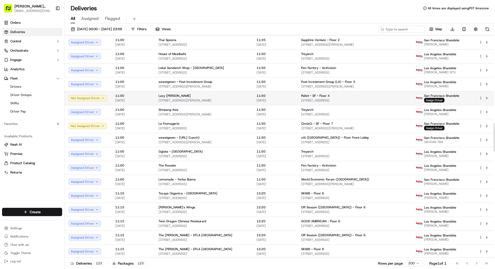
click at [233, 100] on span "[STREET_ADDRESS][PERSON_NAME]" at bounding box center [204, 100] width 90 height 4
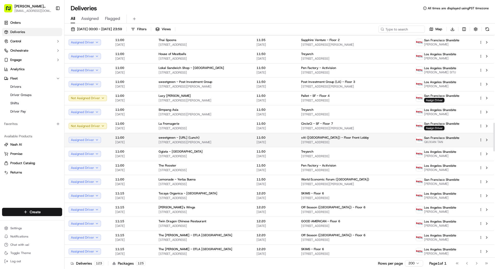
click at [257, 138] on span "11:50" at bounding box center [275, 137] width 36 height 4
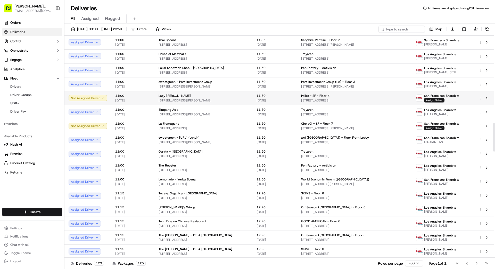
click at [231, 97] on div "Lazy Susan - SF 811 Ulloa St, San Francisco, CA 94127, US" at bounding box center [204, 98] width 90 height 9
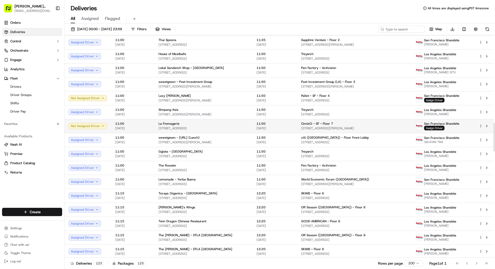
click at [247, 125] on td "La Fromagerie 2425 3rd St, San Francisco, CA 94107, US" at bounding box center [203, 126] width 98 height 14
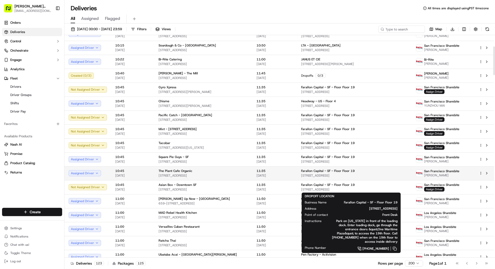
scroll to position [91, 0]
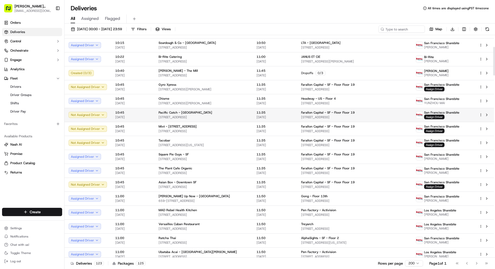
click at [240, 116] on span "[STREET_ADDRESS]" at bounding box center [204, 117] width 90 height 4
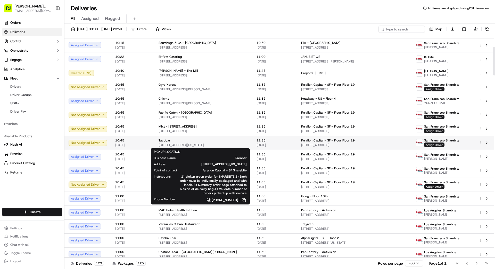
click at [234, 143] on span "[STREET_ADDRESS][US_STATE]" at bounding box center [204, 145] width 90 height 4
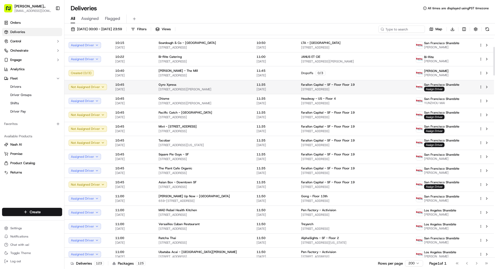
click at [218, 83] on div "Gyro Xpress" at bounding box center [204, 85] width 90 height 4
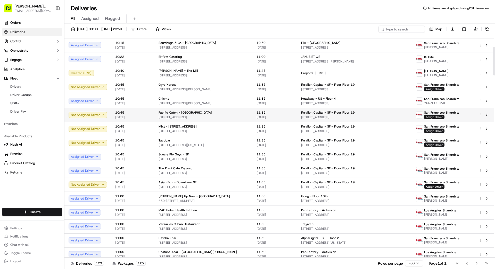
click at [440, 116] on span "Assign Driver" at bounding box center [434, 116] width 20 height 5
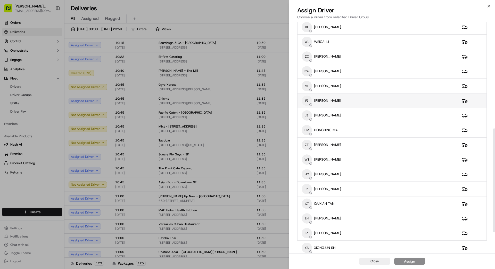
scroll to position [283, 0]
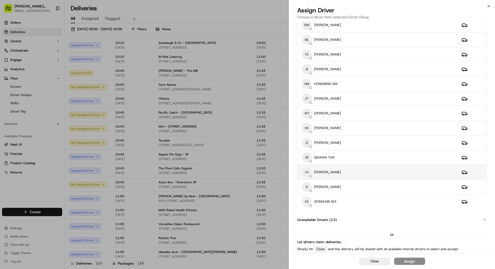
click at [359, 174] on div "LH LIXIAN HU" at bounding box center [378, 172] width 152 height 10
click at [414, 262] on div "Assign" at bounding box center [409, 260] width 11 height 5
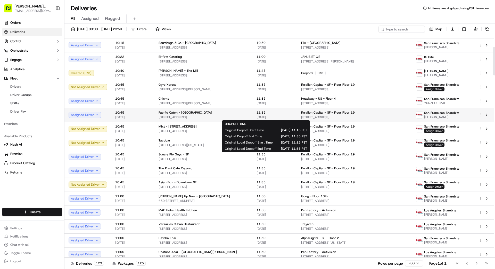
click at [282, 114] on span "11:35" at bounding box center [275, 112] width 36 height 4
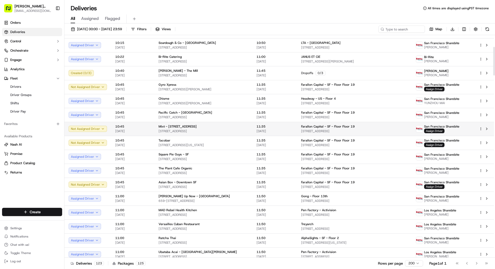
scroll to position [90, 0]
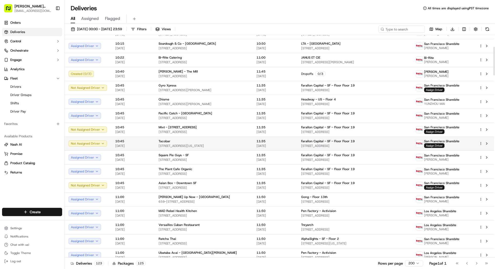
click at [277, 145] on span "[DATE]" at bounding box center [275, 146] width 36 height 4
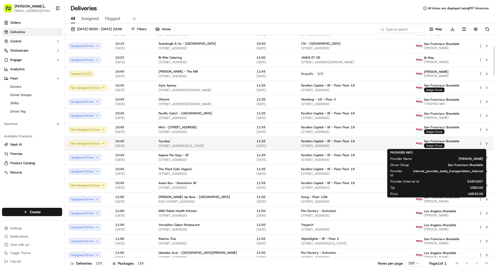
click at [437, 145] on span "Assign Driver" at bounding box center [434, 145] width 20 height 5
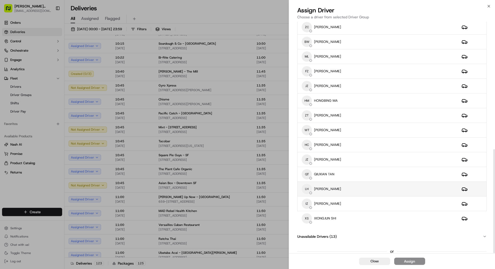
scroll to position [283, 0]
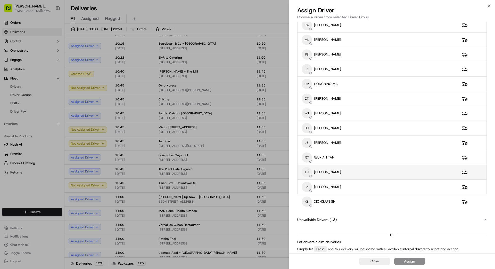
click at [362, 173] on div "LH LIXIAN HU" at bounding box center [378, 172] width 152 height 10
click at [410, 261] on div "Assign" at bounding box center [409, 260] width 11 height 5
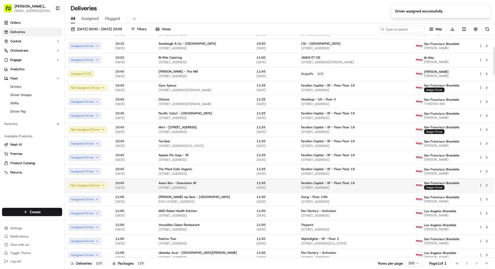
click at [288, 181] on td "11:35 18/09/2025" at bounding box center [274, 185] width 45 height 14
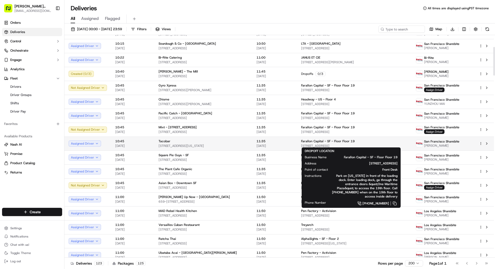
scroll to position [93, 0]
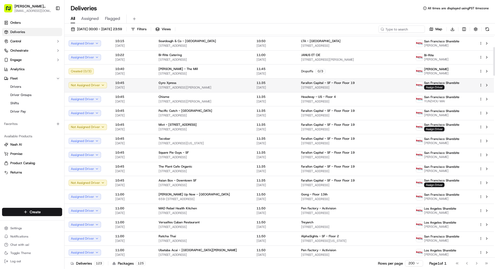
click at [285, 86] on span "[DATE]" at bounding box center [275, 87] width 36 height 4
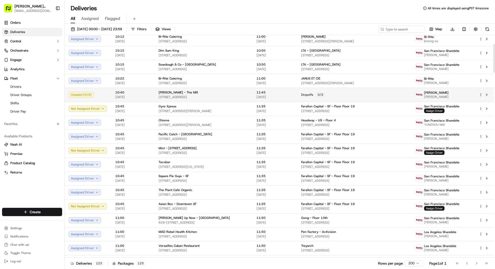
scroll to position [69, 0]
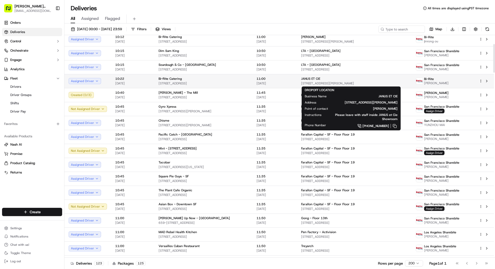
click at [380, 83] on span "[STREET_ADDRESS][PERSON_NAME]" at bounding box center [354, 83] width 106 height 4
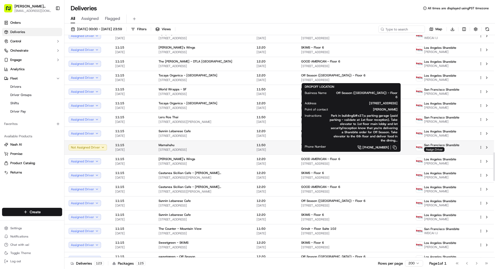
scroll to position [909, 0]
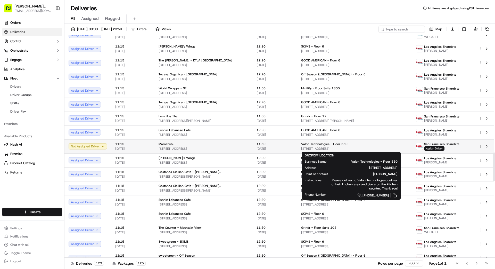
click at [321, 143] on span "Valon Technologies - Floor 550" at bounding box center [324, 144] width 46 height 4
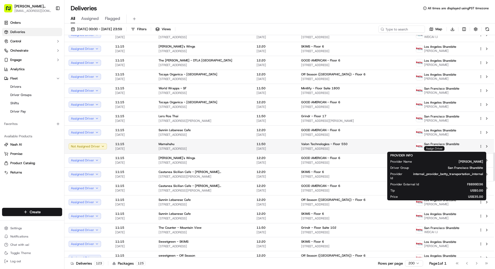
click at [438, 148] on span "Assign Driver" at bounding box center [434, 148] width 20 height 5
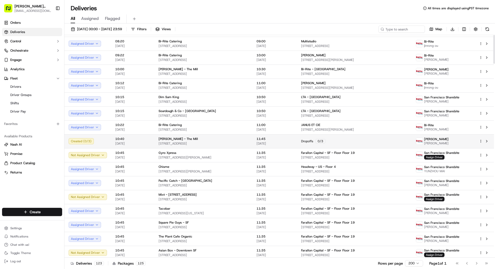
scroll to position [0, 0]
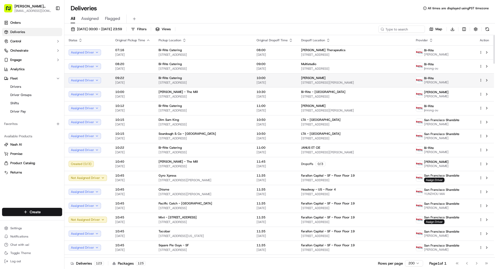
click at [301, 79] on span "[PERSON_NAME]" at bounding box center [313, 78] width 24 height 4
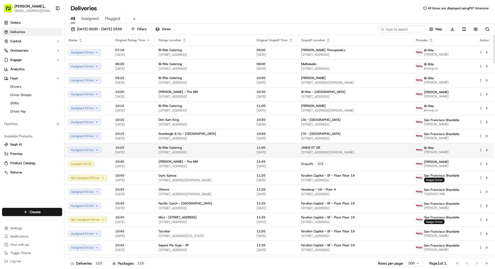
click at [297, 149] on td "JANUS ET CIE [STREET_ADDRESS][PERSON_NAME]" at bounding box center [354, 150] width 115 height 14
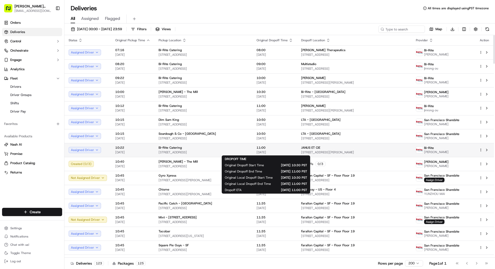
click at [264, 151] on span "[DATE]" at bounding box center [275, 152] width 36 height 4
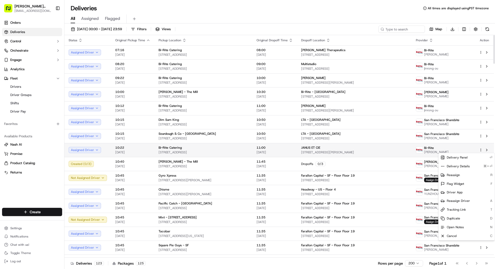
click at [481, 150] on html "Betty Transportation bettytllc@gmail.com Toggle Sidebar Orders Deliveries Contr…" at bounding box center [247, 134] width 495 height 269
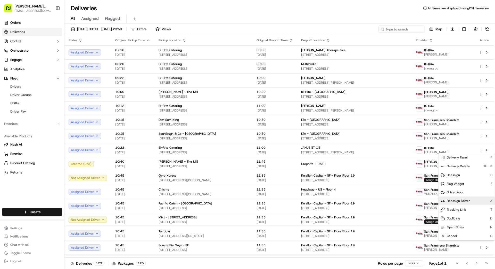
click at [455, 200] on span "Reassign Driver" at bounding box center [458, 201] width 23 height 4
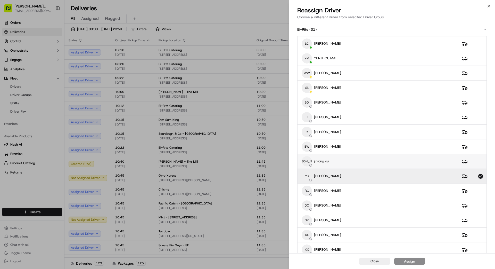
drag, startPoint x: 375, startPoint y: 146, endPoint x: 384, endPoint y: 161, distance: 18.0
click at [375, 146] on div "BW [PERSON_NAME]" at bounding box center [378, 146] width 152 height 10
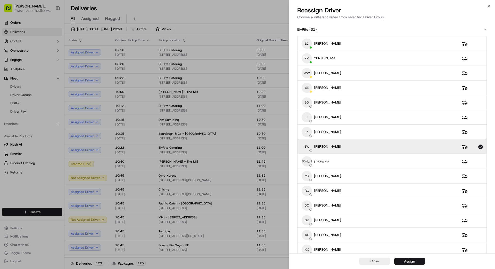
click at [413, 262] on div "Assign" at bounding box center [409, 260] width 11 height 5
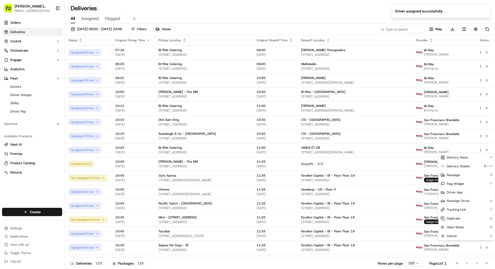
click at [268, 261] on div "Deliveries 123 Packages 125 Rows per page 200 Page 1 of 1 Go to first page Go t…" at bounding box center [279, 263] width 431 height 12
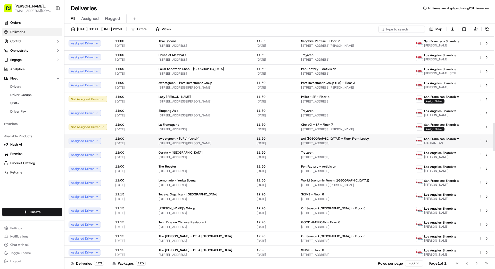
scroll to position [677, 0]
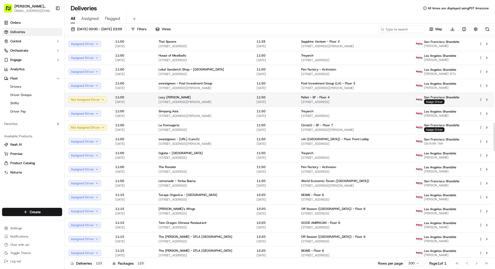
click at [366, 102] on span "[STREET_ADDRESS]" at bounding box center [354, 102] width 106 height 4
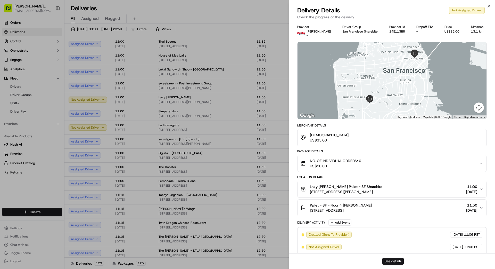
click at [300, 101] on div at bounding box center [392, 80] width 189 height 77
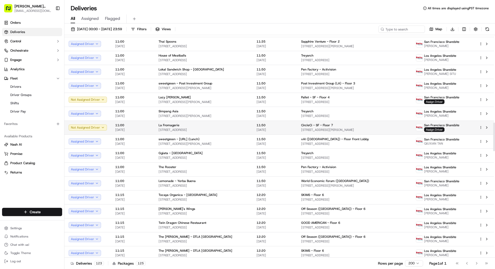
click at [281, 124] on span "11:50" at bounding box center [275, 125] width 36 height 4
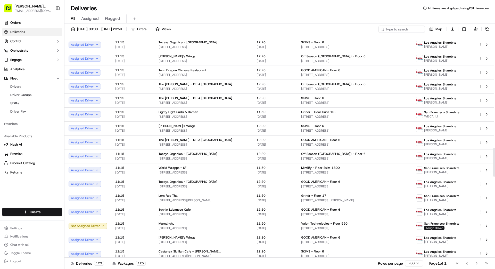
scroll to position [923, 0]
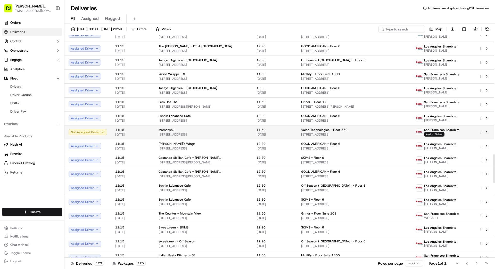
click at [273, 131] on span "11:50" at bounding box center [275, 130] width 36 height 4
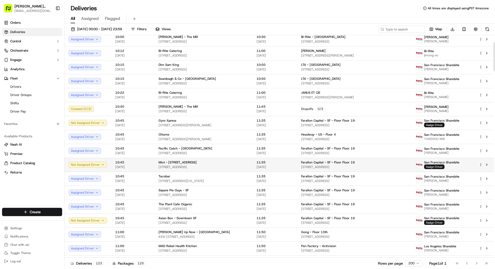
scroll to position [55, 0]
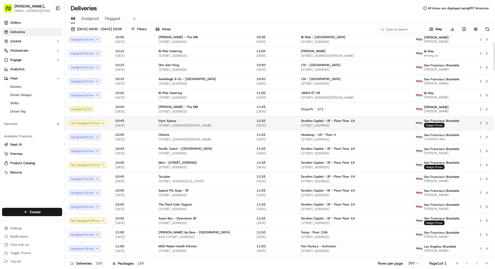
click at [290, 125] on td "11:35 18/09/2025" at bounding box center [274, 123] width 45 height 14
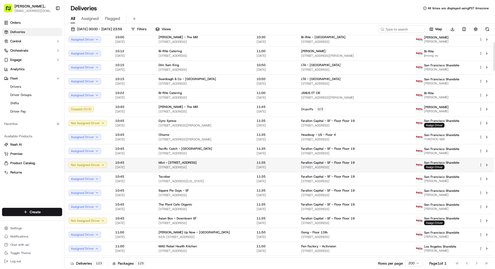
click at [285, 166] on span "[DATE]" at bounding box center [275, 167] width 36 height 4
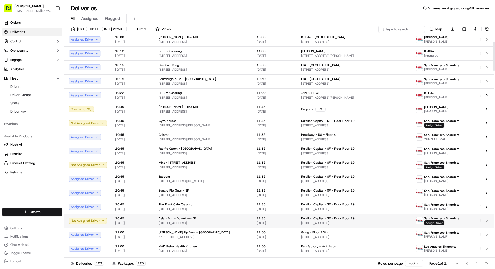
click at [290, 220] on td "11:35 18/09/2025" at bounding box center [274, 221] width 45 height 14
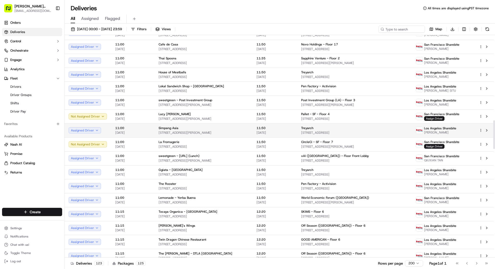
scroll to position [670, 0]
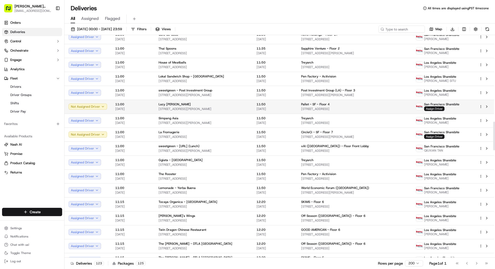
click at [297, 106] on td "Pallet - SF - Floor 4 201 Post St, San Francisco, CA 94108, US" at bounding box center [354, 107] width 115 height 14
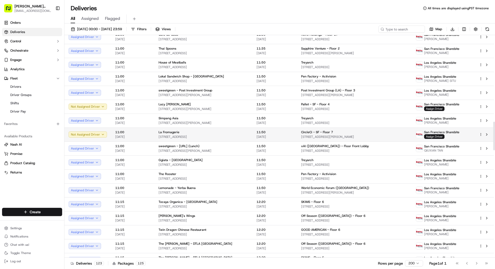
click at [277, 134] on span "11:50" at bounding box center [275, 132] width 36 height 4
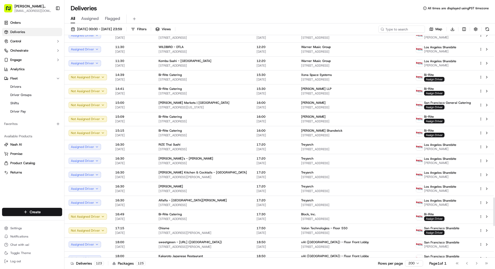
scroll to position [1257, 0]
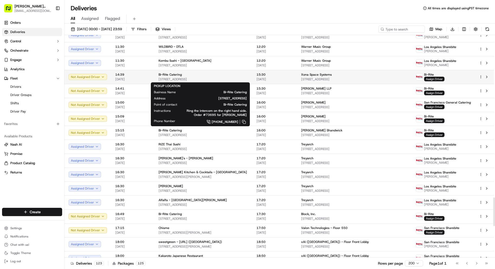
click at [224, 77] on div "Bi-Rite Catering 1970 Innes Ave, San Francisco, CA 94124, US" at bounding box center [204, 76] width 90 height 9
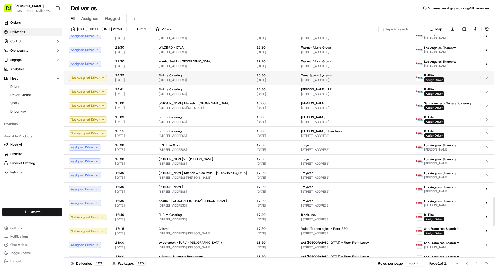
scroll to position [1256, 0]
click at [333, 78] on span "[STREET_ADDRESS]" at bounding box center [354, 79] width 106 height 4
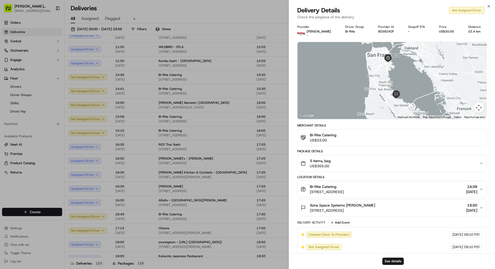
click at [369, 160] on div "5 items, bag US$365.00" at bounding box center [390, 163] width 179 height 10
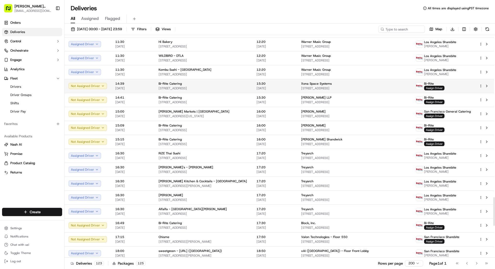
scroll to position [1247, 0]
click at [330, 85] on div "Xona Space Systems" at bounding box center [354, 84] width 106 height 4
click at [435, 88] on span "Assign Driver" at bounding box center [434, 88] width 20 height 5
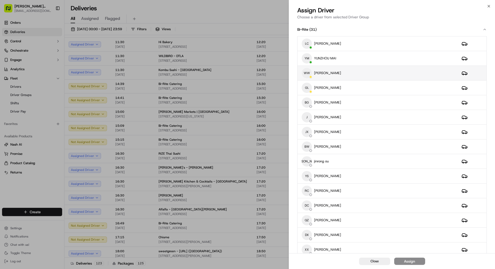
click at [344, 72] on div "WW weishing wong" at bounding box center [378, 73] width 152 height 10
click at [408, 261] on div "Assign" at bounding box center [409, 260] width 11 height 5
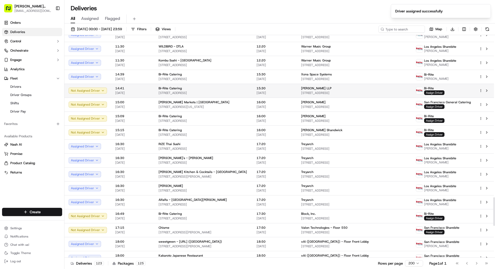
scroll to position [1254, 0]
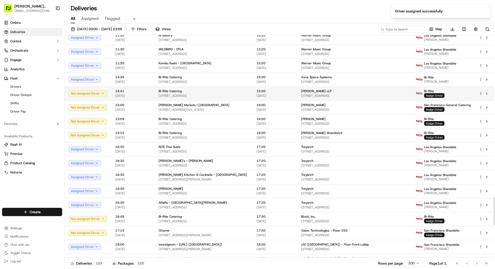
click at [286, 89] on span "15:30" at bounding box center [275, 91] width 36 height 4
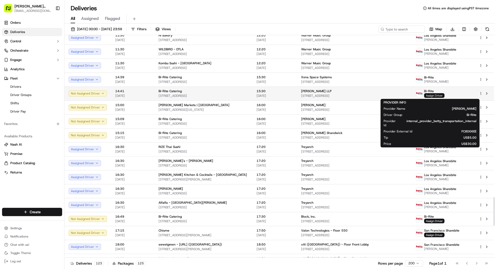
click at [433, 96] on span "Assign Driver" at bounding box center [434, 95] width 20 height 5
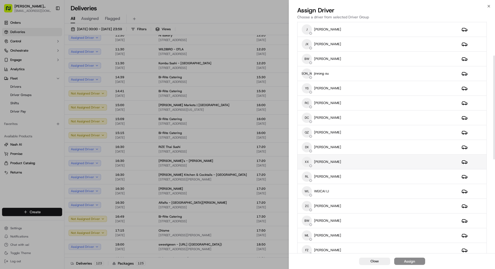
scroll to position [89, 0]
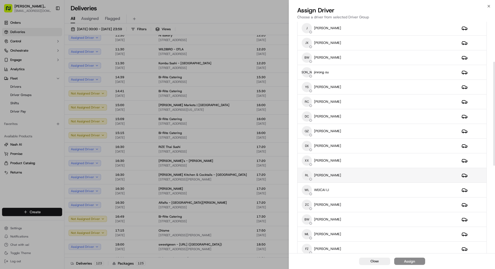
click at [371, 174] on div "RL Raymond Li" at bounding box center [378, 175] width 152 height 10
click at [417, 262] on button "Assign" at bounding box center [409, 260] width 31 height 7
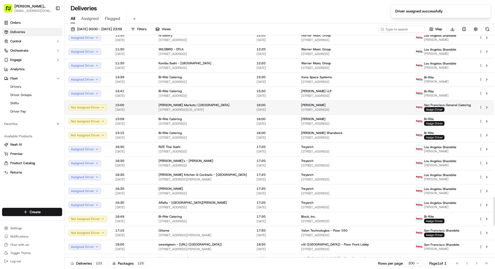
click at [287, 106] on span "16:00" at bounding box center [275, 105] width 36 height 4
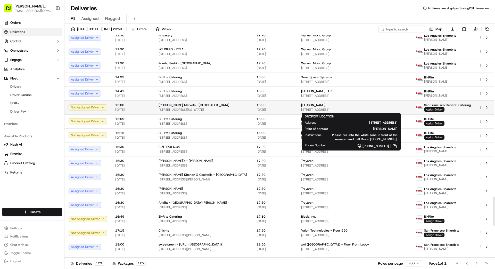
click at [312, 106] on span "[PERSON_NAME]" at bounding box center [313, 105] width 24 height 4
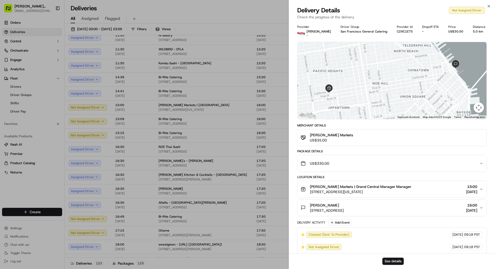
click at [326, 160] on div "US$330.00" at bounding box center [390, 163] width 179 height 10
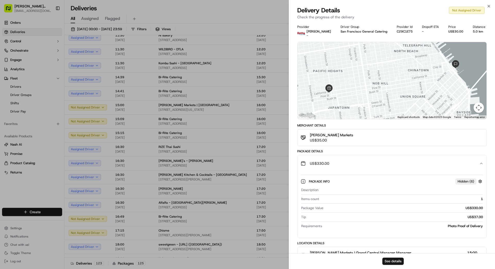
click at [326, 160] on div "US$330.00" at bounding box center [390, 163] width 179 height 10
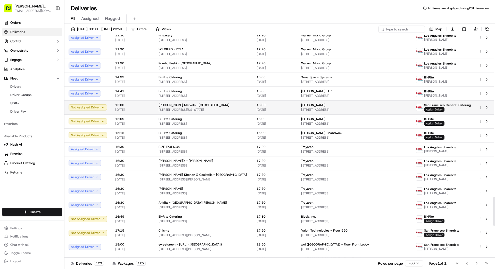
click at [433, 109] on span "Assign Driver" at bounding box center [434, 109] width 20 height 5
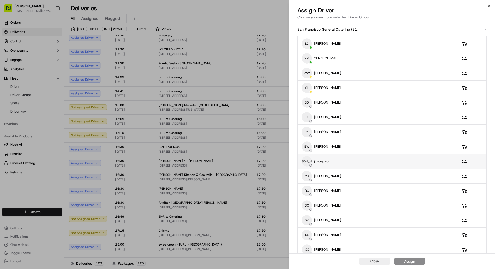
click at [353, 160] on div "JO jinrong ou" at bounding box center [378, 161] width 152 height 10
click at [415, 261] on button "Assign" at bounding box center [409, 260] width 31 height 7
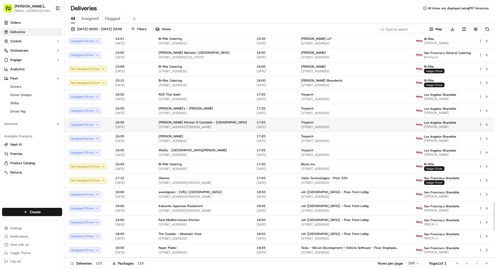
scroll to position [1308, 0]
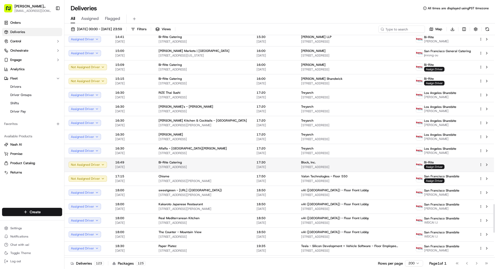
click at [317, 161] on div "Block, Inc." at bounding box center [354, 162] width 106 height 4
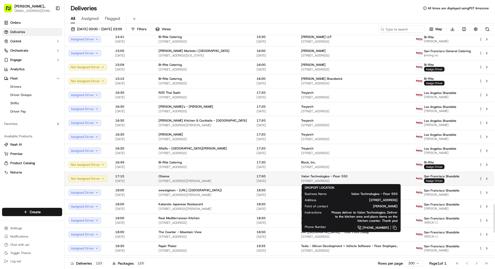
click at [331, 177] on span "Valon Technologies - Floor 550" at bounding box center [324, 176] width 46 height 4
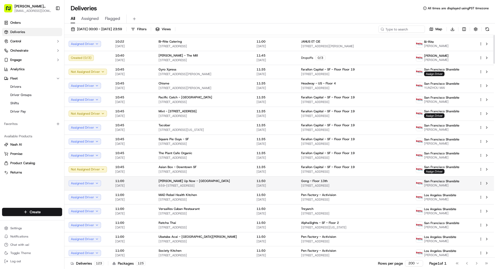
scroll to position [0, 0]
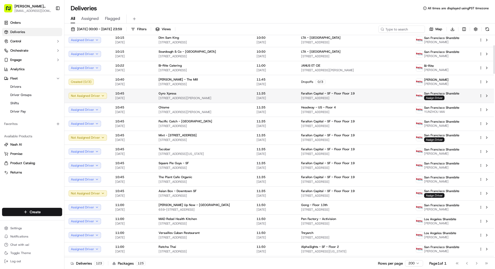
scroll to position [83, 0]
click at [372, 100] on td "Farallon Capital - SF - Floor Floor 19 300 Clay St, San Francisco, CA 94111, US" at bounding box center [354, 95] width 115 height 14
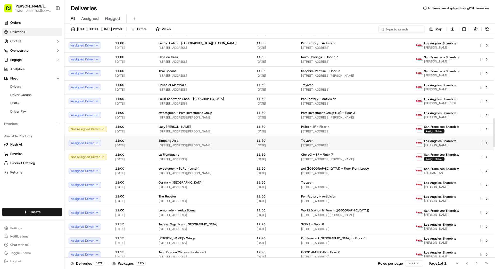
scroll to position [643, 0]
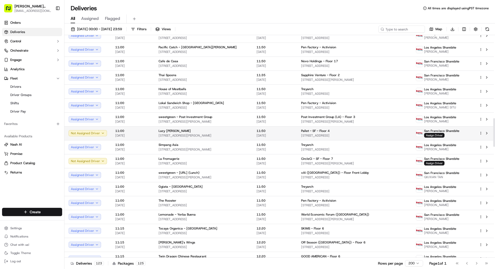
click at [334, 130] on div "Pallet - SF - Floor 4" at bounding box center [354, 131] width 106 height 4
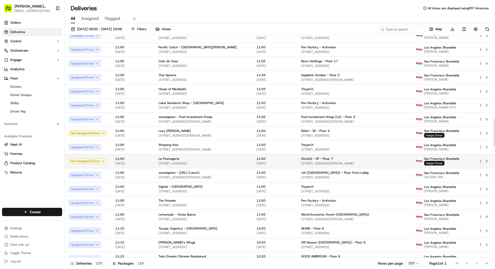
click at [320, 158] on span "CircleCi - SF - Floor 7" at bounding box center [317, 159] width 32 height 4
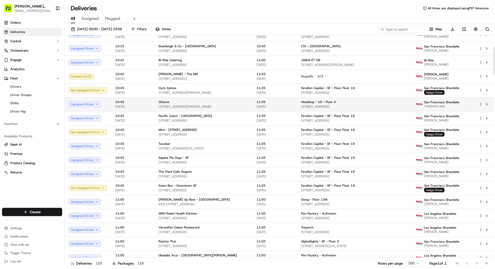
scroll to position [88, 0]
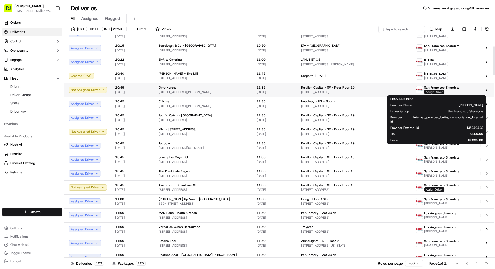
click at [436, 91] on span "Assign Driver" at bounding box center [434, 91] width 20 height 5
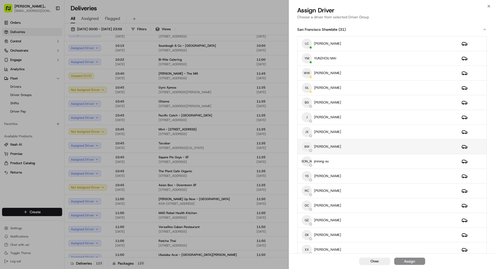
click at [360, 149] on div "BW BingSong Wang" at bounding box center [378, 146] width 152 height 10
click at [412, 260] on div "Assign" at bounding box center [409, 260] width 11 height 5
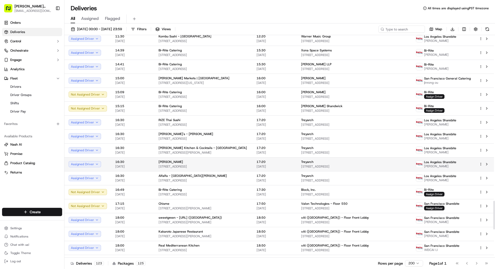
scroll to position [1280, 0]
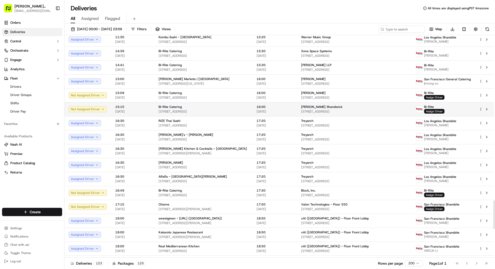
click at [267, 108] on span "16:00" at bounding box center [275, 107] width 36 height 4
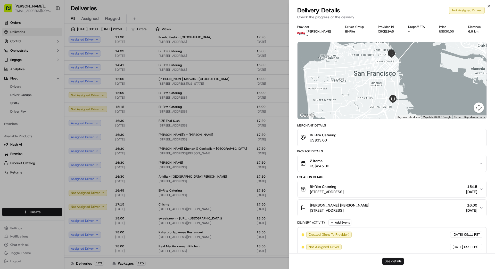
drag, startPoint x: 320, startPoint y: 167, endPoint x: 320, endPoint y: 165, distance: 2.6
click at [320, 166] on span "US$245.00" at bounding box center [319, 165] width 19 height 5
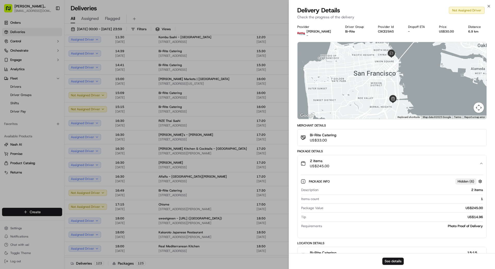
click at [320, 163] on span "US$245.00" at bounding box center [319, 165] width 19 height 5
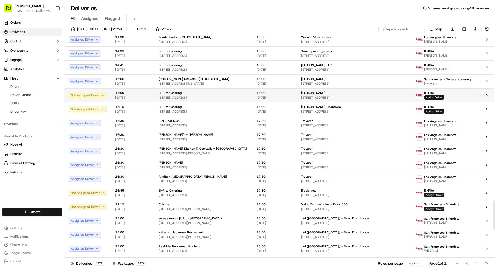
click at [373, 91] on div "[PERSON_NAME]" at bounding box center [354, 93] width 106 height 4
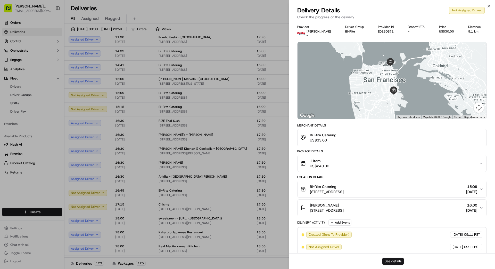
click at [366, 158] on div "1 item US$240.00" at bounding box center [390, 163] width 179 height 10
click at [366, 158] on button "1 item US$240.00" at bounding box center [392, 163] width 189 height 17
click at [366, 160] on div "1 item US$240.00" at bounding box center [390, 163] width 179 height 10
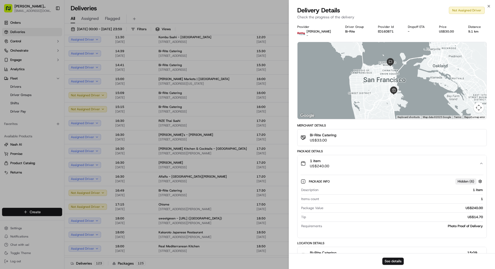
click at [366, 160] on div "1 item US$240.00" at bounding box center [390, 163] width 179 height 10
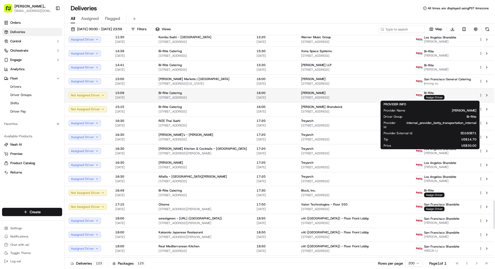
scroll to position [1281, 0]
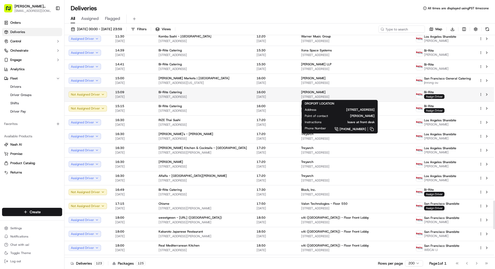
click at [319, 94] on div "[PERSON_NAME]" at bounding box center [354, 92] width 106 height 4
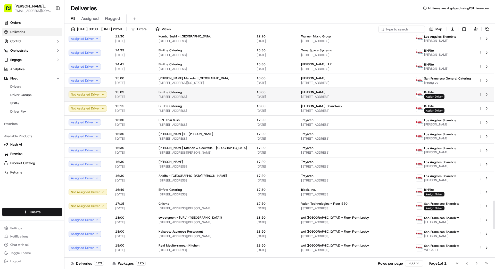
click at [439, 96] on span "Assign Driver" at bounding box center [434, 96] width 20 height 5
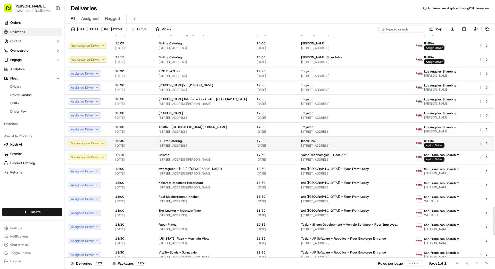
click at [322, 145] on span "[STREET_ADDRESS]" at bounding box center [354, 145] width 106 height 4
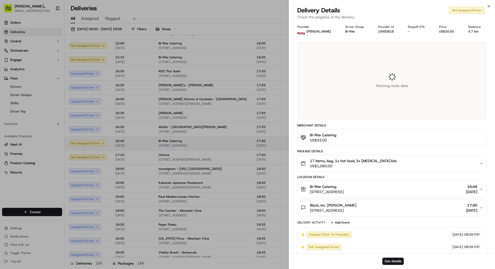
scroll to position [1329, 0]
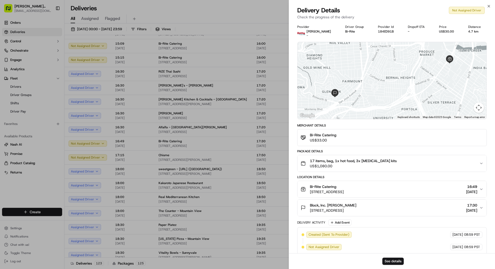
click at [371, 165] on span "US$1,080.00" at bounding box center [353, 165] width 87 height 5
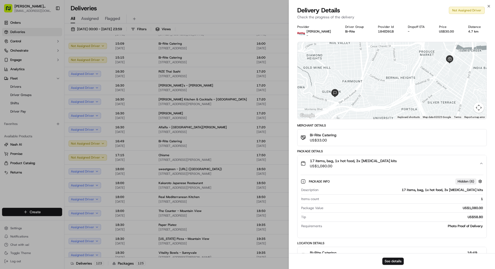
click at [370, 163] on span "US$1,080.00" at bounding box center [353, 165] width 87 height 5
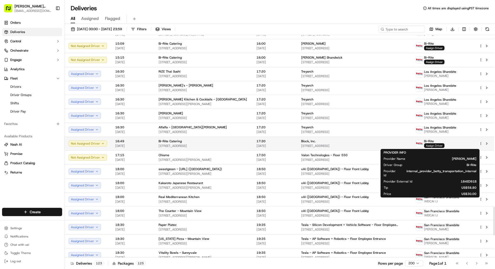
click at [435, 145] on span "Assign Driver" at bounding box center [434, 145] width 20 height 5
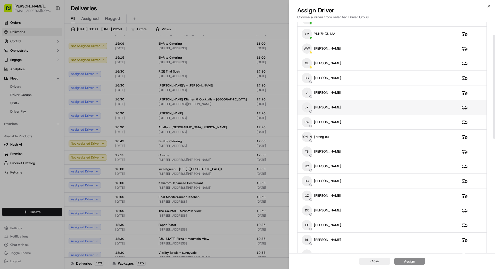
scroll to position [31, 0]
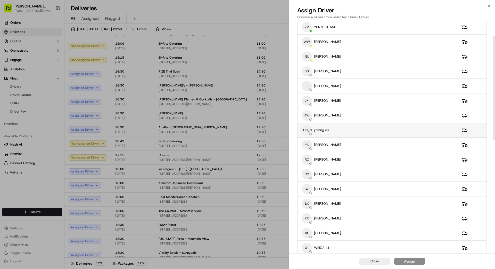
drag, startPoint x: 357, startPoint y: 129, endPoint x: 360, endPoint y: 130, distance: 2.6
click at [359, 130] on div "JO jinrong ou" at bounding box center [378, 130] width 152 height 10
click at [417, 262] on button "Assign" at bounding box center [409, 260] width 31 height 7
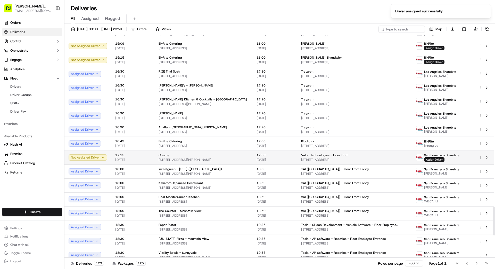
click at [314, 155] on span "Valon Technologies - Floor 550" at bounding box center [324, 155] width 46 height 4
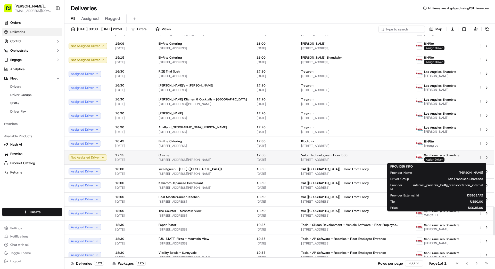
click at [435, 159] on span "Assign Driver" at bounding box center [434, 159] width 20 height 5
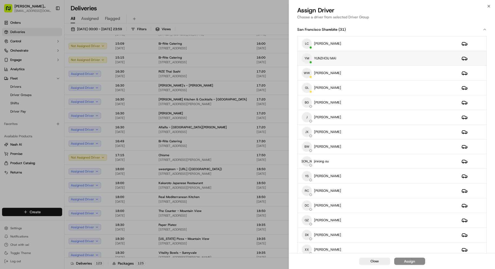
click at [382, 57] on div "YM YUNZHOU MAI" at bounding box center [378, 58] width 152 height 10
click at [406, 259] on div "Assign" at bounding box center [409, 260] width 11 height 5
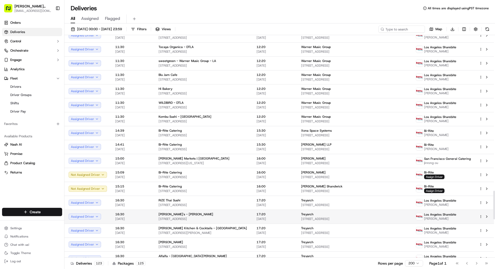
scroll to position [1200, 0]
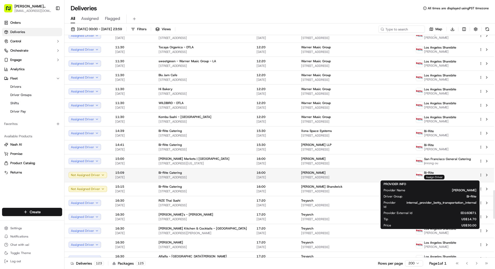
click at [432, 177] on span "Assign Driver" at bounding box center [434, 177] width 20 height 5
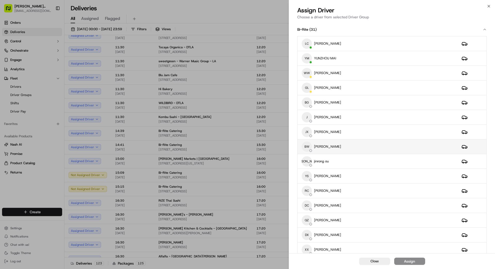
click at [367, 146] on div "BW BingSong Wang" at bounding box center [378, 146] width 152 height 10
click at [410, 261] on div "Assign" at bounding box center [409, 260] width 11 height 5
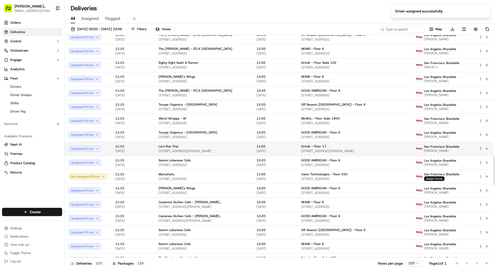
scroll to position [848, 0]
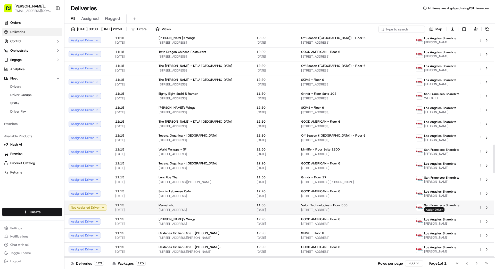
click at [432, 210] on span "Assign Driver" at bounding box center [434, 209] width 20 height 5
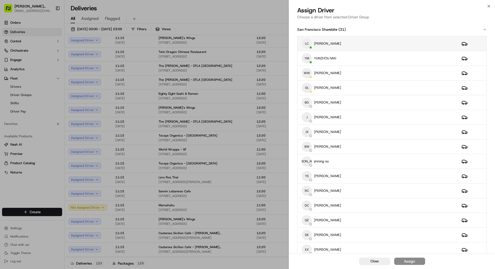
click at [358, 44] on div "LC LINDE CHEN" at bounding box center [378, 43] width 152 height 10
click at [409, 260] on div "Assign" at bounding box center [409, 260] width 11 height 5
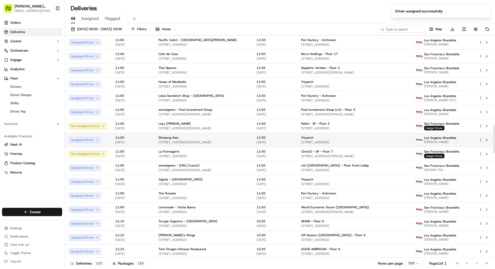
scroll to position [605, 0]
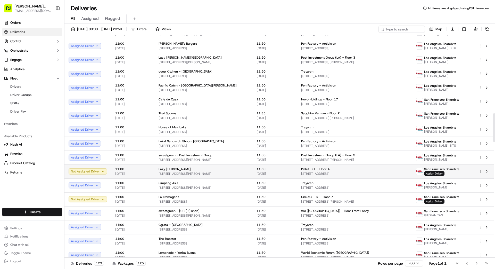
click at [348, 171] on div "Pallet - SF - Floor 4 201 Post St, San Francisco, CA 94108, US" at bounding box center [354, 171] width 106 height 9
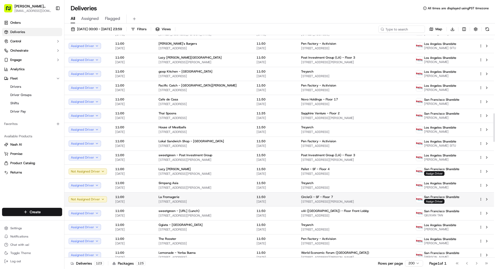
click at [220, 199] on div "La Fromagerie" at bounding box center [204, 197] width 90 height 4
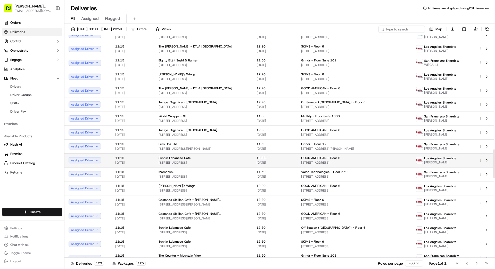
scroll to position [887, 0]
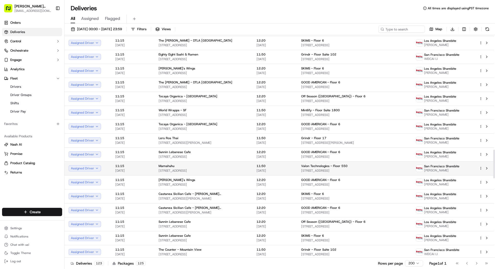
click at [289, 167] on td "11:50 [DATE]" at bounding box center [274, 168] width 45 height 14
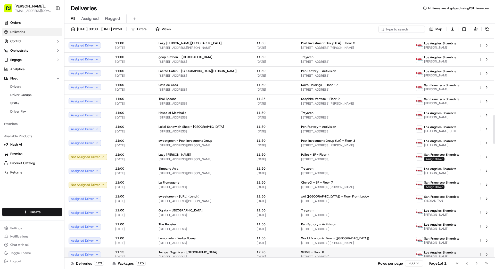
scroll to position [619, 0]
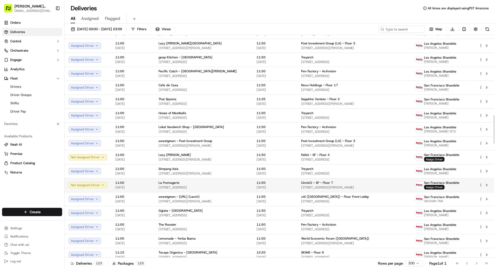
click at [193, 186] on span "[STREET_ADDRESS]" at bounding box center [204, 187] width 90 height 4
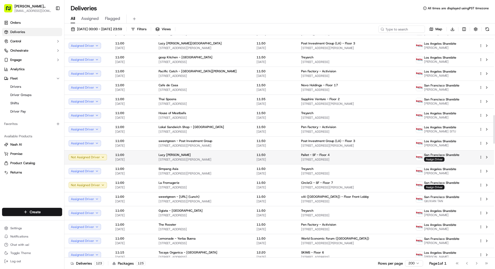
click at [191, 156] on div "Lazy [PERSON_NAME]" at bounding box center [204, 155] width 90 height 4
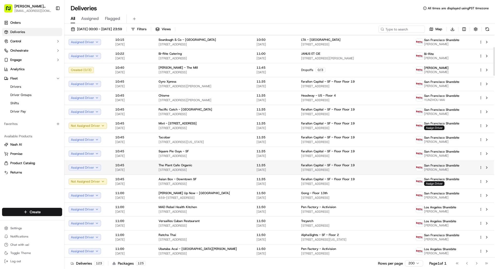
scroll to position [93, 0]
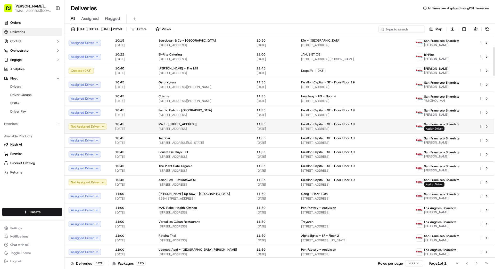
click at [434, 126] on span "Assign Driver" at bounding box center [434, 128] width 20 height 5
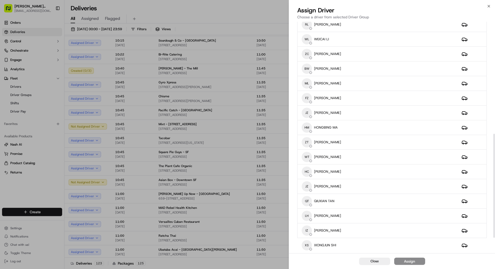
scroll to position [283, 0]
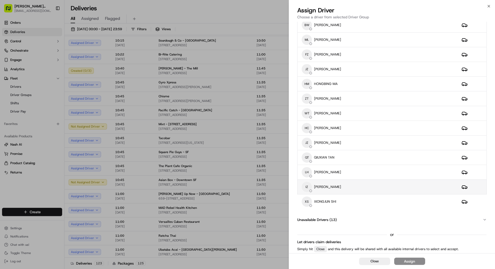
click at [351, 187] on div "IZ Isaac ZHANG" at bounding box center [378, 187] width 152 height 10
click at [410, 262] on div "Assign" at bounding box center [409, 260] width 11 height 5
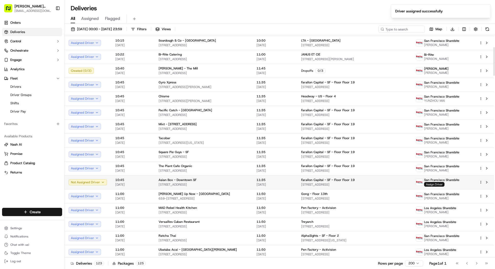
click at [427, 183] on span "Assign Driver" at bounding box center [434, 184] width 20 height 5
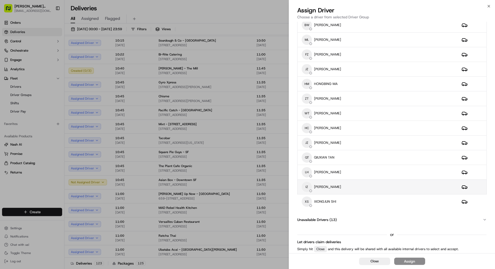
click at [329, 186] on p "[PERSON_NAME]" at bounding box center [327, 186] width 27 height 5
click at [411, 261] on div "Assign" at bounding box center [409, 260] width 11 height 5
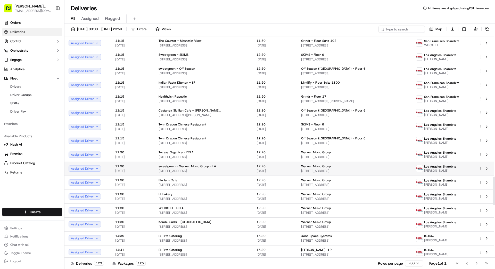
scroll to position [1095, 0]
click at [404, 28] on input at bounding box center [394, 29] width 62 height 7
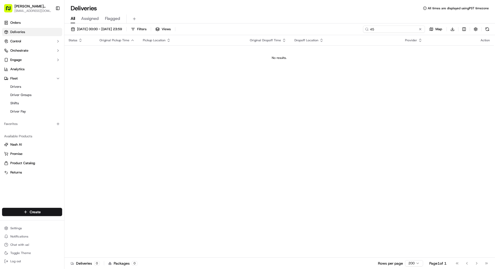
type input "4"
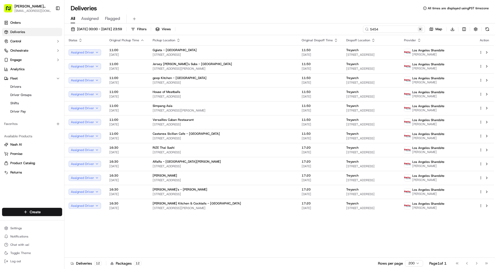
type input "5454"
click at [422, 29] on button at bounding box center [420, 29] width 5 height 5
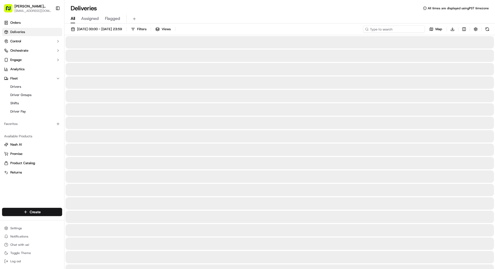
click at [407, 30] on input at bounding box center [394, 29] width 62 height 7
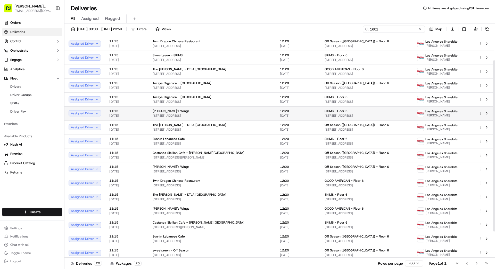
scroll to position [67, 0]
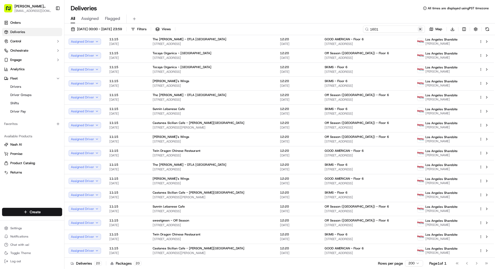
type input "1601"
drag, startPoint x: 418, startPoint y: 28, endPoint x: 403, endPoint y: 30, distance: 15.3
click at [418, 28] on button at bounding box center [420, 29] width 5 height 5
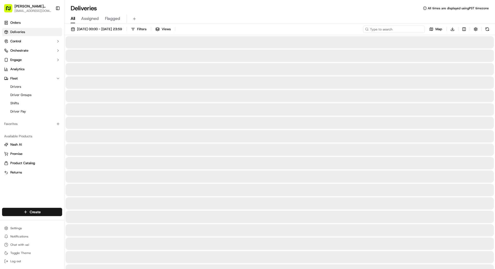
click at [403, 30] on input at bounding box center [394, 29] width 62 height 7
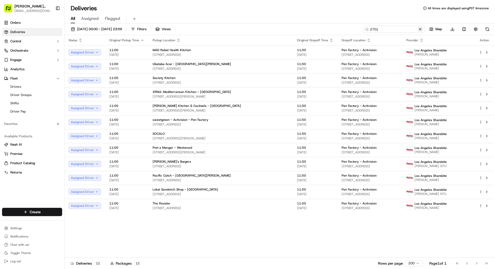
type input "2701"
click at [420, 30] on button at bounding box center [420, 29] width 5 height 5
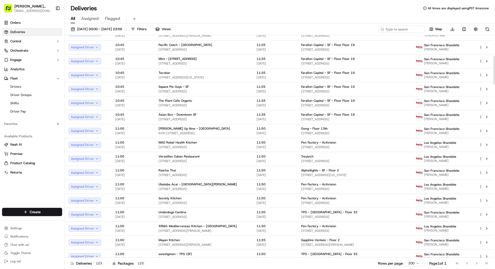
scroll to position [162, 0]
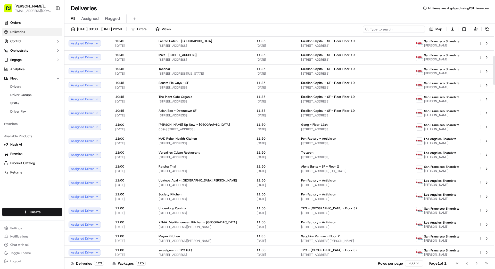
click at [396, 30] on input at bounding box center [394, 29] width 62 height 7
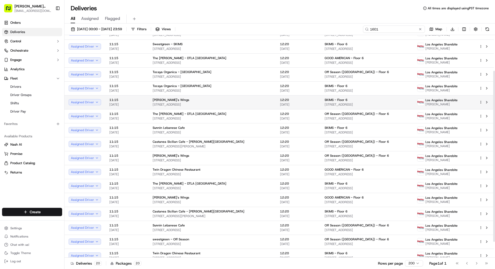
scroll to position [51, 0]
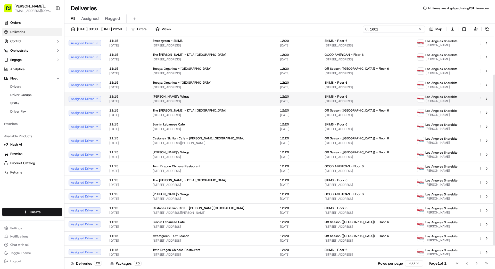
type input "1601"
click at [243, 98] on div "[PERSON_NAME]'s Wings" at bounding box center [212, 96] width 119 height 4
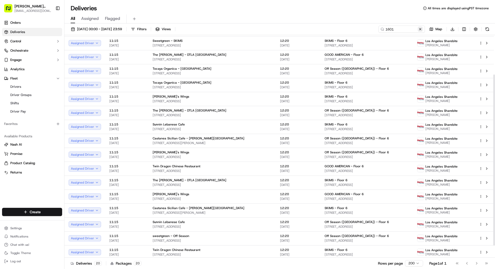
click at [421, 30] on button at bounding box center [420, 29] width 5 height 5
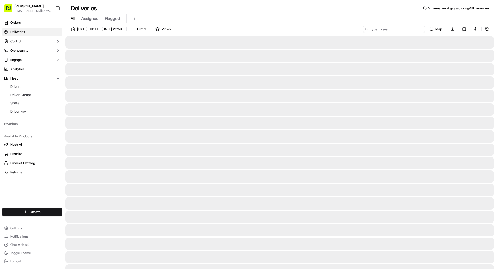
click at [410, 29] on input at bounding box center [394, 29] width 62 height 7
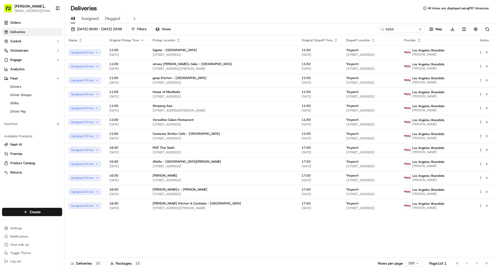
click at [481, 108] on html "Betty Transportation bettytllc@gmail.com Toggle Sidebar Orders Deliveries Contr…" at bounding box center [247, 134] width 495 height 269
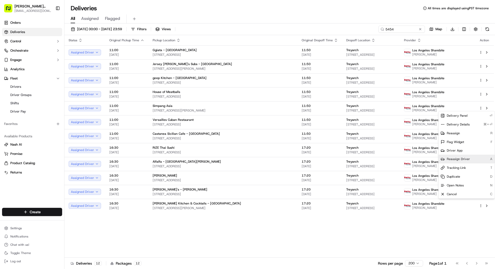
click at [462, 159] on span "Reassign Driver" at bounding box center [458, 159] width 23 height 4
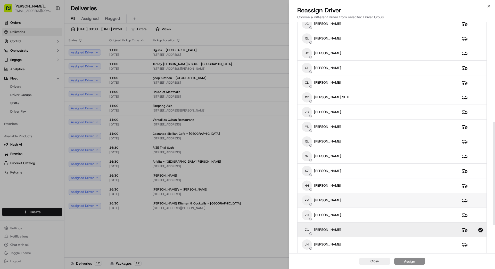
scroll to position [234, 0]
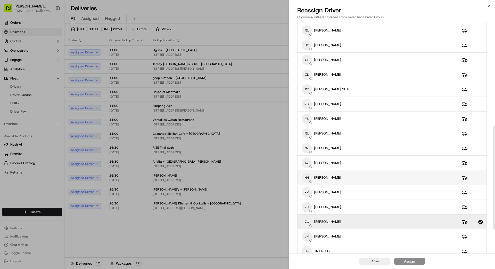
click at [384, 177] on div "HH [PERSON_NAME]" at bounding box center [378, 177] width 152 height 10
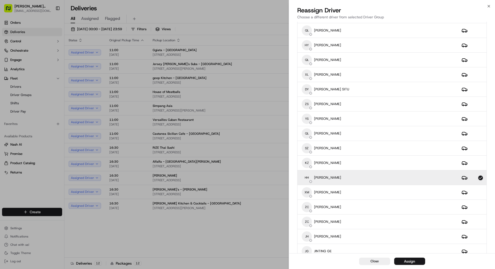
click at [407, 261] on div "Assign" at bounding box center [409, 260] width 11 height 5
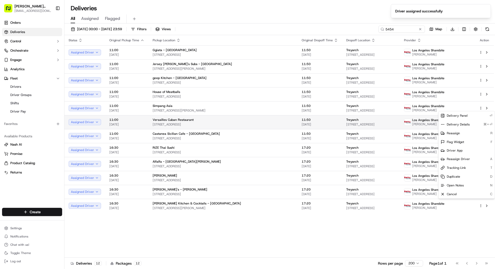
click at [413, 119] on td "Los Angeles Sharebite ZEHAO CHEN" at bounding box center [437, 122] width 75 height 14
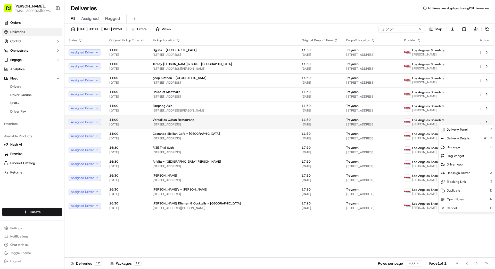
click at [481, 120] on html "Betty Transportation bettytllc@gmail.com Toggle Sidebar Orders Deliveries Contr…" at bounding box center [247, 134] width 495 height 269
click at [463, 169] on div "Reassign Driver A" at bounding box center [467, 172] width 56 height 9
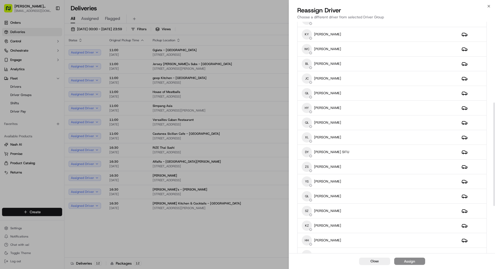
scroll to position [276, 0]
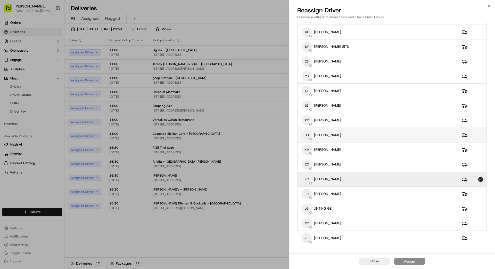
click at [375, 133] on div "HH [PERSON_NAME]" at bounding box center [378, 135] width 152 height 10
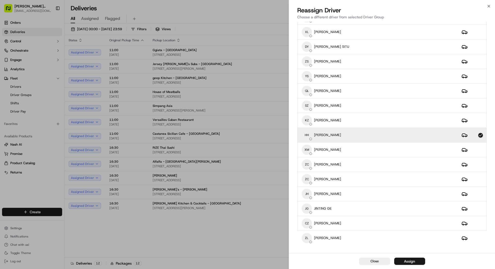
click at [415, 261] on button "Assign" at bounding box center [409, 260] width 31 height 7
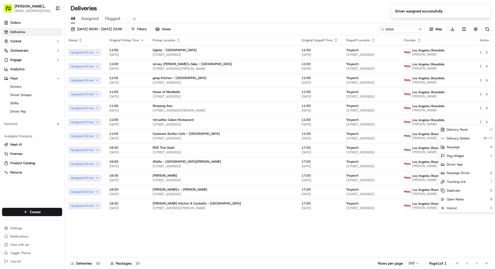
click at [219, 228] on div "Status Original Pickup Time Pickup Location Original Dropoff Time Dropoff Locat…" at bounding box center [279, 146] width 430 height 222
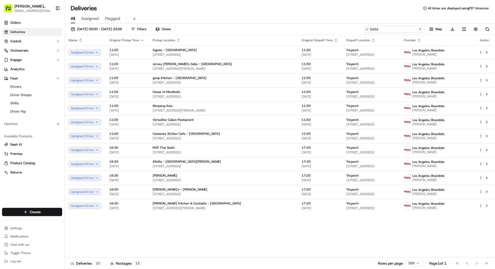
drag, startPoint x: 416, startPoint y: 29, endPoint x: 356, endPoint y: 30, distance: 60.6
click at [356, 30] on div "18/09/2025 00:00 - 18/09/2025 23:59 Filters Views 5454 Map Download" at bounding box center [279, 31] width 431 height 10
type input "1601"
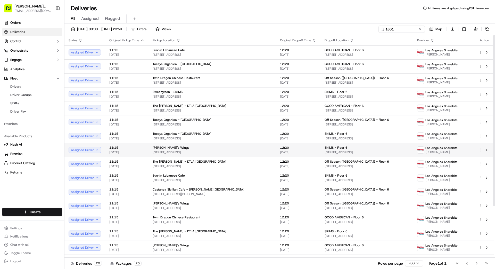
click at [362, 152] on span "[STREET_ADDRESS]" at bounding box center [367, 152] width 84 height 4
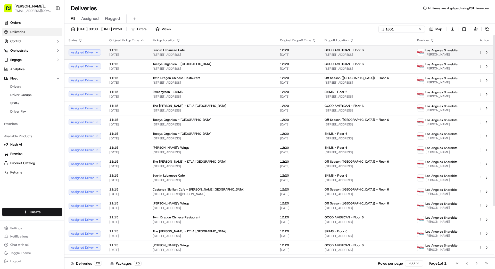
click at [301, 53] on span "[DATE]" at bounding box center [298, 55] width 36 height 4
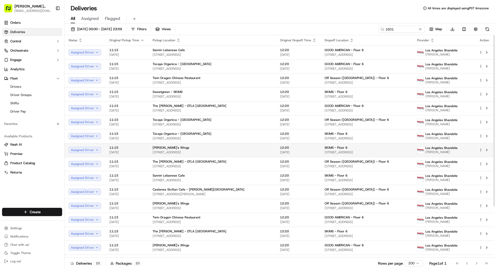
click at [480, 149] on html "Betty Transportation bettytllc@gmail.com Toggle Sidebar Orders Deliveries Contr…" at bounding box center [247, 134] width 495 height 269
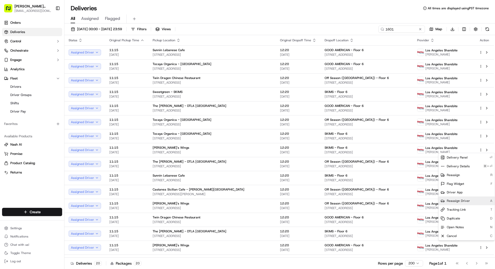
click at [462, 199] on span "Reassign Driver" at bounding box center [458, 201] width 23 height 4
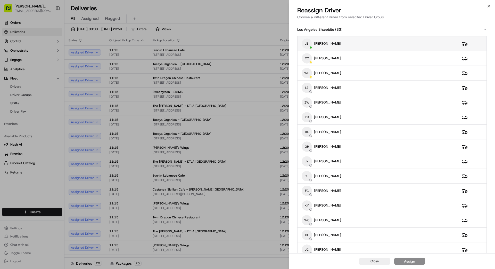
click at [370, 46] on div "[PERSON_NAME]" at bounding box center [378, 43] width 152 height 10
click at [415, 260] on div "Assign" at bounding box center [409, 260] width 11 height 5
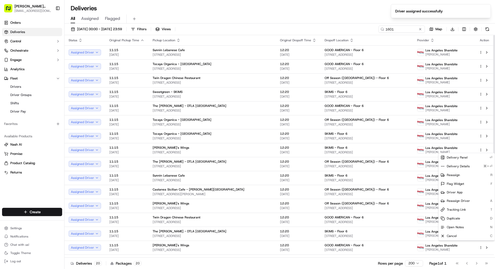
click at [289, 261] on div "Deliveries 20 Packages 20 Rows per page 200 Page 1 of 1 Go to first page Go to …" at bounding box center [279, 263] width 431 height 12
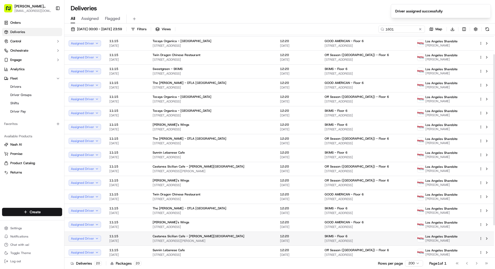
scroll to position [26, 0]
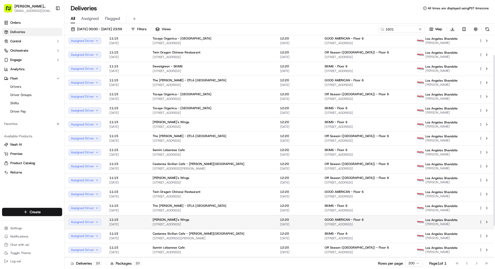
click at [480, 221] on html "Betty Transportation bettytllc@gmail.com Toggle Sidebar Orders Deliveries Contr…" at bounding box center [247, 134] width 495 height 269
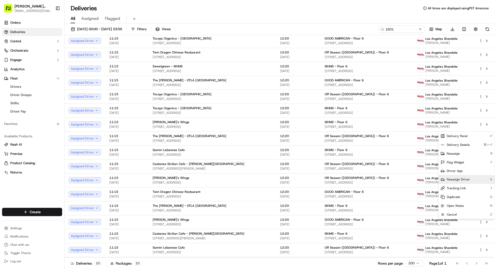
click at [462, 179] on span "Reassign Driver" at bounding box center [458, 179] width 23 height 4
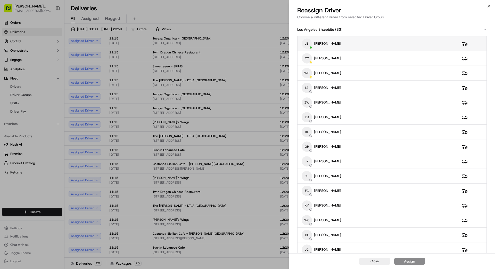
click at [357, 44] on div "[PERSON_NAME]" at bounding box center [378, 43] width 152 height 10
click at [418, 264] on button "Assign" at bounding box center [409, 260] width 31 height 7
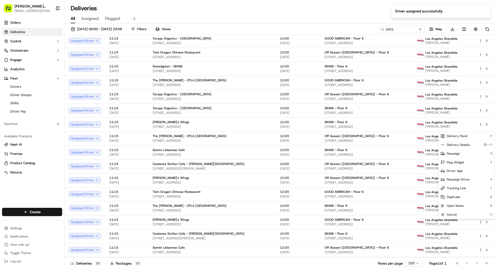
click at [276, 268] on div "Deliveries 20 Packages 20 Rows per page 200 Page 1 of 1 Go to first page Go to …" at bounding box center [279, 263] width 431 height 12
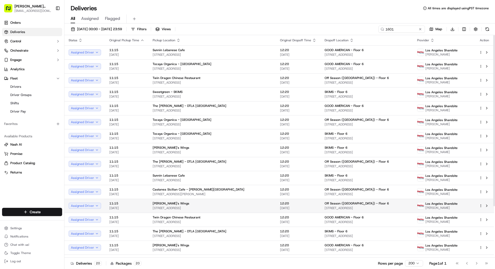
scroll to position [4, 0]
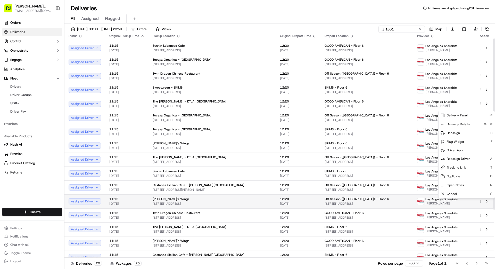
click at [481, 200] on html "Betty Transportation bettytllc@gmail.com Toggle Sidebar Orders Deliveries Contr…" at bounding box center [247, 134] width 495 height 269
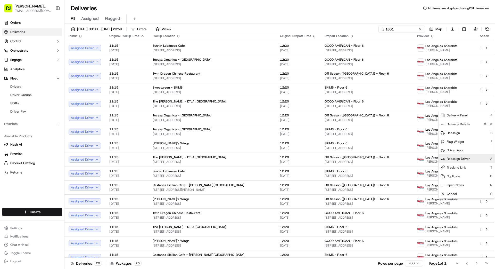
click at [461, 159] on span "Reassign Driver" at bounding box center [458, 159] width 23 height 4
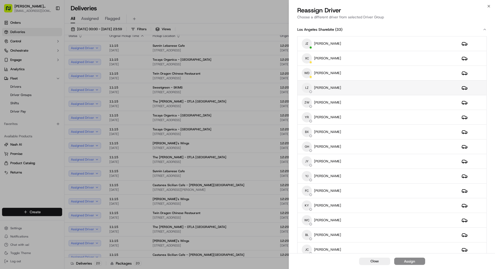
scroll to position [3, 0]
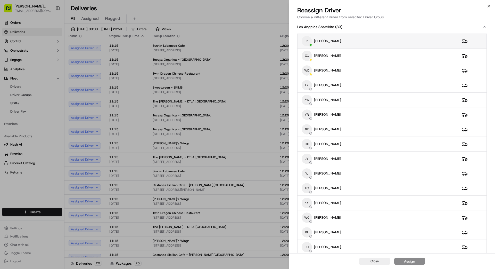
click at [347, 43] on div "[PERSON_NAME]" at bounding box center [378, 41] width 152 height 10
click at [419, 262] on button "Assign" at bounding box center [409, 260] width 31 height 7
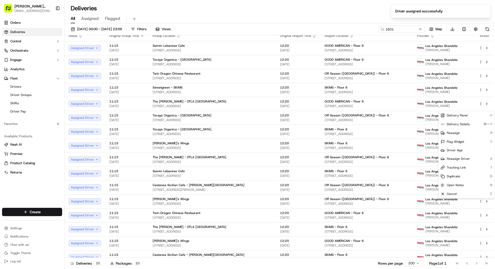
click at [249, 268] on div "Deliveries 20 Packages 20 Rows per page 200 Page 1 of 1 Go to first page Go to …" at bounding box center [279, 263] width 431 height 12
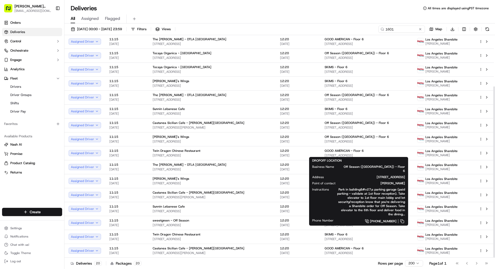
scroll to position [0, 0]
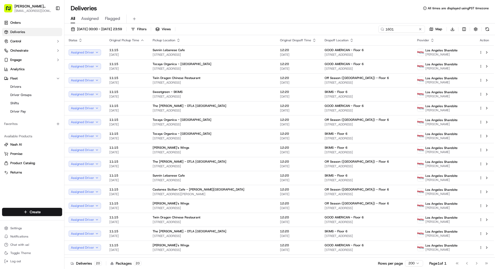
click at [422, 28] on button at bounding box center [420, 29] width 5 height 5
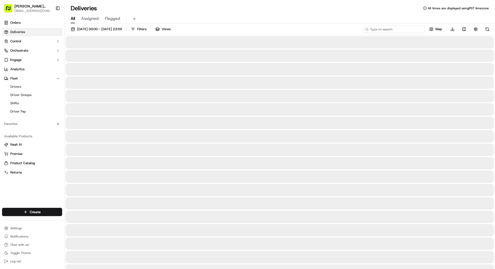
click at [404, 29] on input at bounding box center [394, 29] width 62 height 7
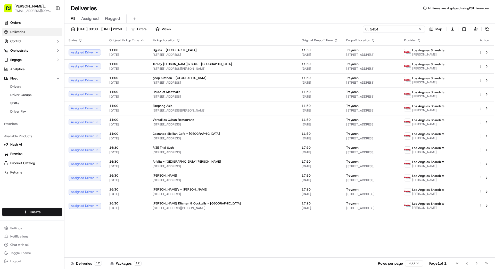
type input "5454"
click at [295, 236] on div "Status Original Pickup Time Pickup Location Original Dropoff Time Dropoff Locat…" at bounding box center [279, 146] width 430 height 222
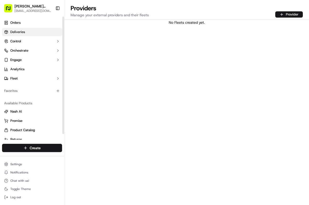
click at [20, 32] on span "Deliveries" at bounding box center [17, 32] width 15 height 5
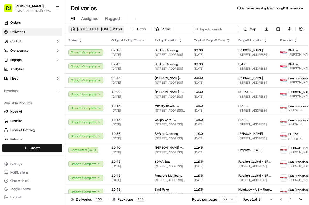
click at [122, 29] on span "[DATE] 00:00 - [DATE] 23:59" at bounding box center [99, 29] width 45 height 5
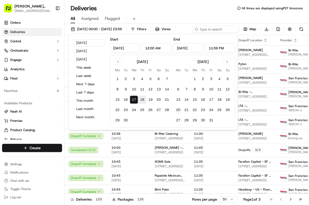
click at [142, 100] on button "18" at bounding box center [142, 99] width 8 height 8
type input "[DATE]"
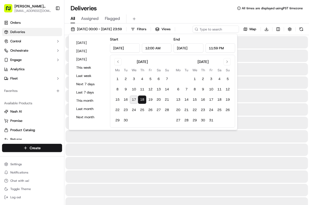
click at [142, 100] on button "18" at bounding box center [142, 99] width 8 height 8
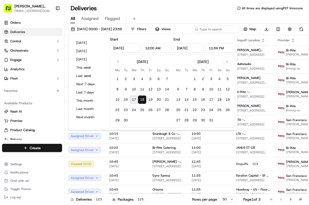
click at [226, 15] on div "All Assigned Flagged" at bounding box center [186, 18] width 245 height 9
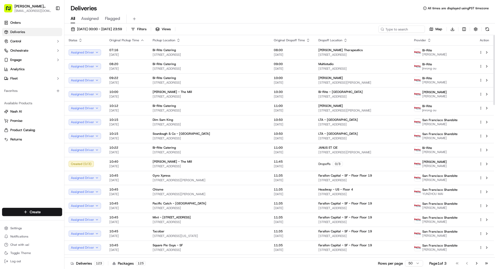
scroll to position [2, 0]
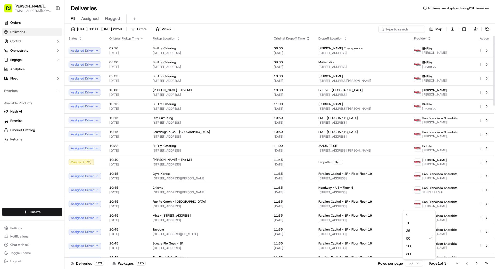
click at [309, 204] on html "[PERSON_NAME] Transportation [EMAIL_ADDRESS][DOMAIN_NAME] Toggle Sidebar Orders…" at bounding box center [247, 134] width 495 height 269
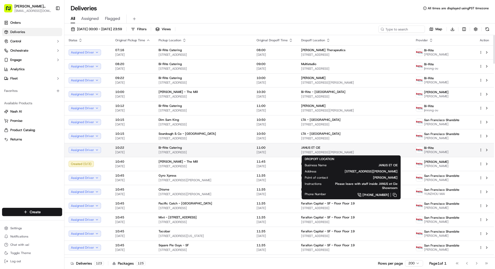
click at [309, 151] on span "[STREET_ADDRESS][PERSON_NAME]" at bounding box center [354, 152] width 106 height 4
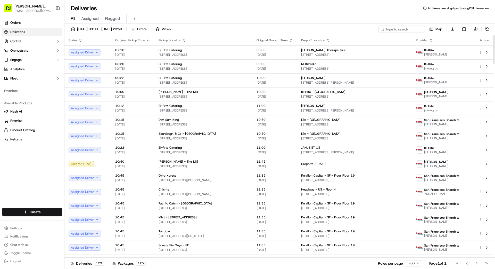
click at [309, 150] on html "[PERSON_NAME] Transportation [EMAIL_ADDRESS][DOMAIN_NAME] Toggle Sidebar Orders…" at bounding box center [247, 134] width 495 height 269
click at [309, 200] on span "Reassign Driver" at bounding box center [458, 201] width 23 height 4
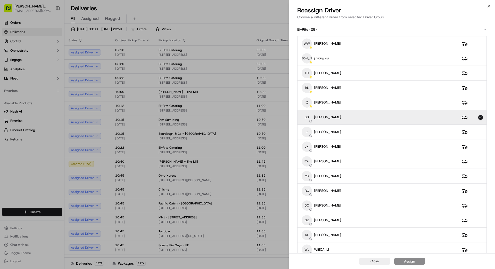
click at [309, 116] on div "BG [PERSON_NAME]" at bounding box center [378, 117] width 152 height 10
click at [309, 117] on div "BG [PERSON_NAME]" at bounding box center [378, 117] width 152 height 10
click at [309, 204] on button "Assign" at bounding box center [409, 260] width 31 height 7
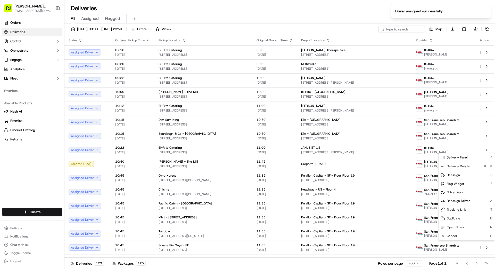
click at [309, 204] on div "Deliveries 123 Packages 125 Rows per page 200 Page 1 of 1 Go to first page Go t…" at bounding box center [279, 263] width 431 height 12
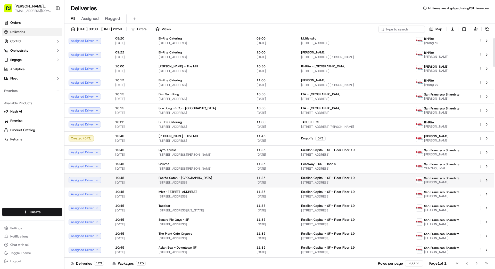
scroll to position [32, 0]
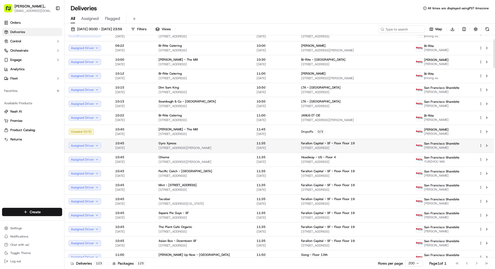
click at [309, 140] on td "Farallon Capital - SF - Floor Floor [GEOGRAPHIC_DATA][STREET_ADDRESS]" at bounding box center [354, 145] width 115 height 14
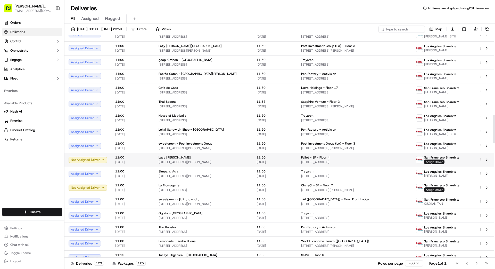
scroll to position [617, 0]
click at [280, 159] on span "11:50" at bounding box center [275, 157] width 36 height 4
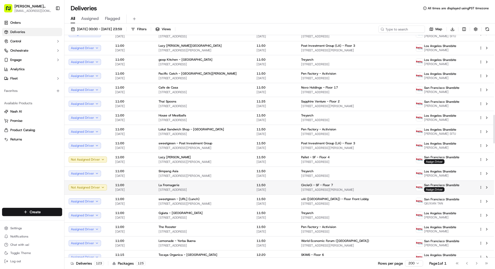
click at [291, 187] on tr "Not Assigned Driver 11:00 [DATE] La Fromagerie [STREET_ADDRESS] 11:50 [DATE] Ci…" at bounding box center [279, 187] width 430 height 14
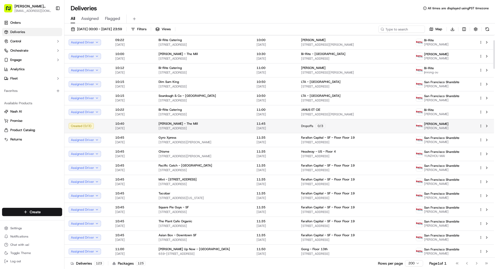
scroll to position [40, 0]
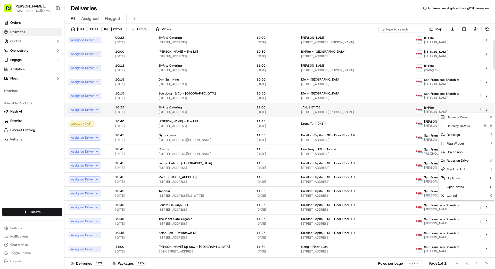
click at [309, 109] on html "[PERSON_NAME] Transportation [EMAIL_ADDRESS][DOMAIN_NAME] Toggle Sidebar Orders…" at bounding box center [247, 134] width 495 height 269
click at [309, 160] on span "Reassign Driver" at bounding box center [458, 160] width 23 height 4
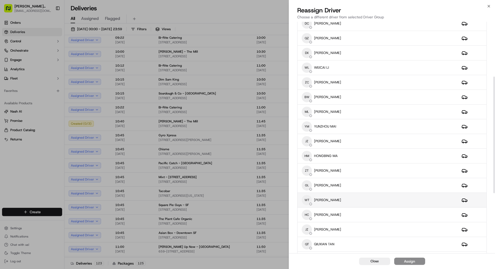
scroll to position [228, 0]
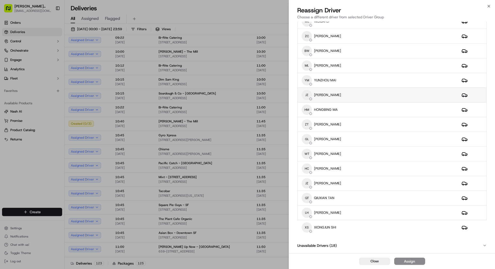
click at [309, 95] on div "JZ [PERSON_NAME]" at bounding box center [378, 95] width 152 height 10
click at [309, 204] on div "Assign" at bounding box center [409, 260] width 11 height 5
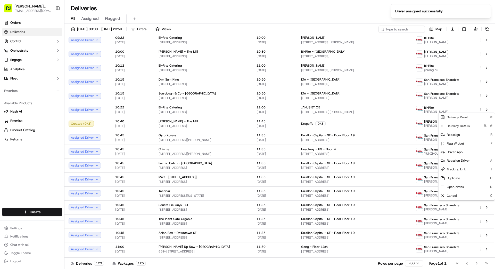
drag, startPoint x: 240, startPoint y: 261, endPoint x: 245, endPoint y: 263, distance: 5.6
click at [240, 204] on div "Deliveries 123 Packages 125 Rows per page 200 Page 1 of 1 Go to first page Go t…" at bounding box center [279, 263] width 431 height 12
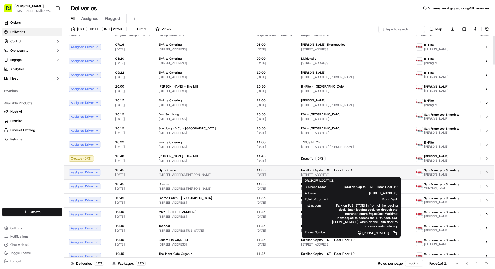
scroll to position [6, 0]
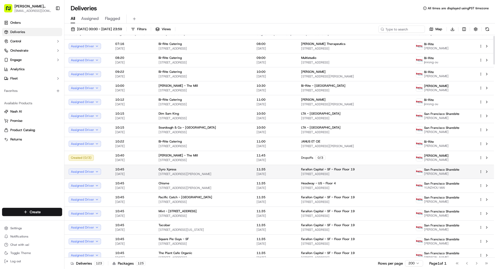
click at [309, 173] on span "[STREET_ADDRESS]" at bounding box center [354, 174] width 106 height 4
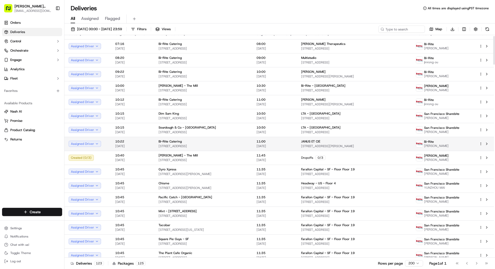
scroll to position [8, 0]
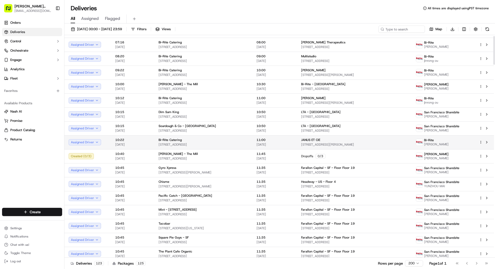
click at [301, 143] on span "[STREET_ADDRESS][PERSON_NAME]" at bounding box center [354, 144] width 106 height 4
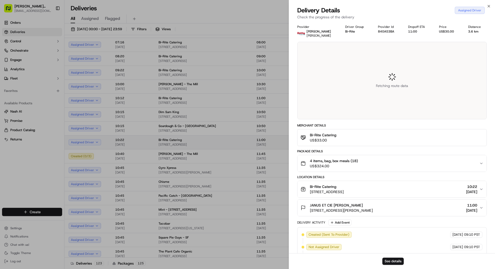
scroll to position [9, 0]
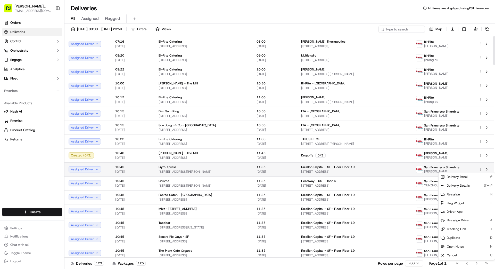
click at [309, 168] on html "[PERSON_NAME] Transportation [EMAIL_ADDRESS][DOMAIN_NAME] Toggle Sidebar Orders…" at bounding box center [247, 134] width 495 height 269
click at [309, 204] on span "Reassign Driver" at bounding box center [458, 220] width 23 height 4
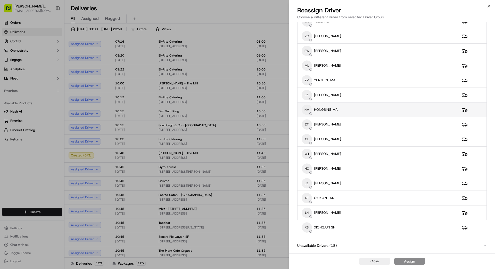
scroll to position [228, 0]
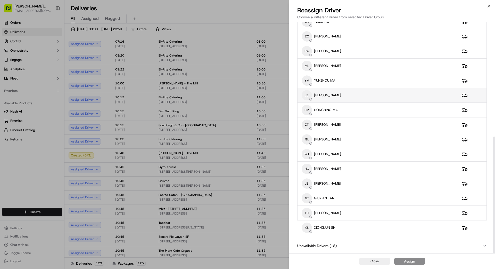
click at [309, 92] on div "JZ [PERSON_NAME]" at bounding box center [378, 95] width 152 height 10
click at [309, 204] on div "Assign" at bounding box center [409, 260] width 11 height 5
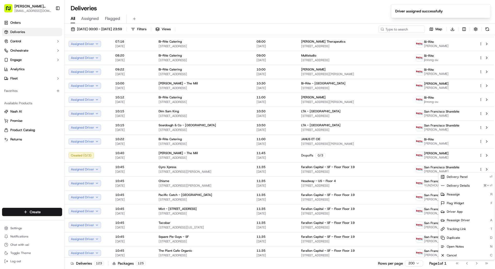
click at [276, 204] on div "Deliveries 123 Packages 125 Rows per page 200 Page 1 of 1 Go to first page Go t…" at bounding box center [279, 263] width 431 height 12
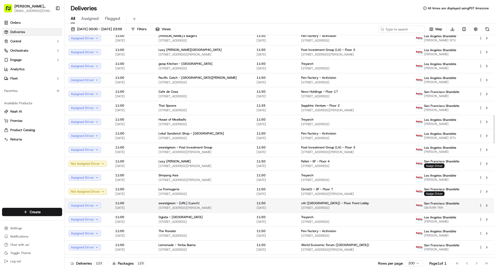
scroll to position [625, 0]
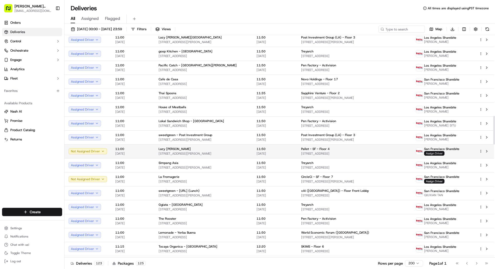
click at [309, 154] on span "Assign Driver" at bounding box center [434, 153] width 20 height 5
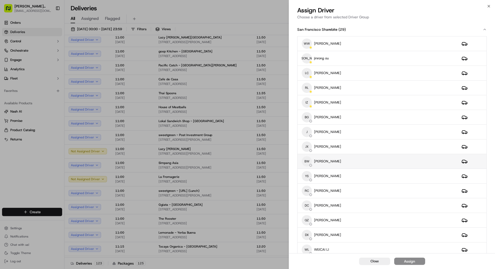
click at [309, 160] on div "BW [PERSON_NAME]" at bounding box center [378, 161] width 152 height 10
click at [309, 204] on div "Assign" at bounding box center [409, 260] width 11 height 5
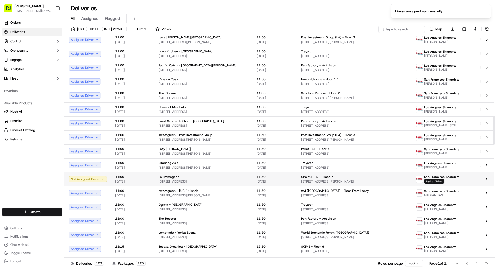
click at [309, 179] on span "Assign Driver" at bounding box center [434, 181] width 20 height 5
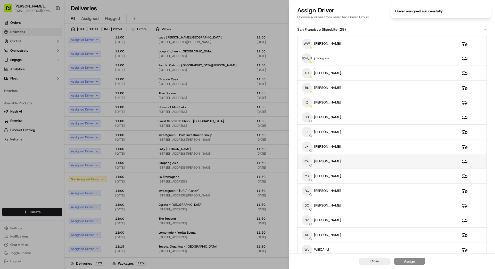
drag, startPoint x: 353, startPoint y: 160, endPoint x: 356, endPoint y: 160, distance: 2.6
click at [309, 160] on div "BW [PERSON_NAME]" at bounding box center [378, 161] width 152 height 10
click at [309, 204] on button "Assign" at bounding box center [409, 260] width 31 height 7
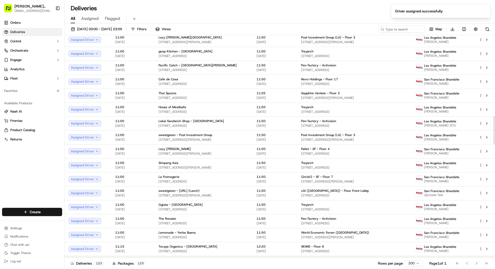
drag, startPoint x: 350, startPoint y: 264, endPoint x: 349, endPoint y: 255, distance: 8.6
click at [309, 204] on div "Deliveries 123 Packages 125 Rows per page 200 Page 1 of 1 Go to first page Go t…" at bounding box center [279, 263] width 431 height 12
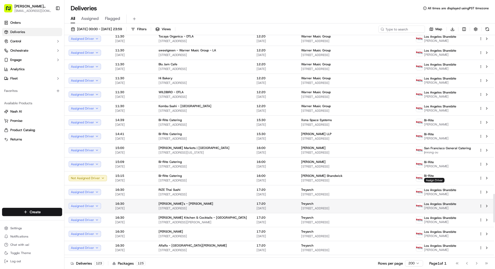
scroll to position [1240, 0]
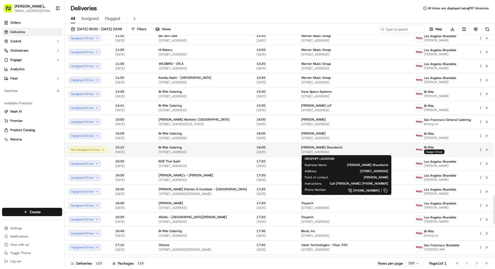
click at [309, 150] on span "[STREET_ADDRESS]" at bounding box center [354, 152] width 106 height 4
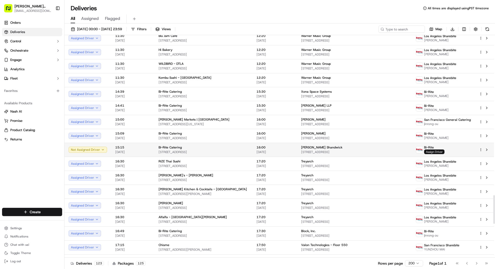
click at [309, 152] on span "Assign Driver" at bounding box center [434, 151] width 20 height 5
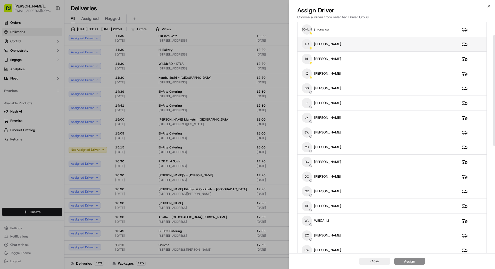
scroll to position [32, 0]
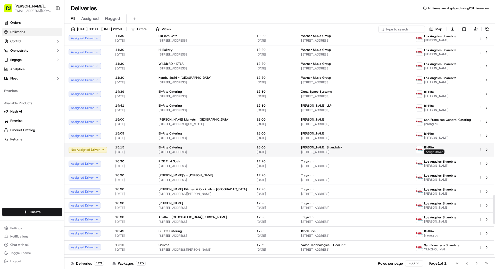
click at [309, 151] on span "Assign Driver" at bounding box center [434, 151] width 20 height 5
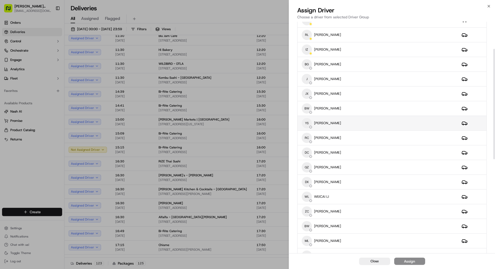
scroll to position [57, 0]
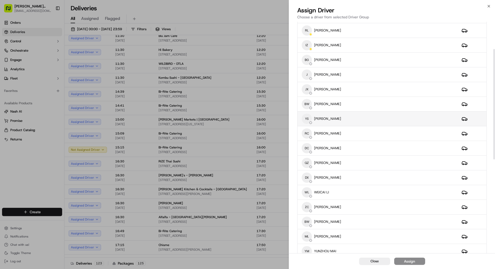
click at [309, 115] on div "[PERSON_NAME]" at bounding box center [378, 118] width 152 height 10
click at [309, 204] on div "Assign" at bounding box center [409, 260] width 11 height 5
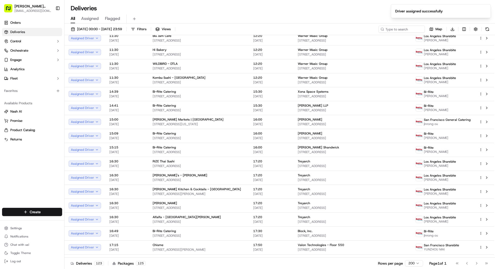
click at [269, 204] on div "Deliveries 123 Packages 125 Rows per page 200 Page 1 of 1 Go to first page Go t…" at bounding box center [279, 263] width 431 height 12
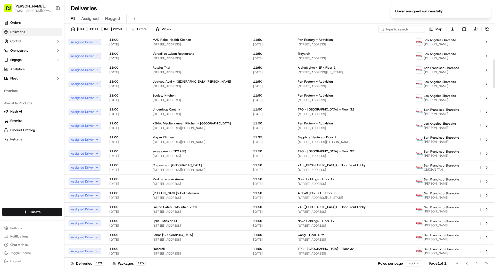
scroll to position [0, 0]
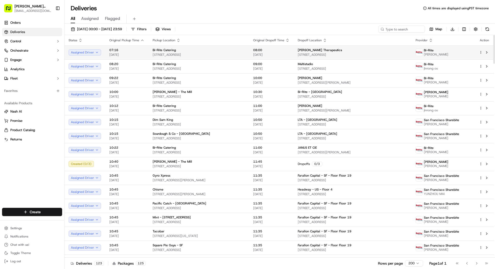
click at [309, 52] on html "[PERSON_NAME] Transportation [EMAIL_ADDRESS][DOMAIN_NAME] Toggle Sidebar Orders…" at bounding box center [247, 134] width 495 height 269
